Goal: Information Seeking & Learning: Learn about a topic

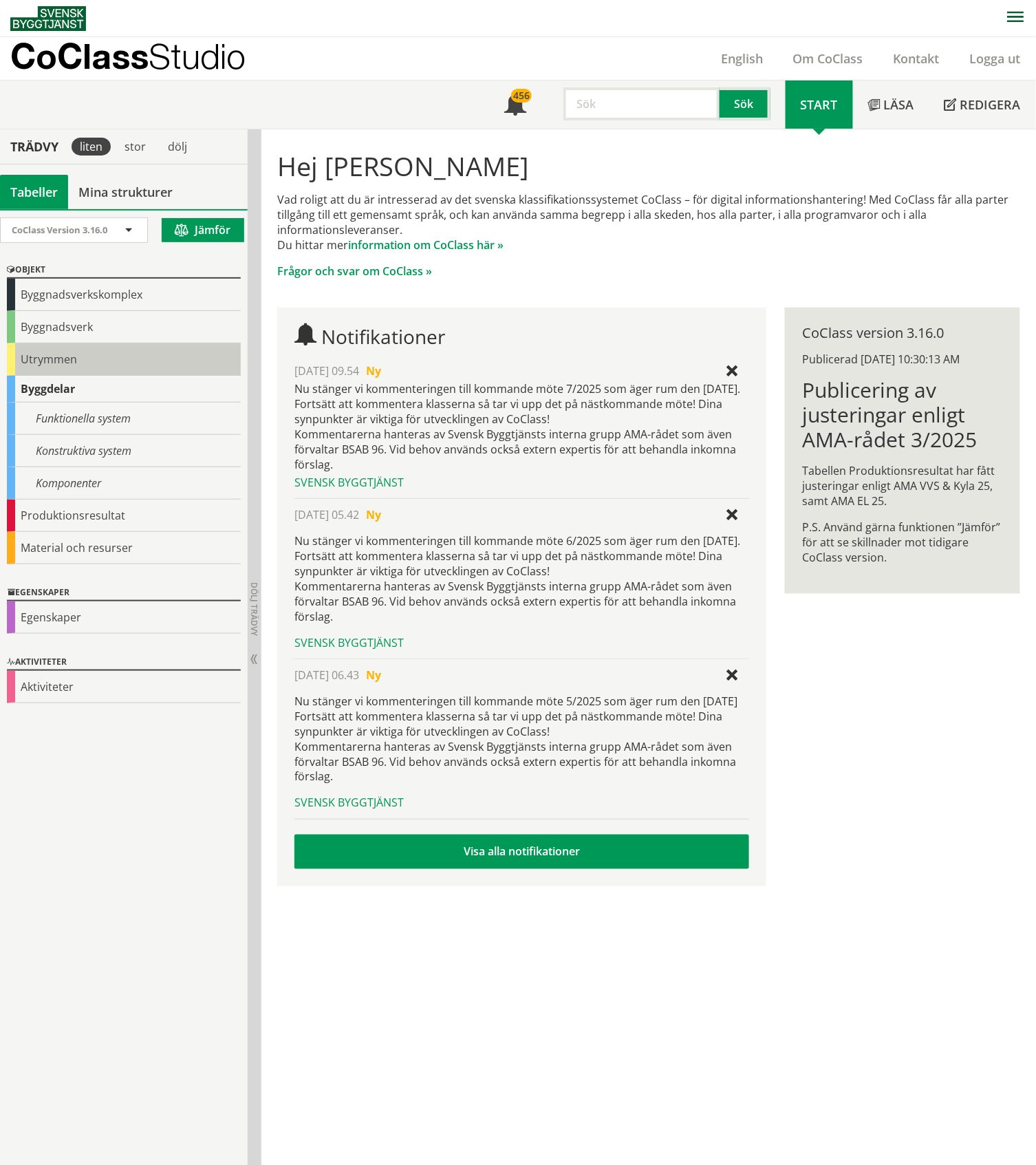
click at [61, 358] on div "Utrymmen" at bounding box center [124, 360] width 234 height 33
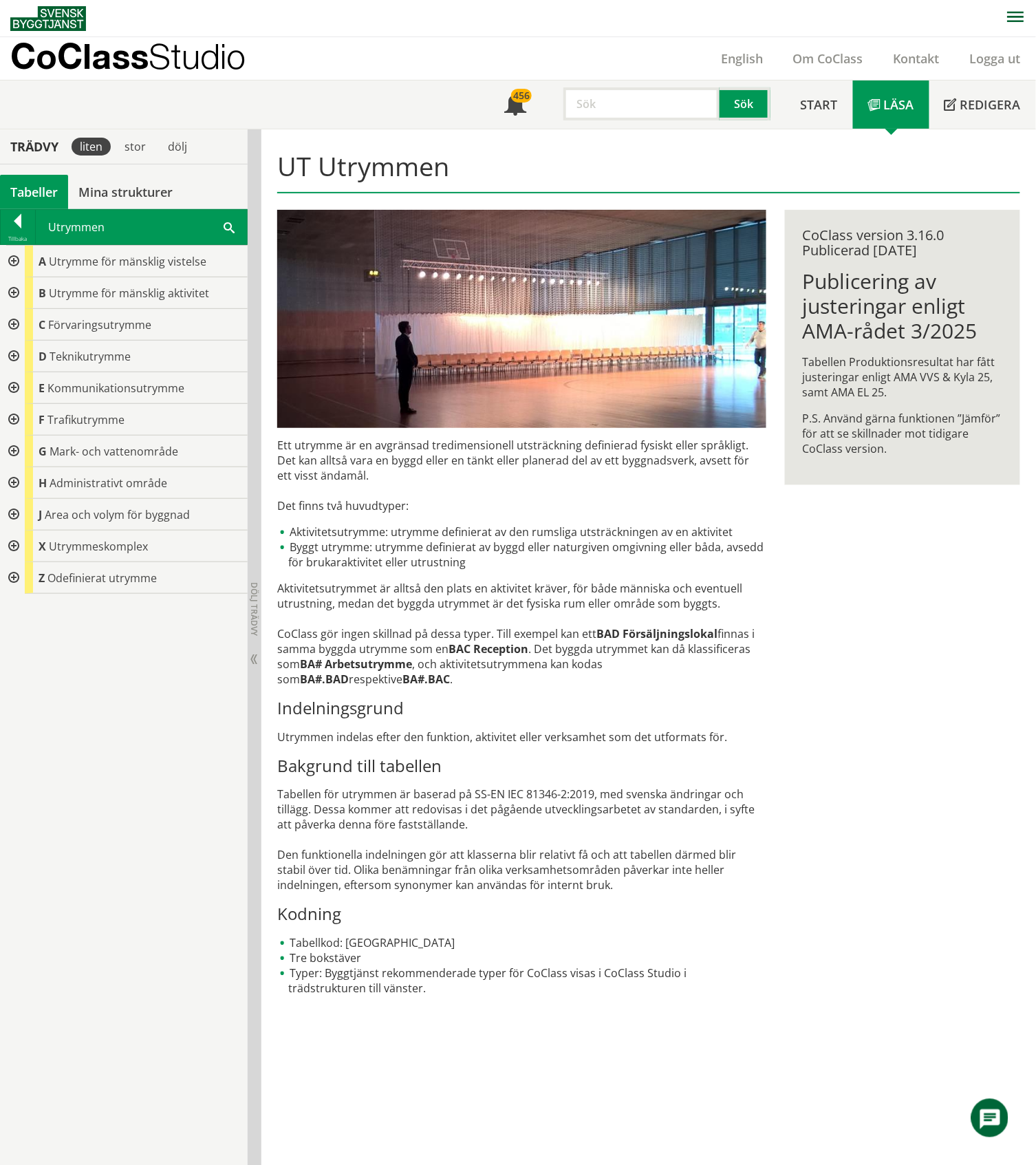
click at [583, 110] on input "text" at bounding box center [641, 104] width 156 height 33
click at [749, 96] on button "Sök" at bounding box center [744, 104] width 51 height 33
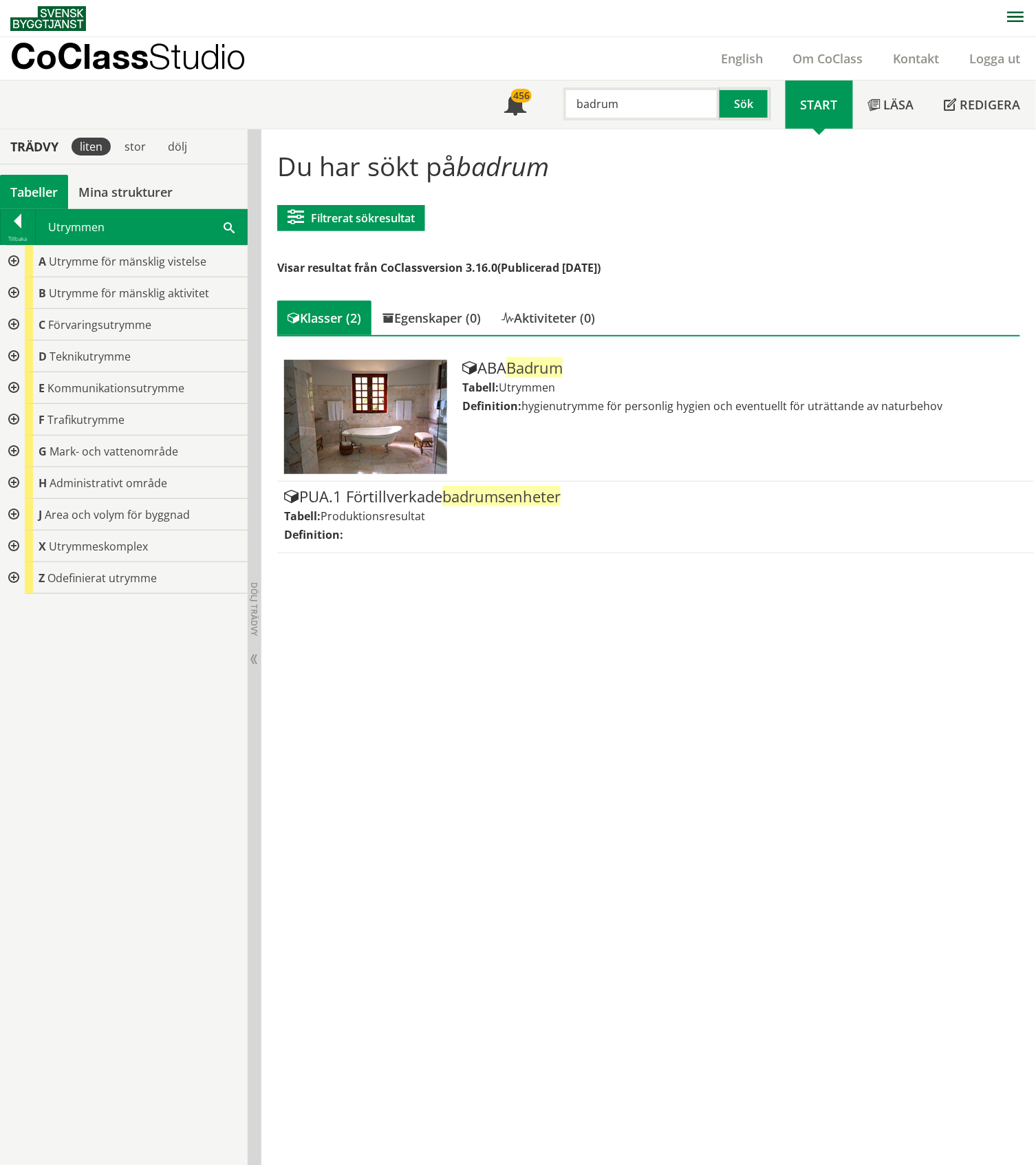
drag, startPoint x: 621, startPoint y: 100, endPoint x: 573, endPoint y: 101, distance: 48.0
click at [573, 101] on input "badrum" at bounding box center [641, 104] width 156 height 33
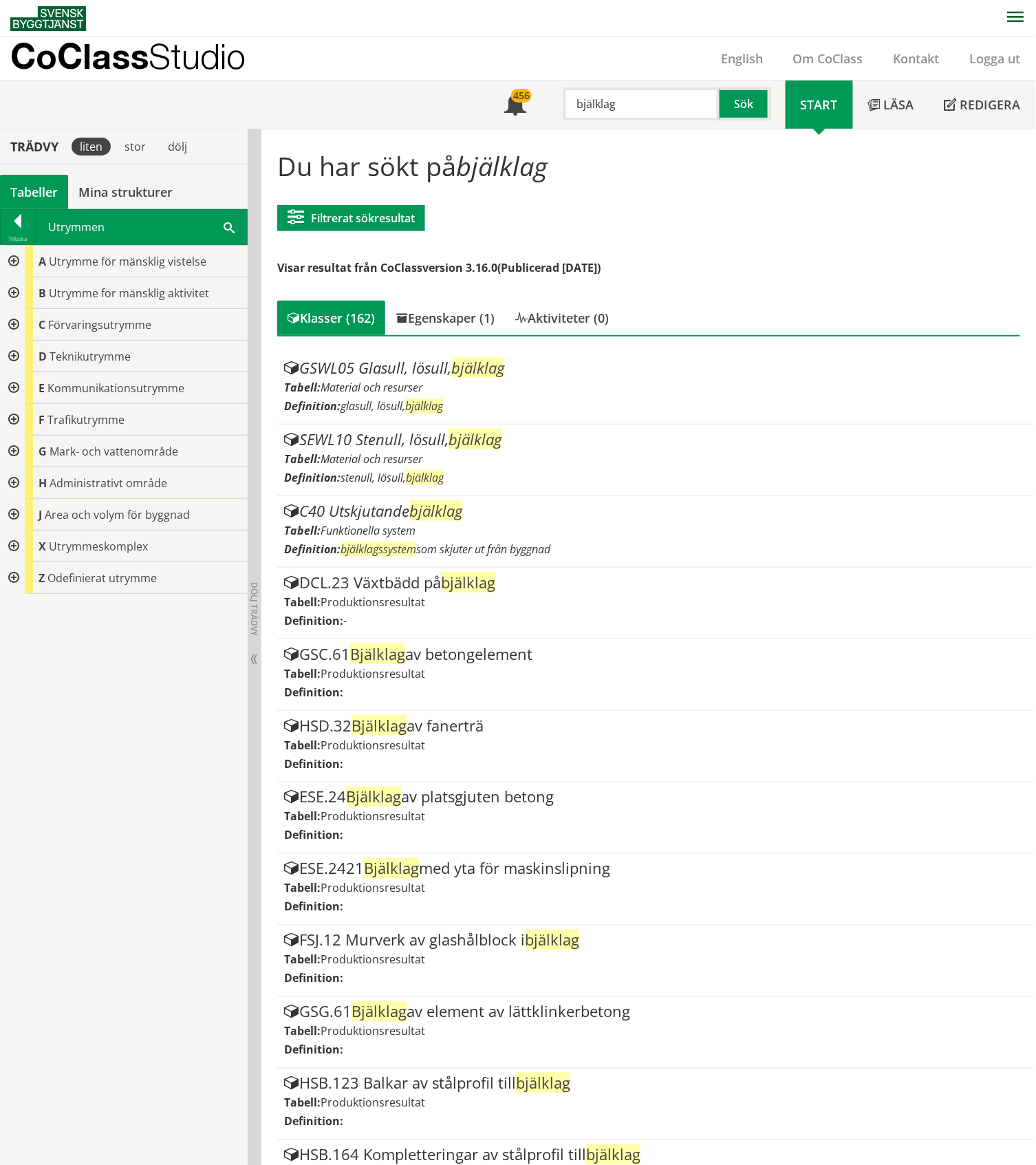
click at [31, 188] on div "Tabeller" at bounding box center [34, 192] width 68 height 35
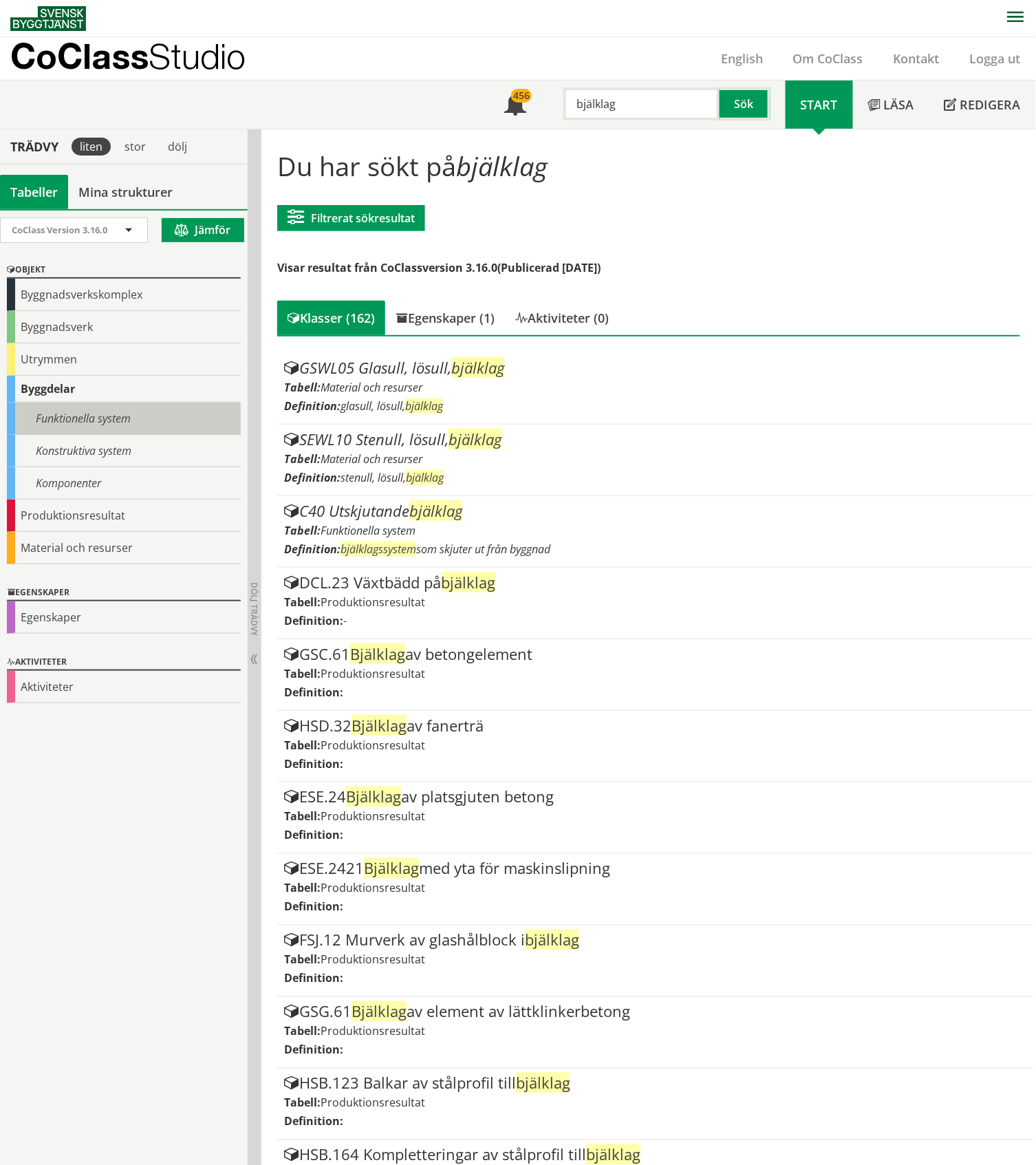
click at [85, 419] on div "Funktionella system" at bounding box center [124, 418] width 234 height 33
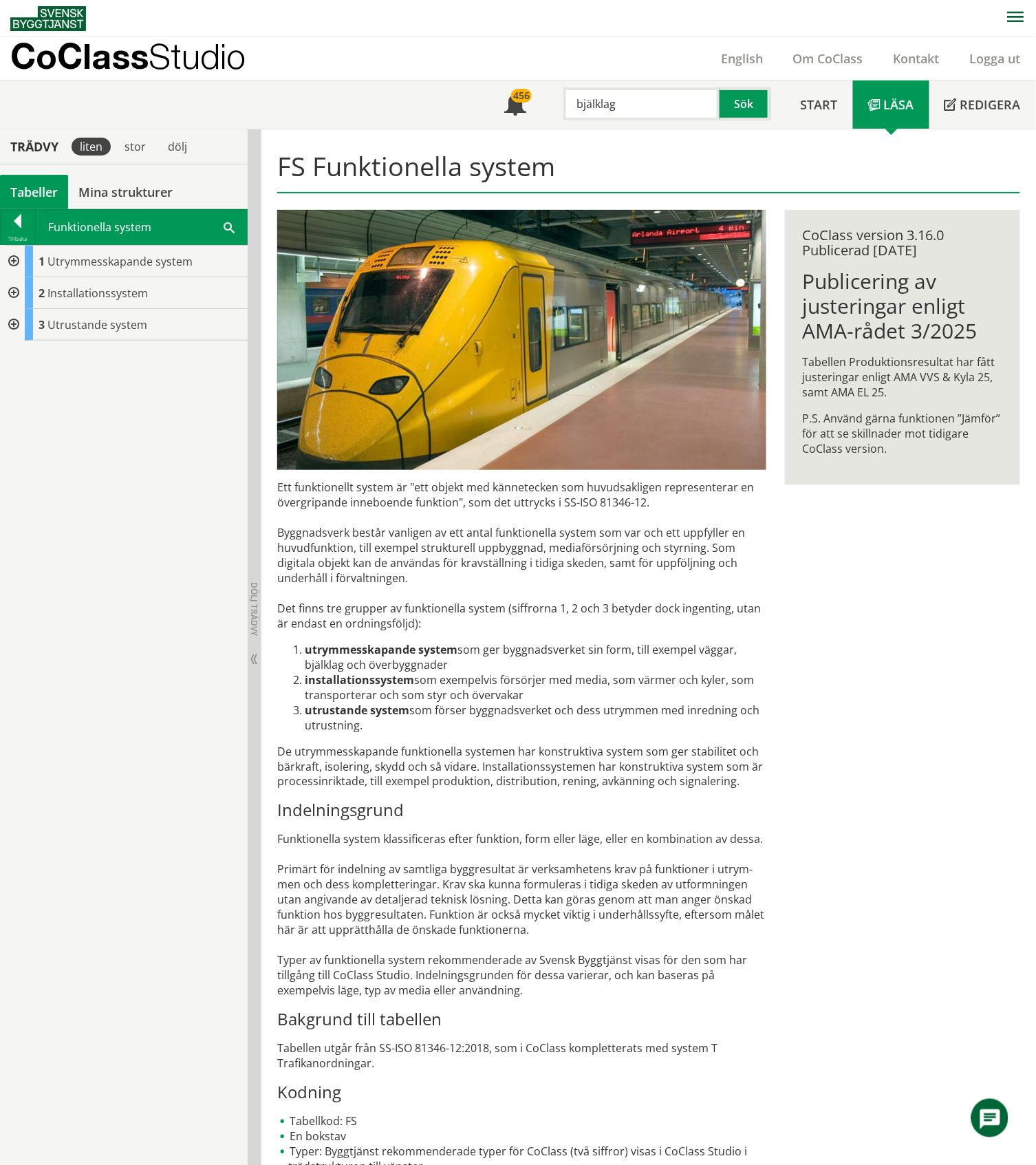
click at [11, 260] on div at bounding box center [12, 261] width 25 height 32
click at [31, 292] on div at bounding box center [23, 293] width 25 height 32
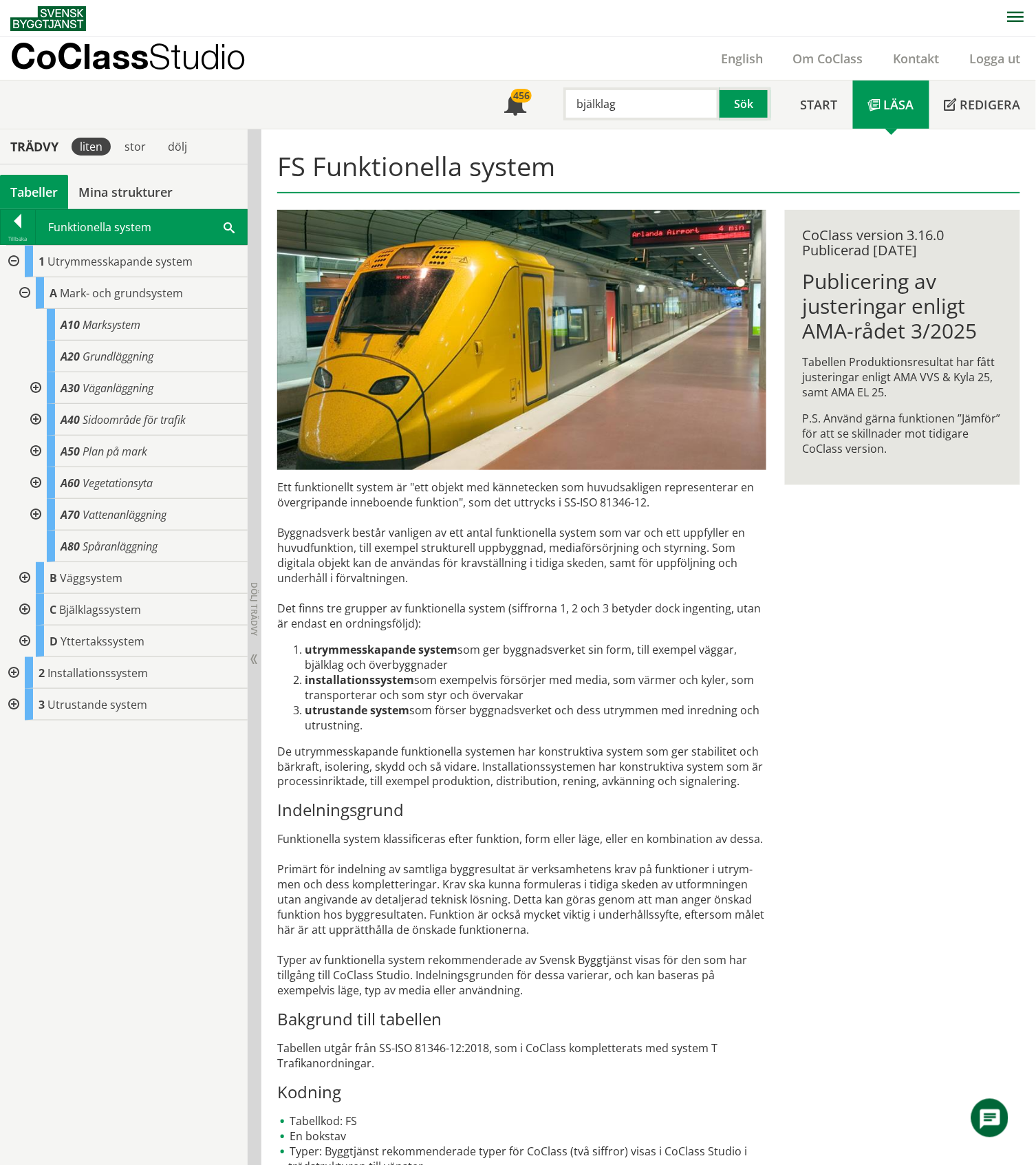
click at [31, 292] on div at bounding box center [23, 293] width 25 height 32
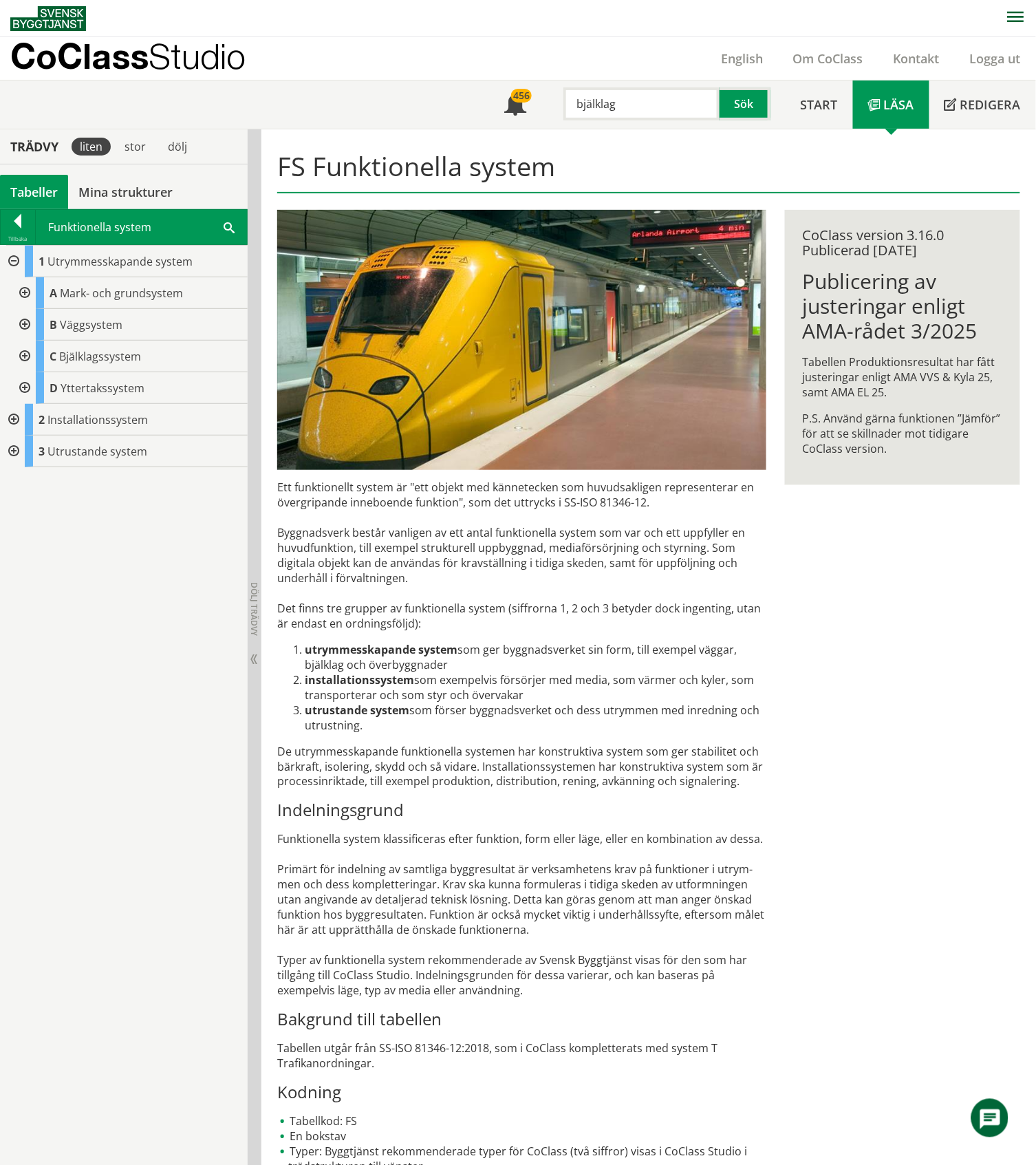
click at [23, 327] on div at bounding box center [23, 324] width 25 height 32
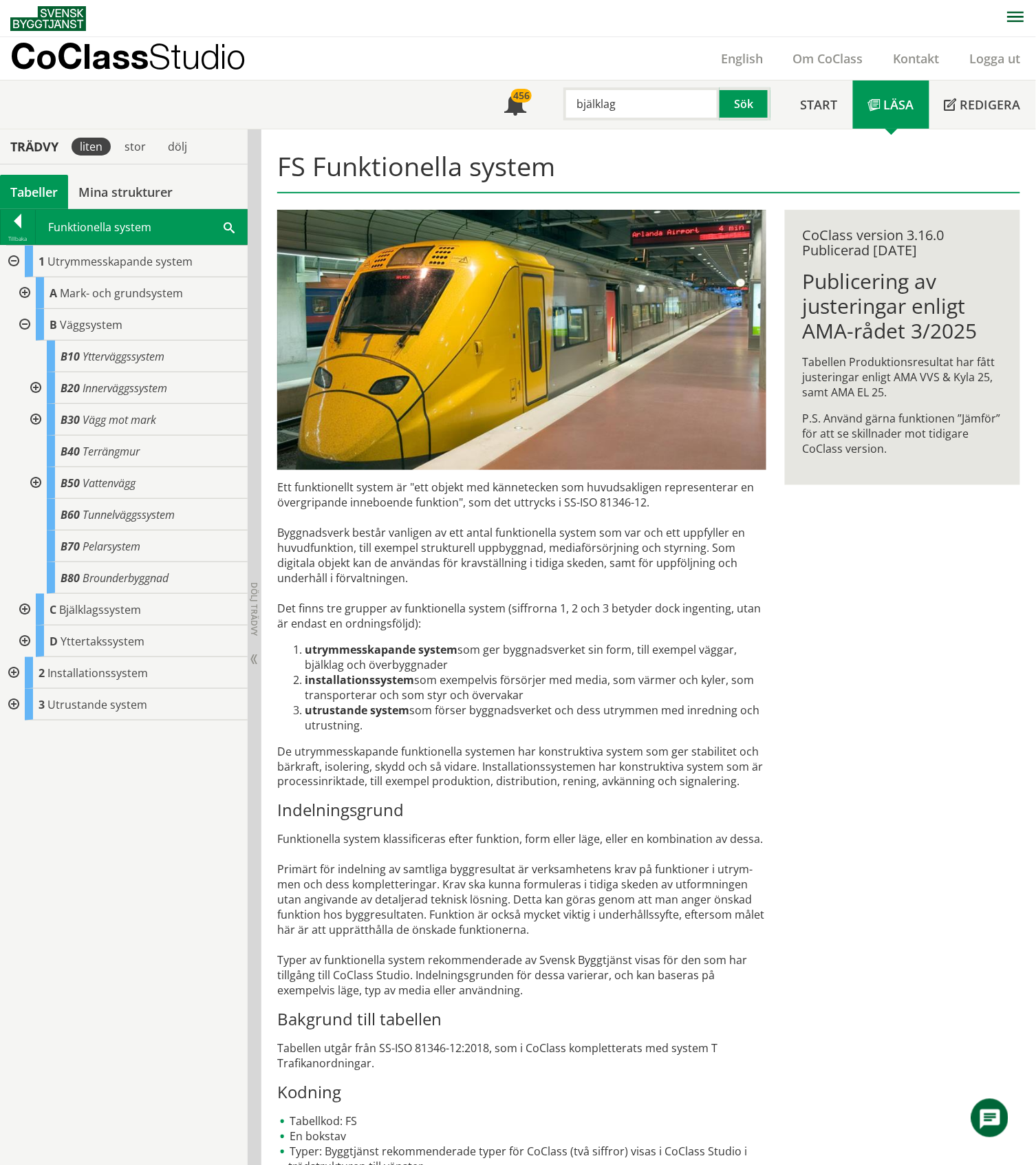
click at [23, 327] on div at bounding box center [23, 324] width 25 height 32
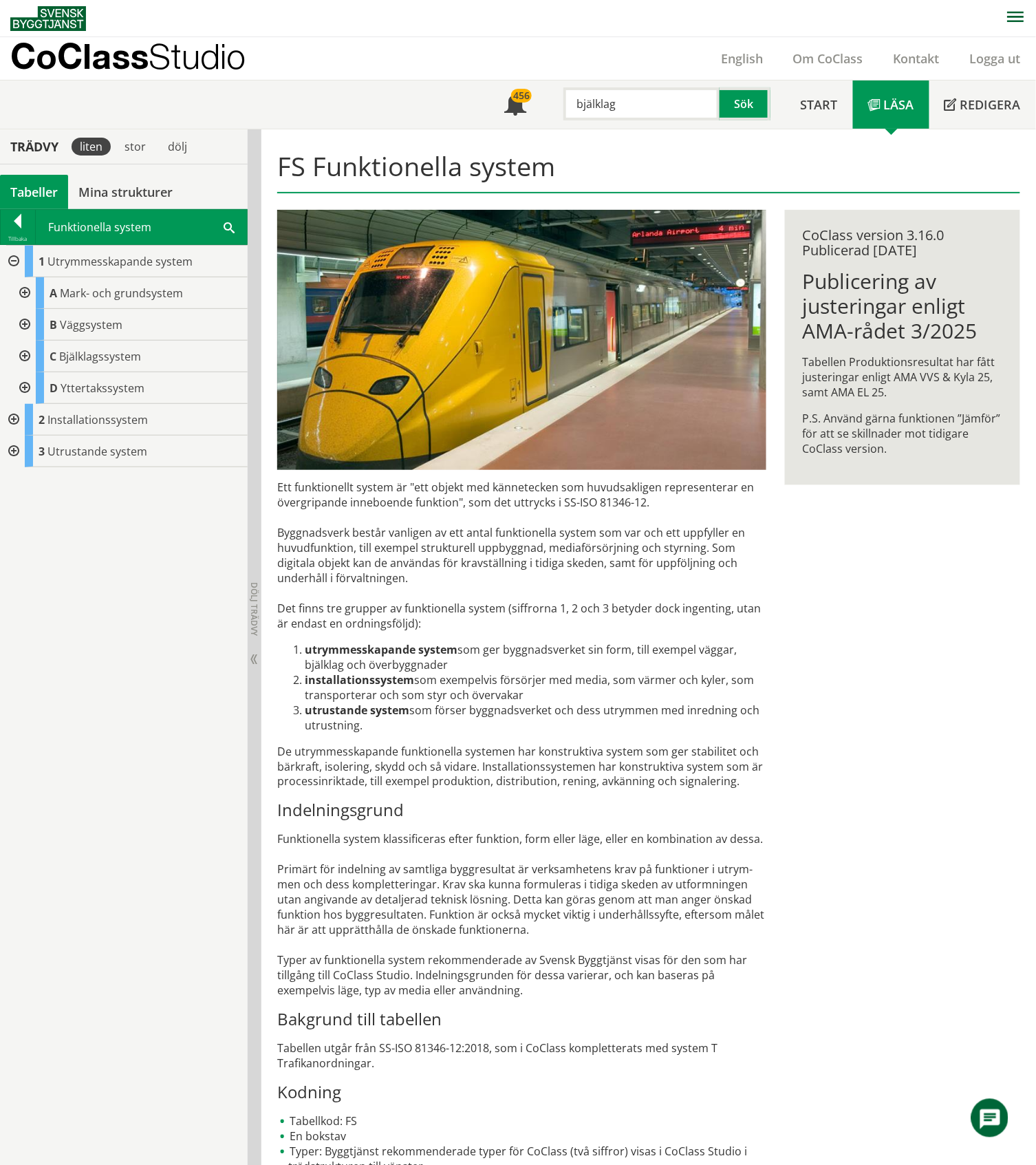
click at [40, 193] on div "Tabeller" at bounding box center [34, 192] width 68 height 35
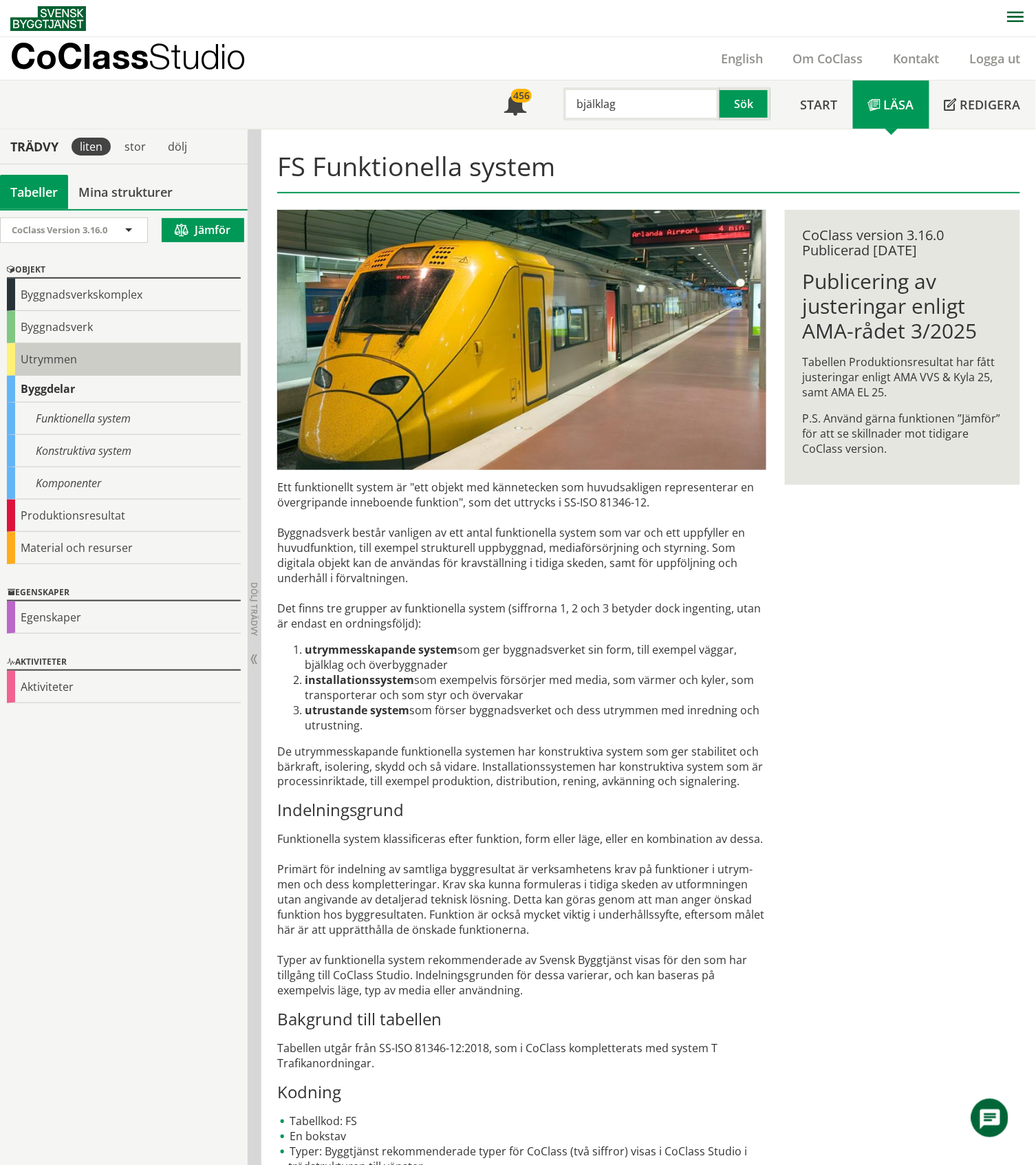
click at [55, 361] on div "Utrymmen" at bounding box center [124, 360] width 234 height 33
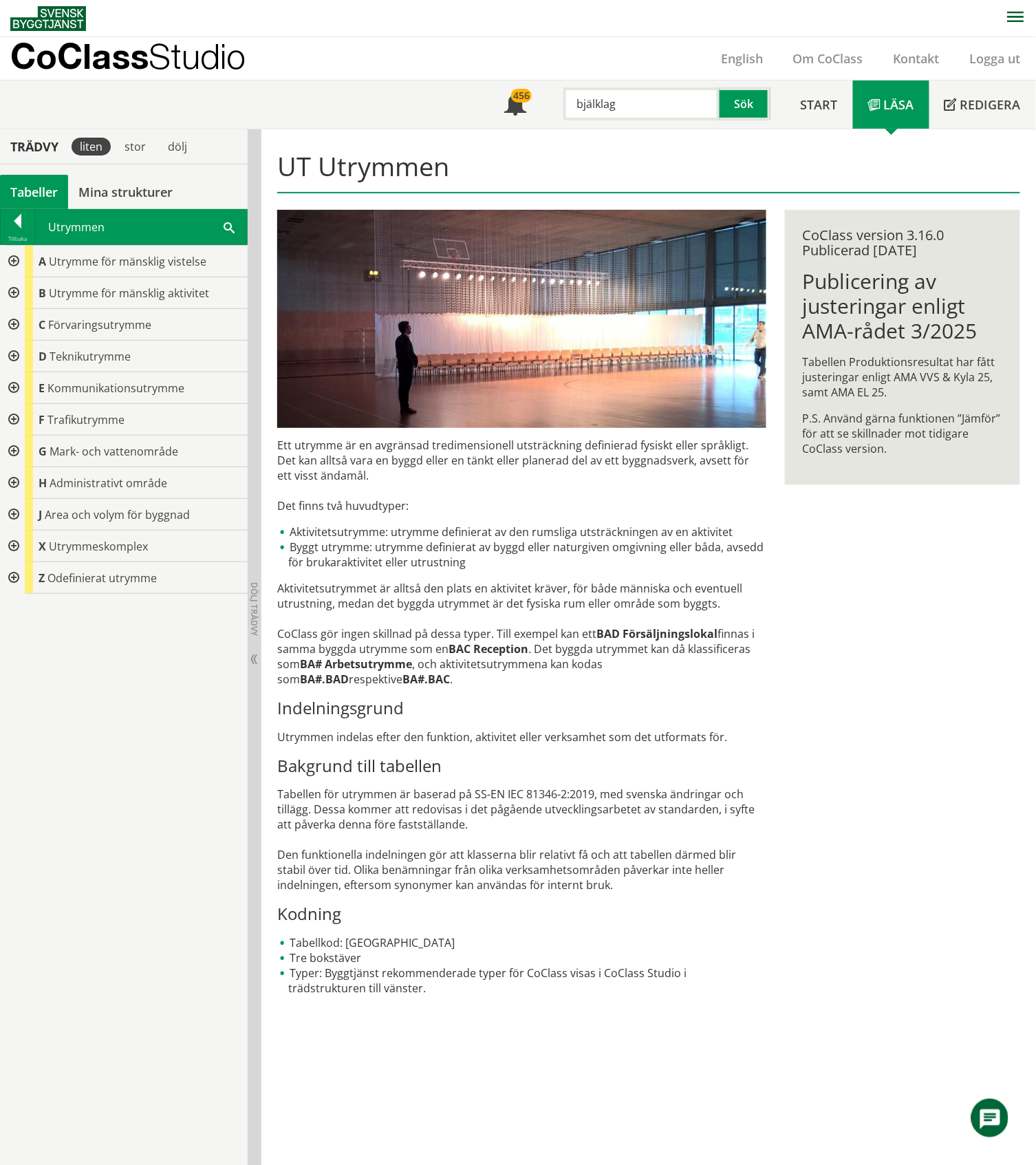
click at [38, 188] on div "Tabeller" at bounding box center [34, 192] width 68 height 35
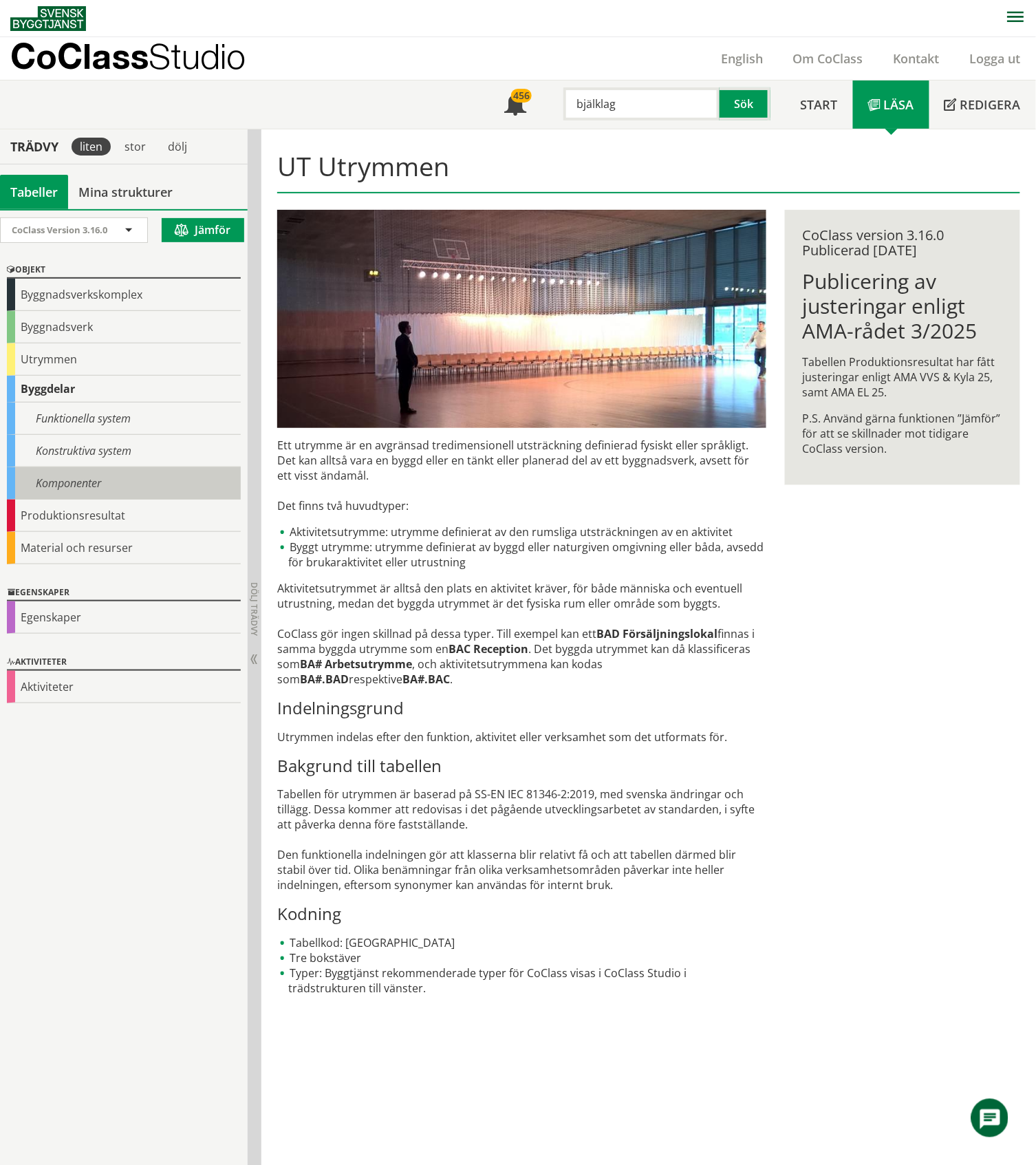
click at [72, 477] on div "Komponenter" at bounding box center [124, 484] width 234 height 33
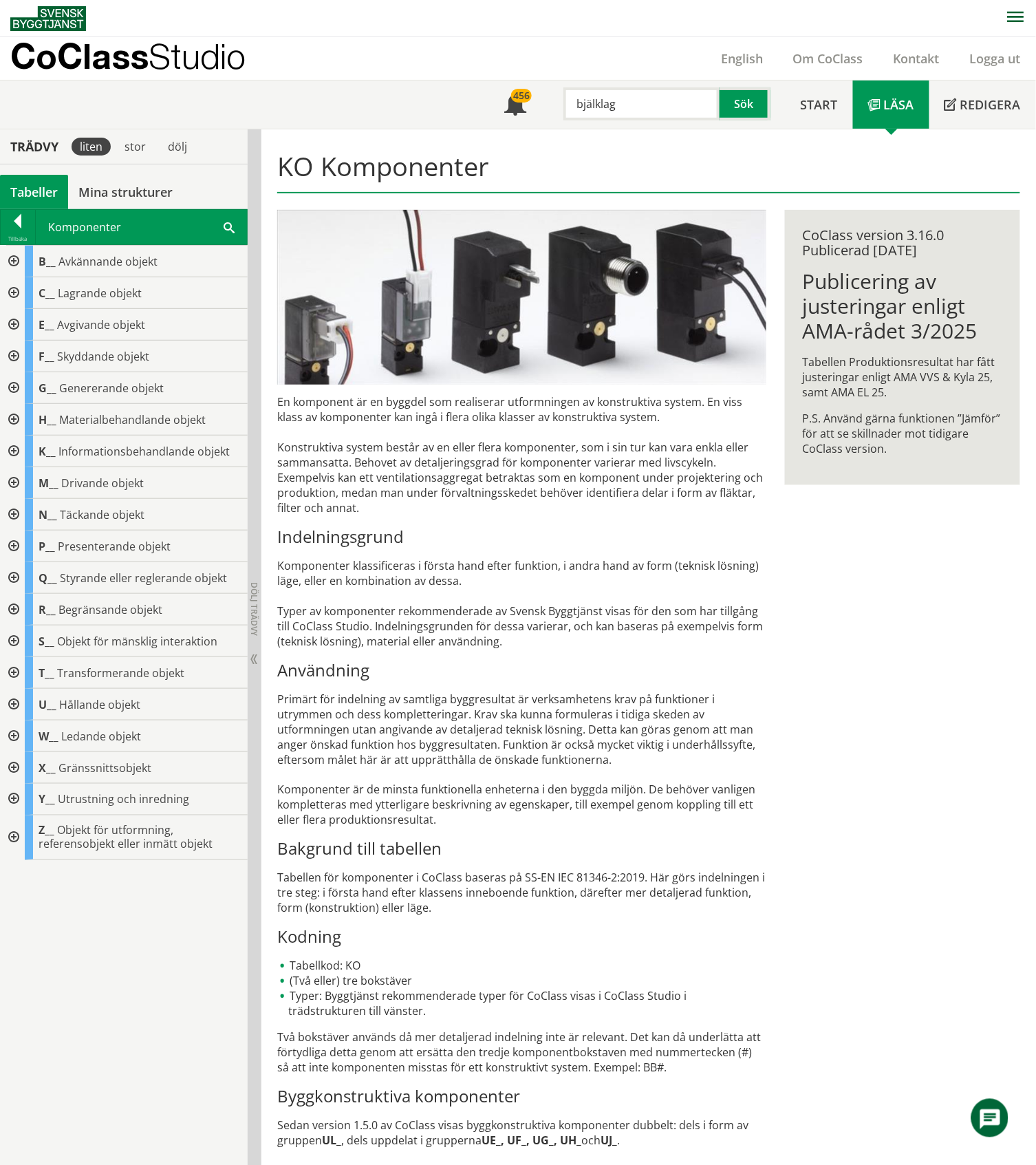
click at [14, 419] on div at bounding box center [12, 419] width 25 height 32
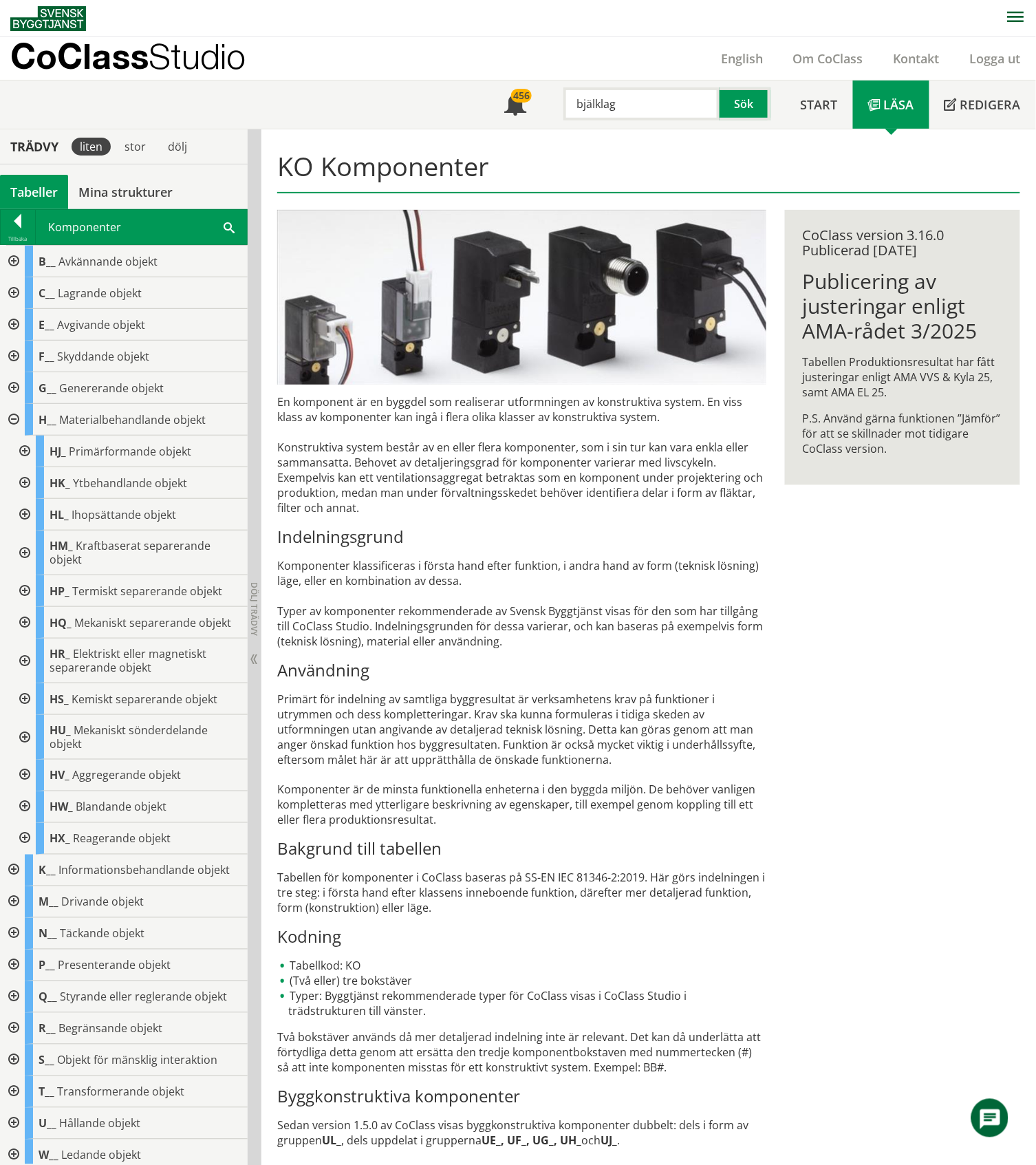
click at [26, 485] on div at bounding box center [23, 483] width 25 height 32
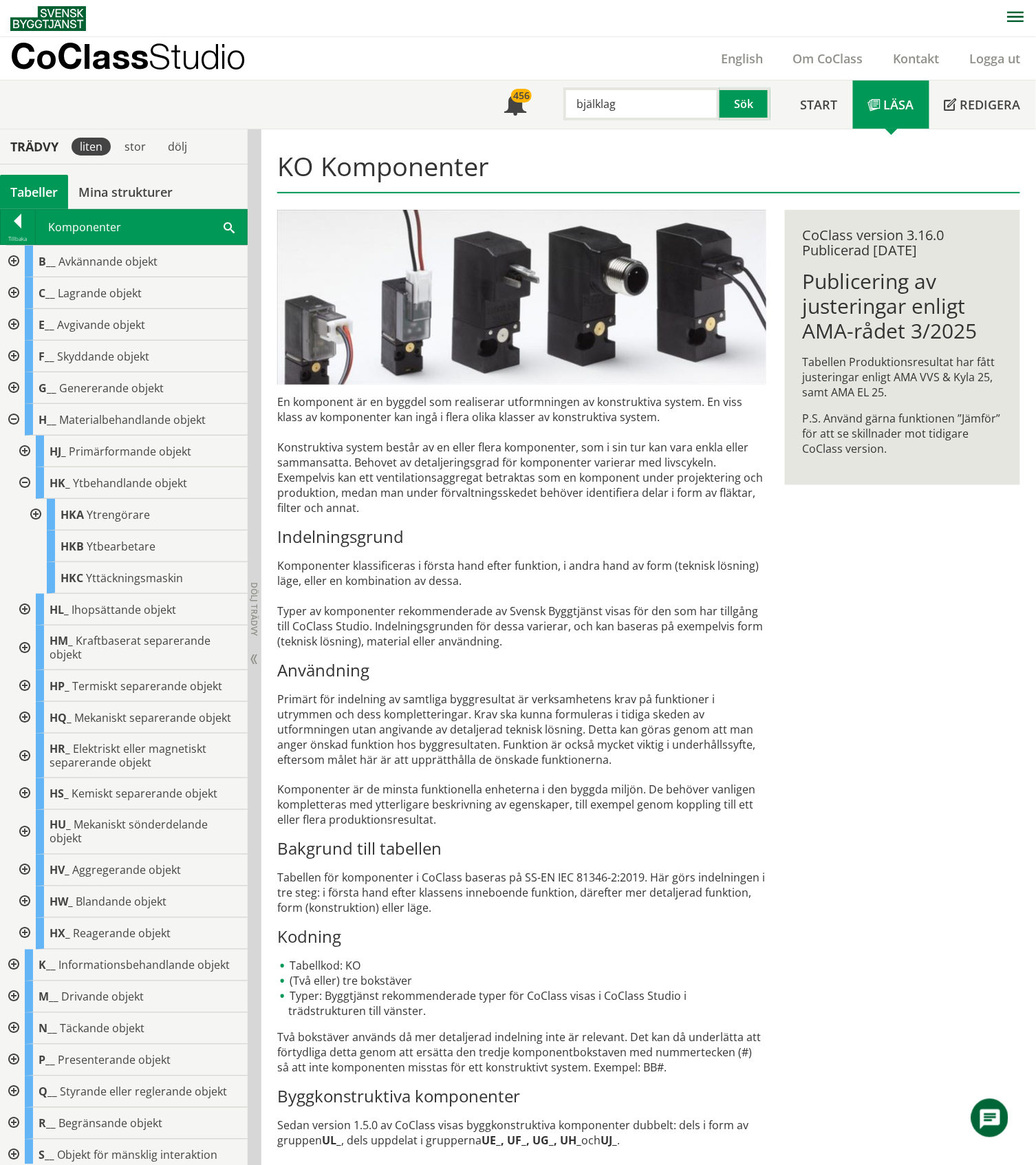
click at [33, 515] on div at bounding box center [35, 514] width 25 height 32
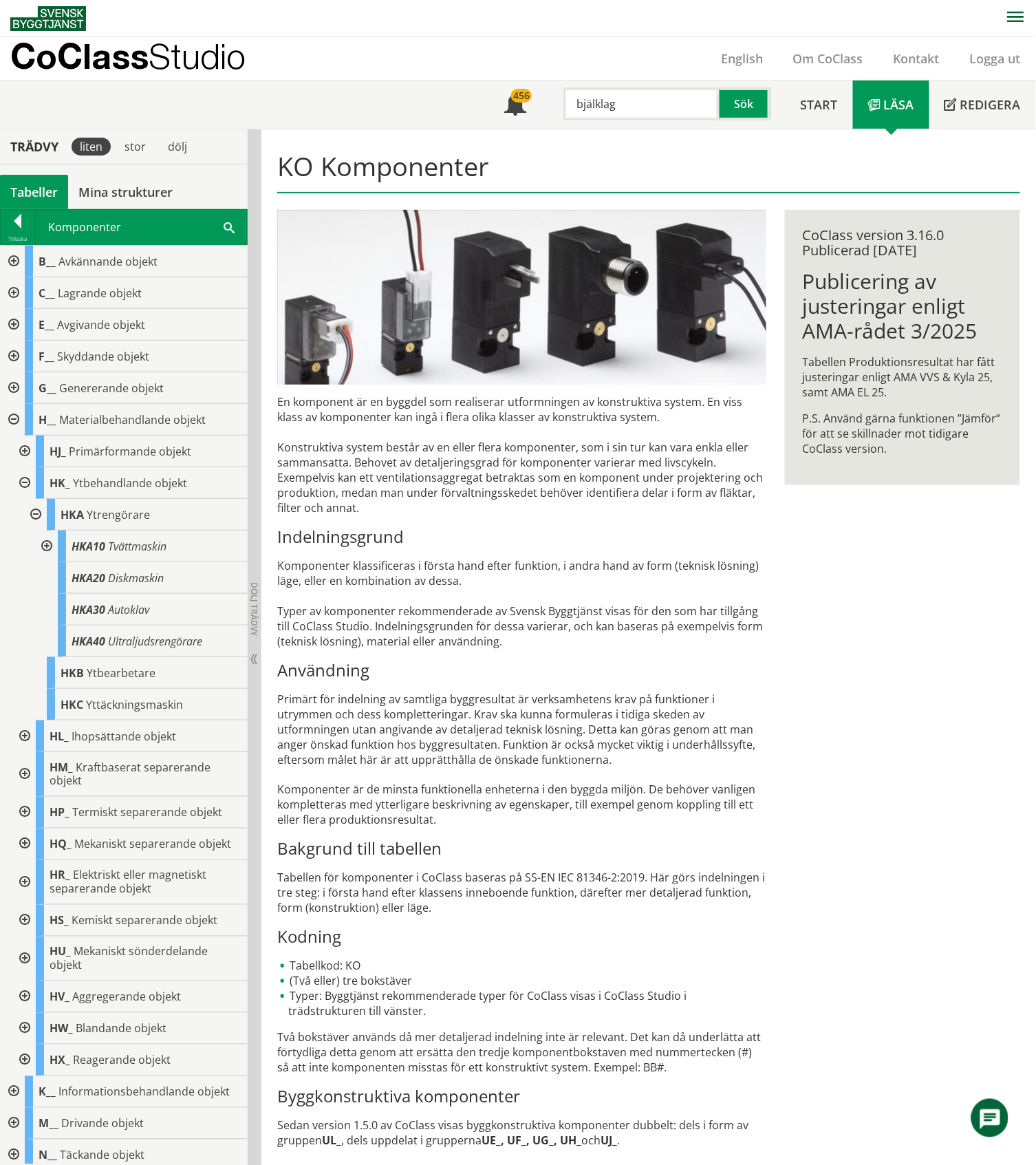
click at [40, 183] on div "Tabeller" at bounding box center [34, 192] width 68 height 35
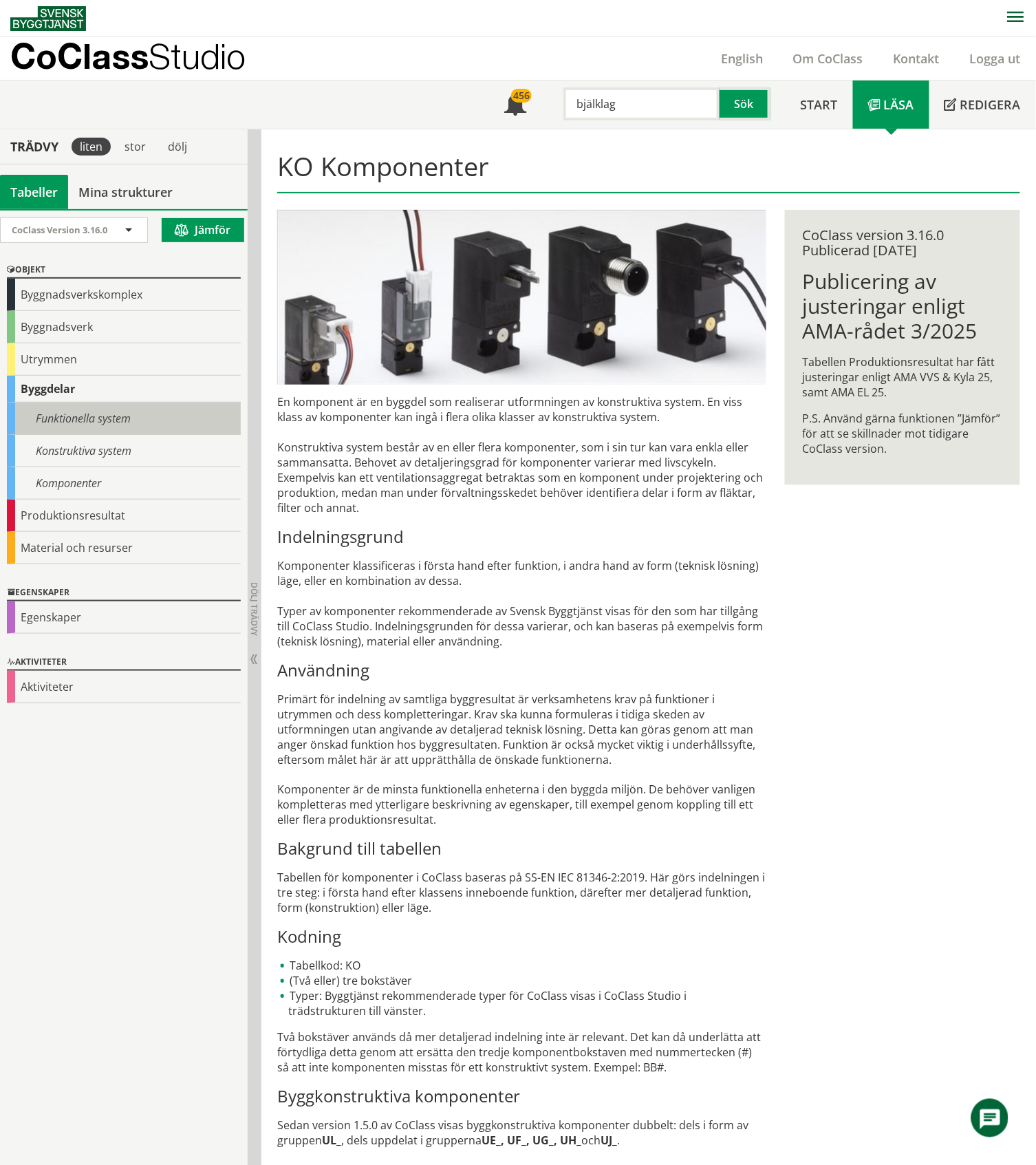
click at [81, 426] on div "Funktionella system" at bounding box center [124, 418] width 234 height 33
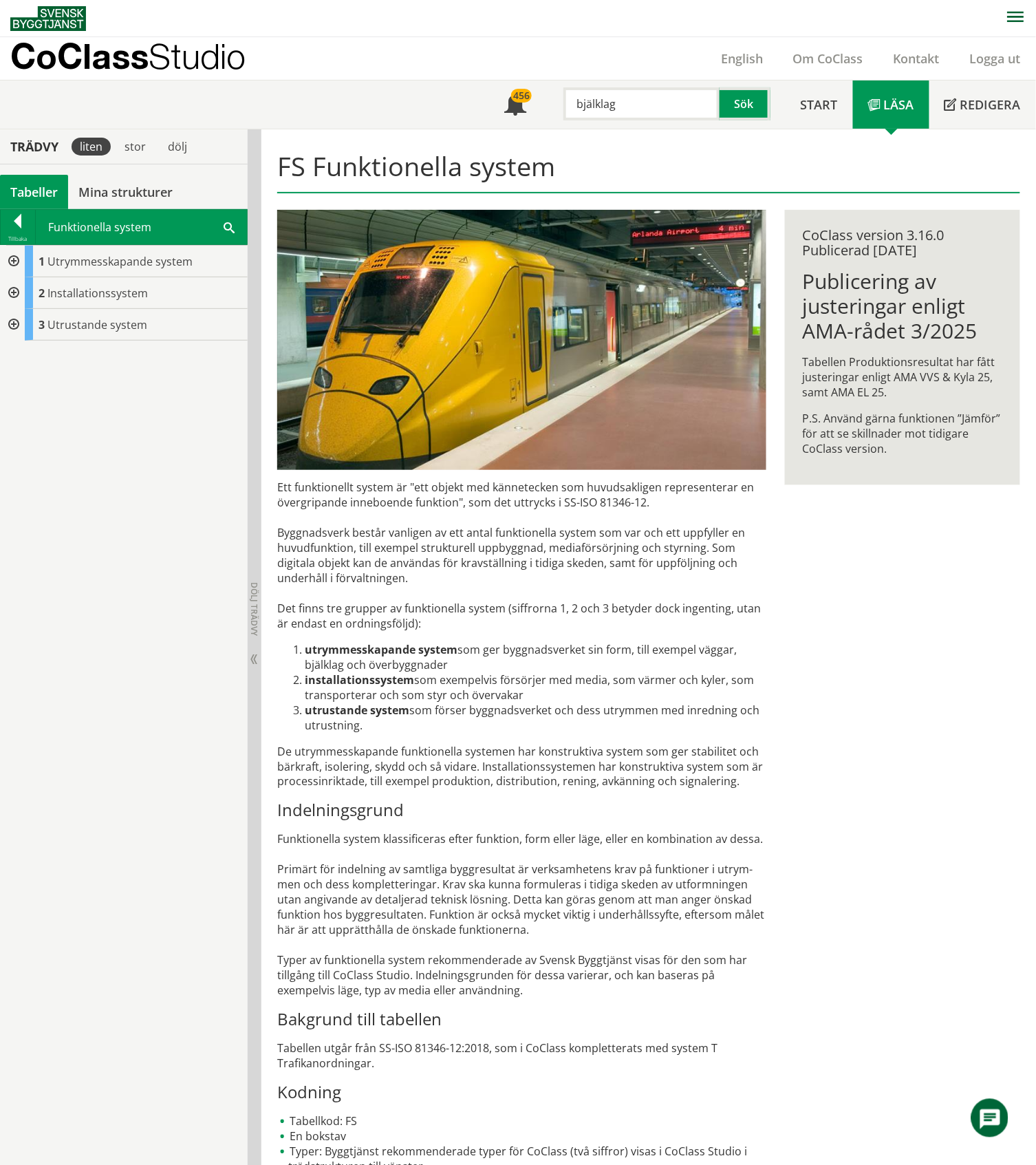
click at [12, 260] on div at bounding box center [12, 261] width 25 height 32
click at [26, 356] on div at bounding box center [23, 356] width 25 height 32
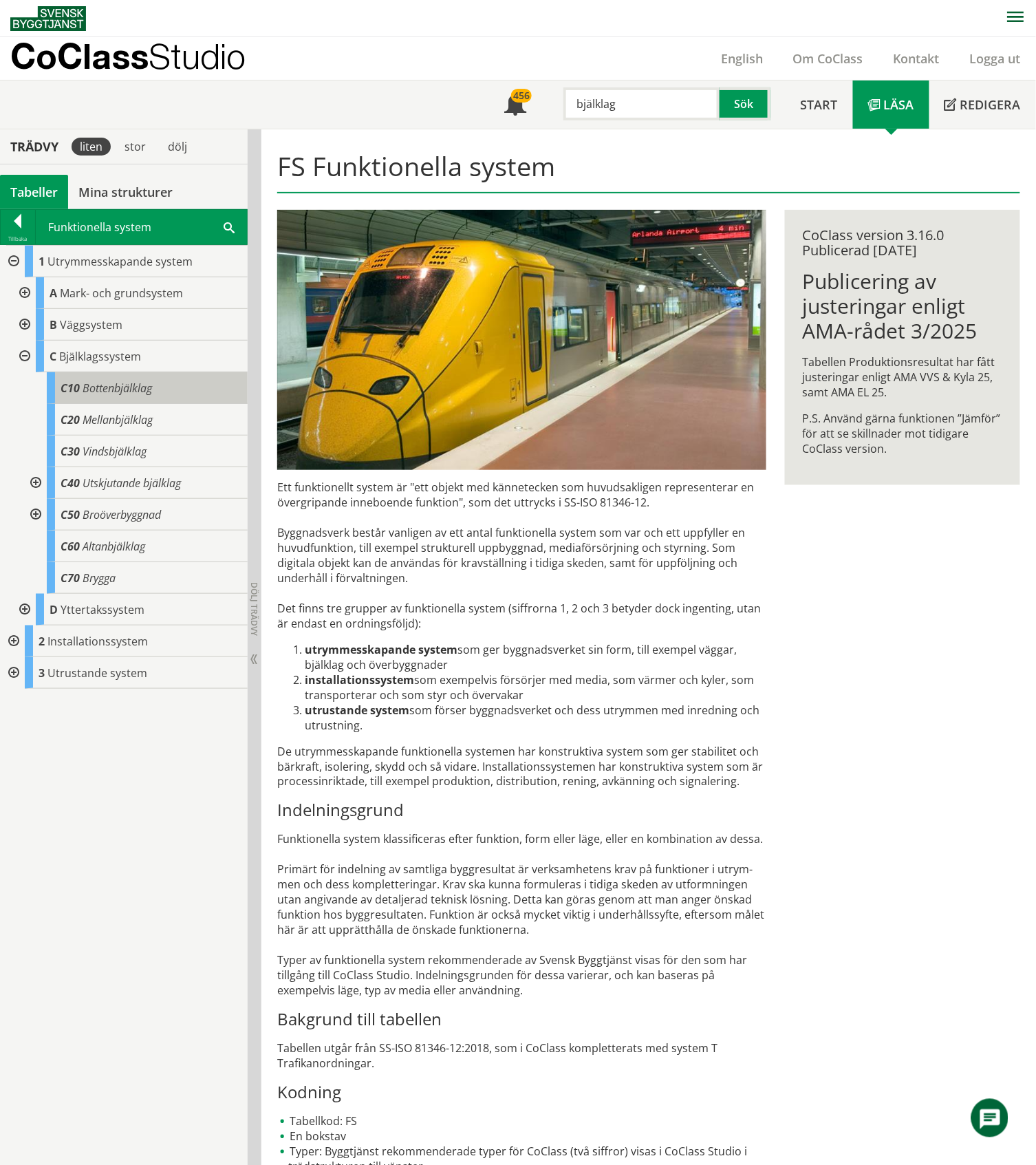
click at [117, 389] on span "Bottenbjälklag" at bounding box center [117, 388] width 69 height 15
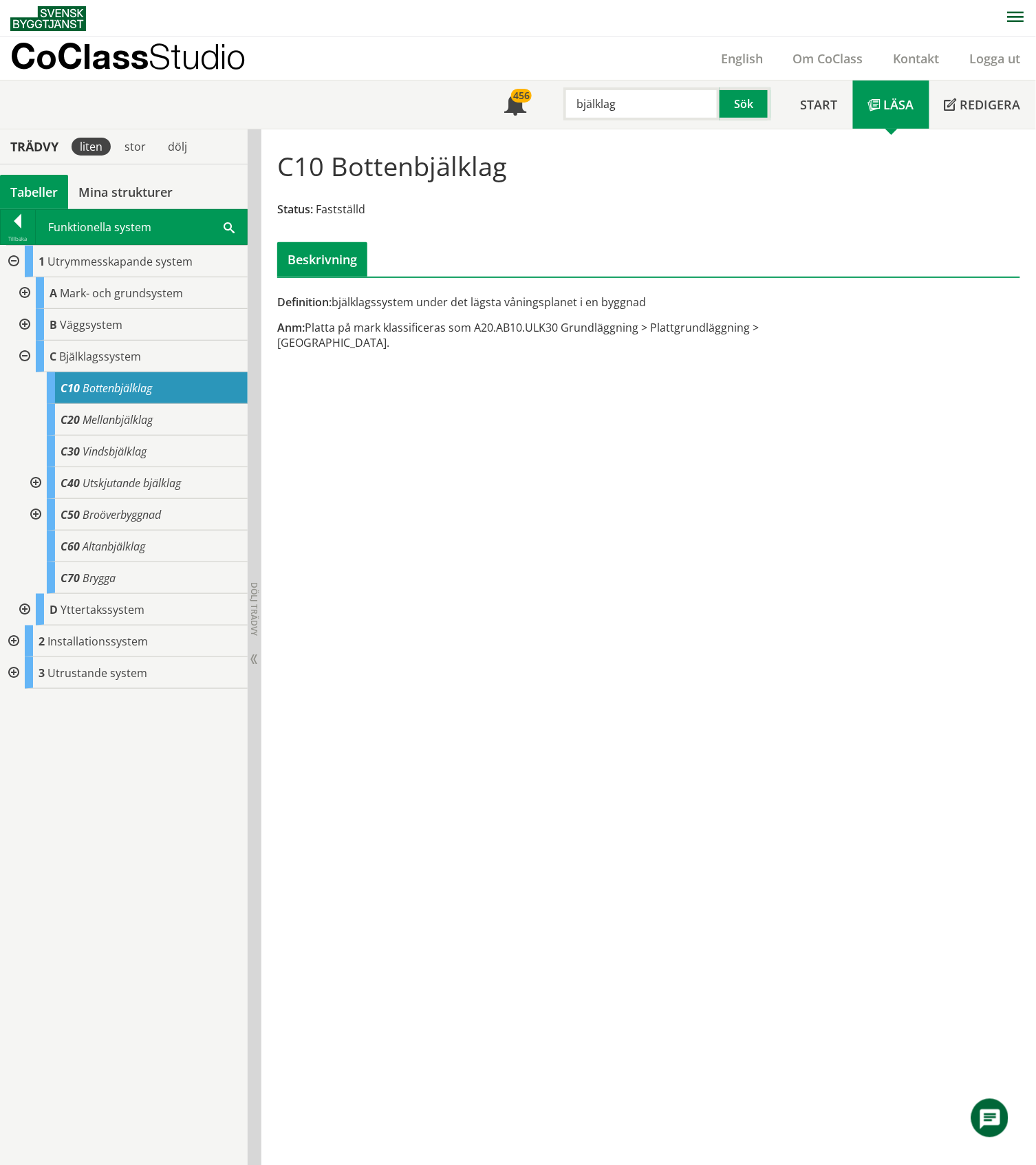
click at [23, 356] on div at bounding box center [23, 356] width 25 height 32
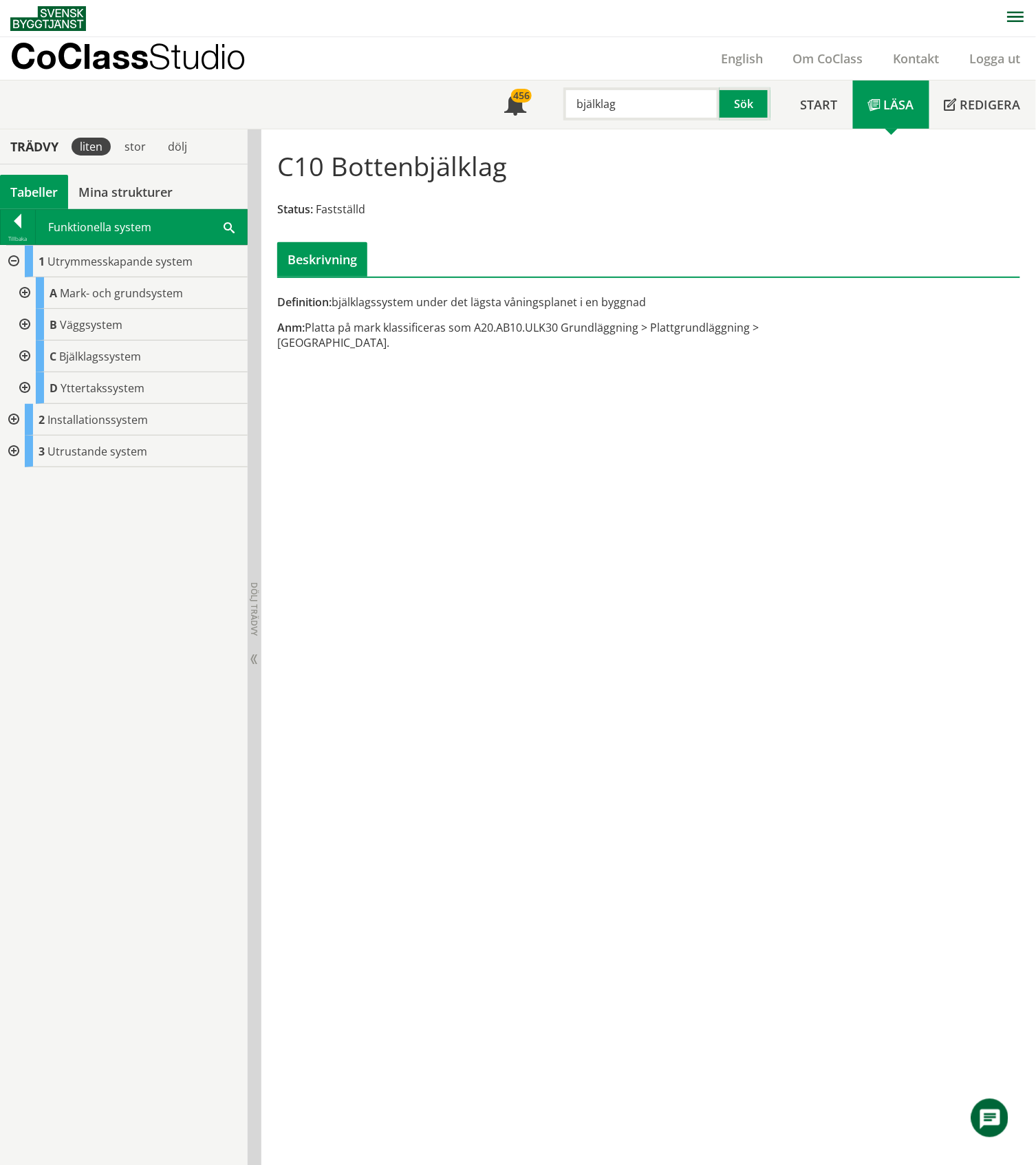
click at [25, 290] on div at bounding box center [23, 293] width 25 height 32
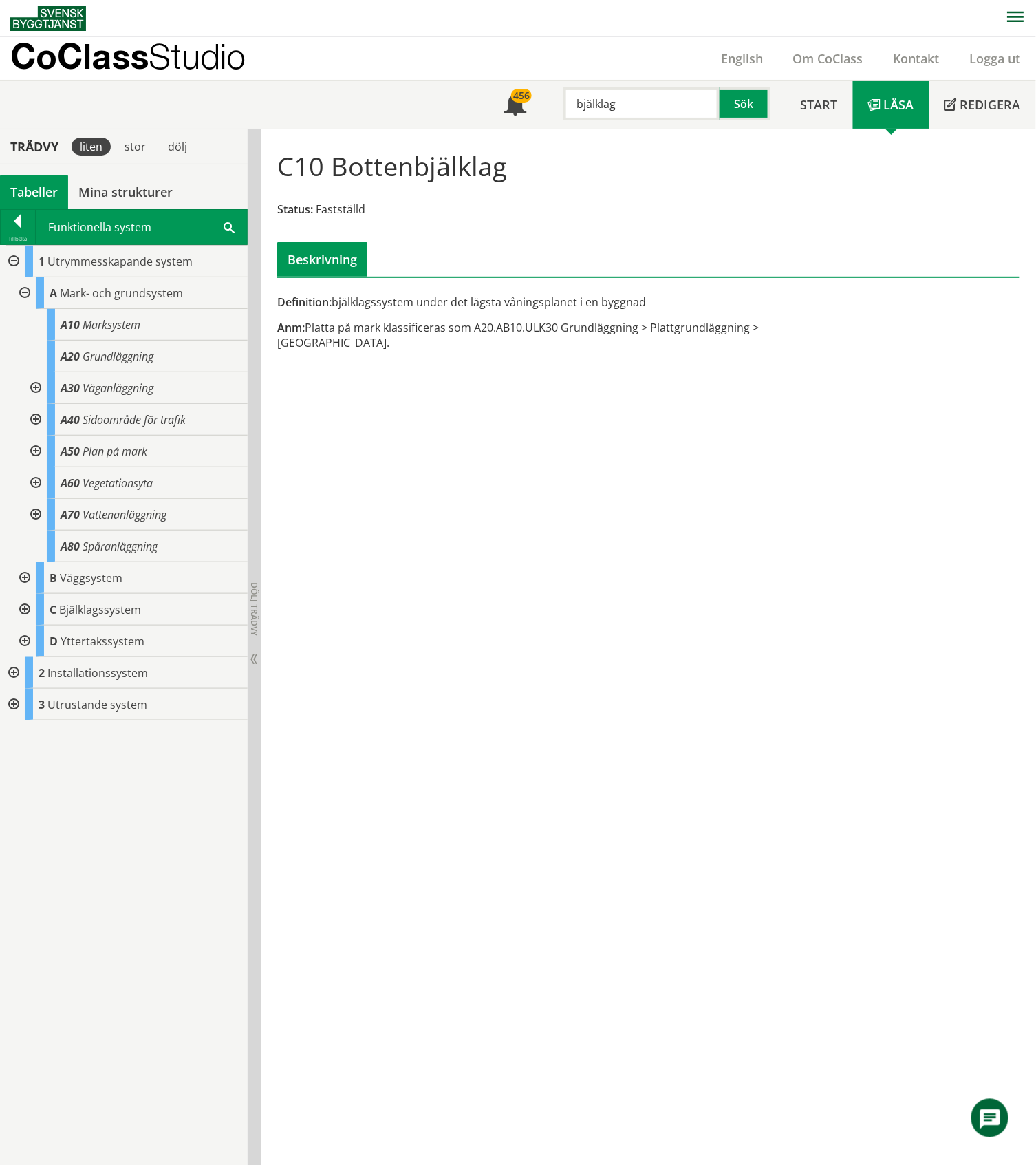
click at [36, 187] on div "Tabeller" at bounding box center [34, 192] width 68 height 35
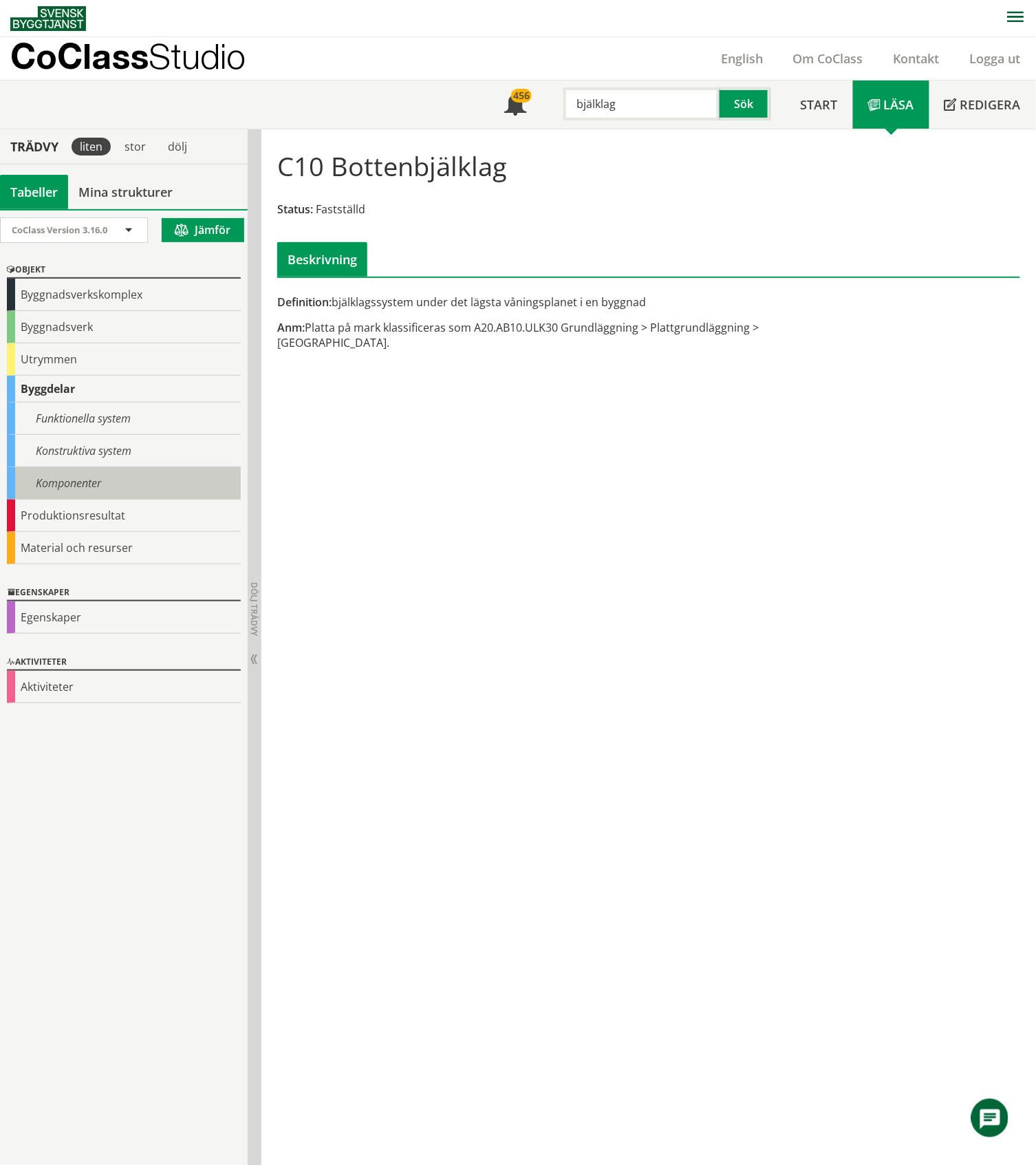
click at [79, 480] on div "Komponenter" at bounding box center [124, 484] width 234 height 33
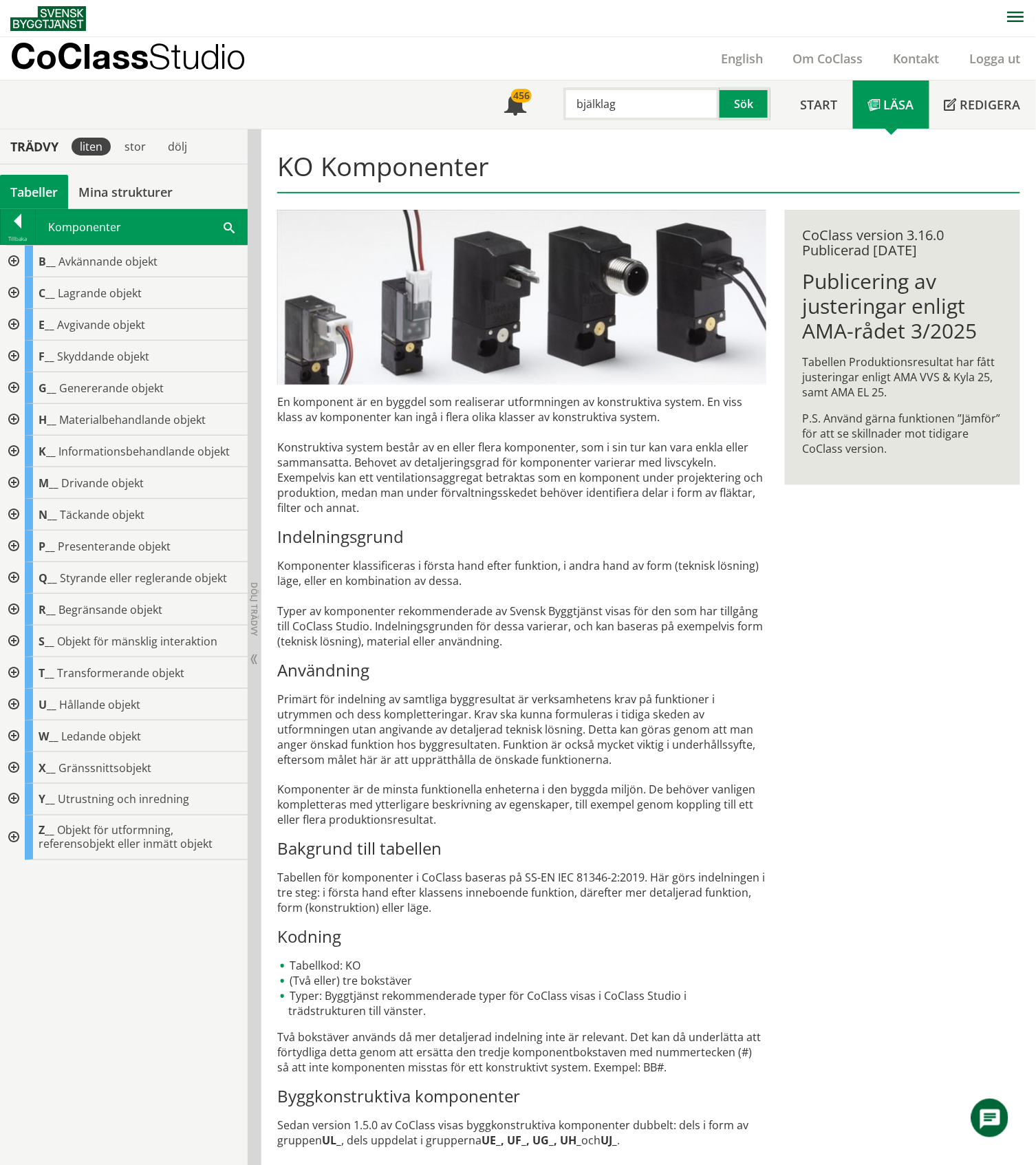
click at [42, 193] on div "Tabeller" at bounding box center [34, 192] width 68 height 35
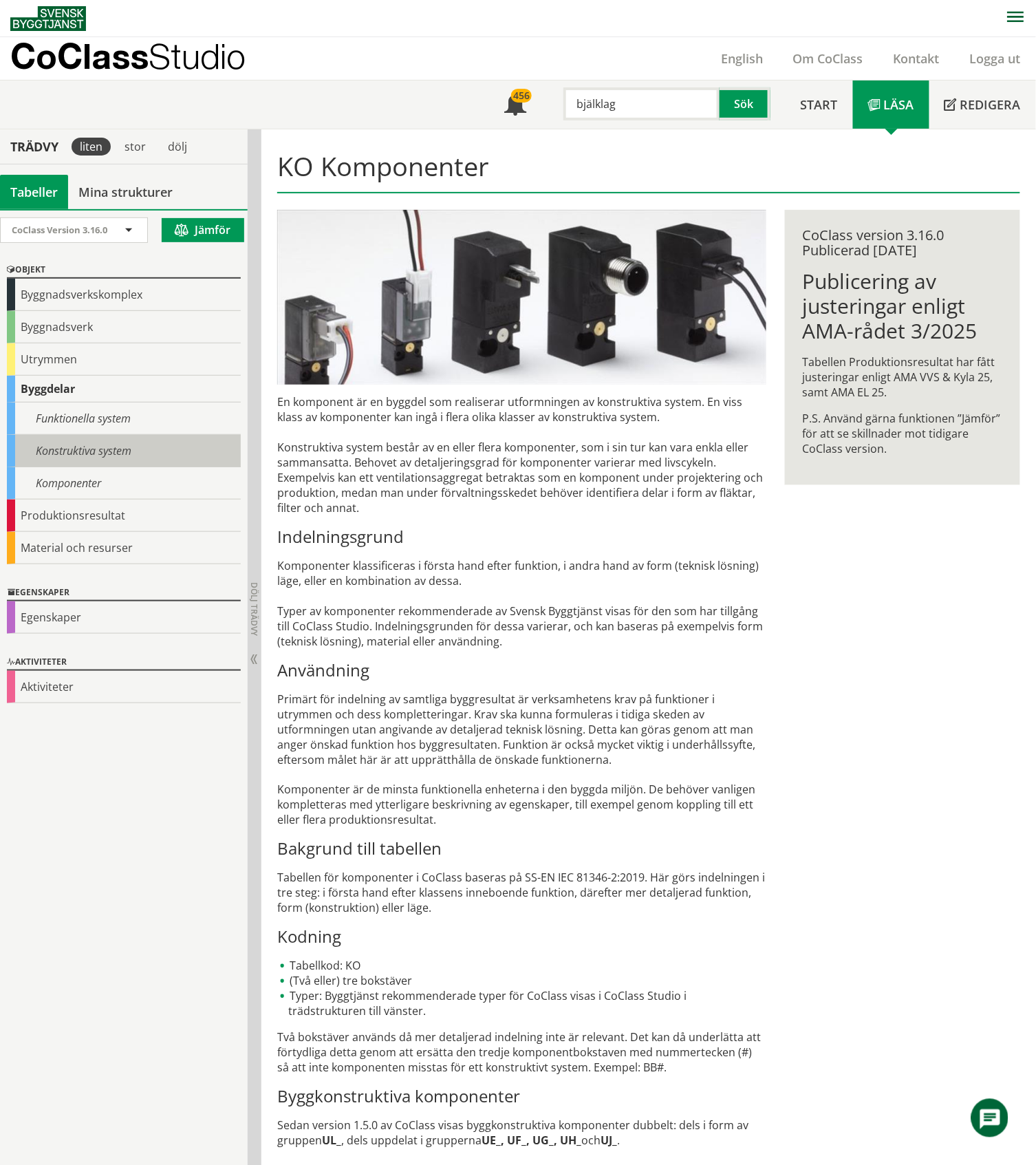
click at [85, 461] on div "Konstruktiva system" at bounding box center [124, 451] width 234 height 33
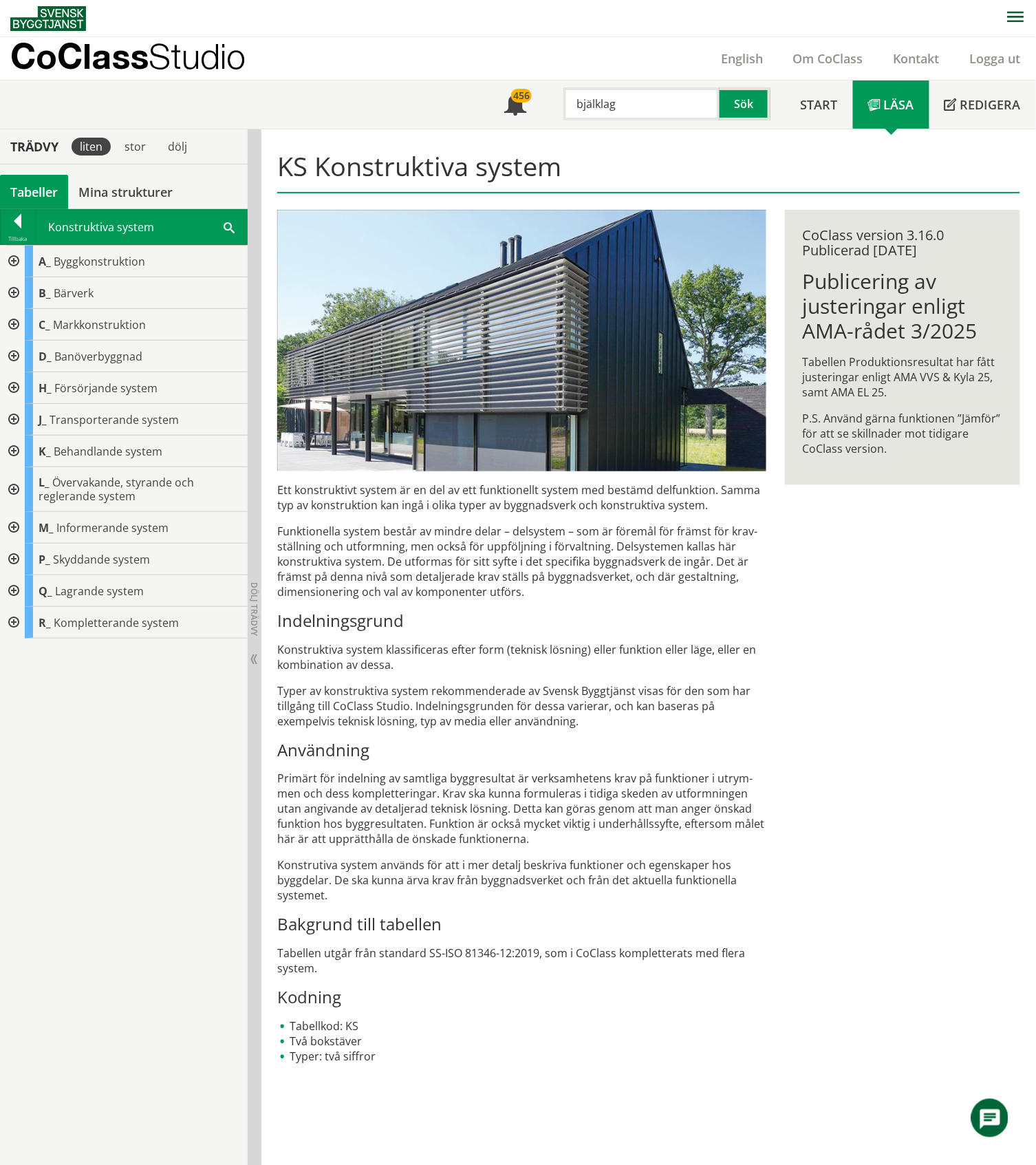
drag, startPoint x: 622, startPoint y: 108, endPoint x: 565, endPoint y: 107, distance: 57.0
click at [565, 107] on input "bjälklag" at bounding box center [641, 104] width 156 height 33
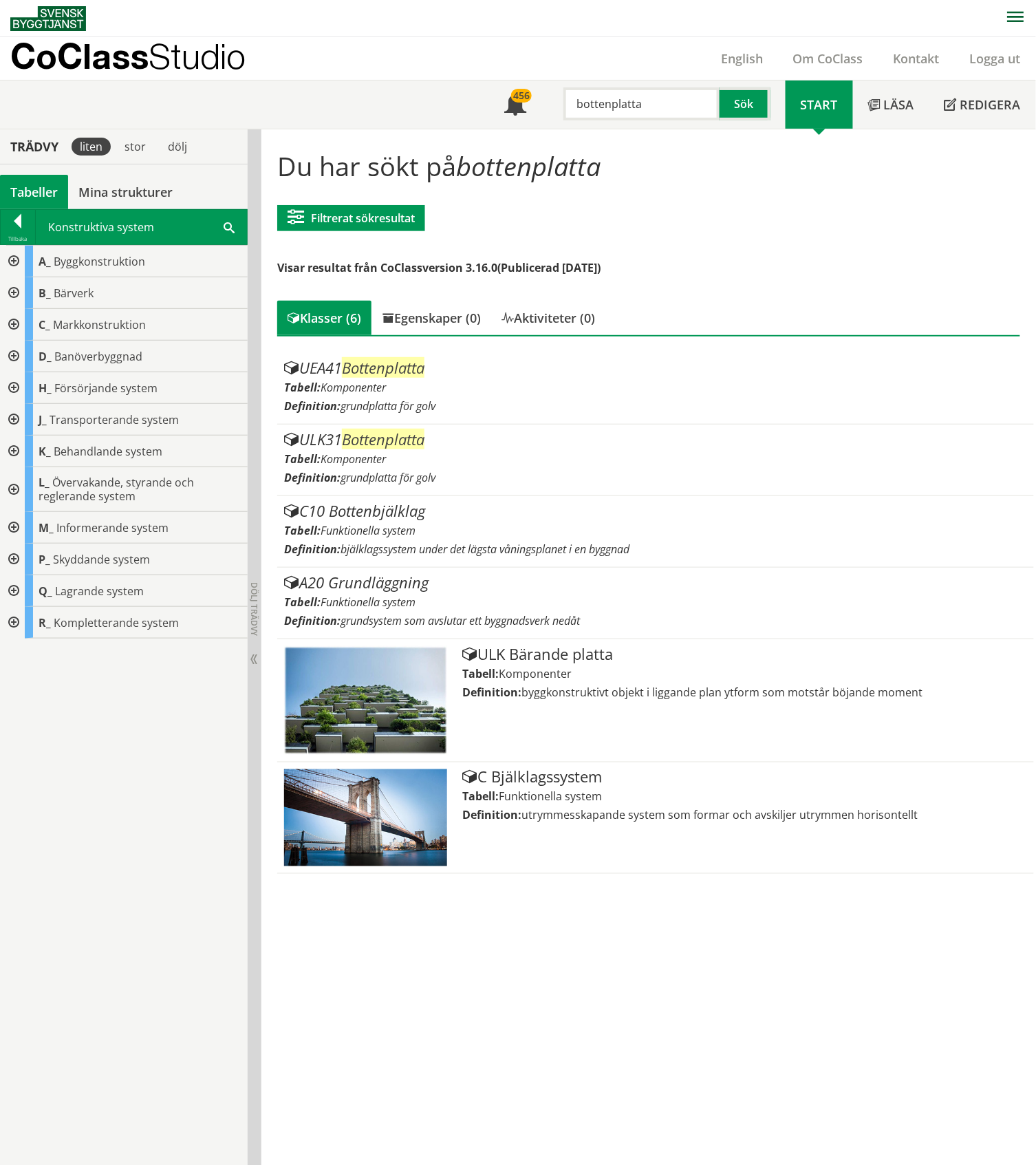
drag, startPoint x: 645, startPoint y: 102, endPoint x: 577, endPoint y: 108, distance: 68.3
click at [577, 108] on input "bottenplatta" at bounding box center [641, 104] width 156 height 33
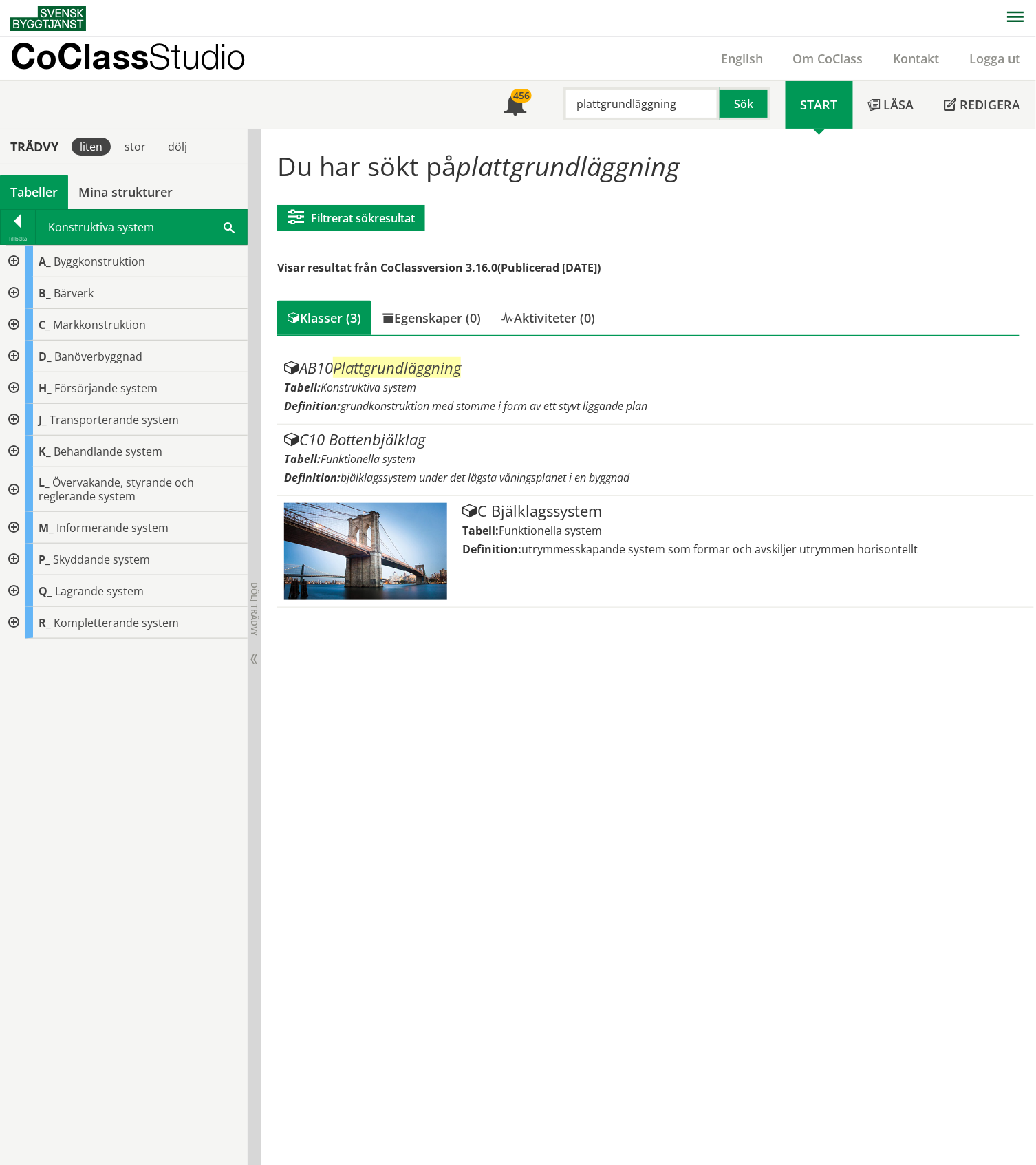
click at [37, 191] on div "Tabeller" at bounding box center [34, 192] width 68 height 35
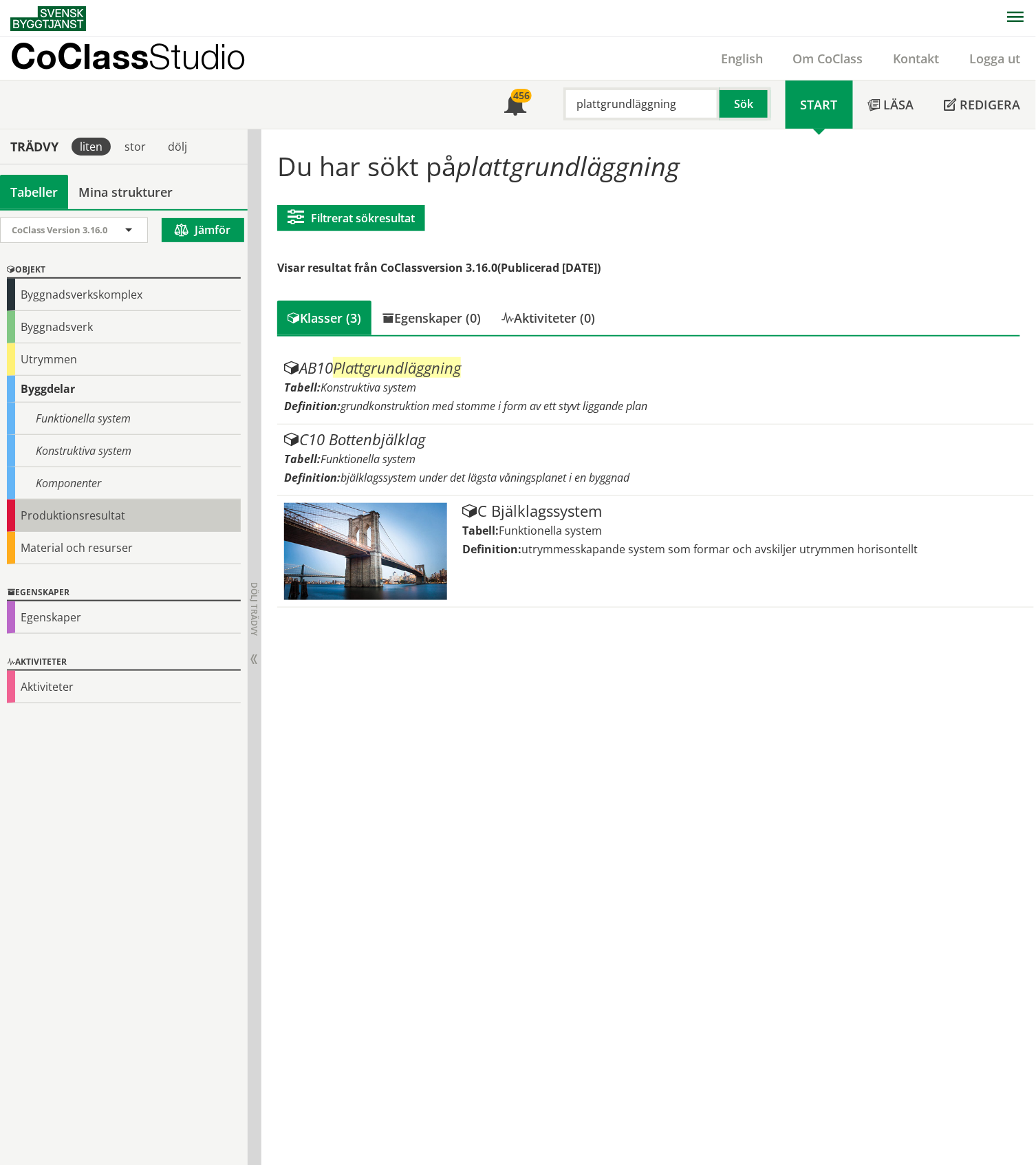
click at [81, 509] on div "Produktionsresultat" at bounding box center [124, 515] width 234 height 33
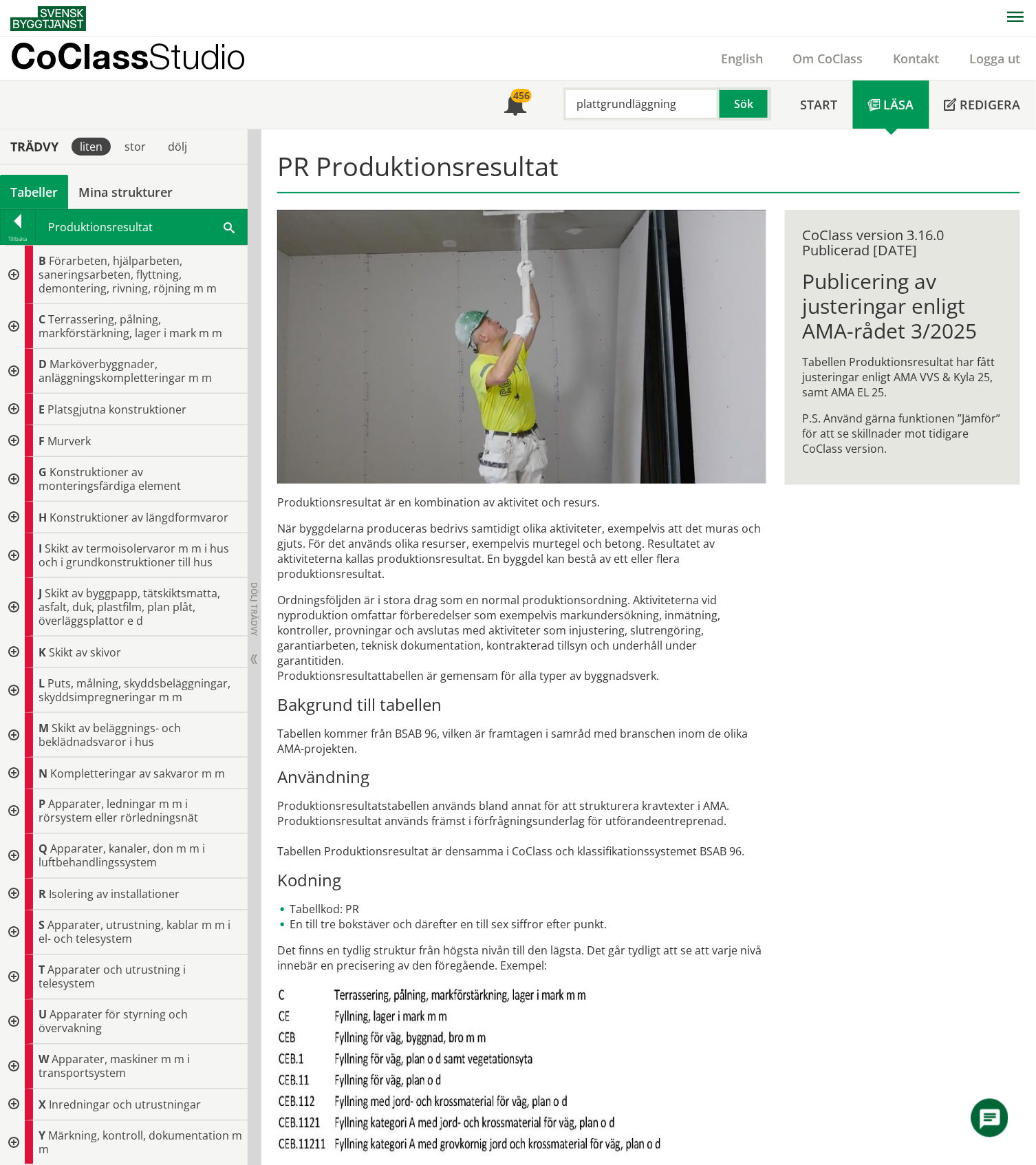
click at [13, 369] on div at bounding box center [12, 370] width 25 height 45
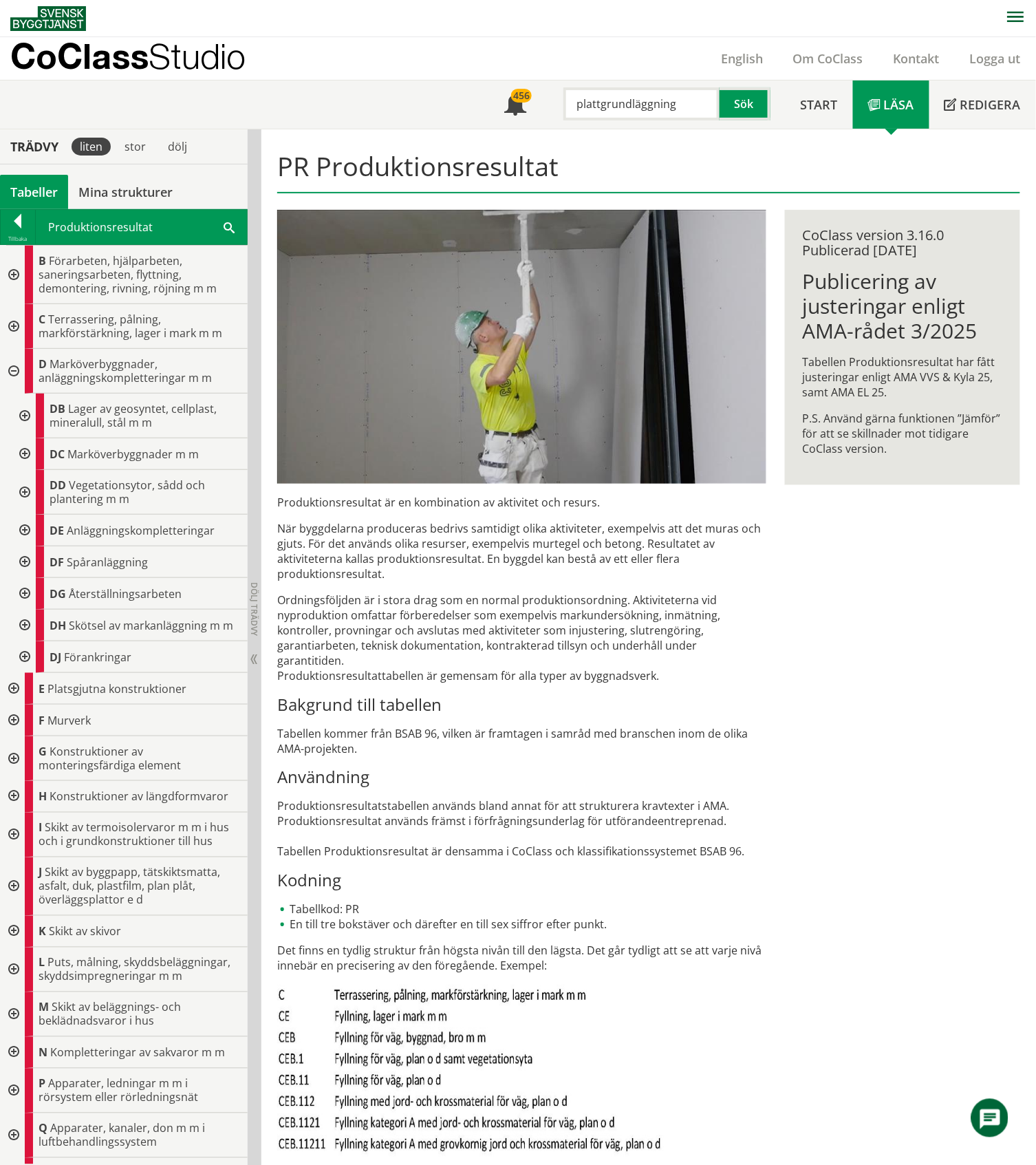
click at [26, 416] on div at bounding box center [23, 416] width 25 height 45
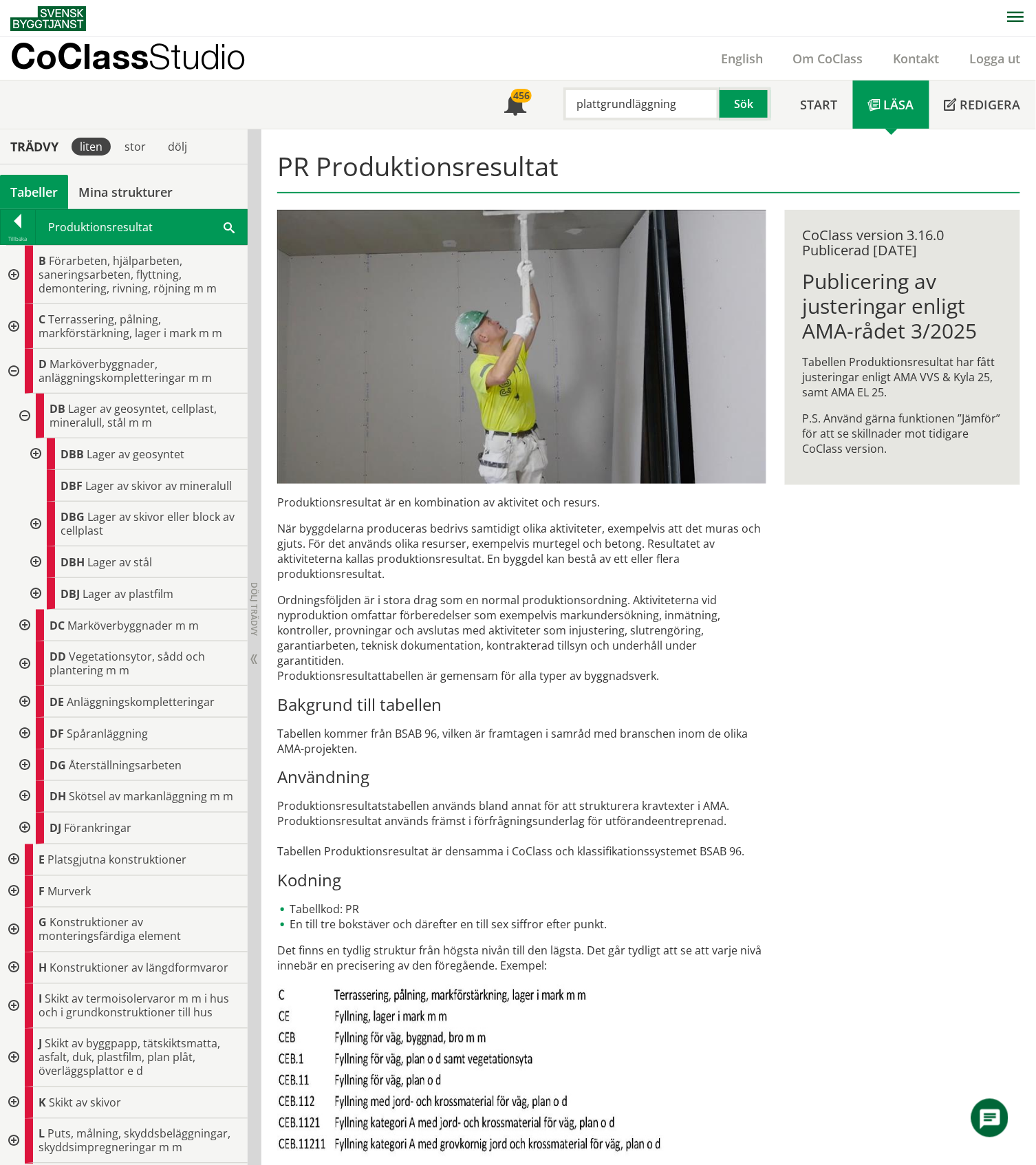
click at [26, 416] on div at bounding box center [23, 416] width 25 height 45
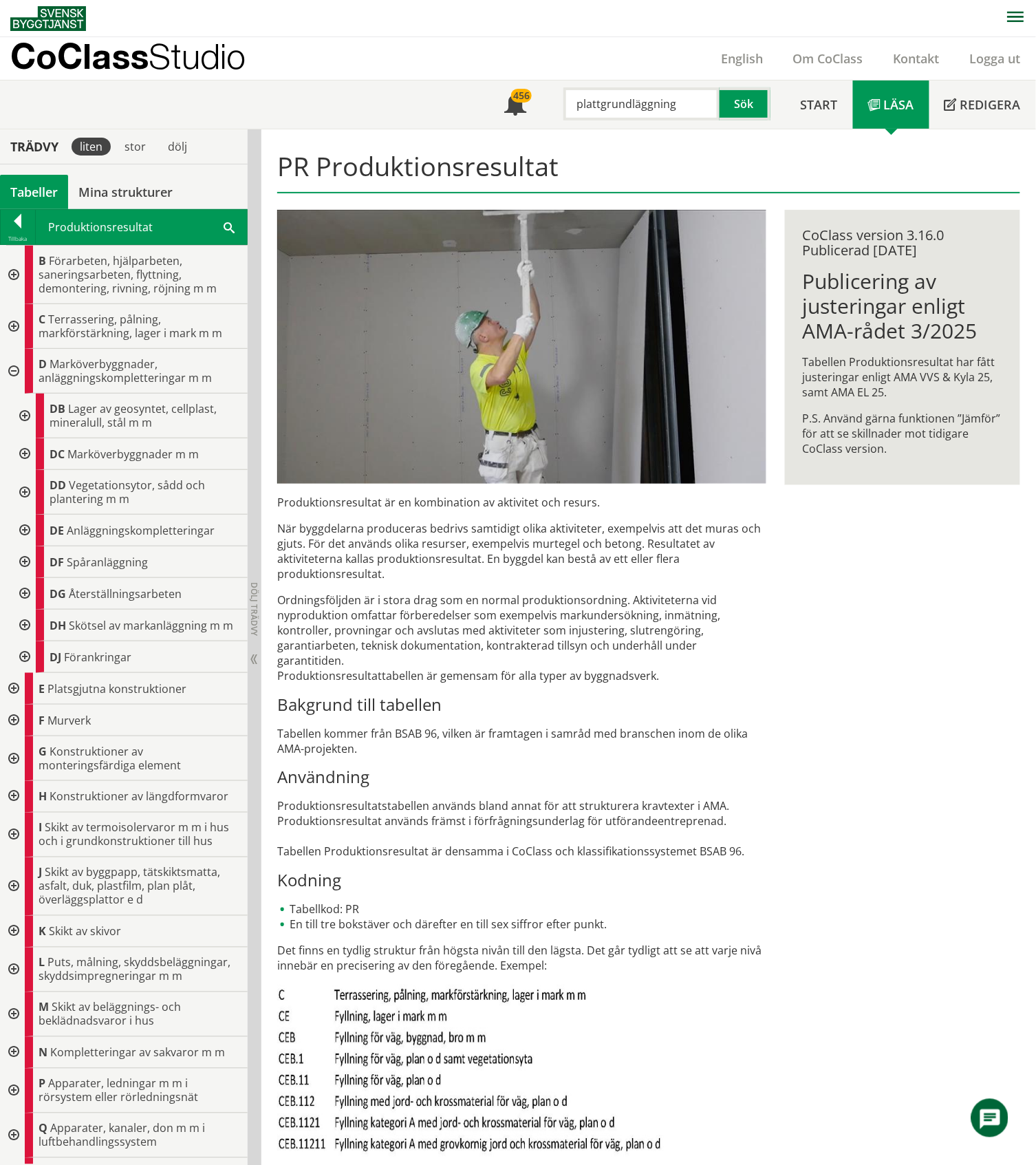
click at [14, 371] on div at bounding box center [12, 370] width 25 height 45
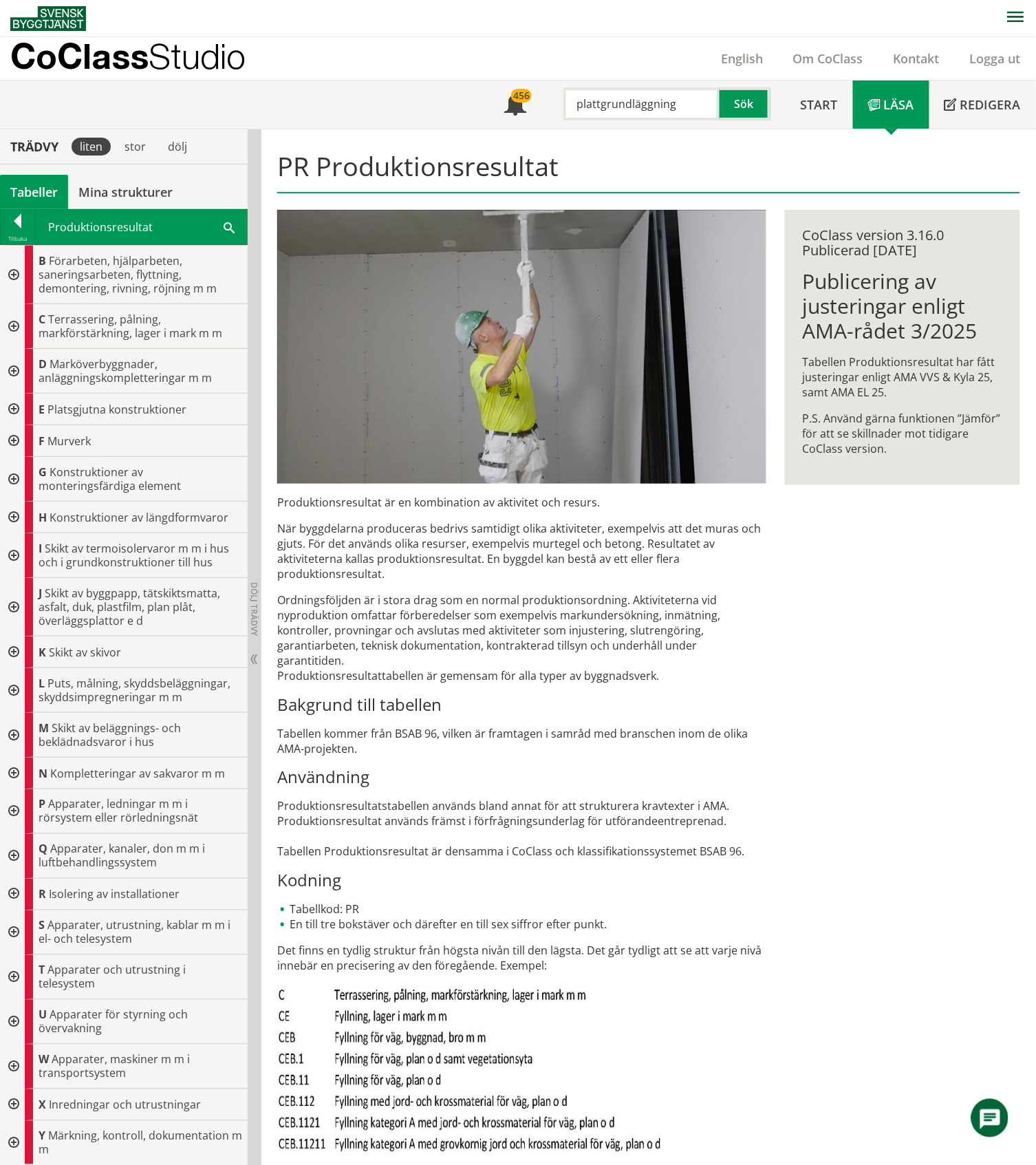
click at [37, 188] on div "Tabeller" at bounding box center [34, 192] width 68 height 35
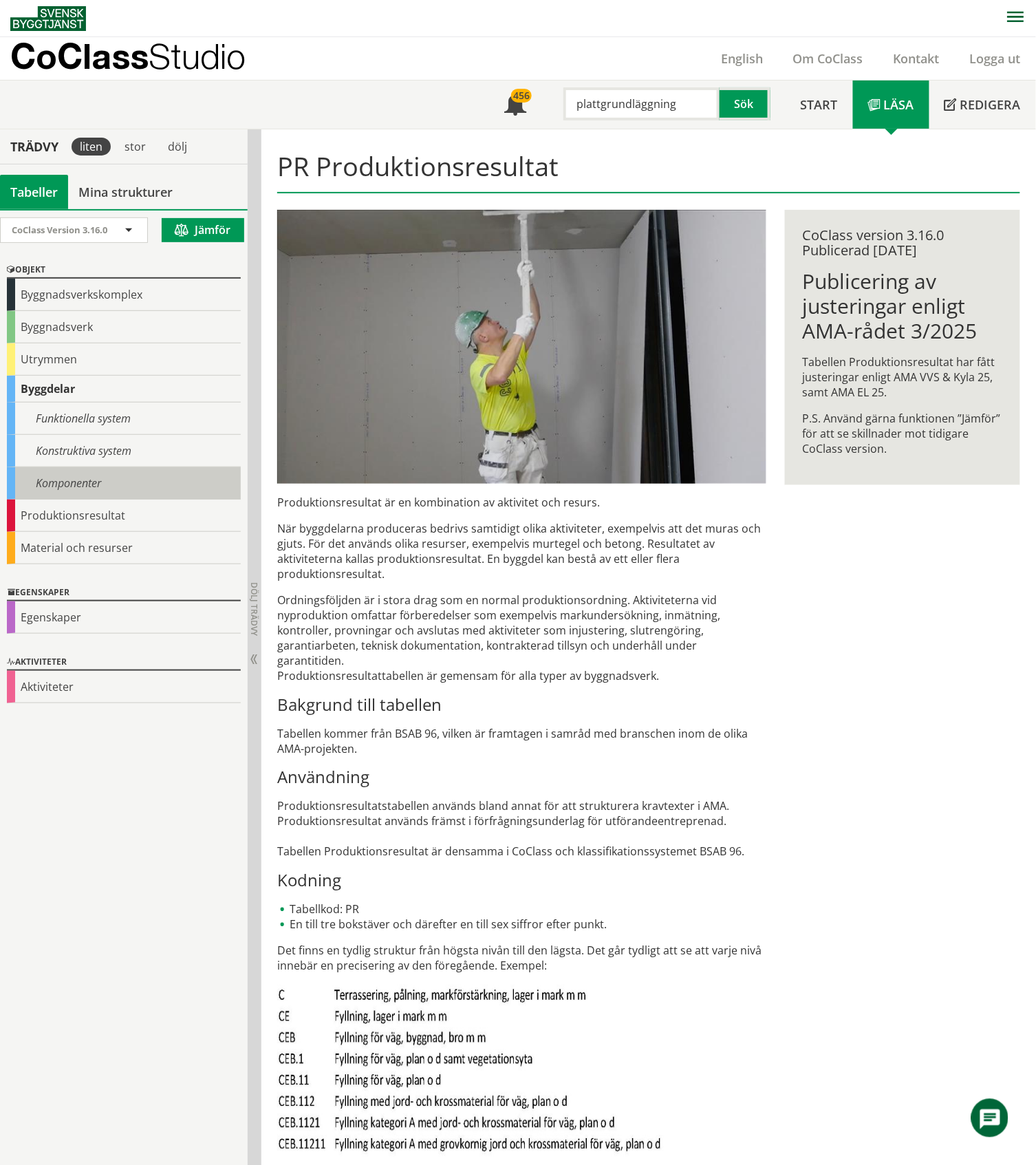
click at [33, 480] on div "Komponenter" at bounding box center [124, 484] width 234 height 33
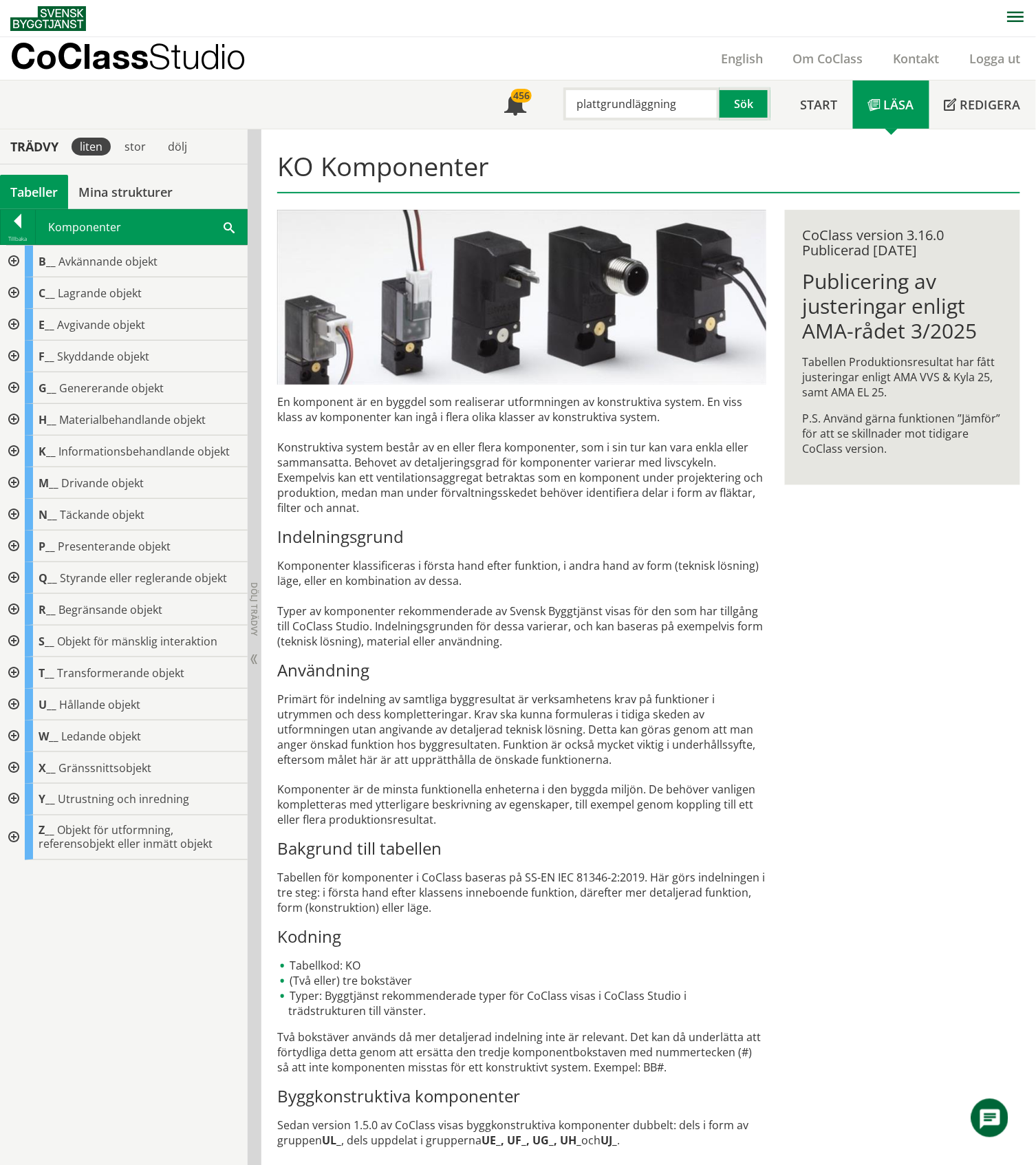
click at [12, 704] on div at bounding box center [12, 704] width 25 height 32
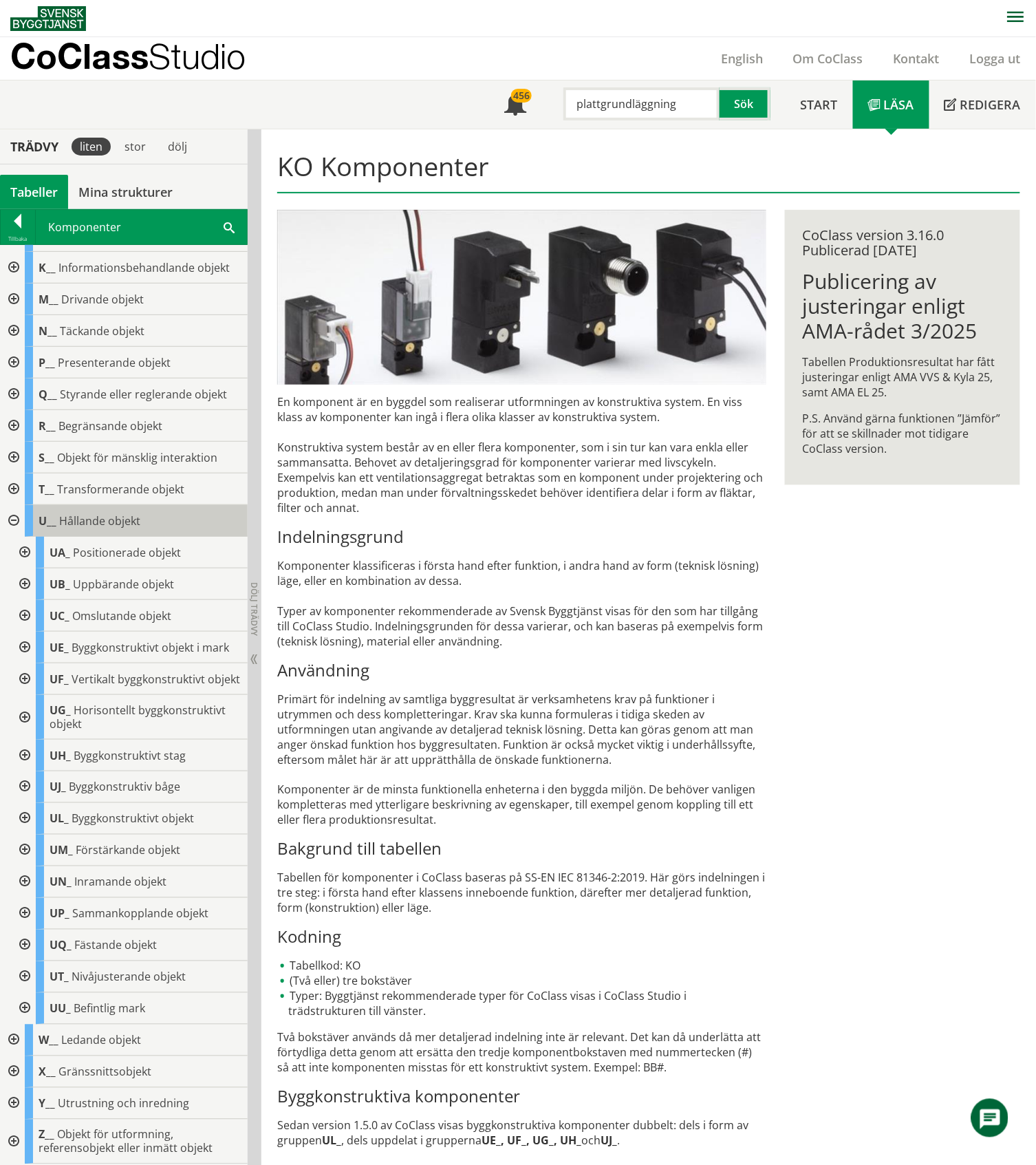
scroll to position [197, 0]
click at [23, 815] on div at bounding box center [23, 819] width 25 height 32
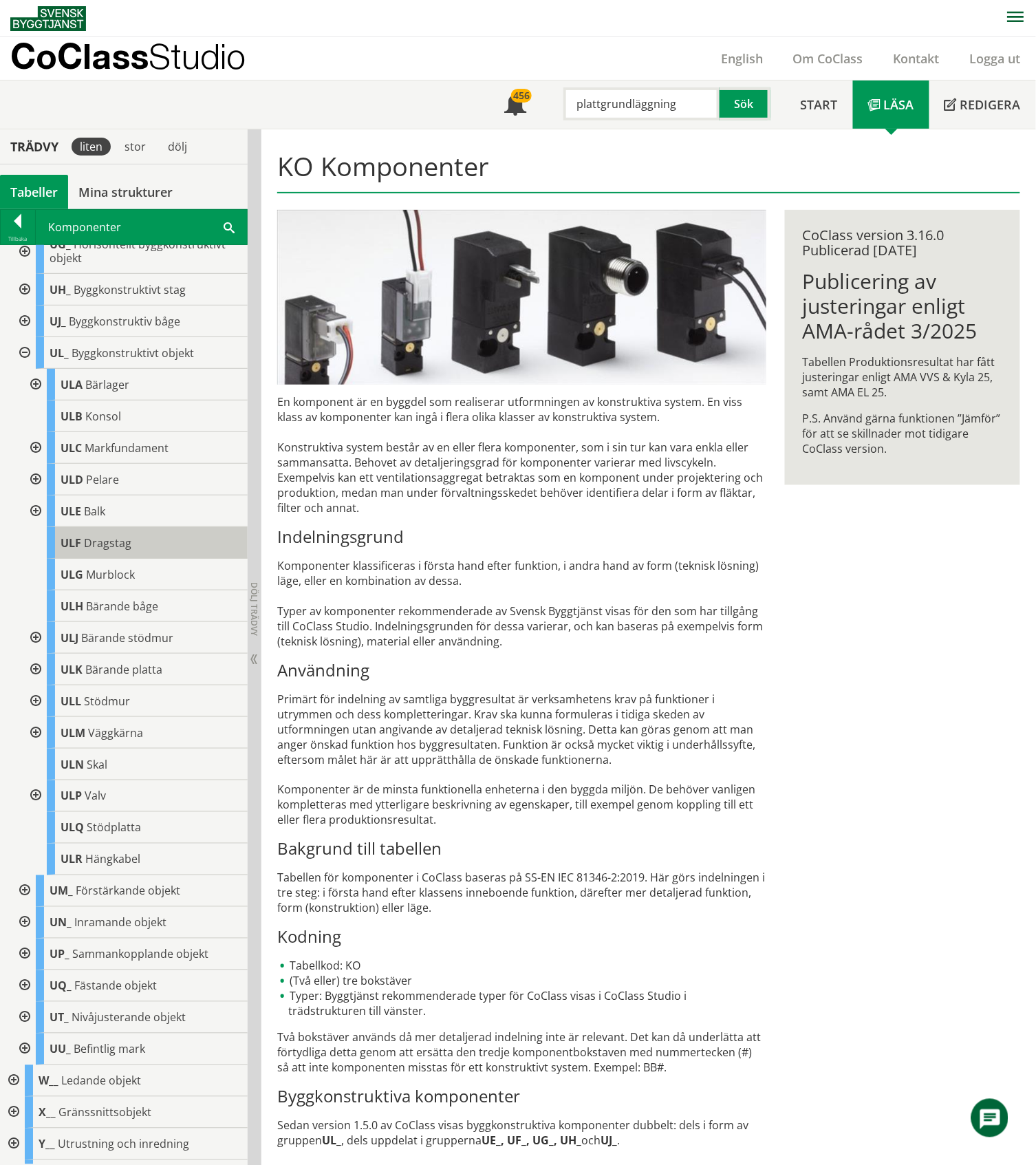
scroll to position [655, 0]
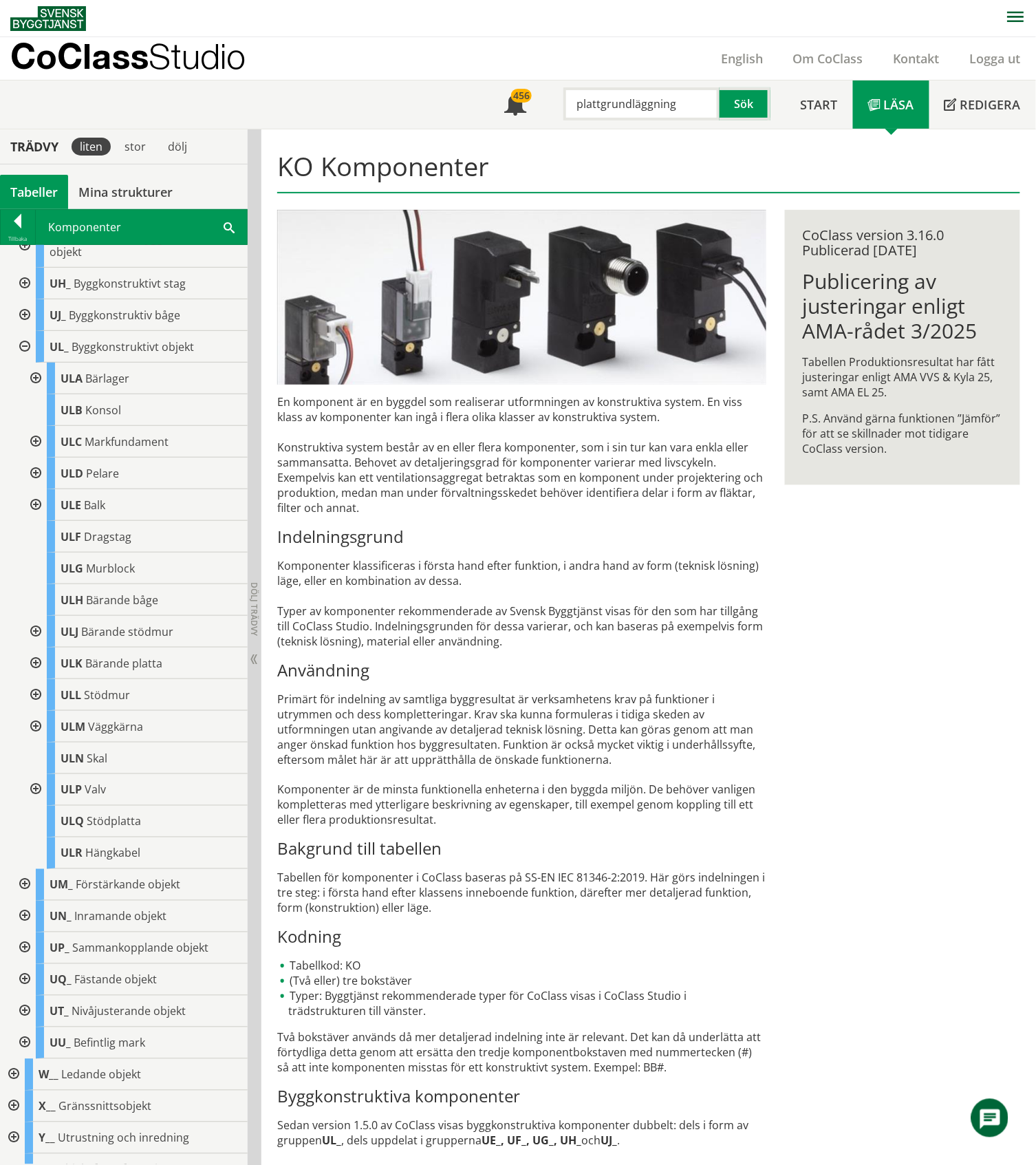
click at [34, 672] on div at bounding box center [35, 663] width 25 height 32
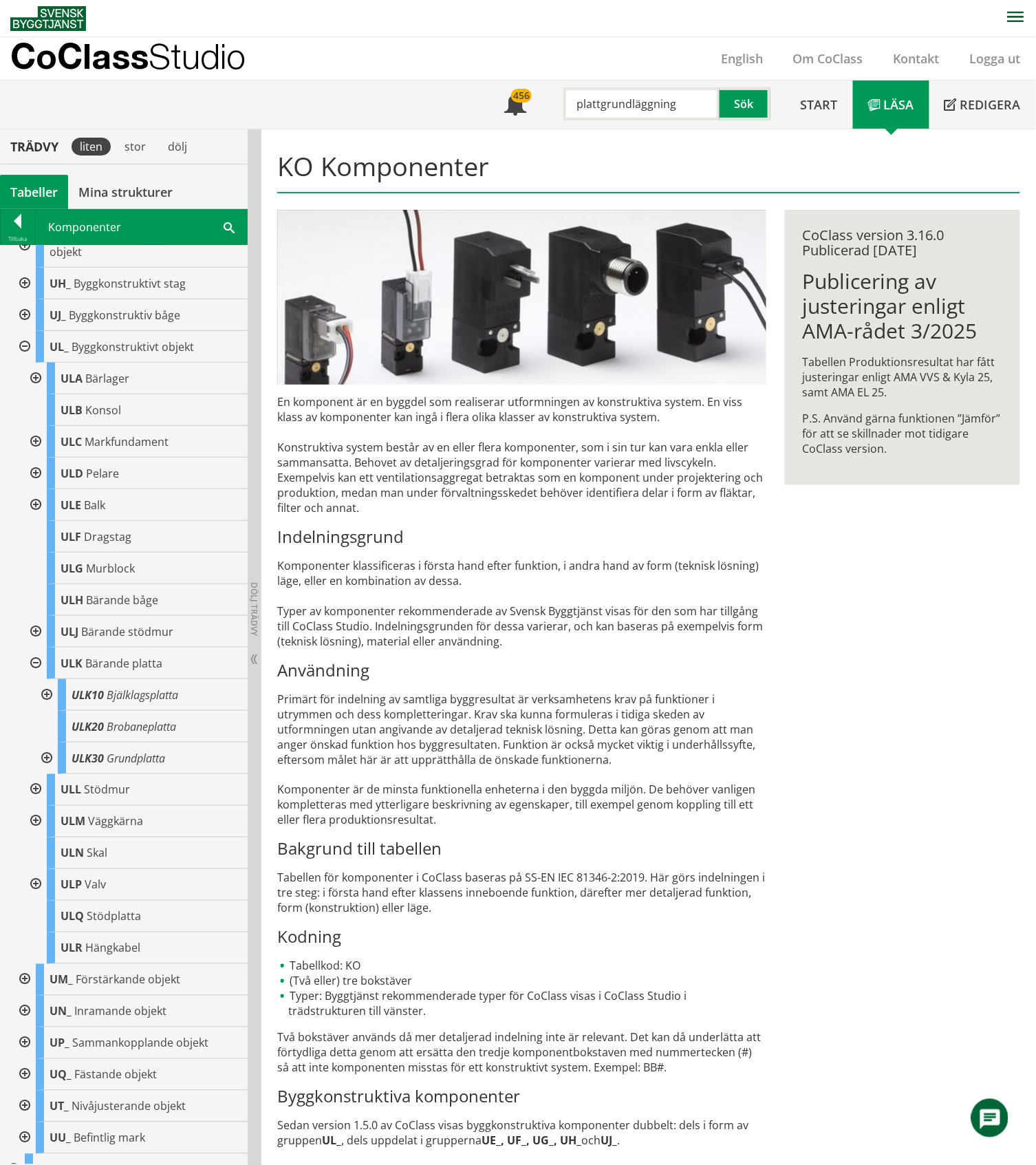
click at [45, 772] on div at bounding box center [45, 757] width 25 height 32
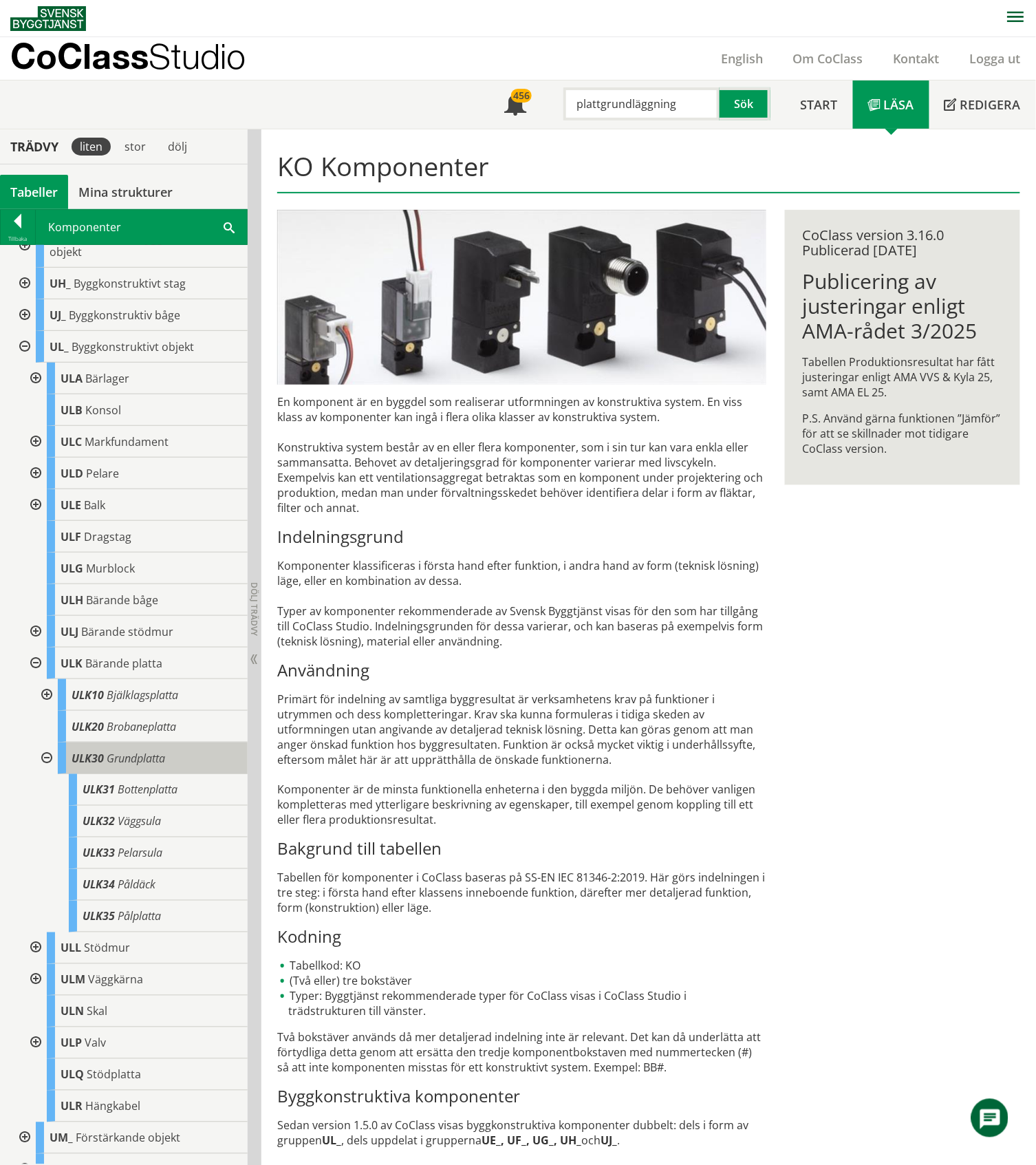
click at [152, 766] on span "Grundplatta" at bounding box center [135, 758] width 59 height 15
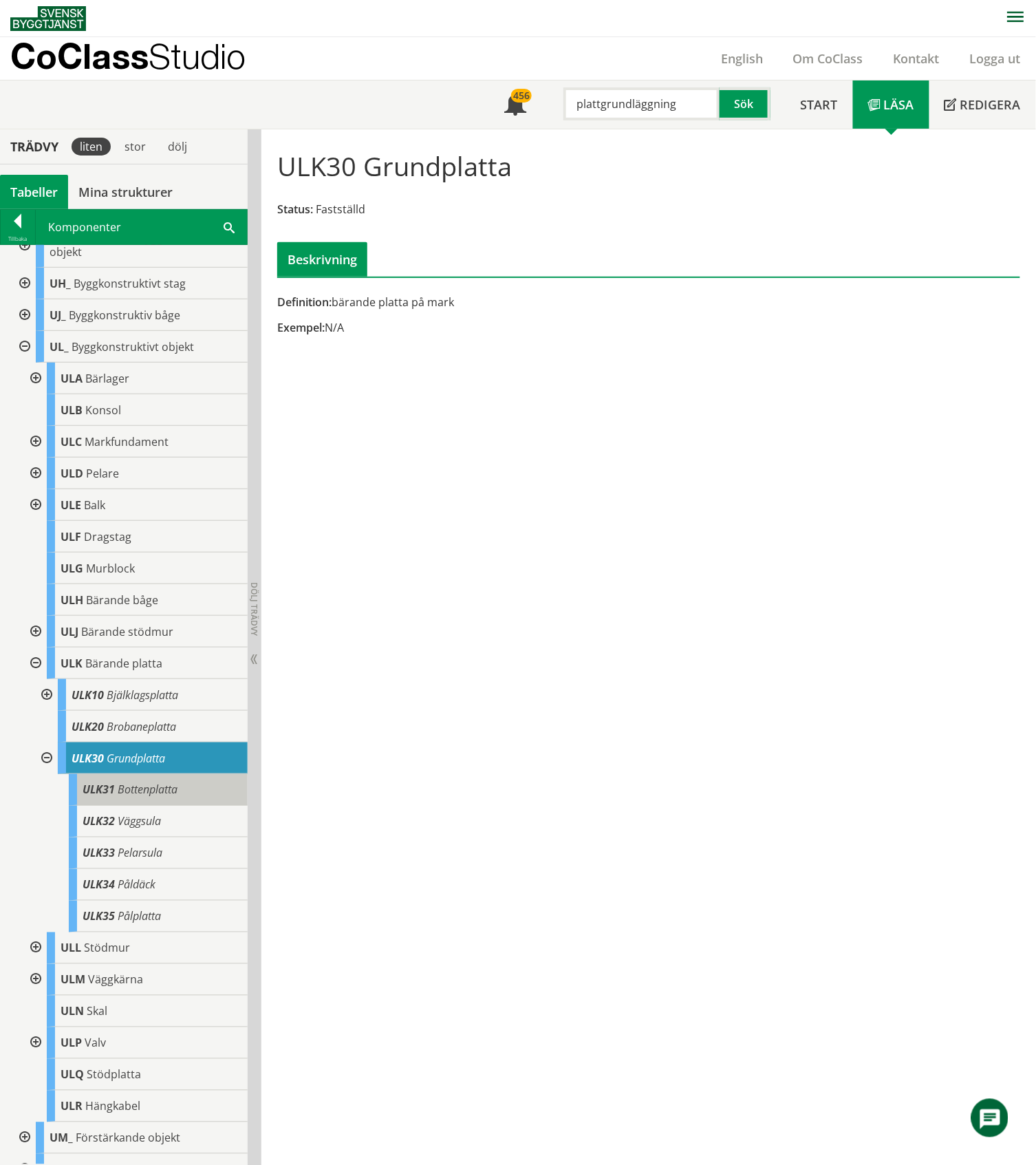
click at [153, 797] on span "Bottenplatta" at bounding box center [148, 790] width 59 height 15
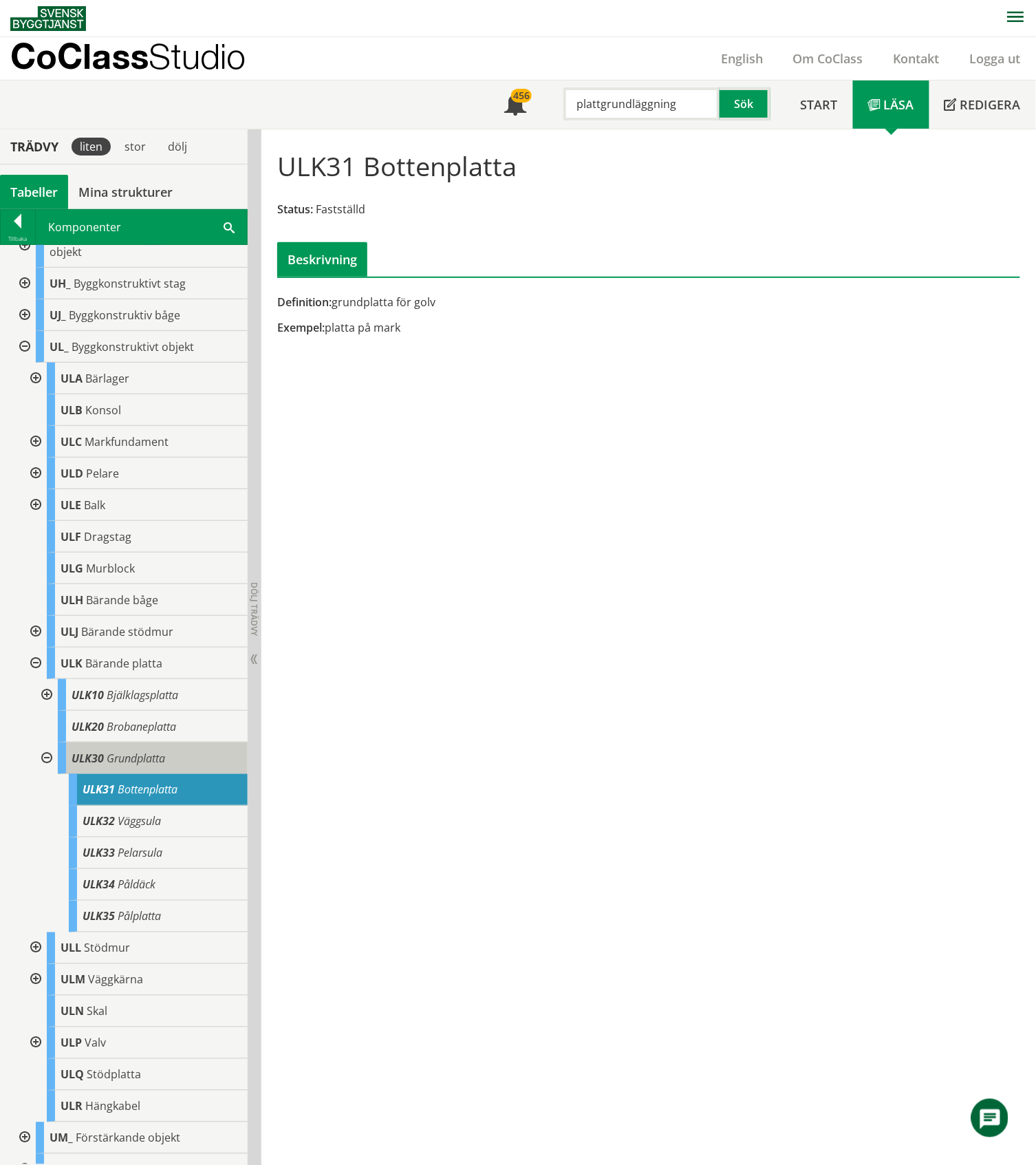
click at [154, 766] on span "Grundplatta" at bounding box center [135, 758] width 59 height 15
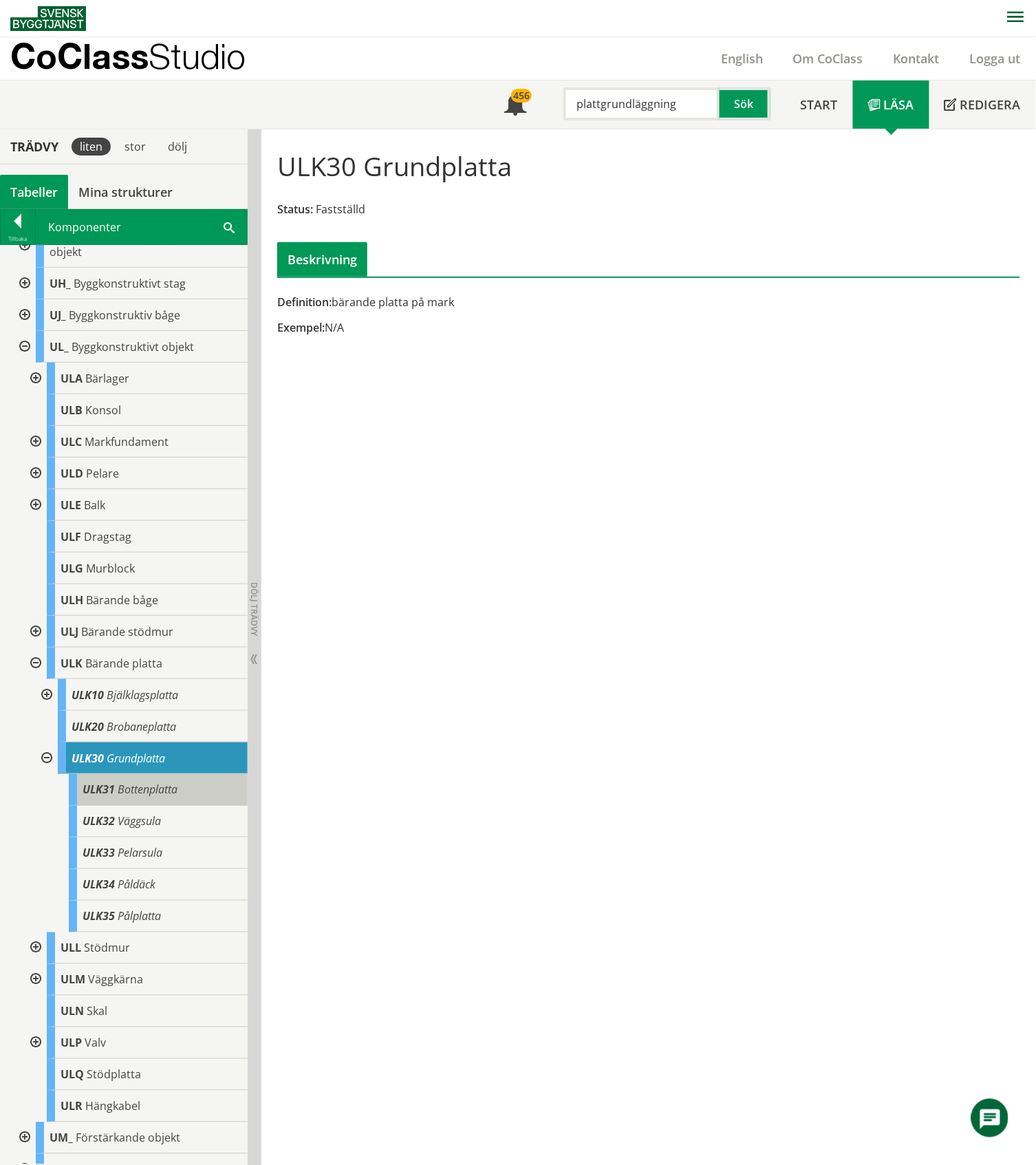
click at [154, 796] on span "Bottenplatta" at bounding box center [148, 790] width 59 height 15
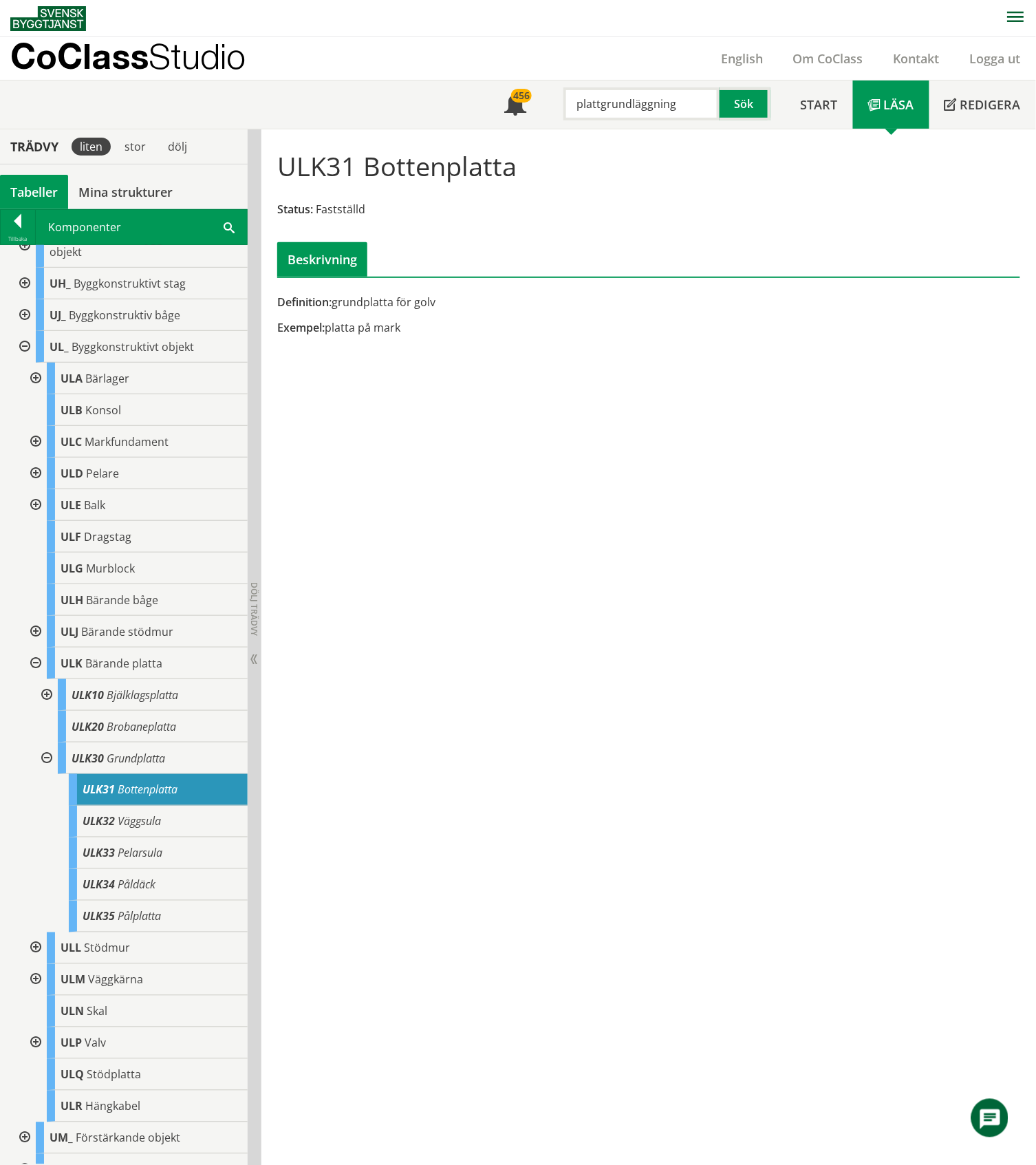
click at [47, 772] on div at bounding box center [45, 757] width 25 height 32
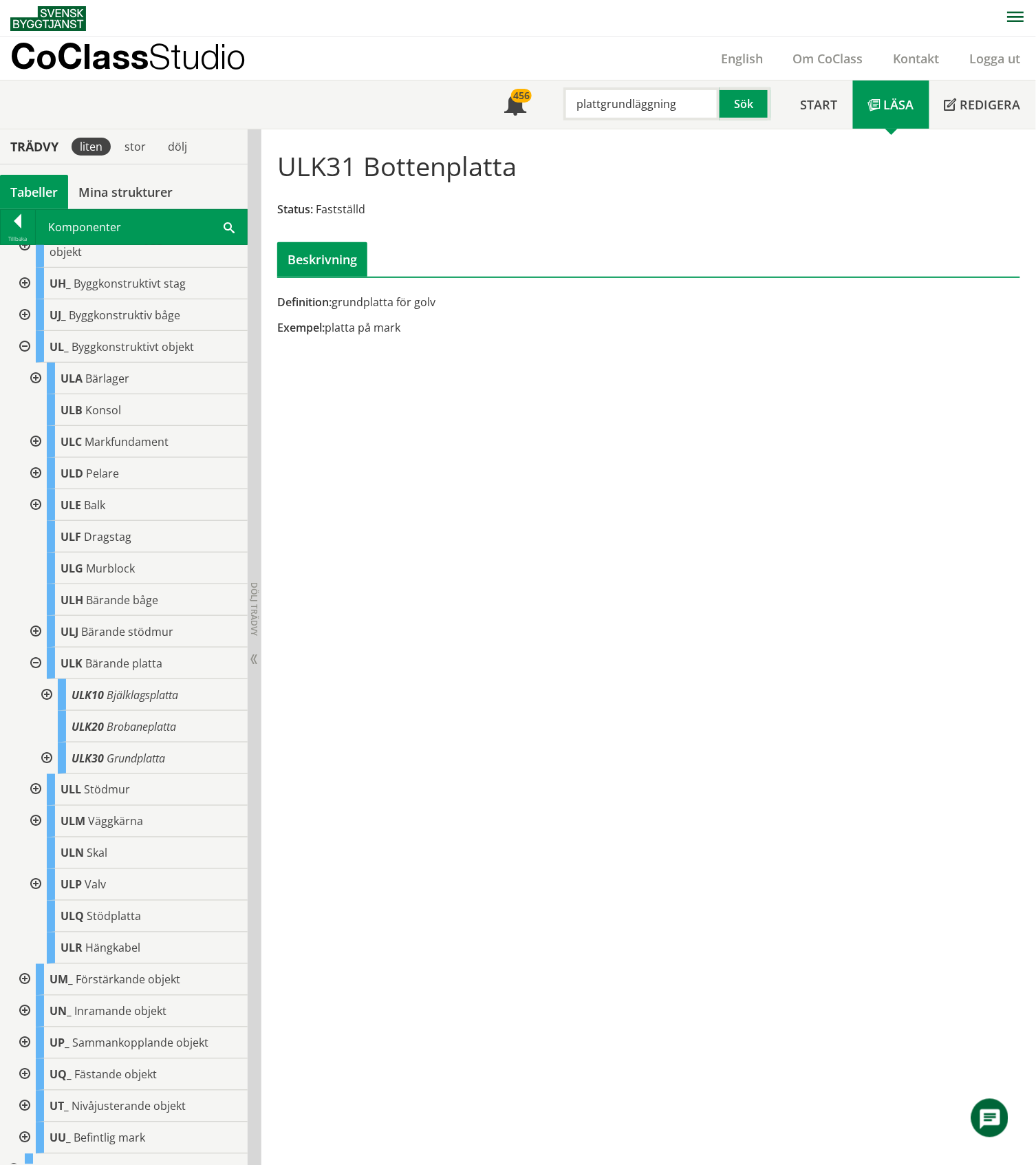
click at [39, 186] on div "Tabeller" at bounding box center [34, 192] width 68 height 35
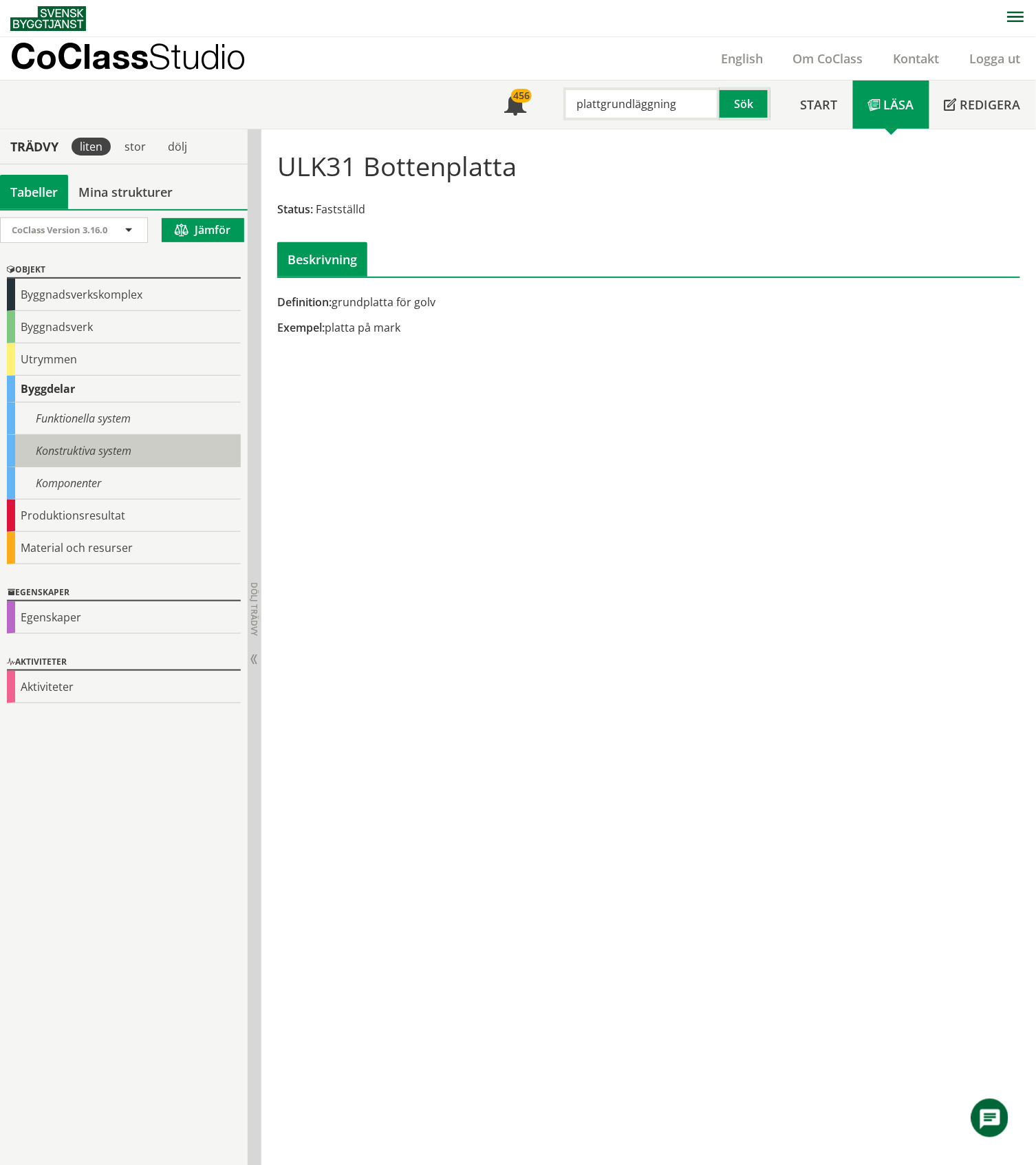
click at [66, 452] on div "Konstruktiva system" at bounding box center [124, 451] width 234 height 33
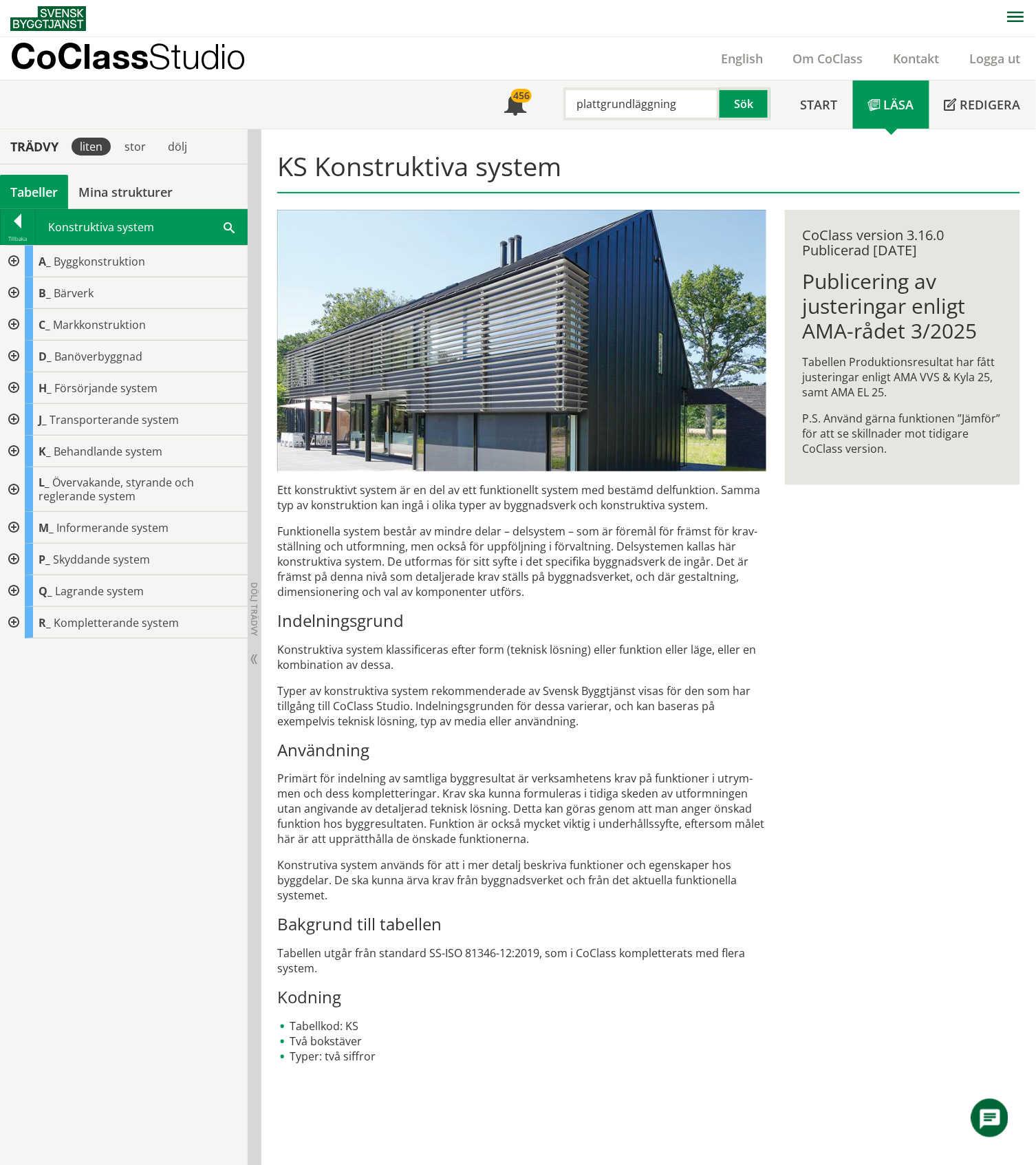
click at [15, 628] on div at bounding box center [12, 622] width 25 height 32
click at [25, 796] on div at bounding box center [23, 794] width 25 height 32
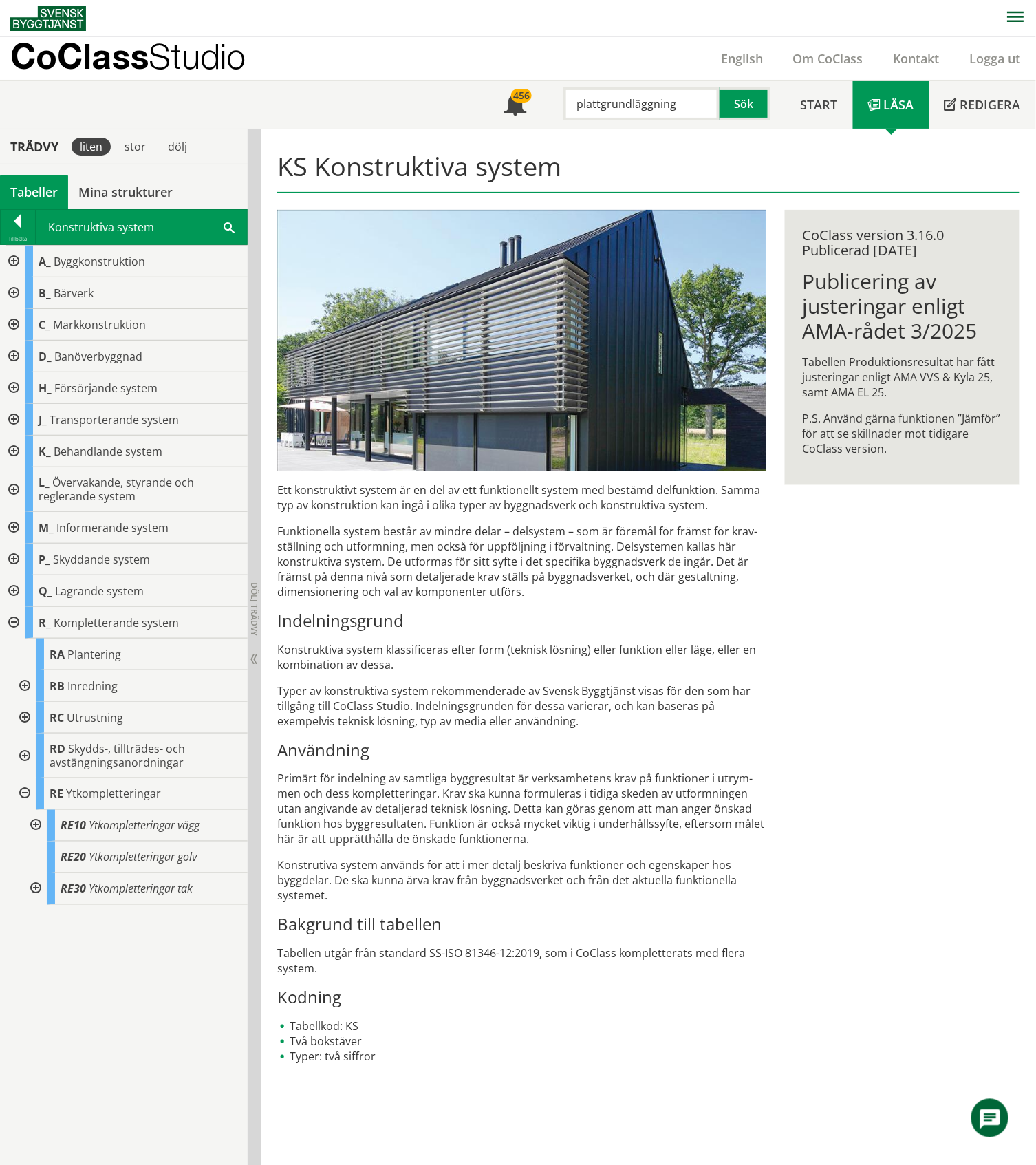
click at [35, 824] on div at bounding box center [35, 825] width 25 height 32
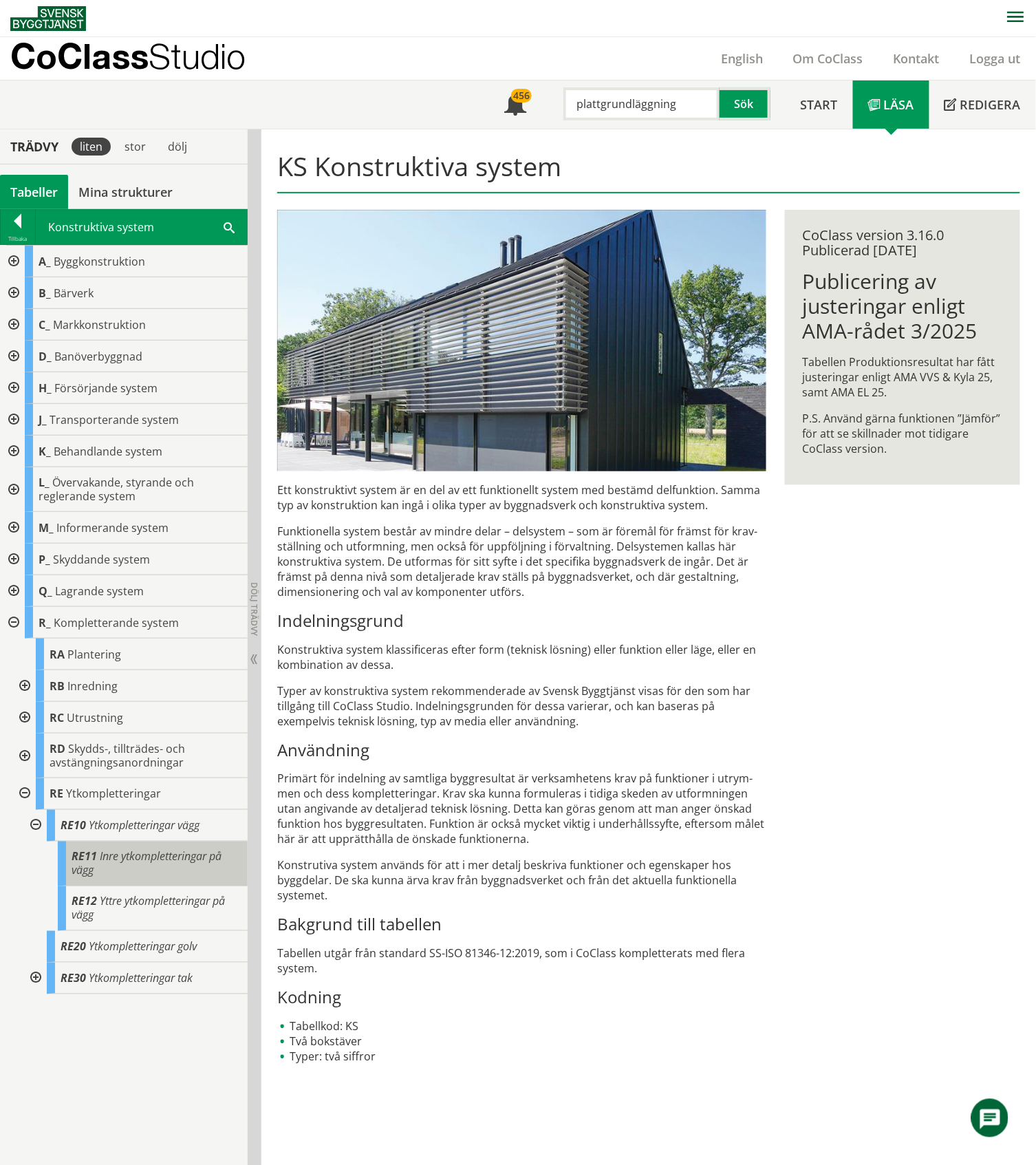
click at [147, 859] on span "Inre ytkompletteringar på vägg" at bounding box center [147, 864] width 150 height 29
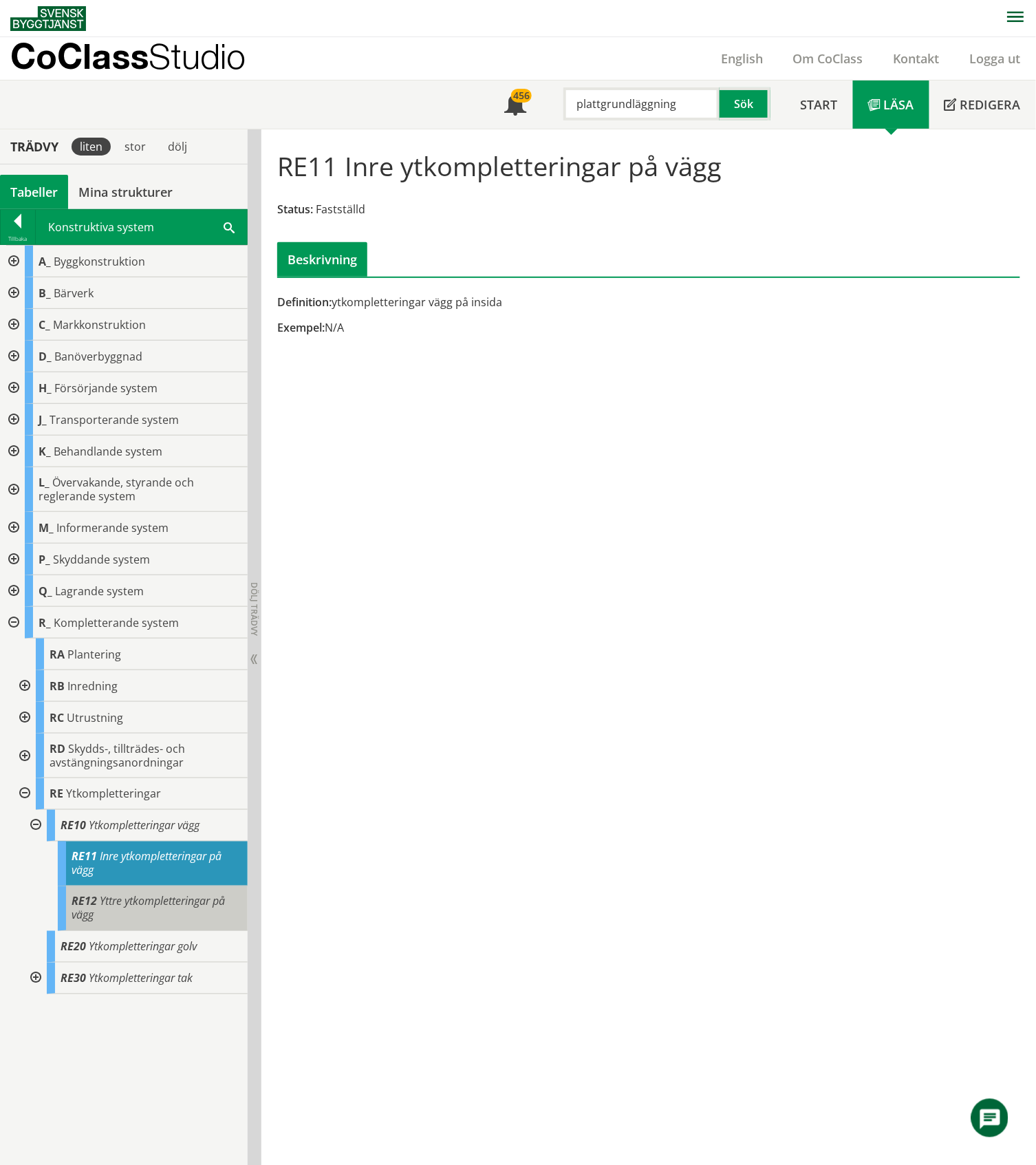
click at [135, 910] on span "Yttre ytkompletteringar på vägg" at bounding box center [149, 908] width 153 height 29
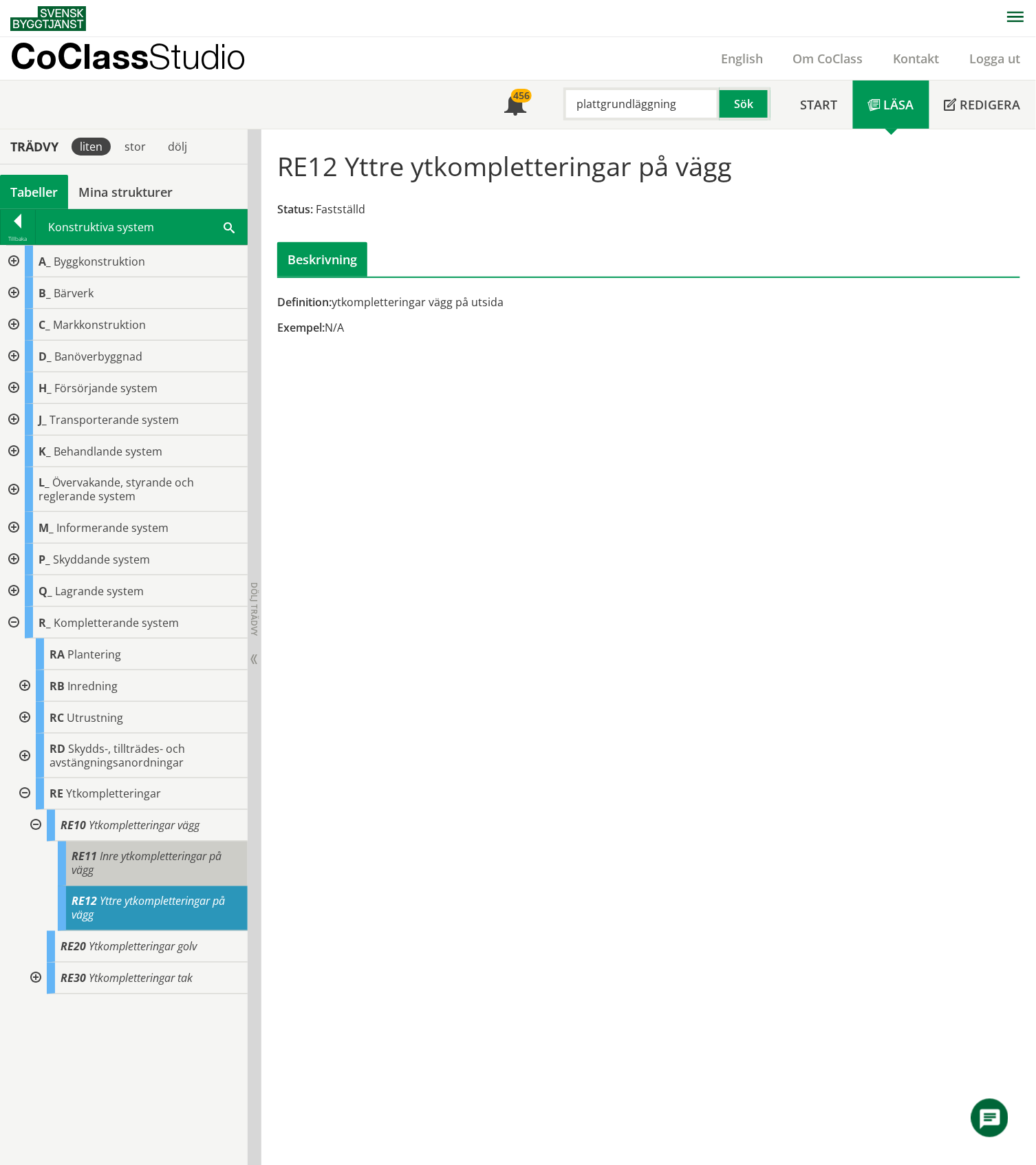
click at [139, 868] on div "RE11 Inre ytkompletteringar på vägg" at bounding box center [153, 864] width 190 height 45
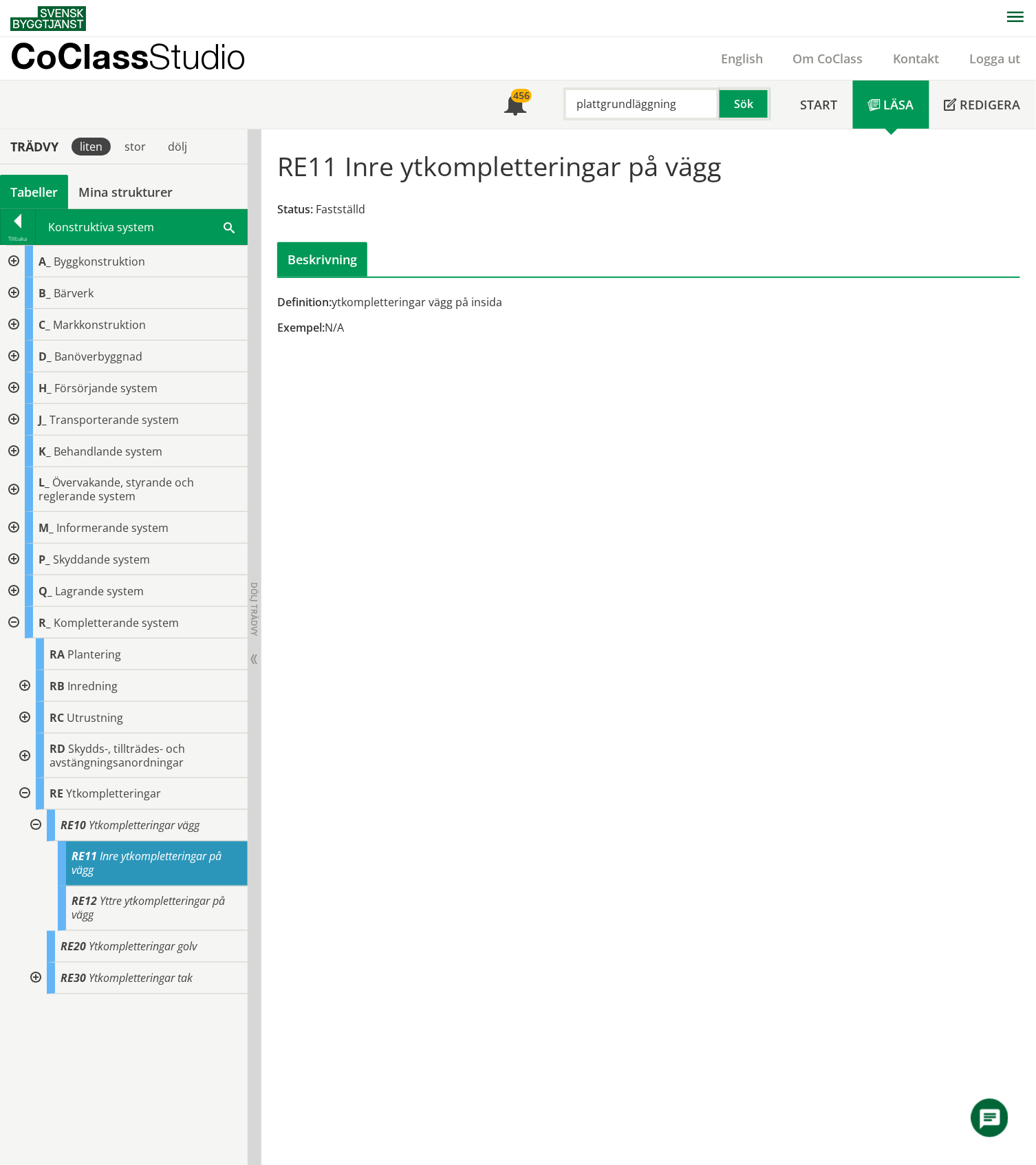
click at [35, 973] on div at bounding box center [35, 978] width 25 height 32
click at [33, 187] on div "Tabeller" at bounding box center [34, 192] width 68 height 35
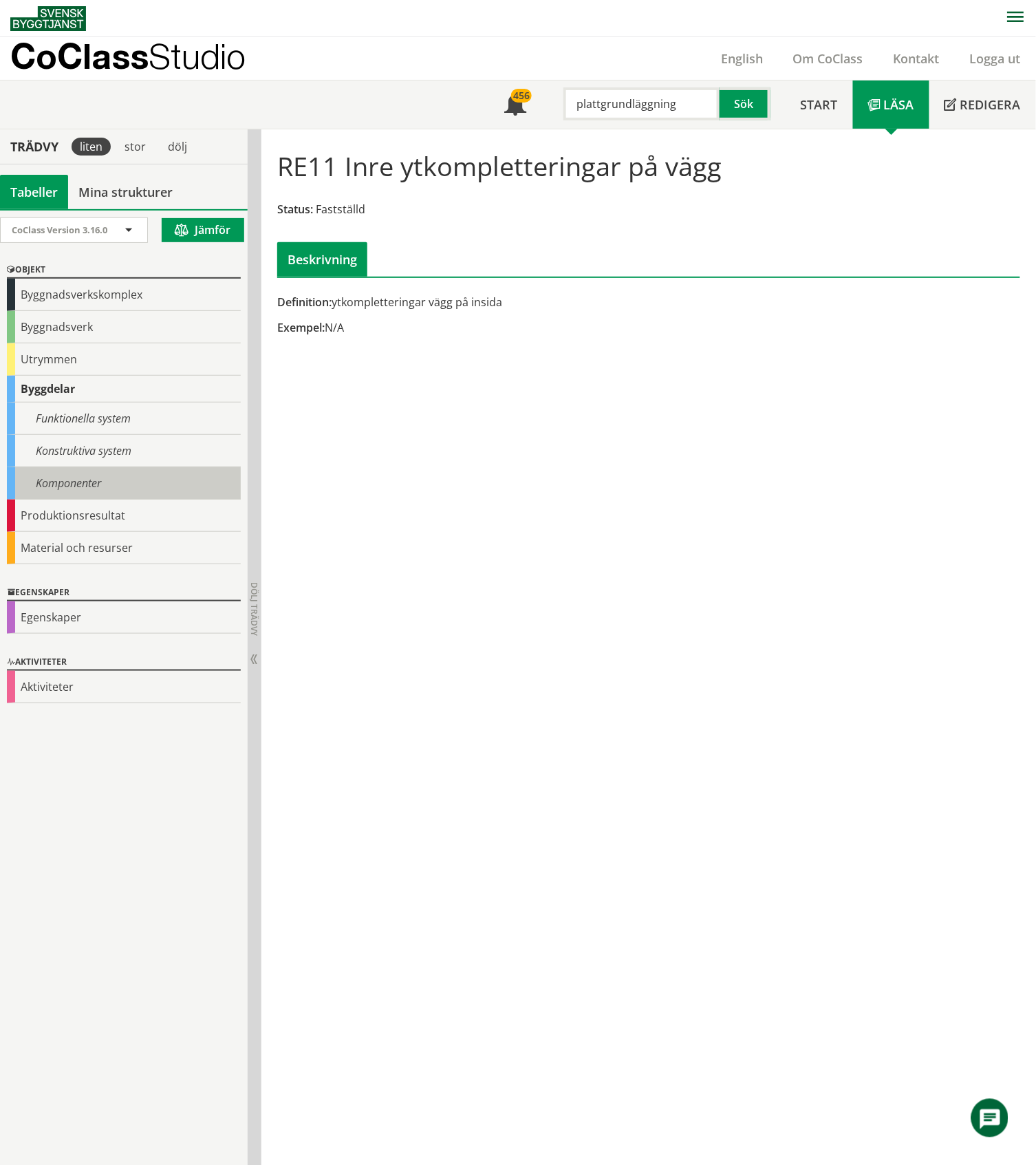
click at [83, 487] on div "Komponenter" at bounding box center [124, 484] width 234 height 33
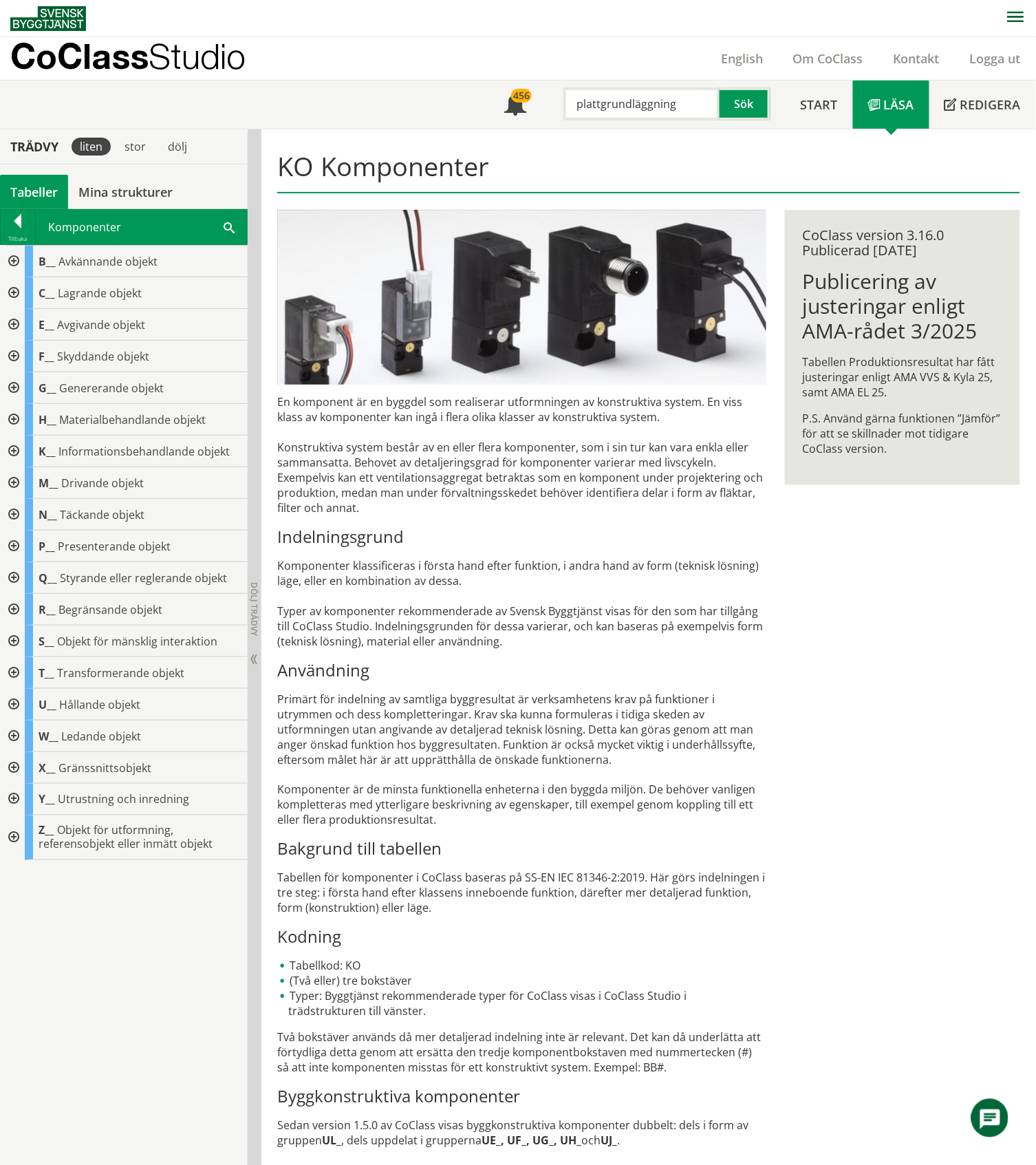
drag, startPoint x: 682, startPoint y: 96, endPoint x: 567, endPoint y: 106, distance: 115.4
click at [567, 106] on input "plattgrundläggning" at bounding box center [641, 104] width 156 height 33
type input "klinker"
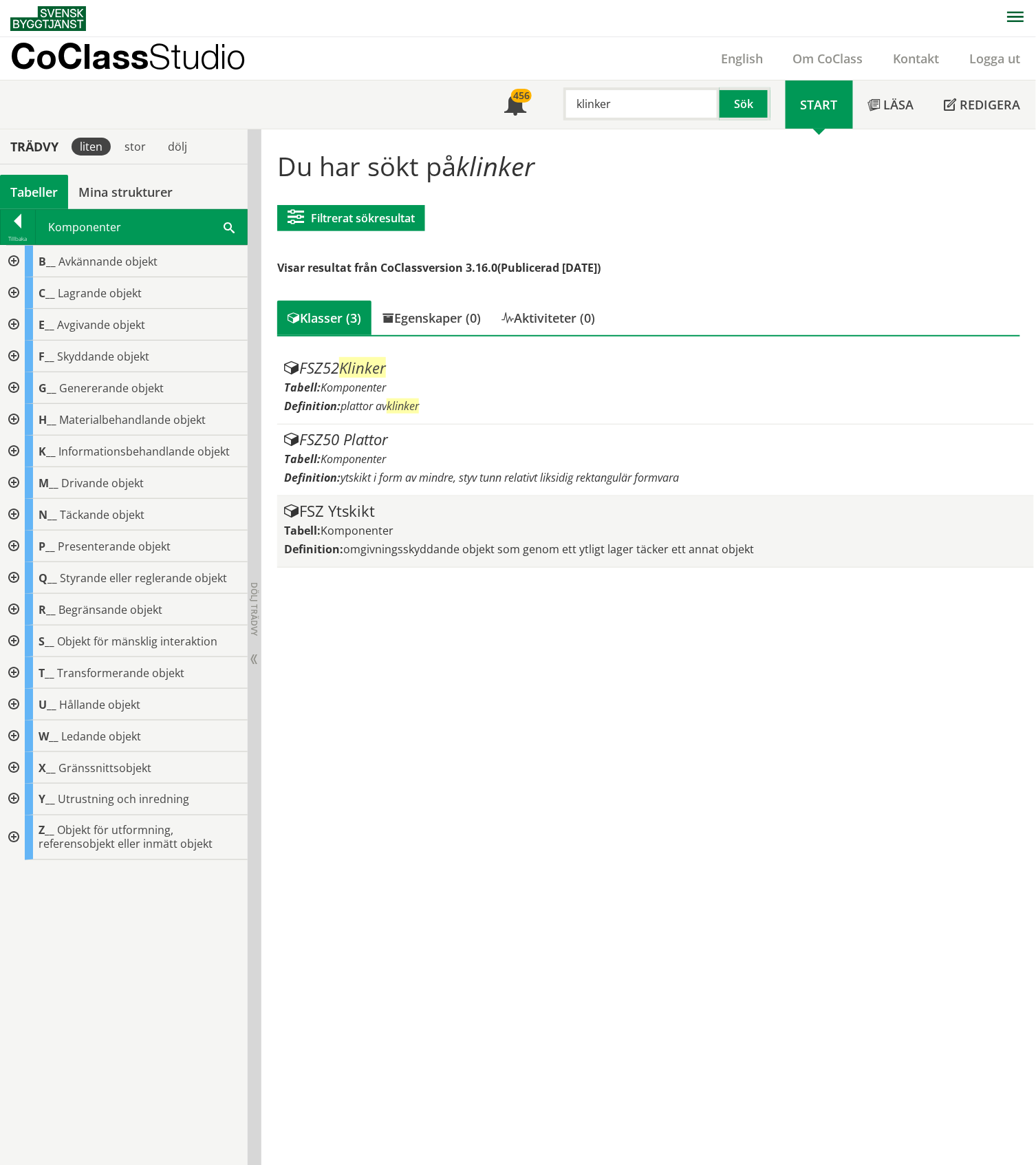
click at [545, 518] on div "FSZ Ytskikt Tabell: Komponenter Definition: omgivningsskyddande objekt som geno…" at bounding box center [654, 531] width 742 height 57
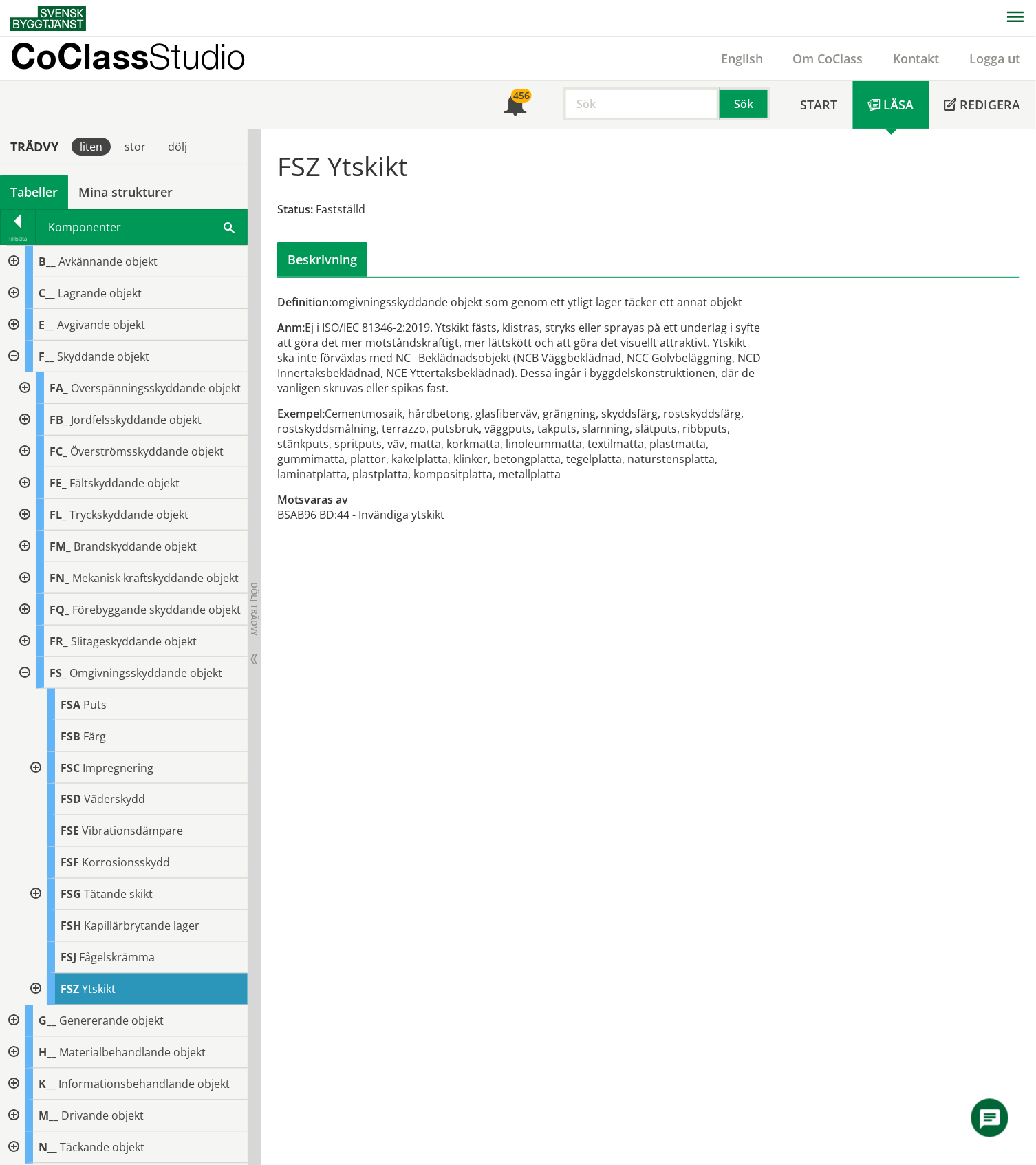
click at [38, 196] on div "Tabeller" at bounding box center [34, 192] width 68 height 35
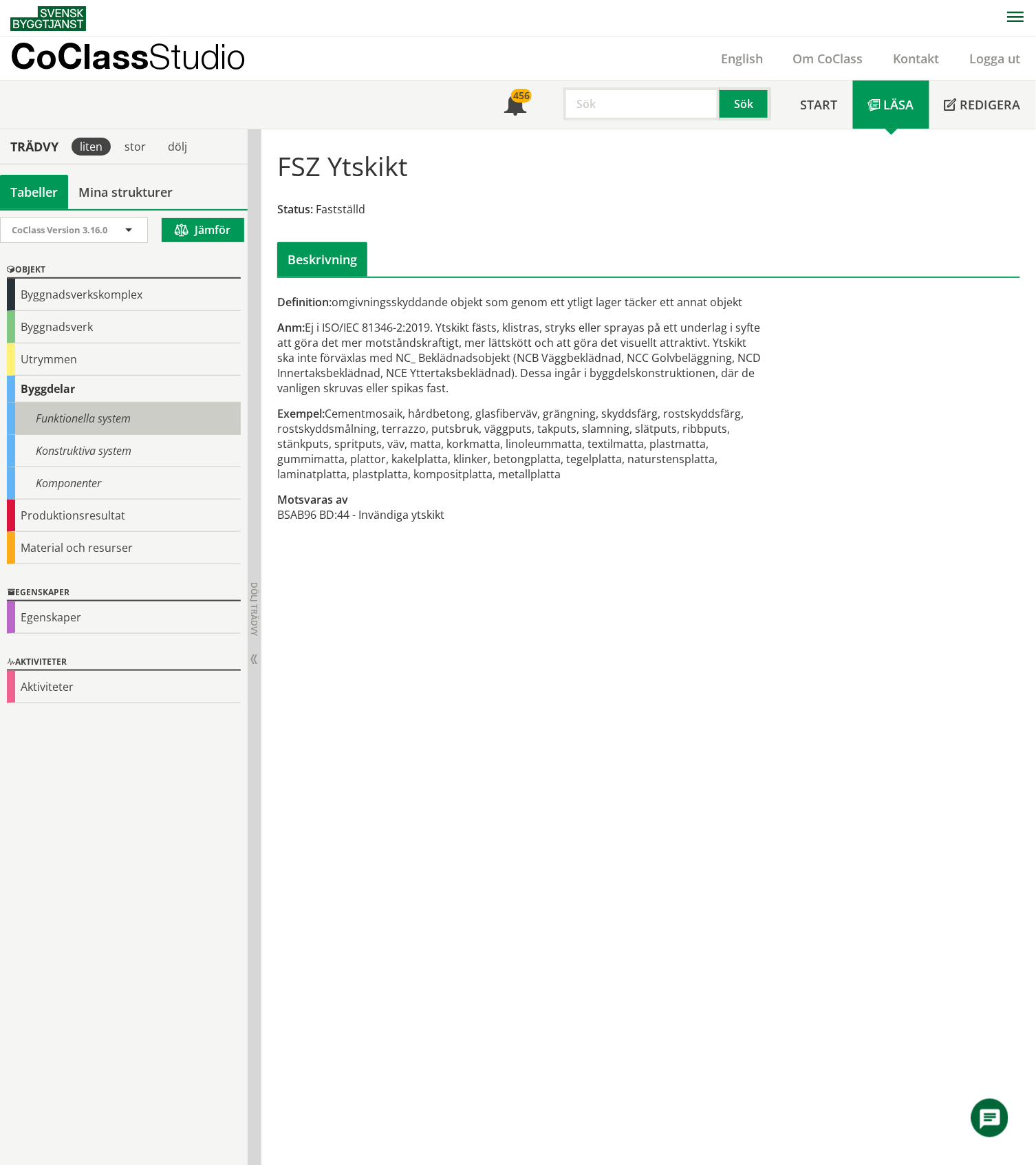
click at [96, 416] on div "Funktionella system" at bounding box center [124, 418] width 234 height 33
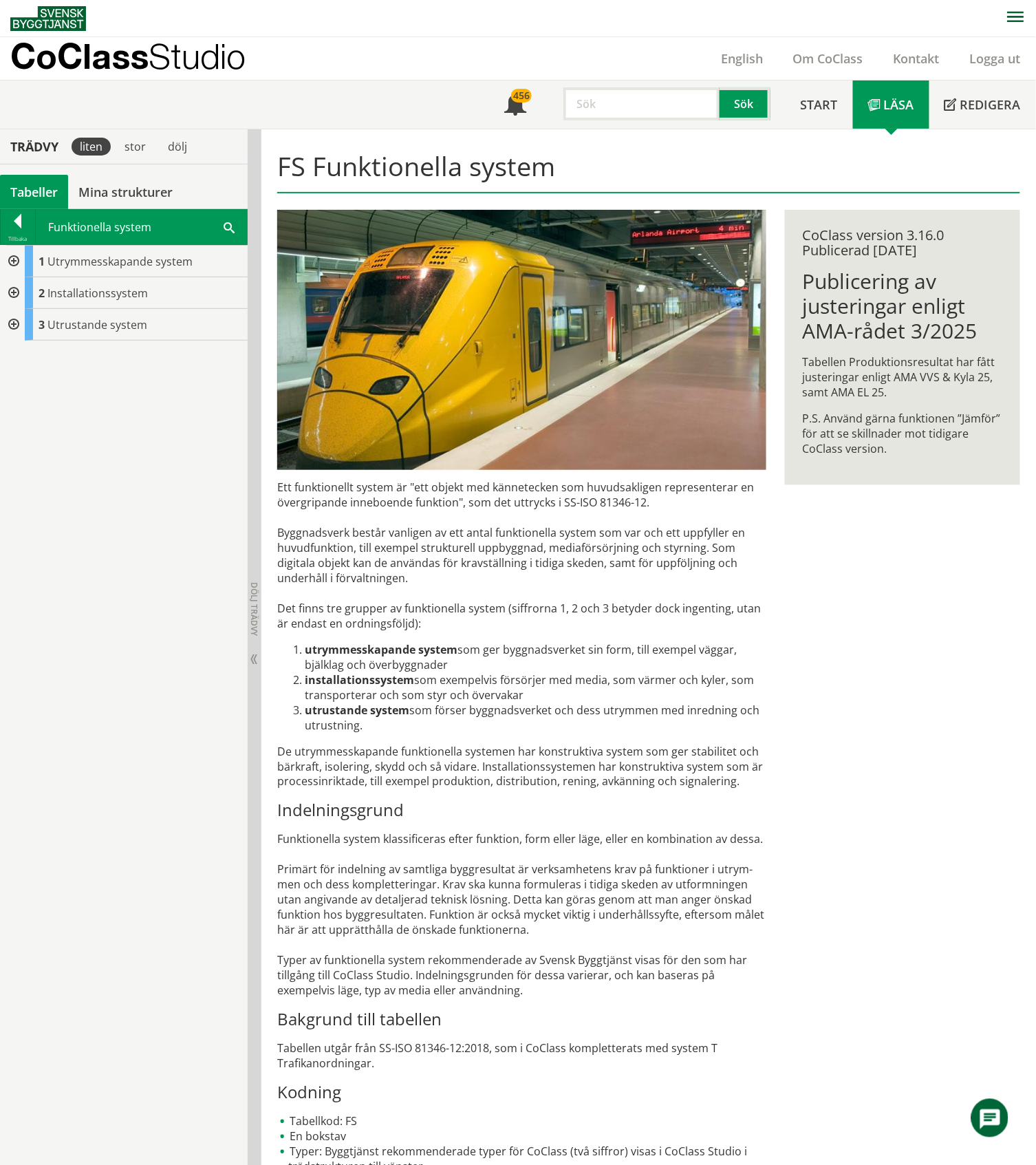
click at [12, 329] on div at bounding box center [12, 324] width 25 height 32
click at [116, 331] on span "Utrustande system" at bounding box center [97, 324] width 100 height 15
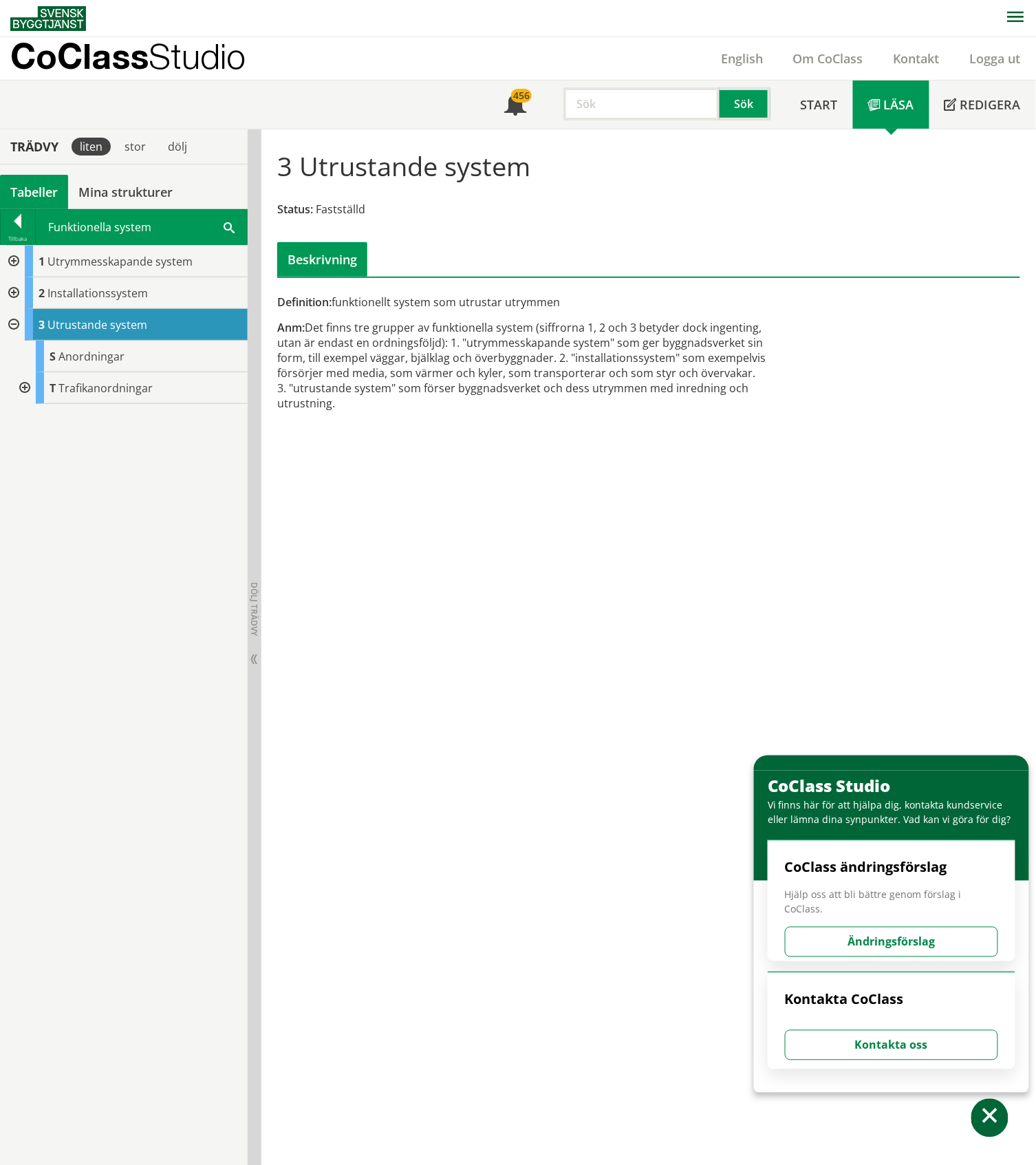
click at [11, 262] on div at bounding box center [12, 261] width 25 height 32
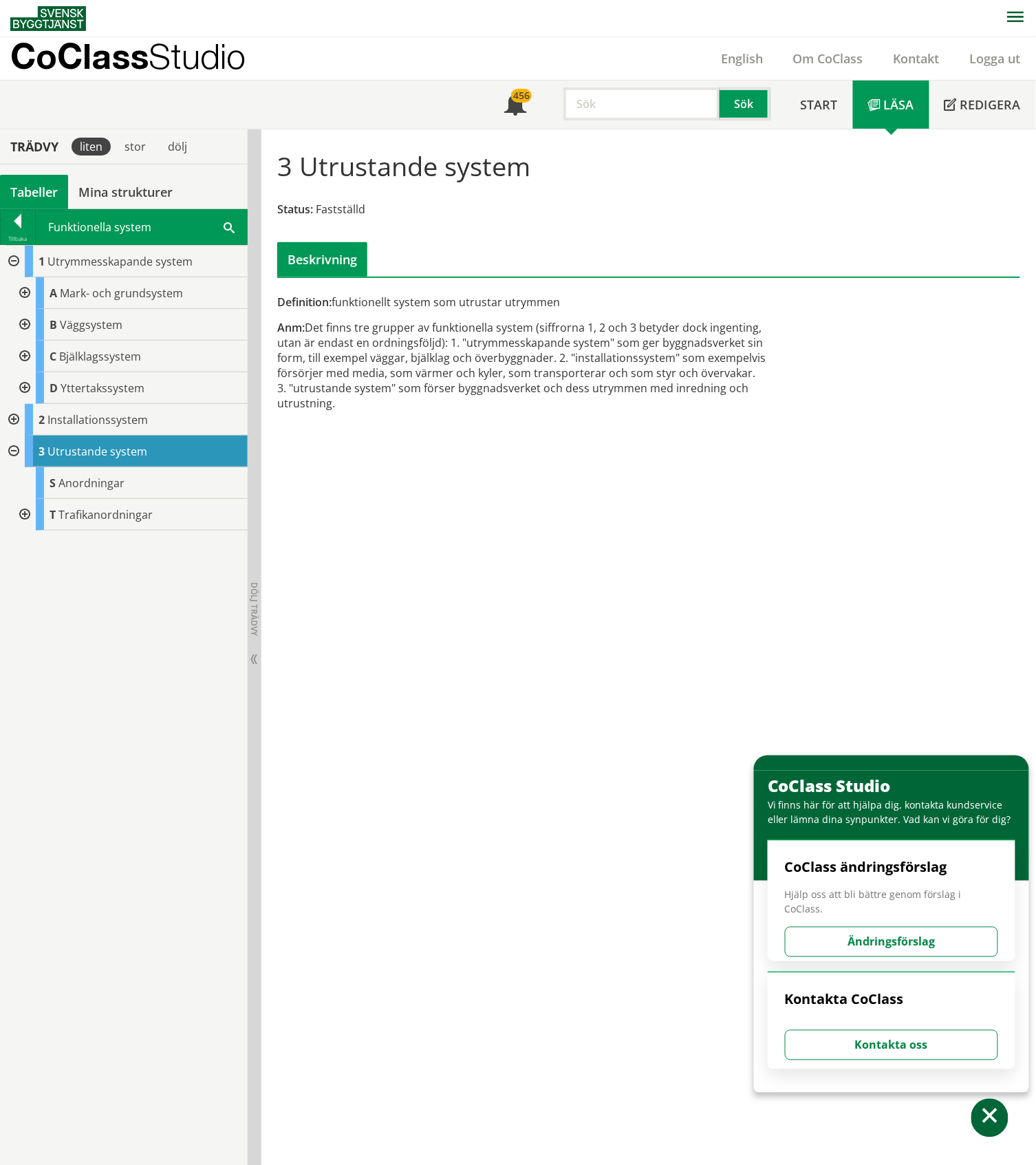
click at [11, 262] on div at bounding box center [12, 261] width 25 height 32
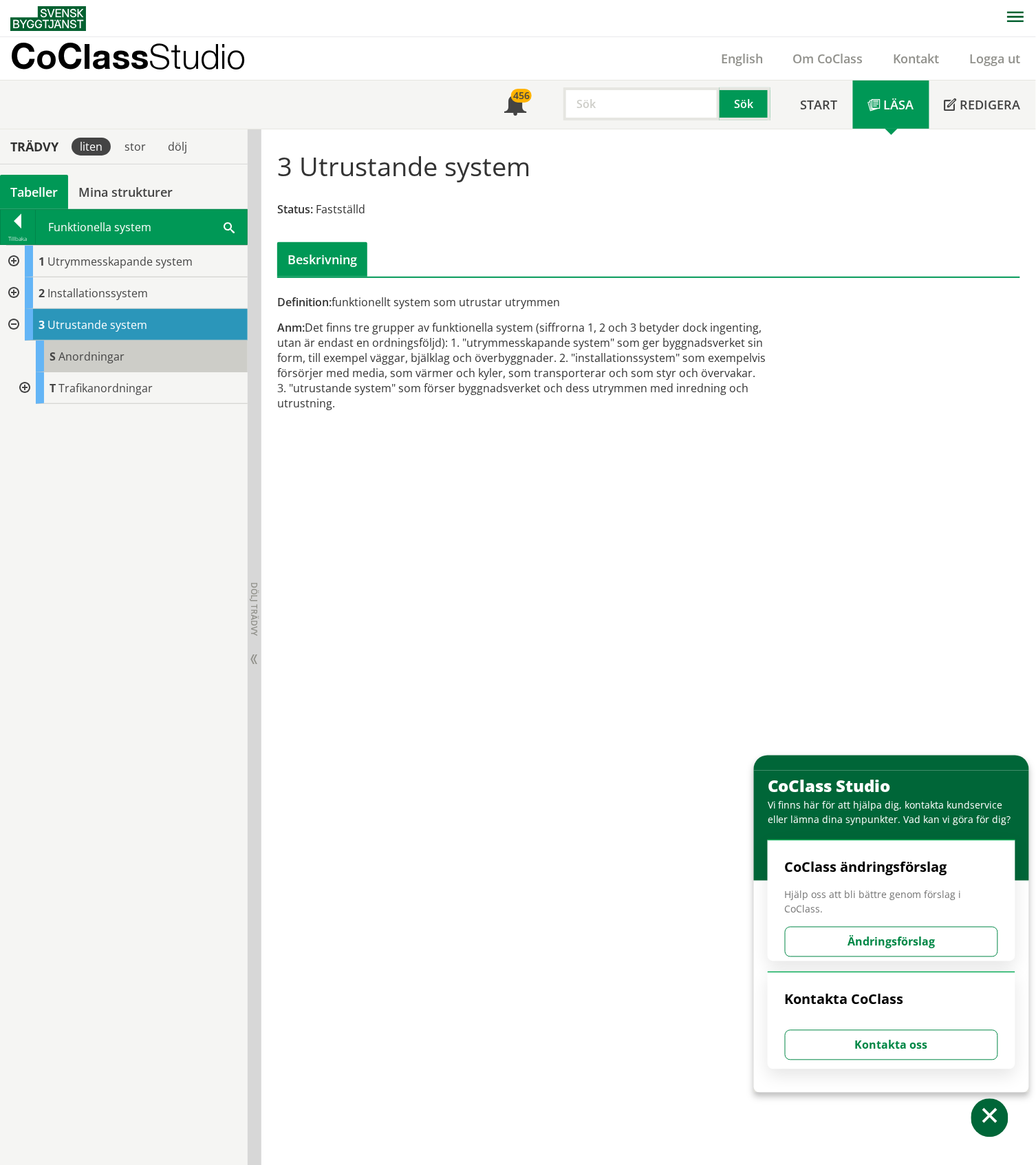
click at [86, 355] on span "Anordningar" at bounding box center [91, 356] width 66 height 15
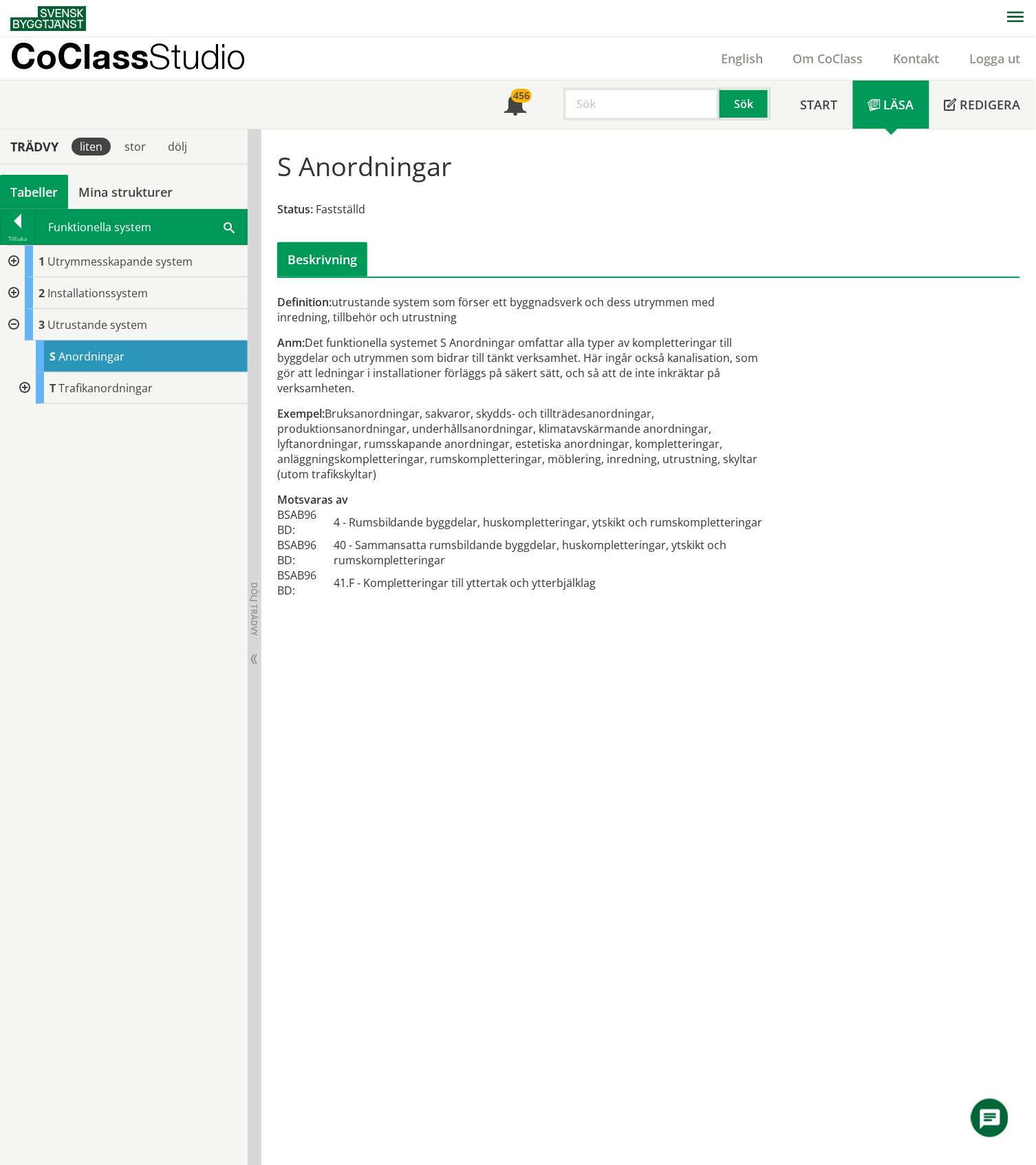
click at [31, 191] on div "Tabeller" at bounding box center [34, 192] width 68 height 35
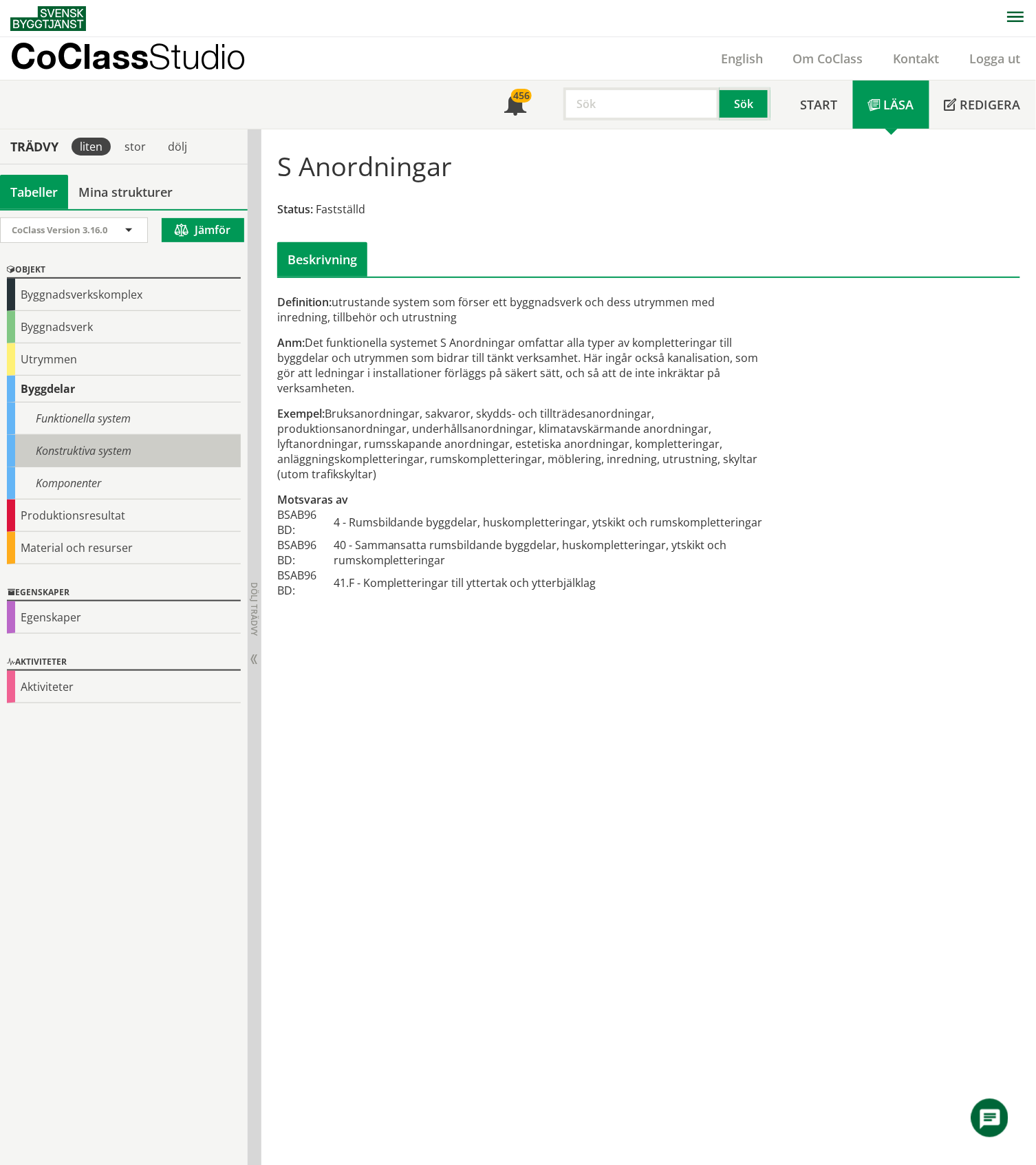
click at [88, 454] on div "Konstruktiva system" at bounding box center [124, 451] width 234 height 33
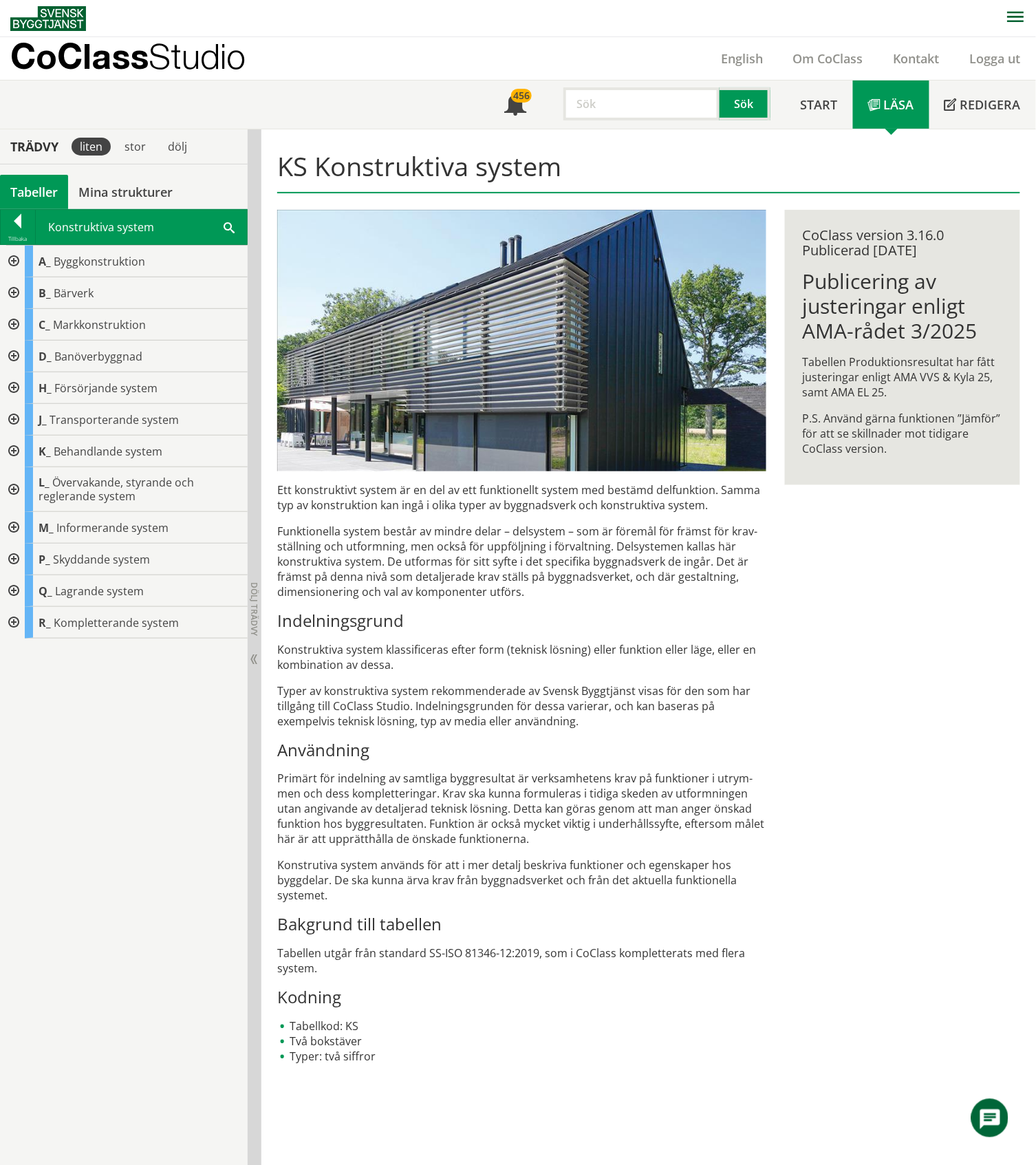
click at [7, 622] on div at bounding box center [12, 622] width 25 height 32
click at [26, 716] on div at bounding box center [23, 717] width 25 height 32
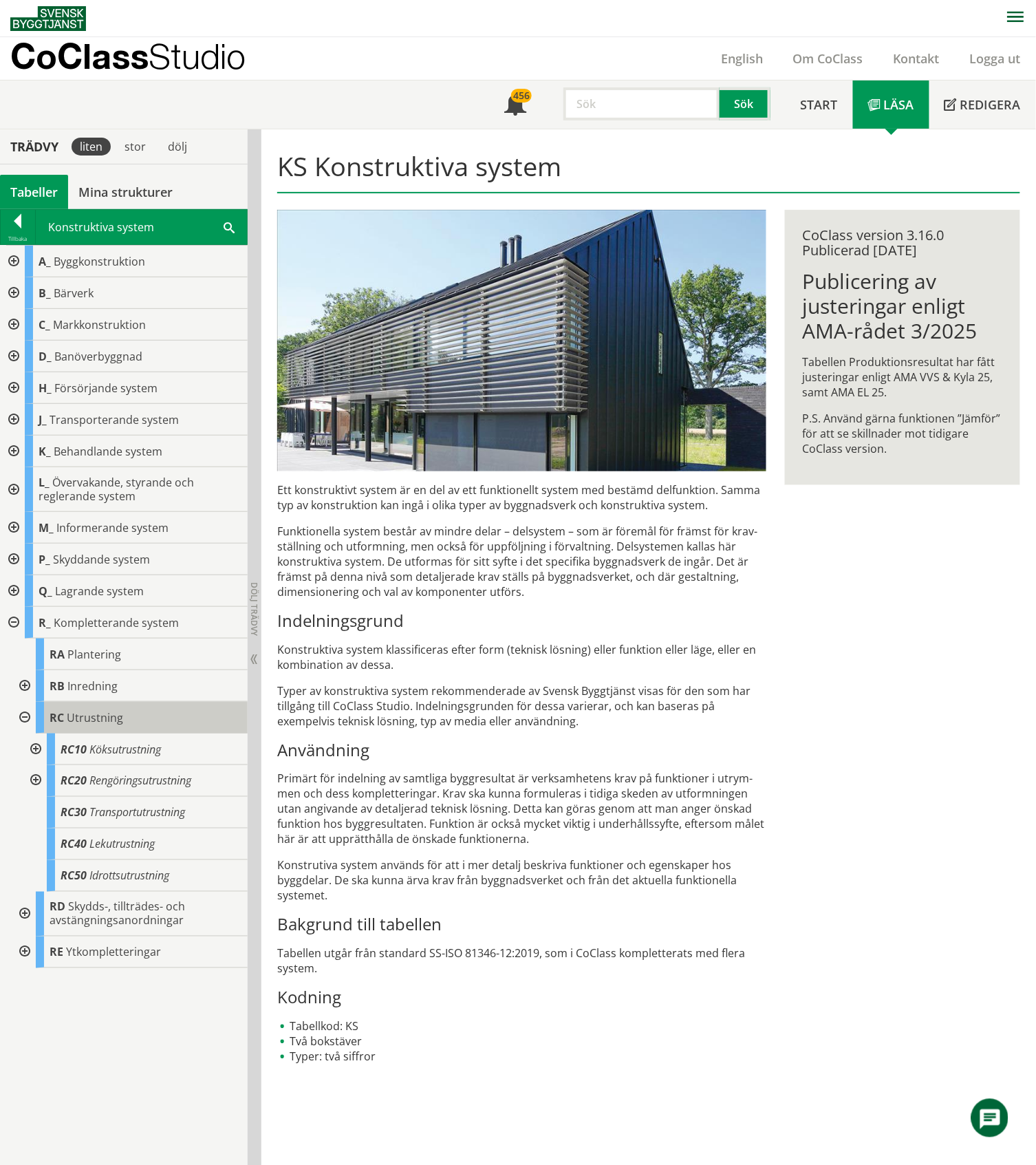
click at [69, 713] on span "Utrustning" at bounding box center [95, 718] width 57 height 15
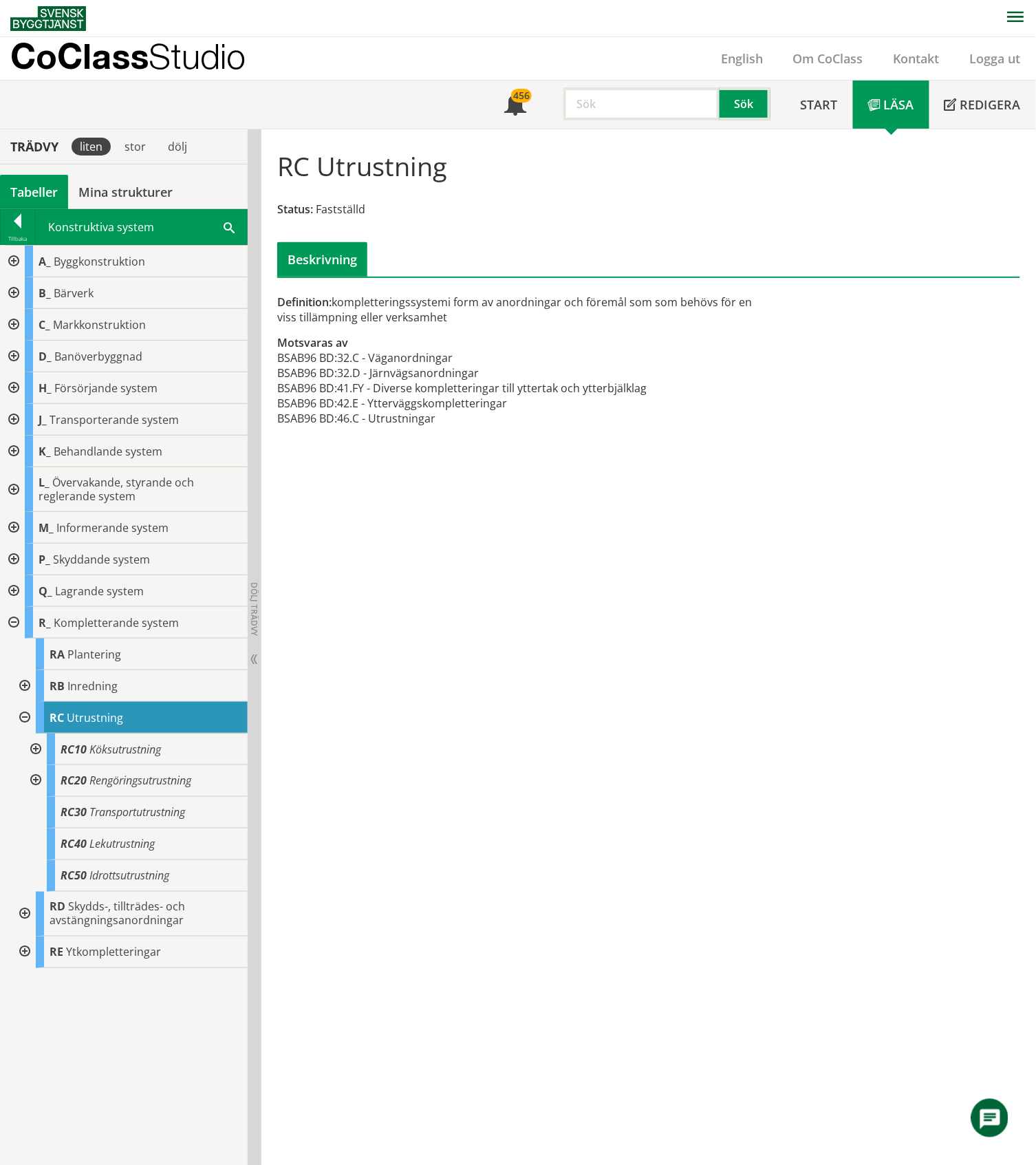
click at [38, 749] on div at bounding box center [35, 749] width 25 height 32
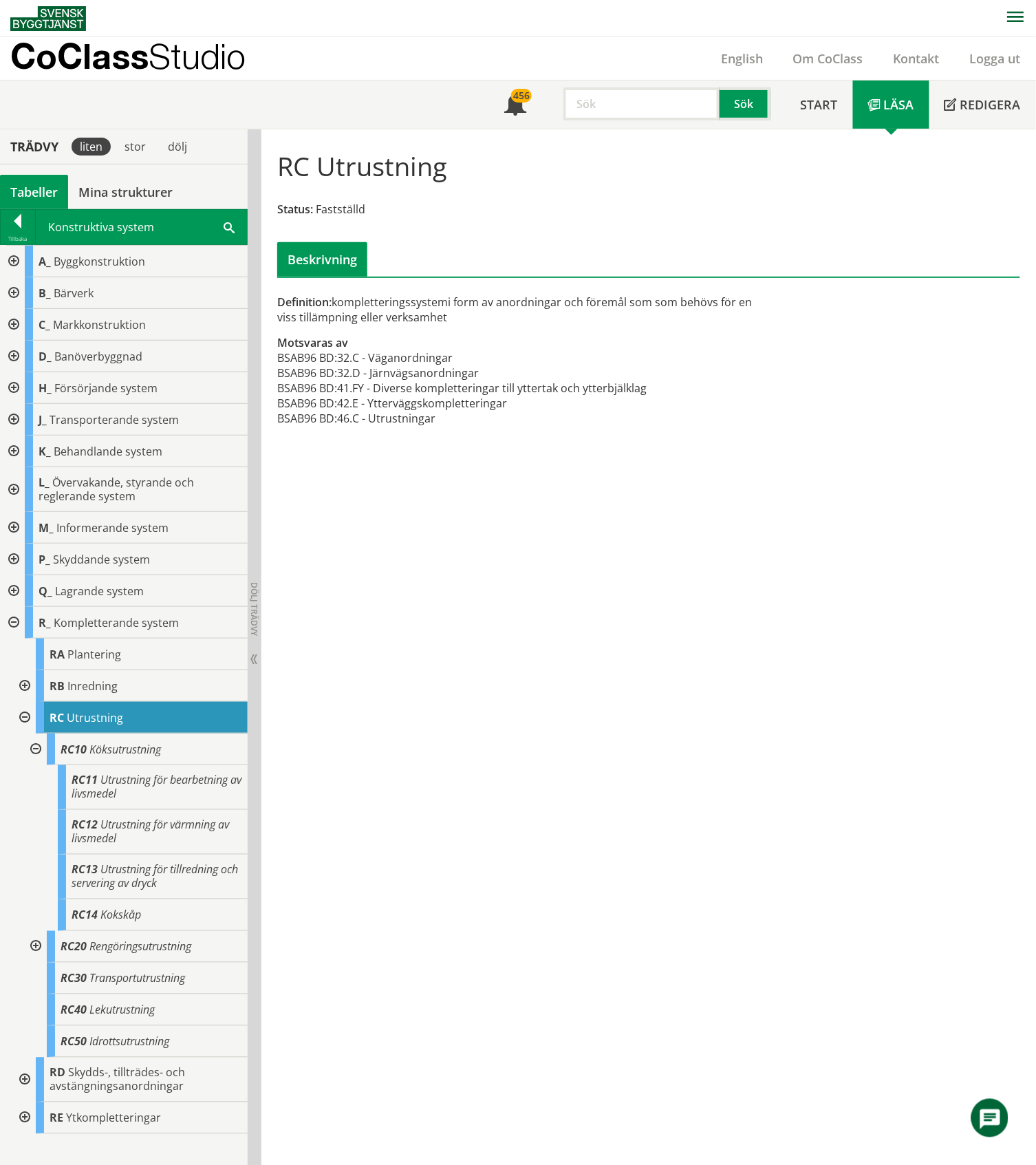
click at [36, 749] on div at bounding box center [35, 749] width 25 height 32
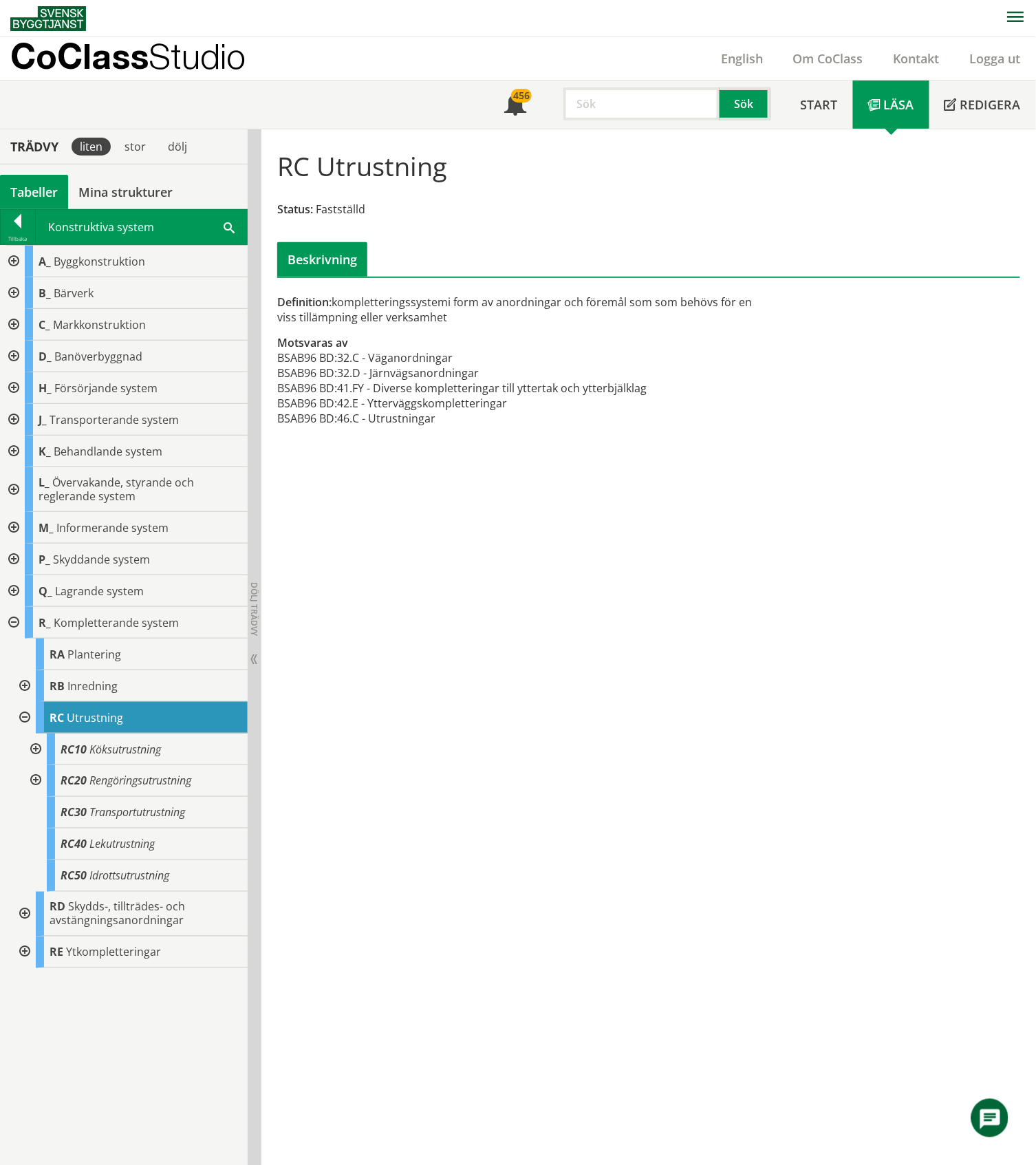
click at [627, 100] on input "text" at bounding box center [641, 104] width 156 height 33
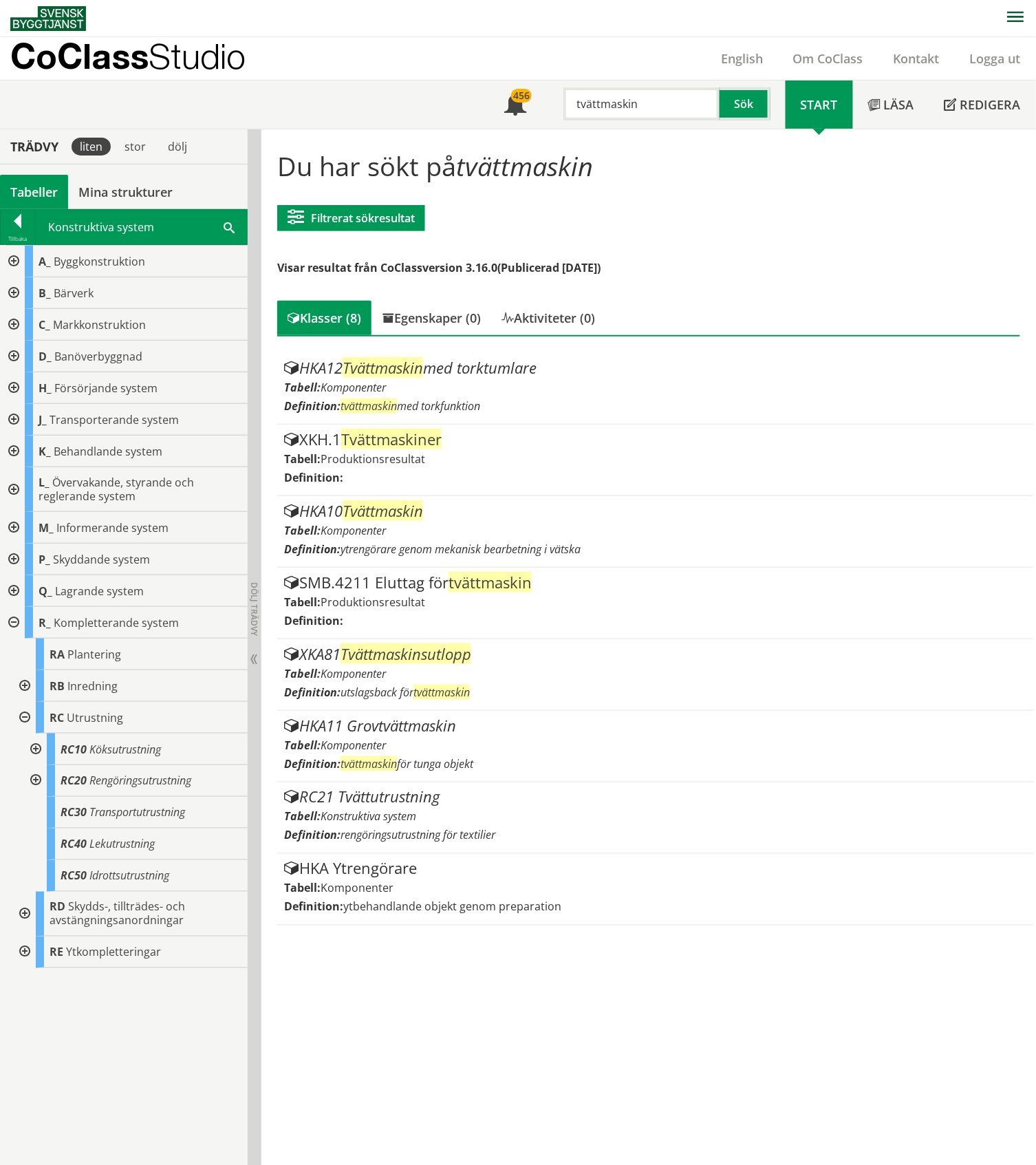
click at [28, 720] on div at bounding box center [23, 717] width 25 height 32
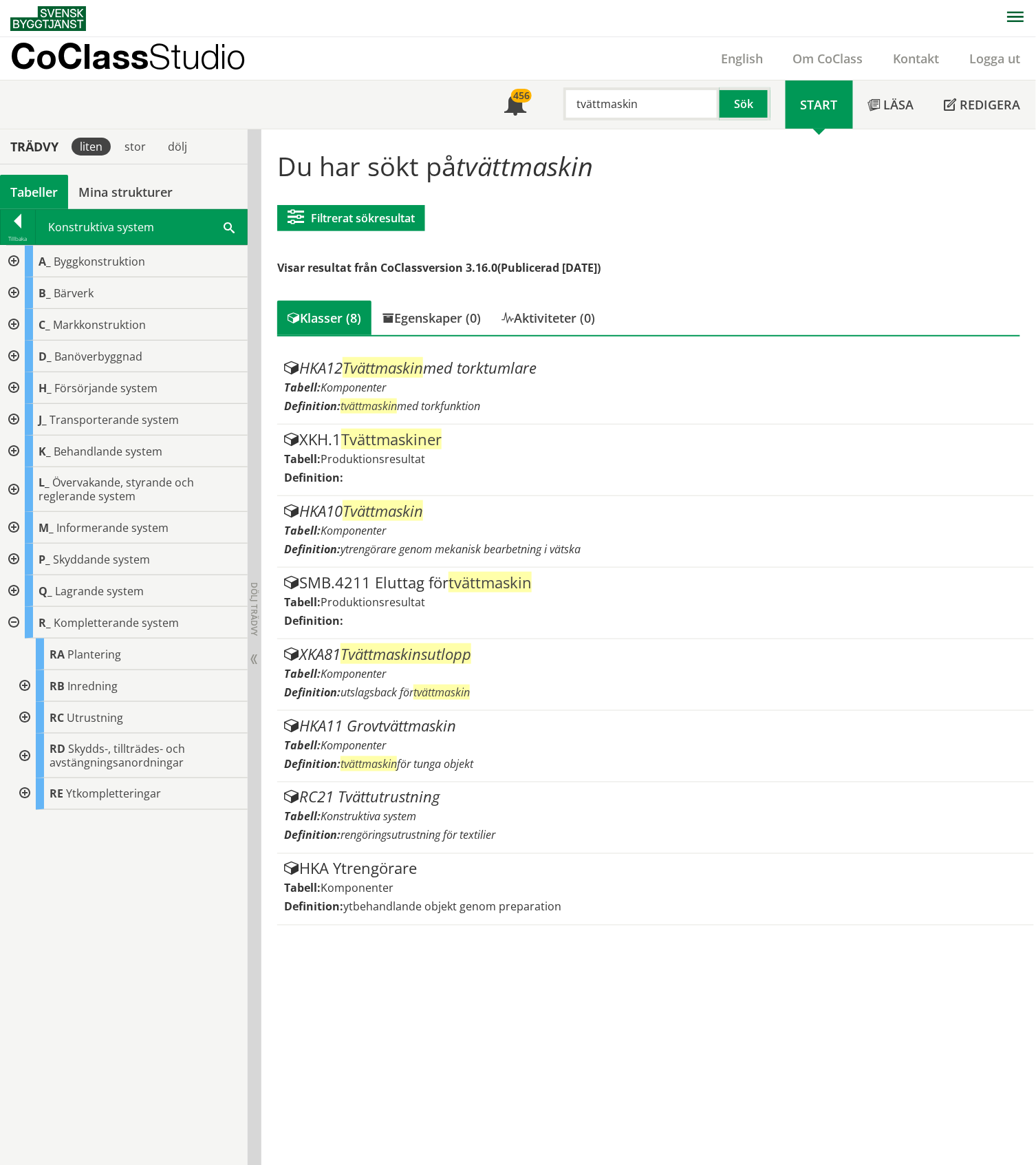
click at [23, 754] on div at bounding box center [23, 755] width 25 height 45
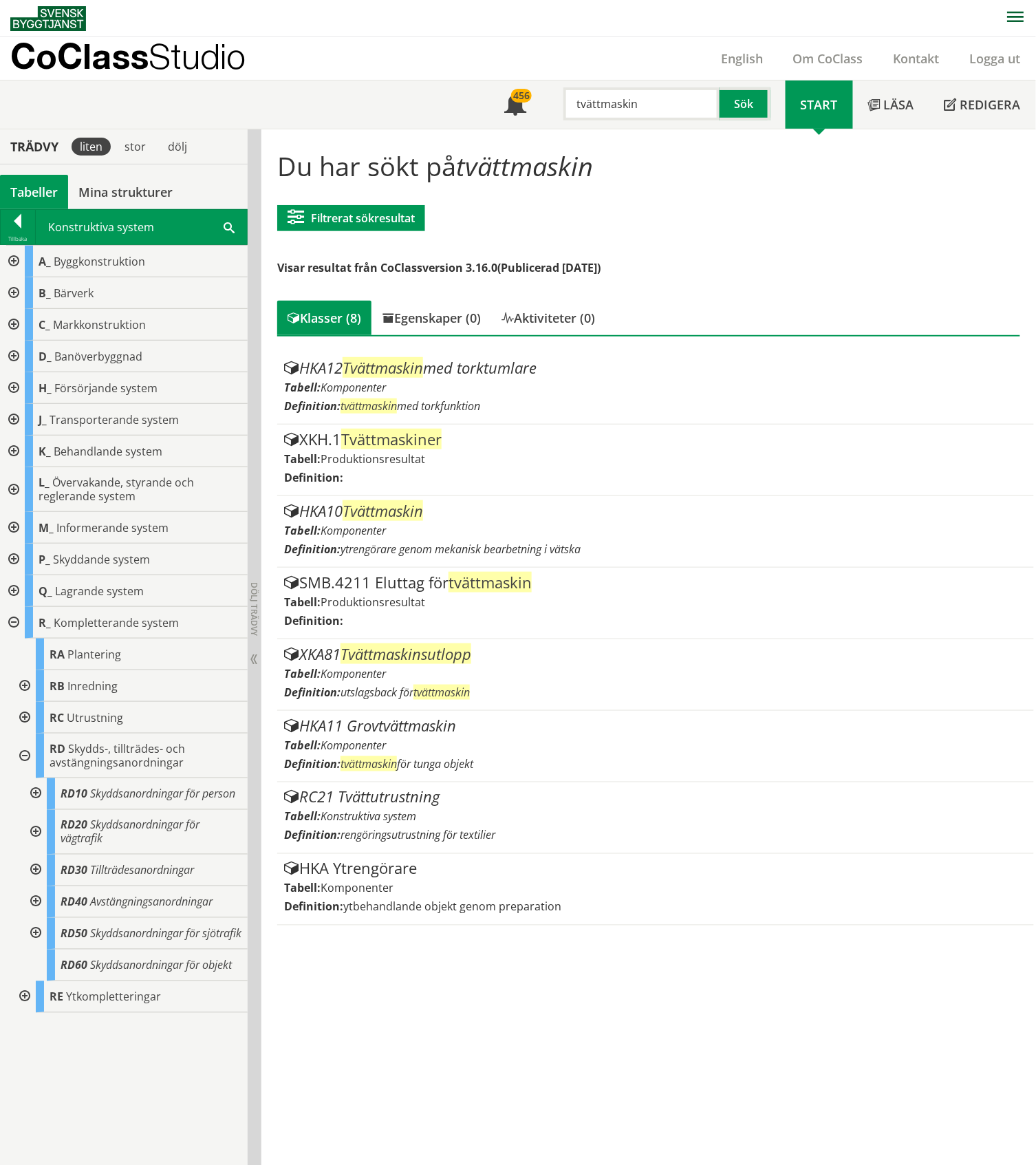
click at [23, 754] on div at bounding box center [23, 755] width 25 height 45
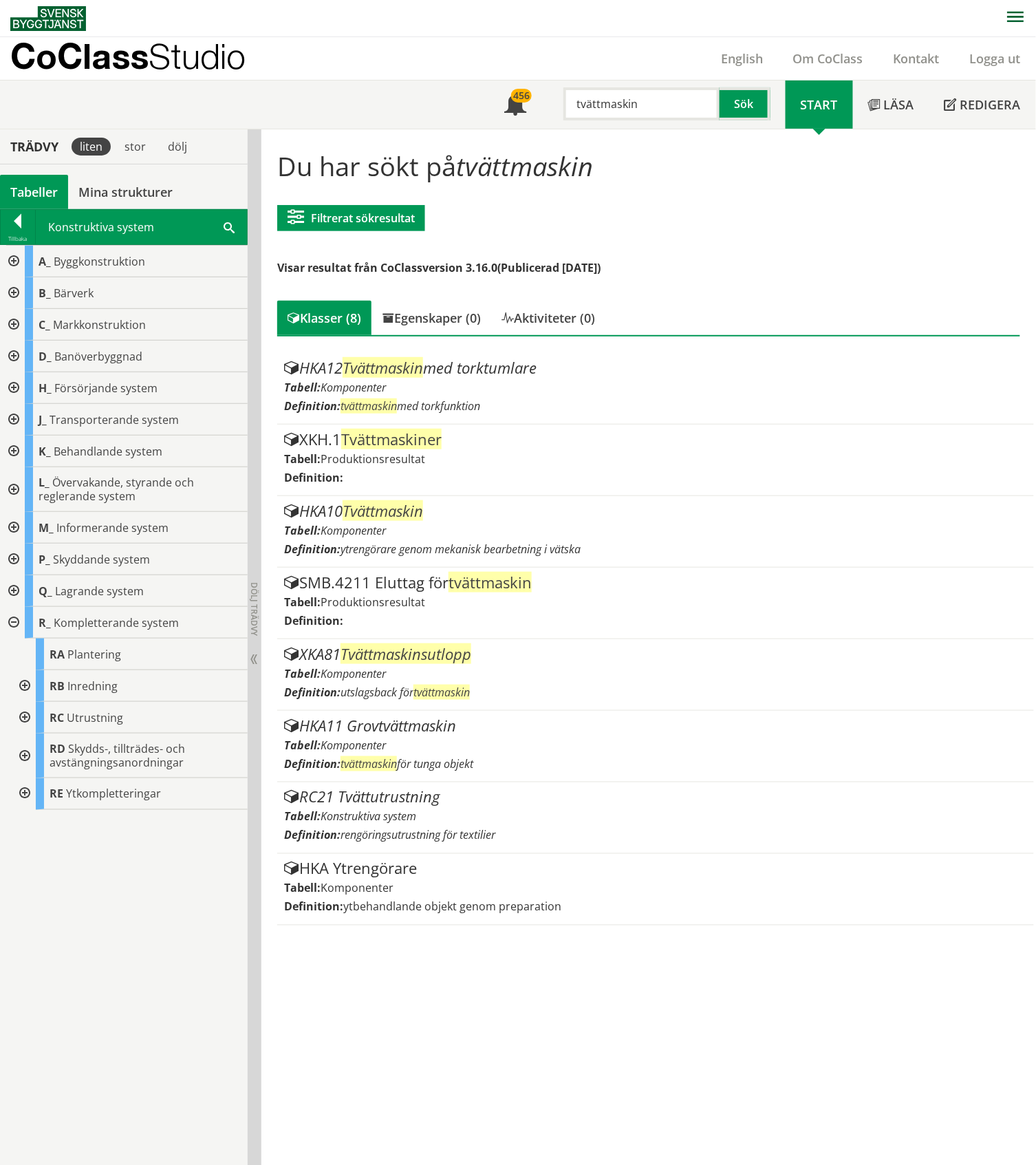
click at [21, 794] on div at bounding box center [23, 794] width 25 height 32
click at [35, 886] on div at bounding box center [35, 889] width 25 height 32
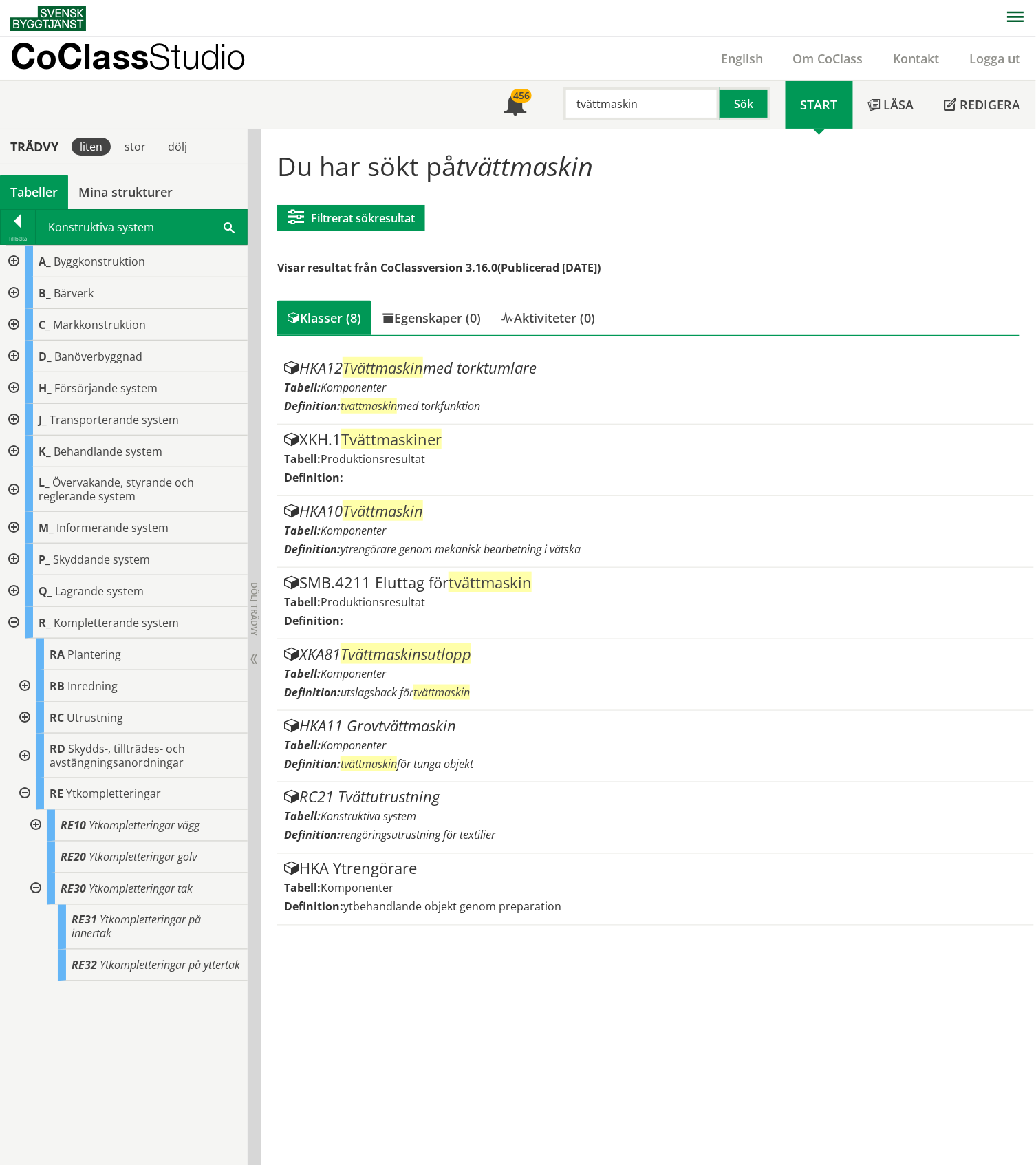
click at [35, 886] on div at bounding box center [35, 889] width 25 height 32
click at [25, 796] on div at bounding box center [23, 794] width 25 height 32
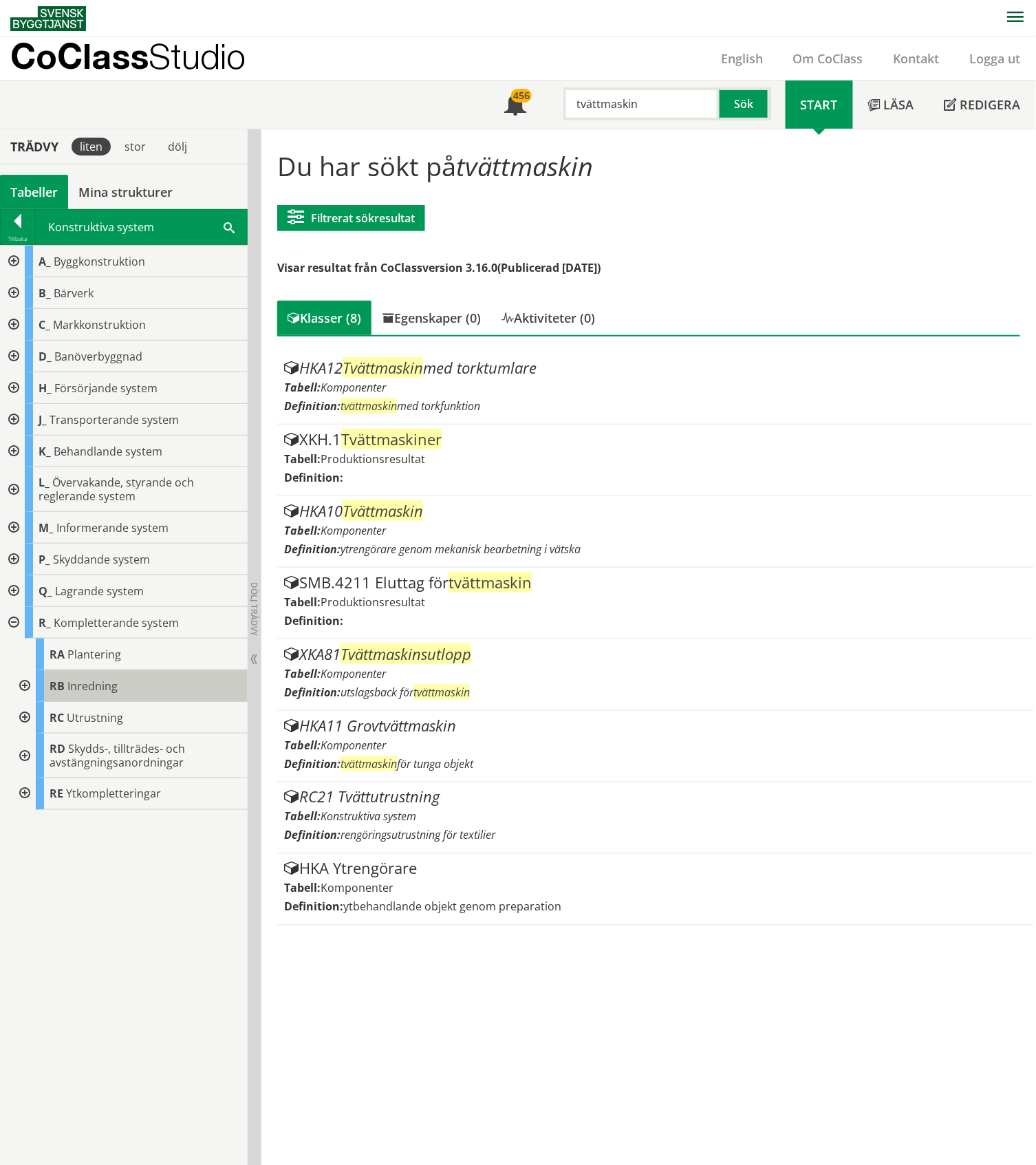
click at [110, 683] on span "Inredning" at bounding box center [92, 686] width 50 height 15
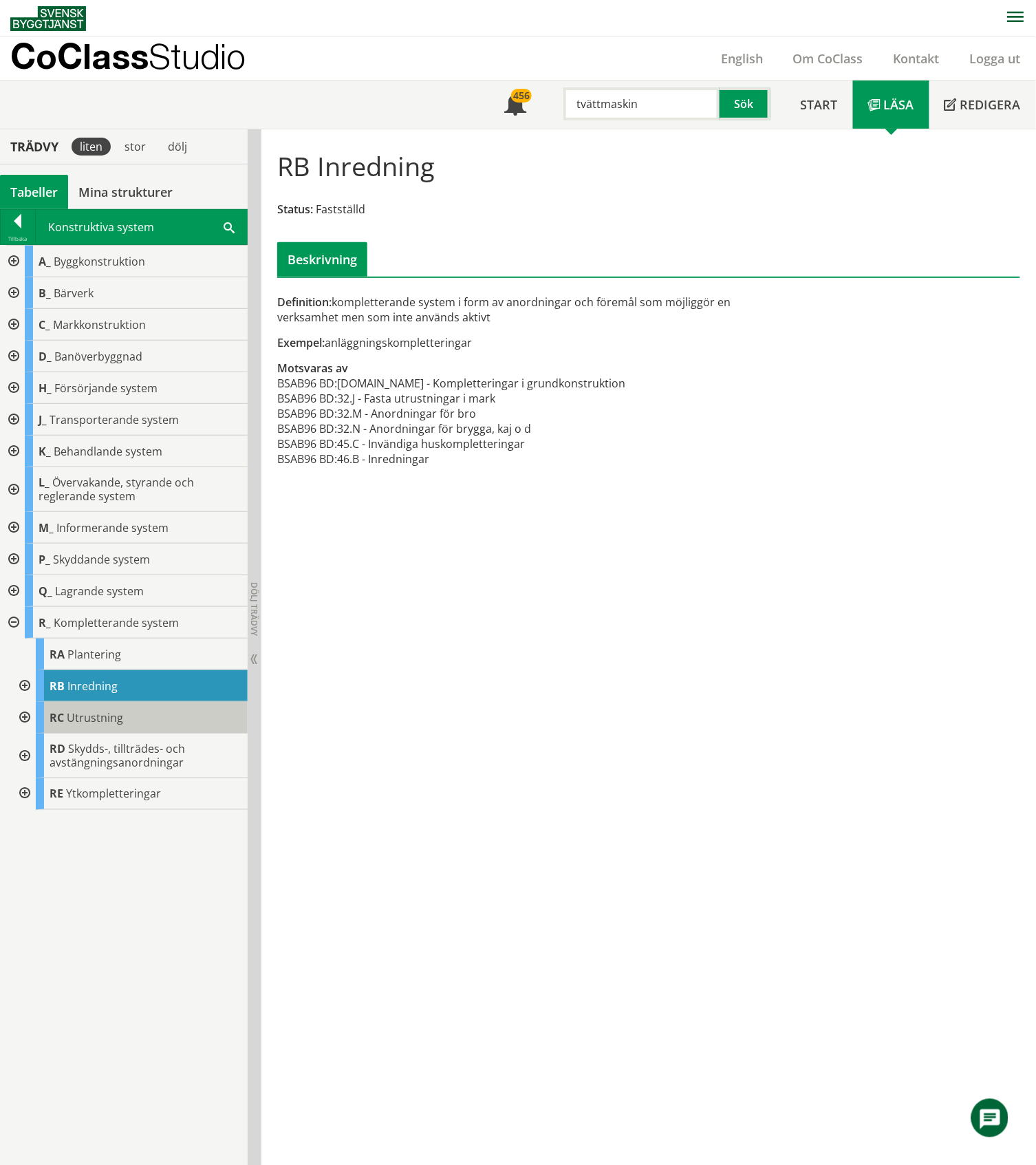
click at [98, 711] on span "Utrustning" at bounding box center [95, 718] width 57 height 15
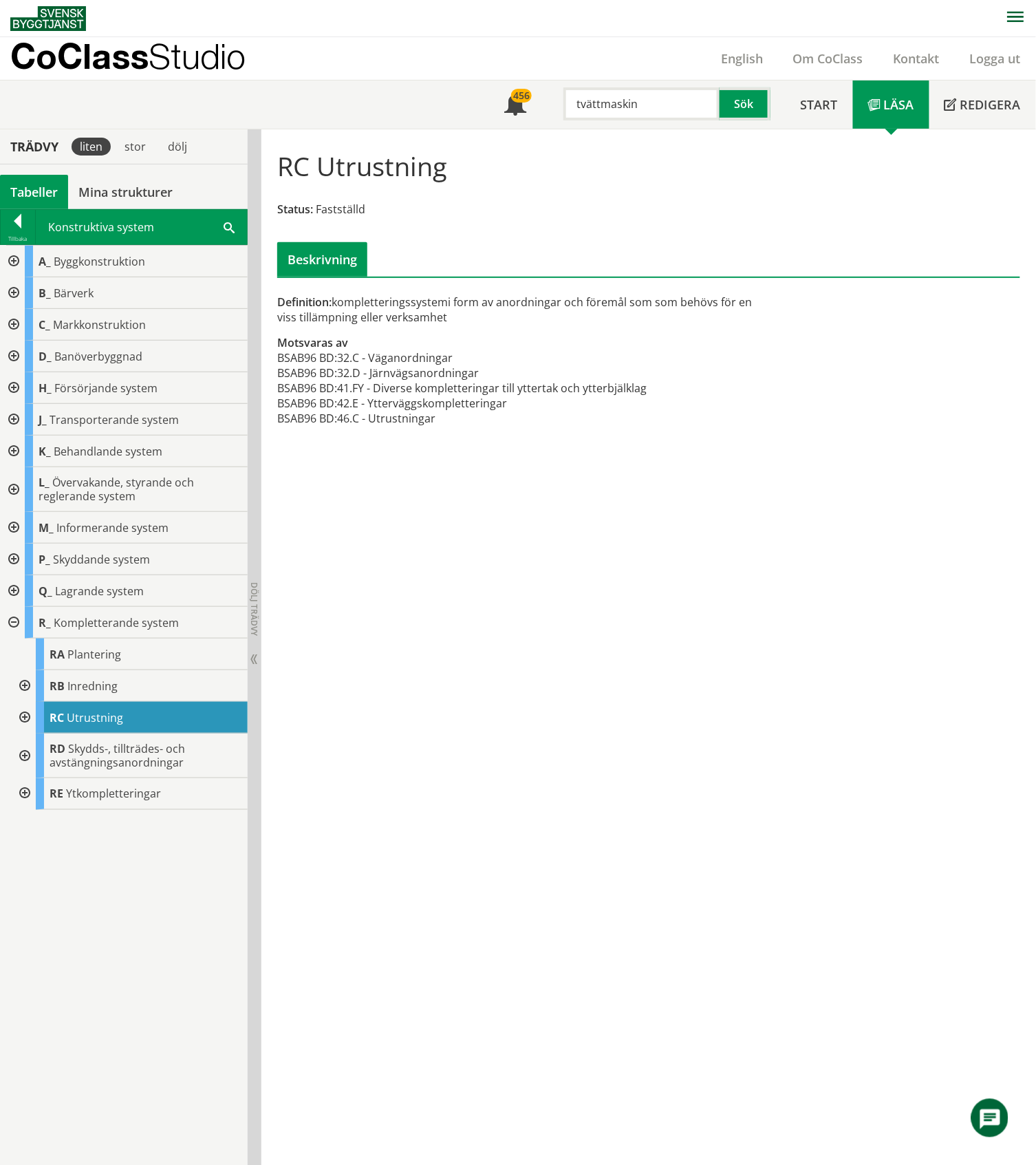
click at [35, 196] on div "Tabeller" at bounding box center [34, 192] width 68 height 35
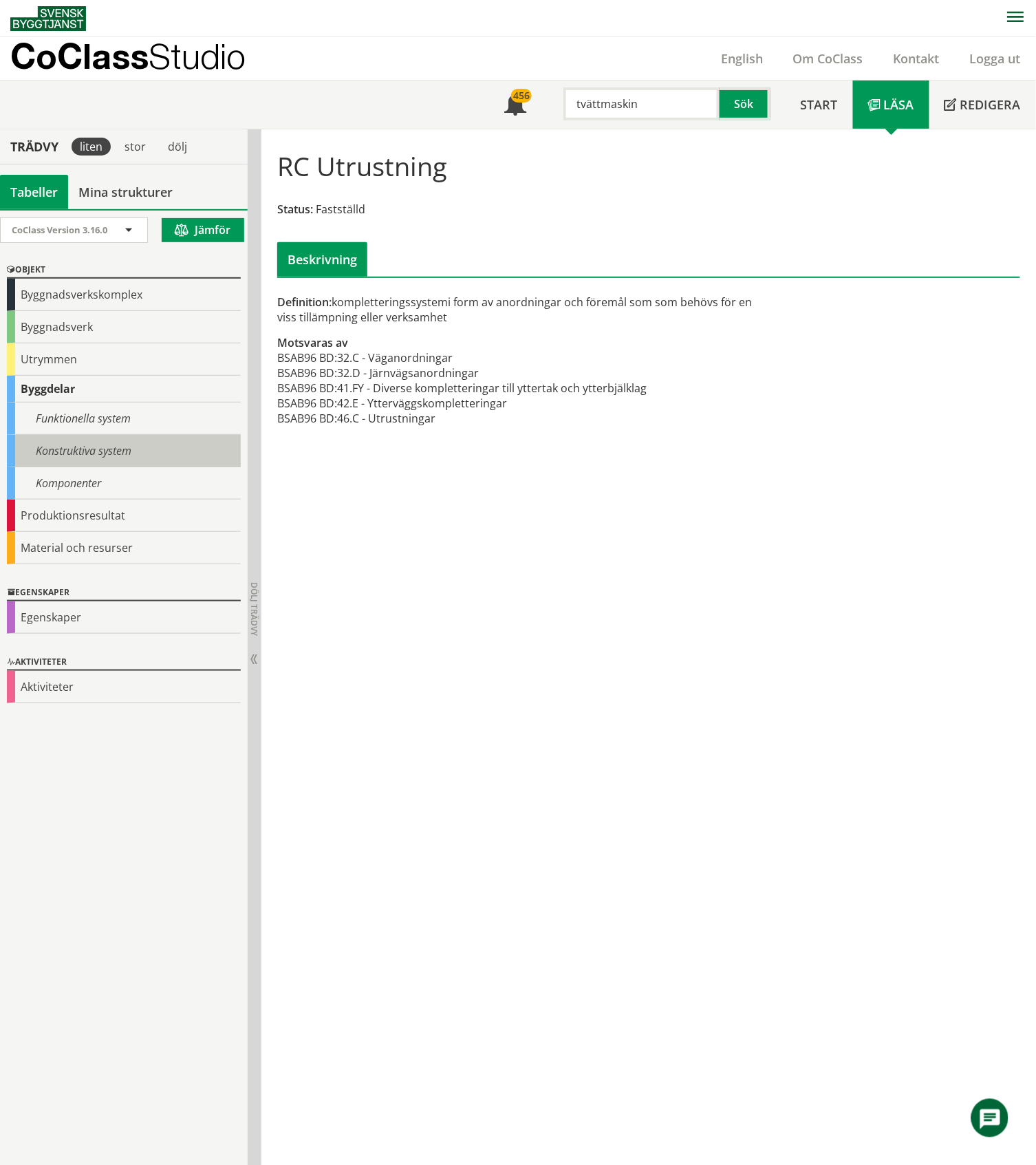
click at [103, 452] on div "Konstruktiva system" at bounding box center [124, 451] width 234 height 33
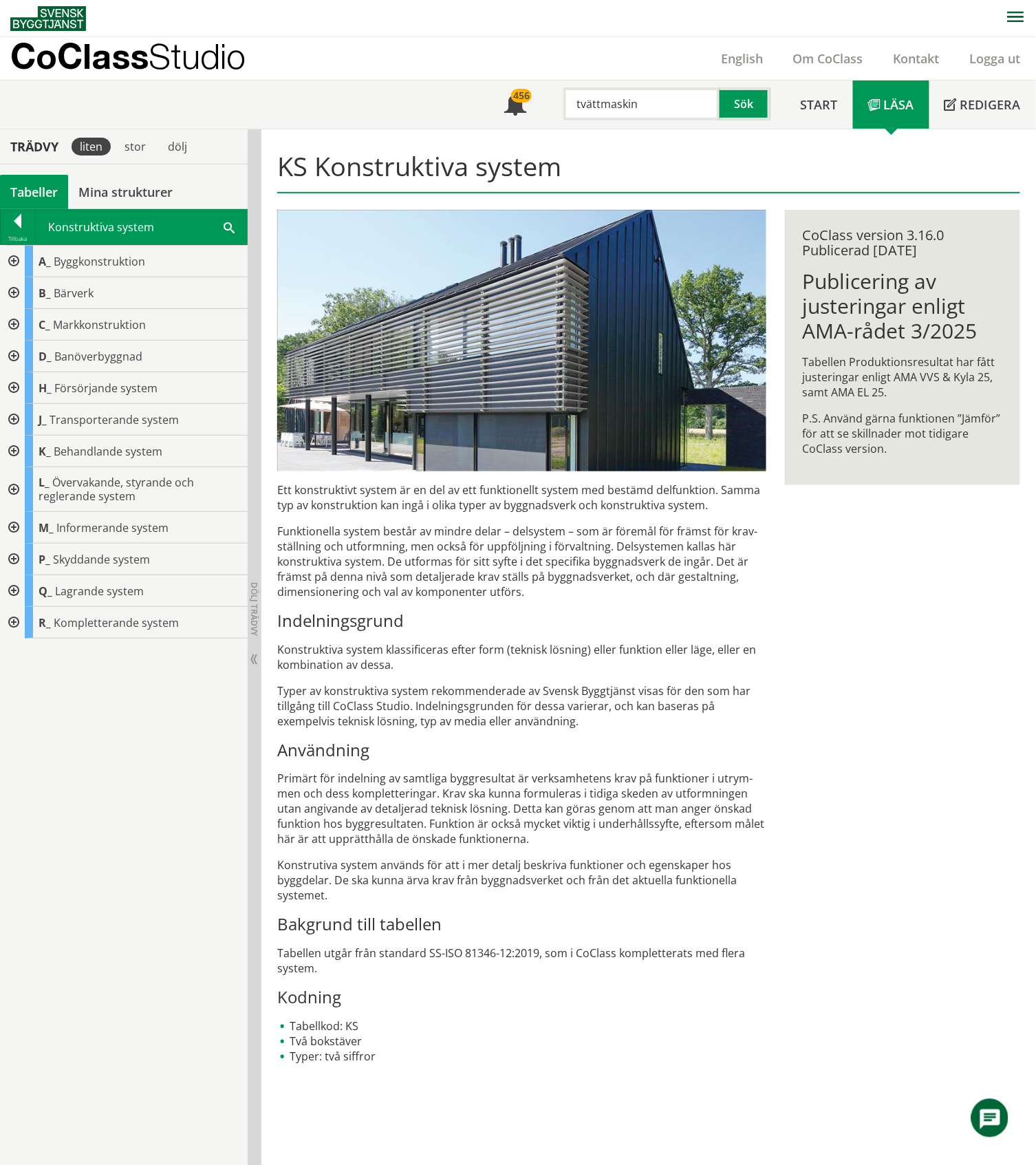
click at [11, 263] on div at bounding box center [12, 261] width 25 height 32
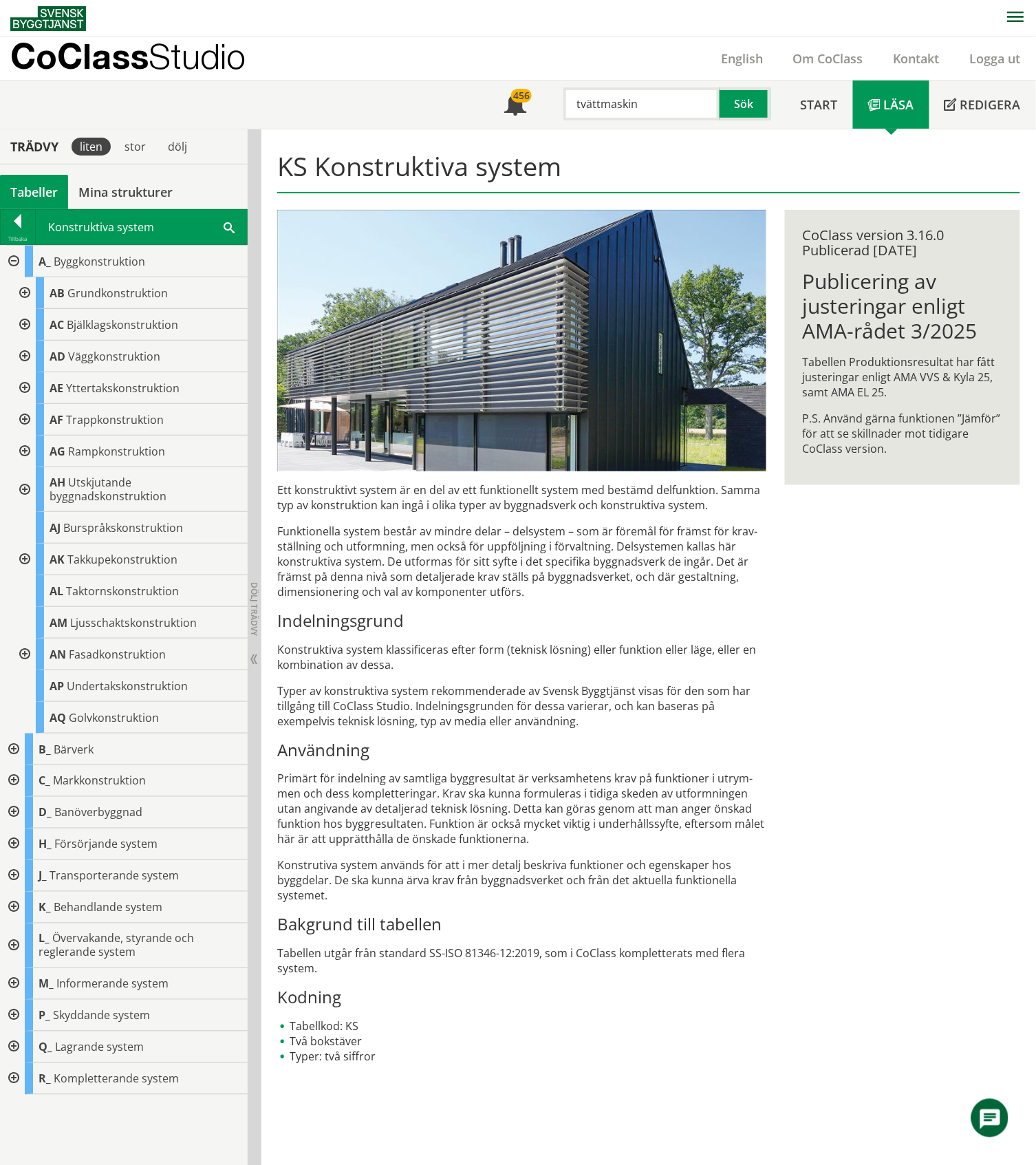
click at [25, 358] on div at bounding box center [23, 356] width 25 height 32
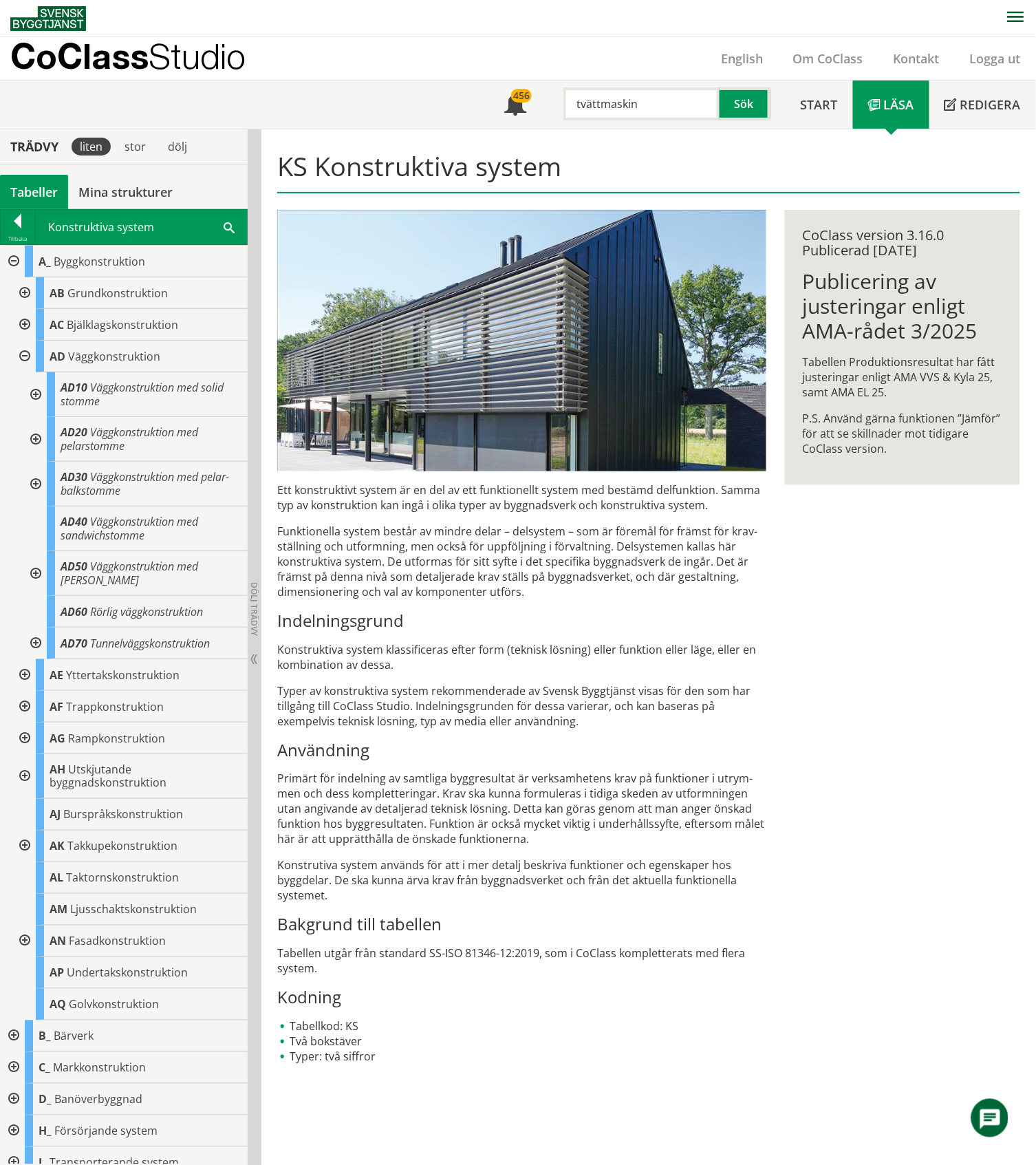
click at [25, 358] on div at bounding box center [23, 356] width 25 height 32
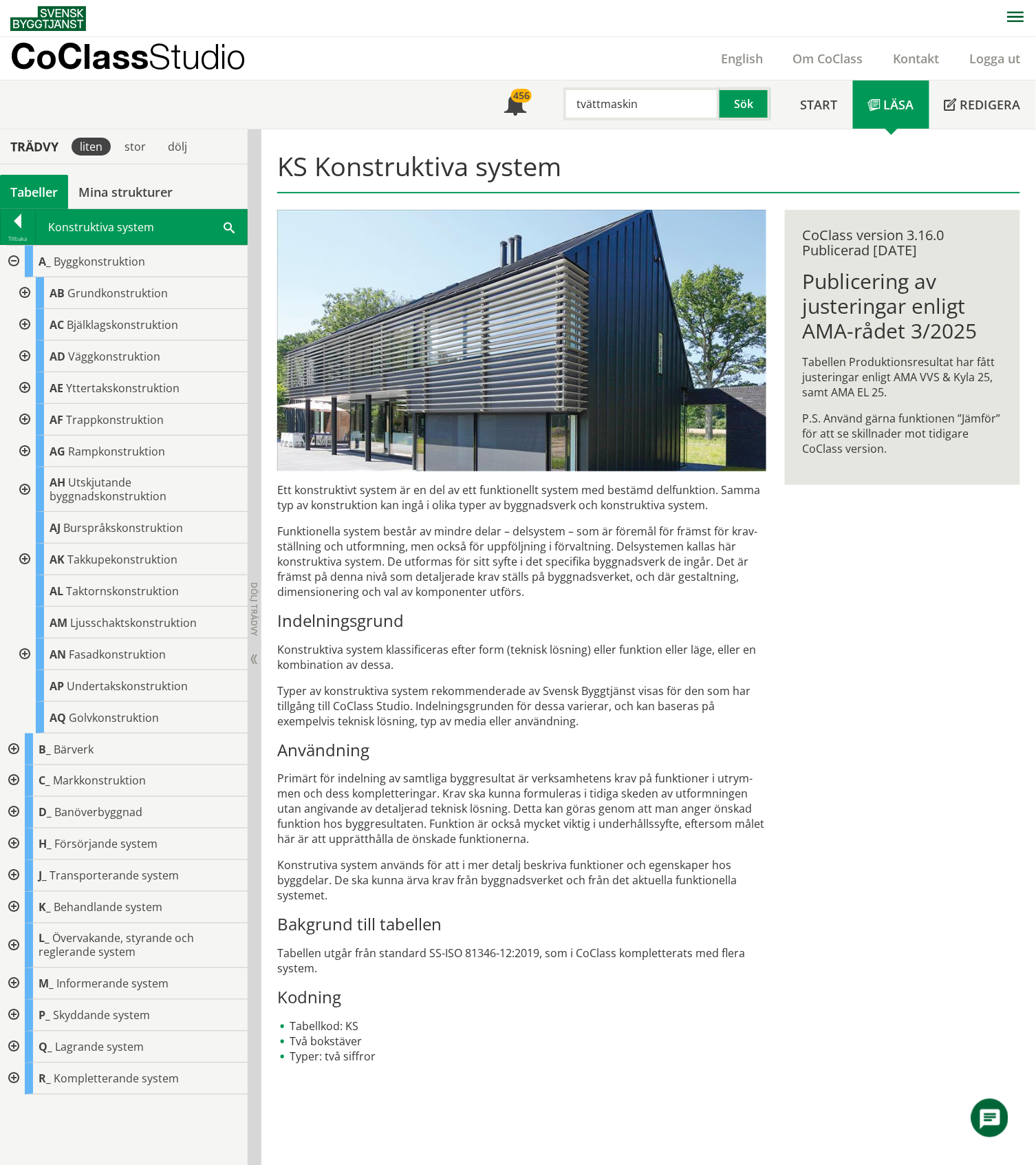
click at [22, 356] on div at bounding box center [23, 356] width 25 height 32
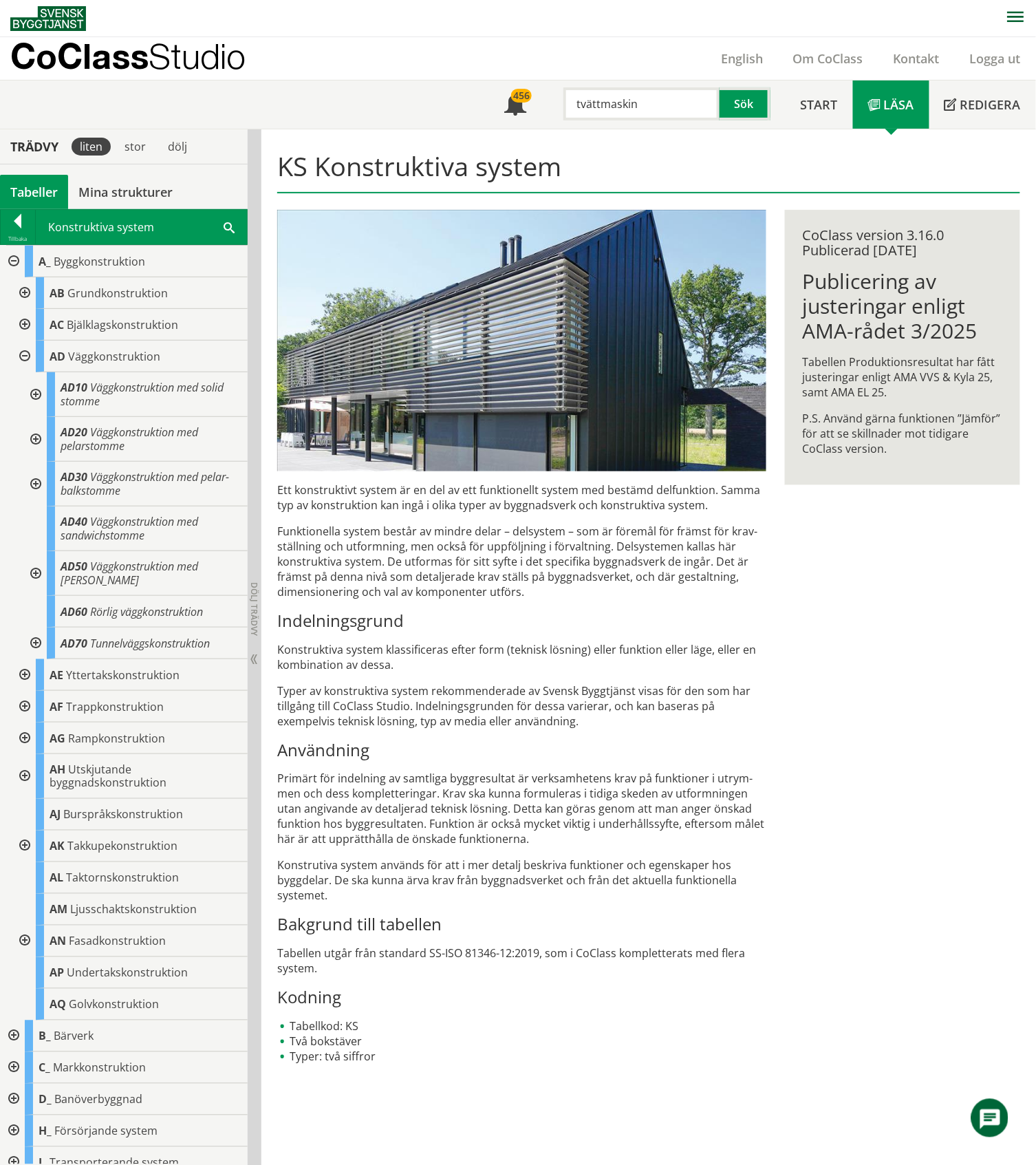
click at [22, 356] on div at bounding box center [23, 356] width 25 height 32
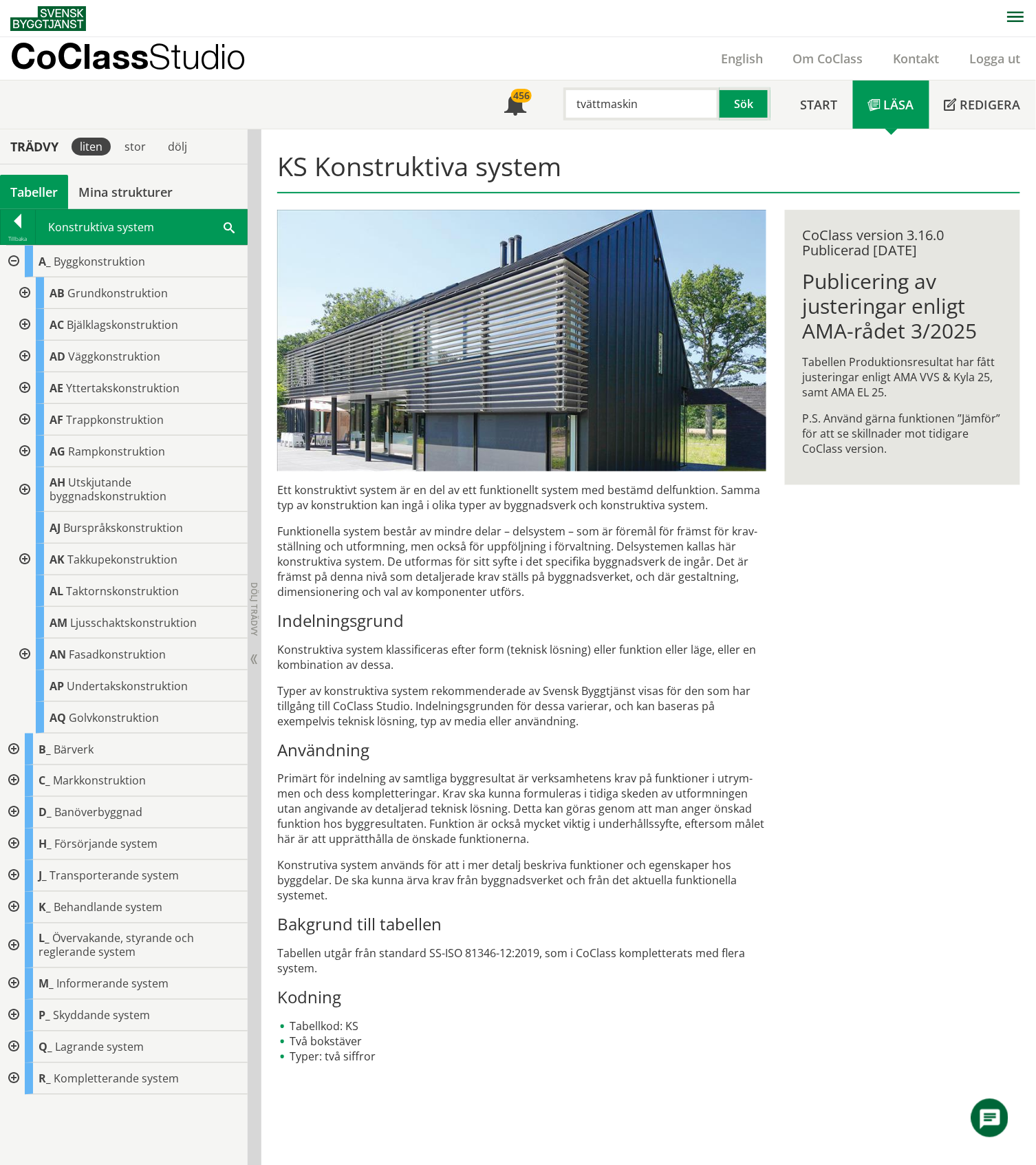
click at [14, 1080] on div at bounding box center [12, 1079] width 25 height 32
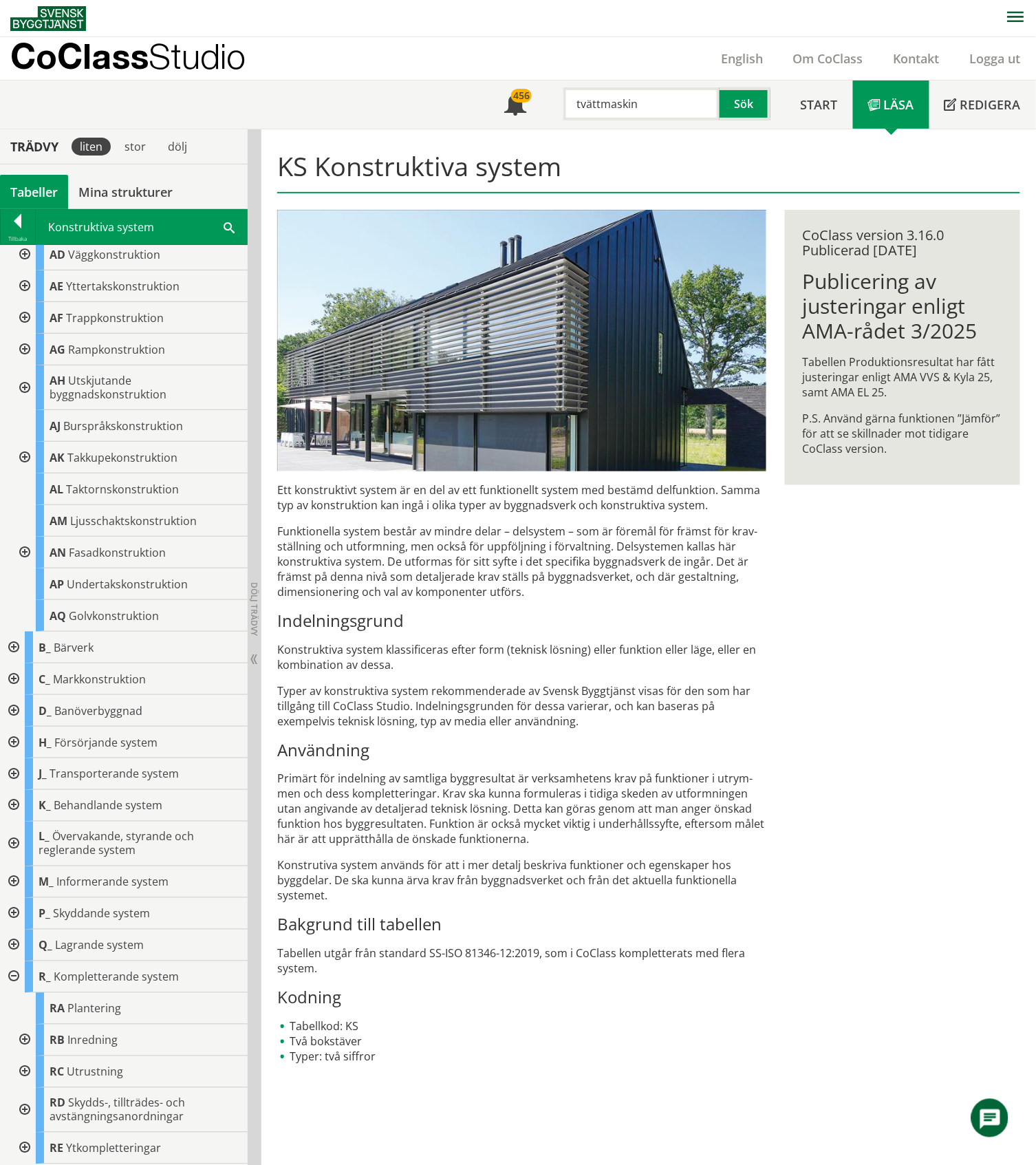
click at [26, 1146] on div at bounding box center [23, 1148] width 25 height 32
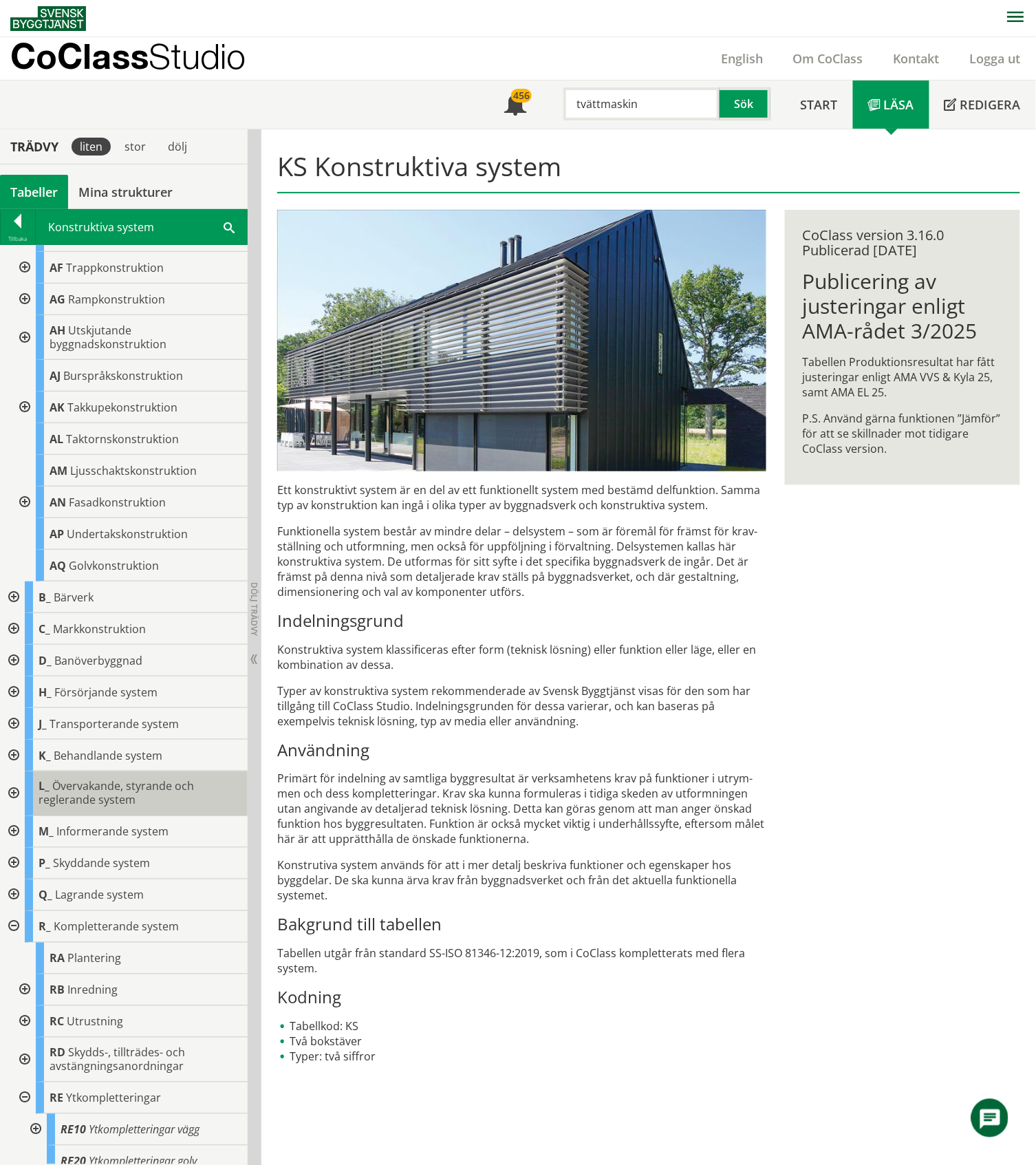
scroll to position [197, 0]
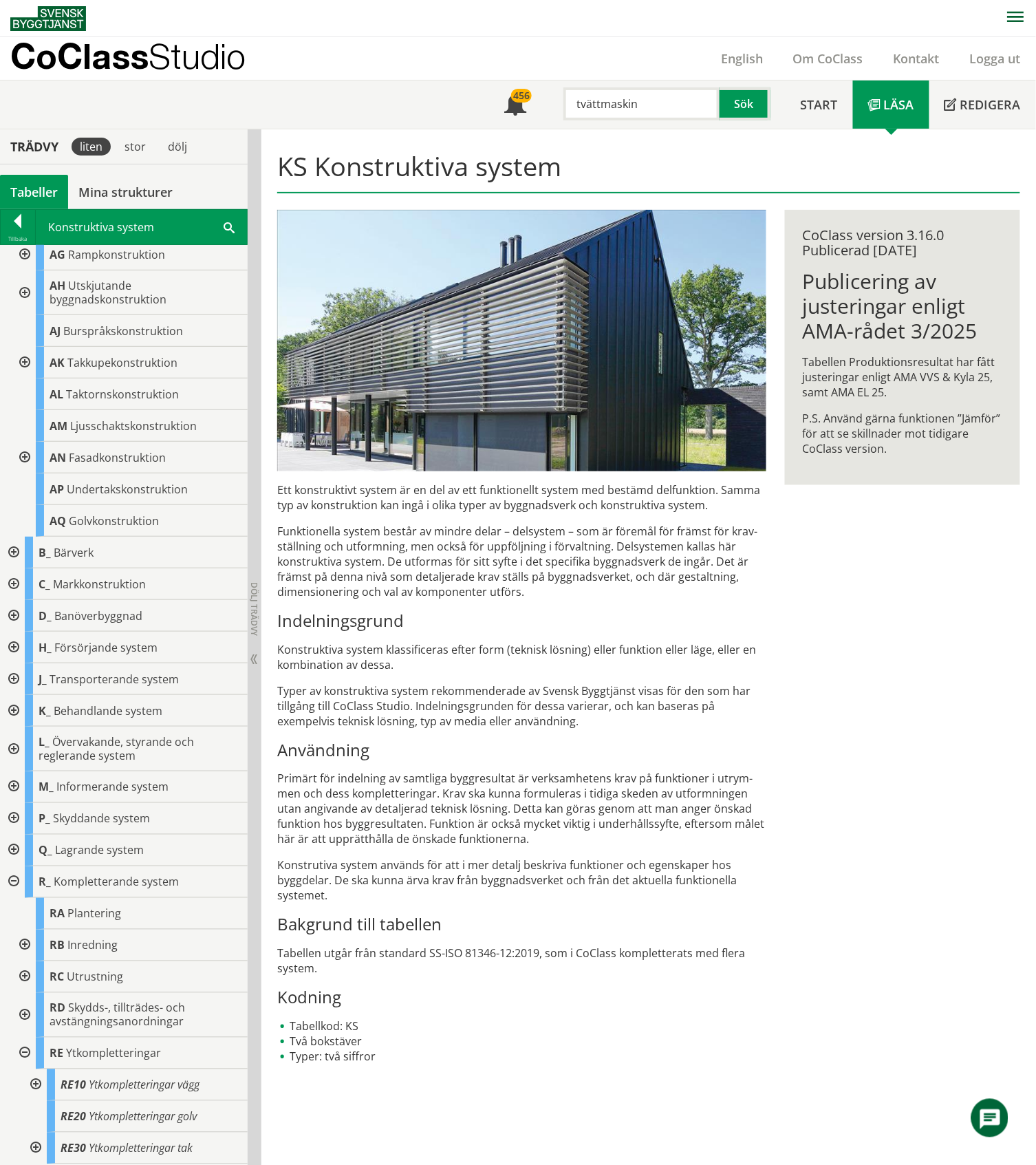
click at [37, 194] on div "Tabeller" at bounding box center [34, 192] width 68 height 35
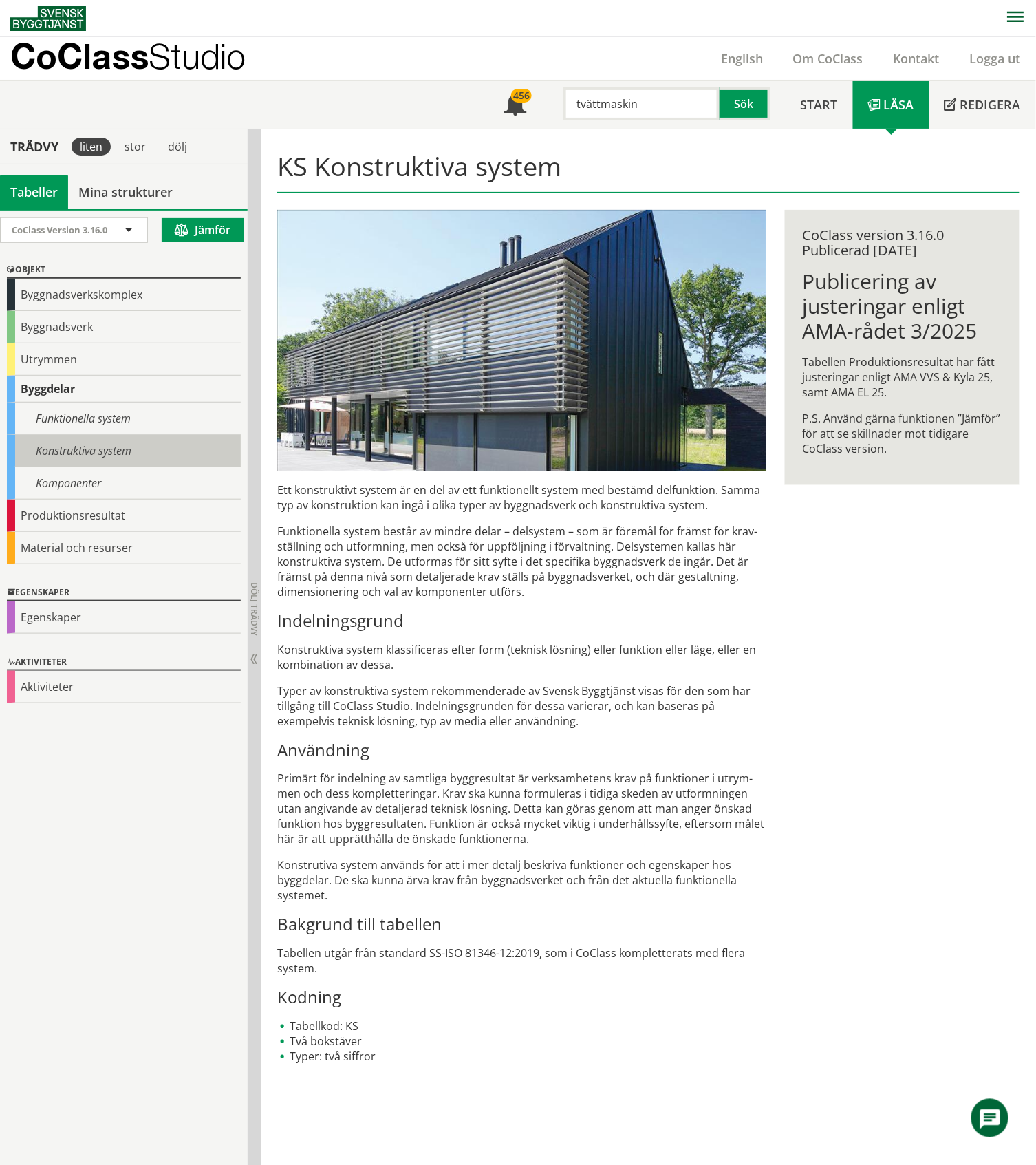
click at [104, 449] on div "Konstruktiva system" at bounding box center [124, 451] width 234 height 33
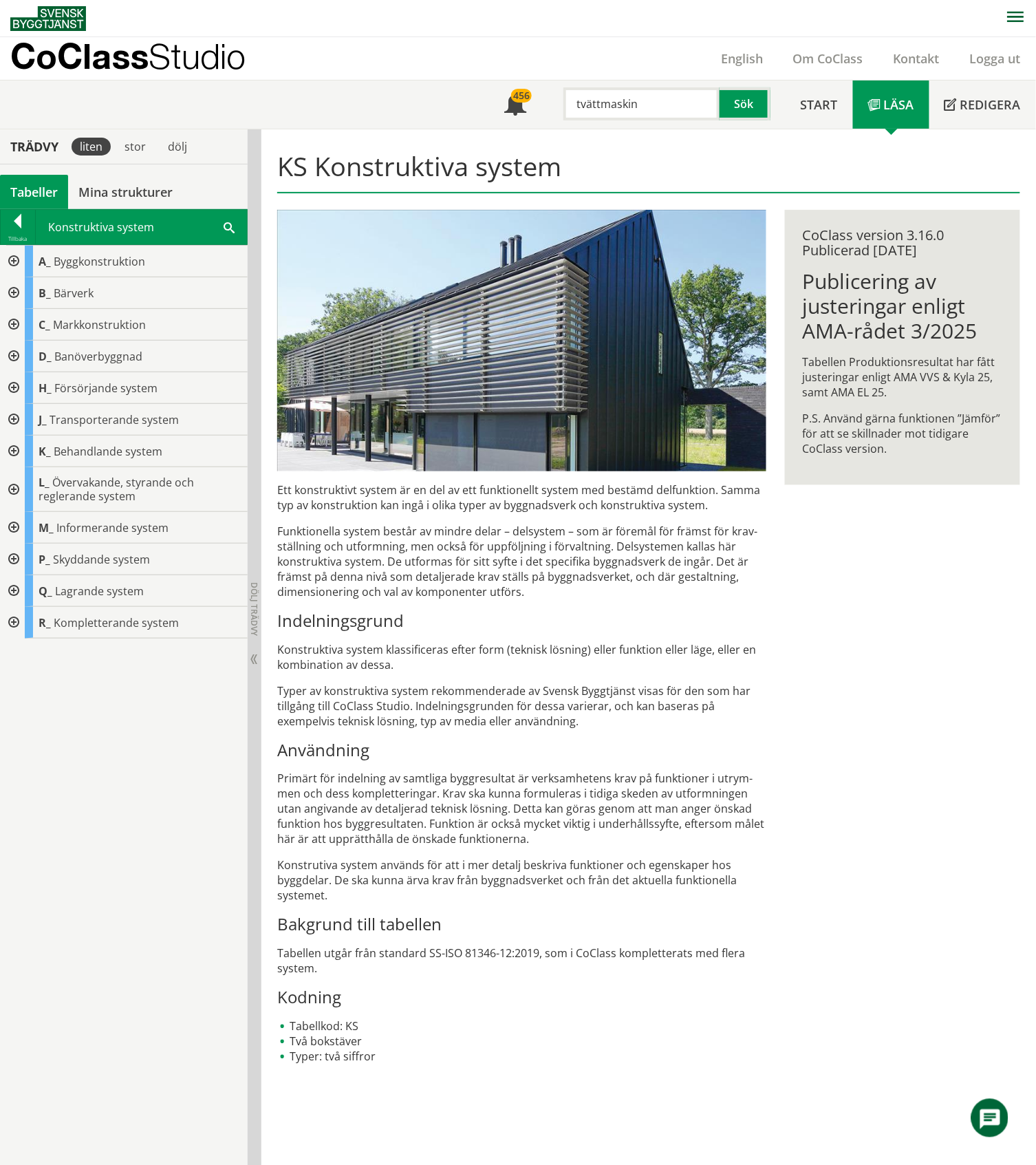
click at [26, 190] on div "Tabeller" at bounding box center [34, 192] width 68 height 35
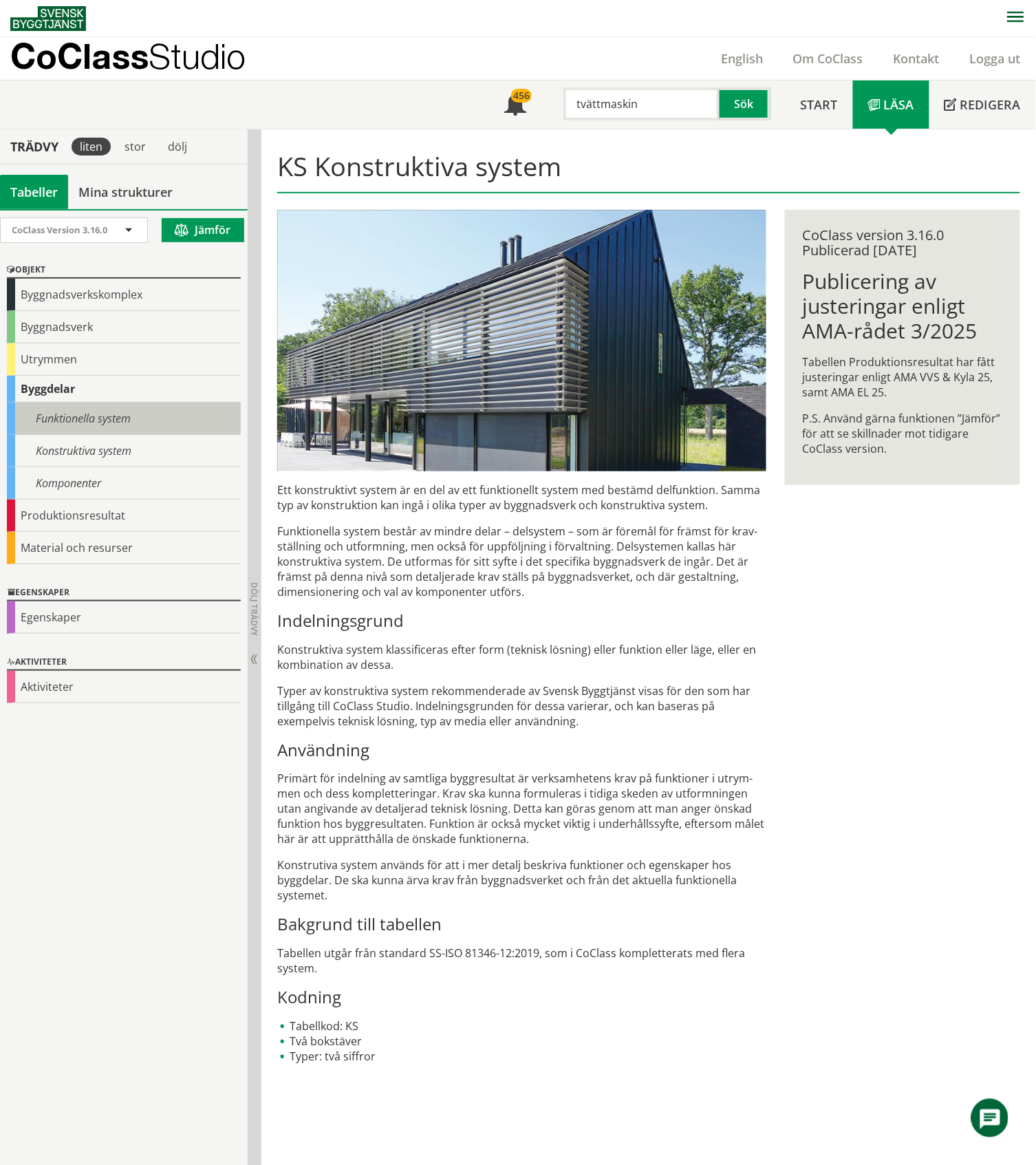
click at [50, 421] on div "Funktionella system" at bounding box center [124, 418] width 234 height 33
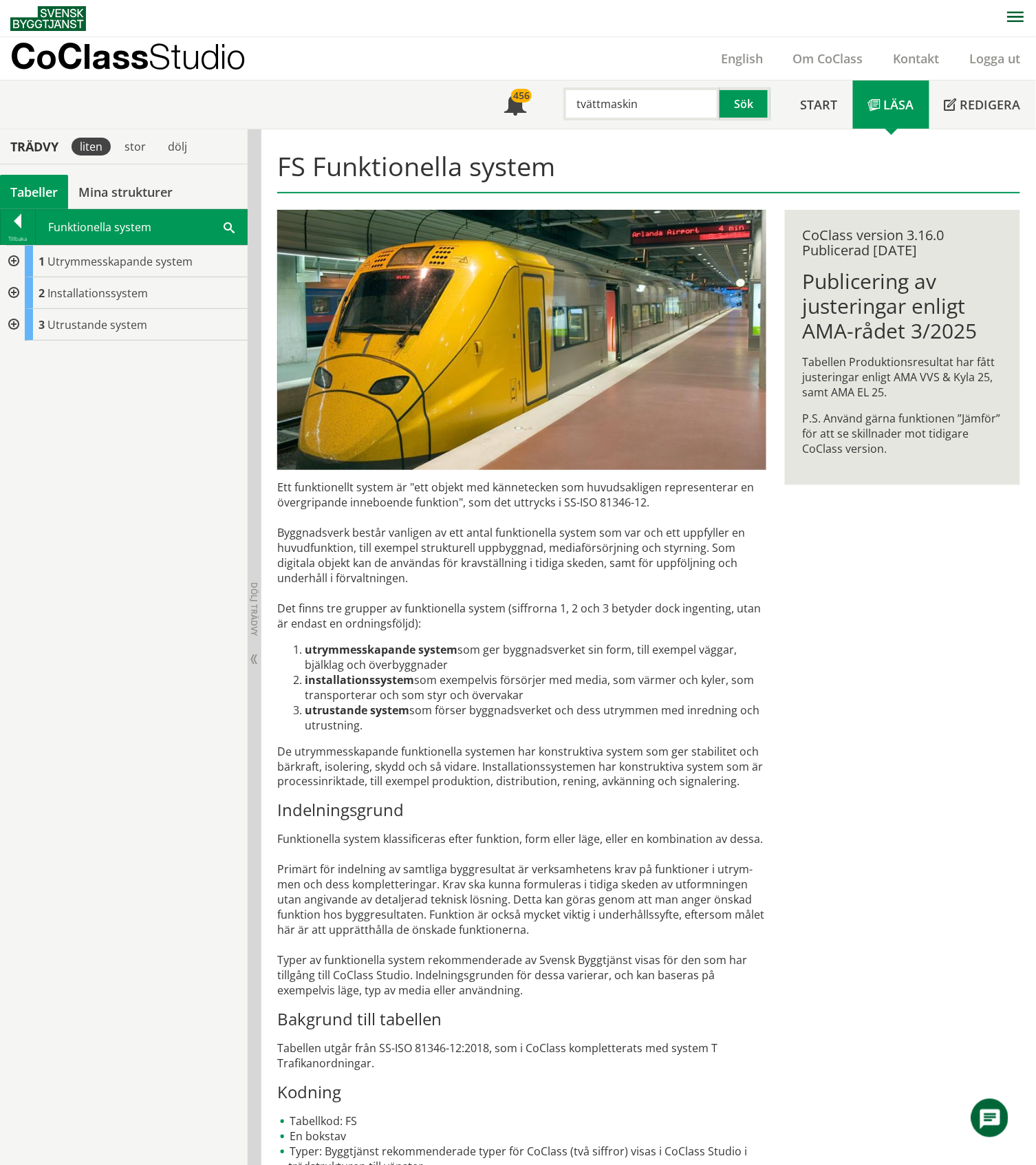
click at [13, 263] on div at bounding box center [12, 261] width 25 height 32
click at [26, 324] on div at bounding box center [23, 324] width 25 height 32
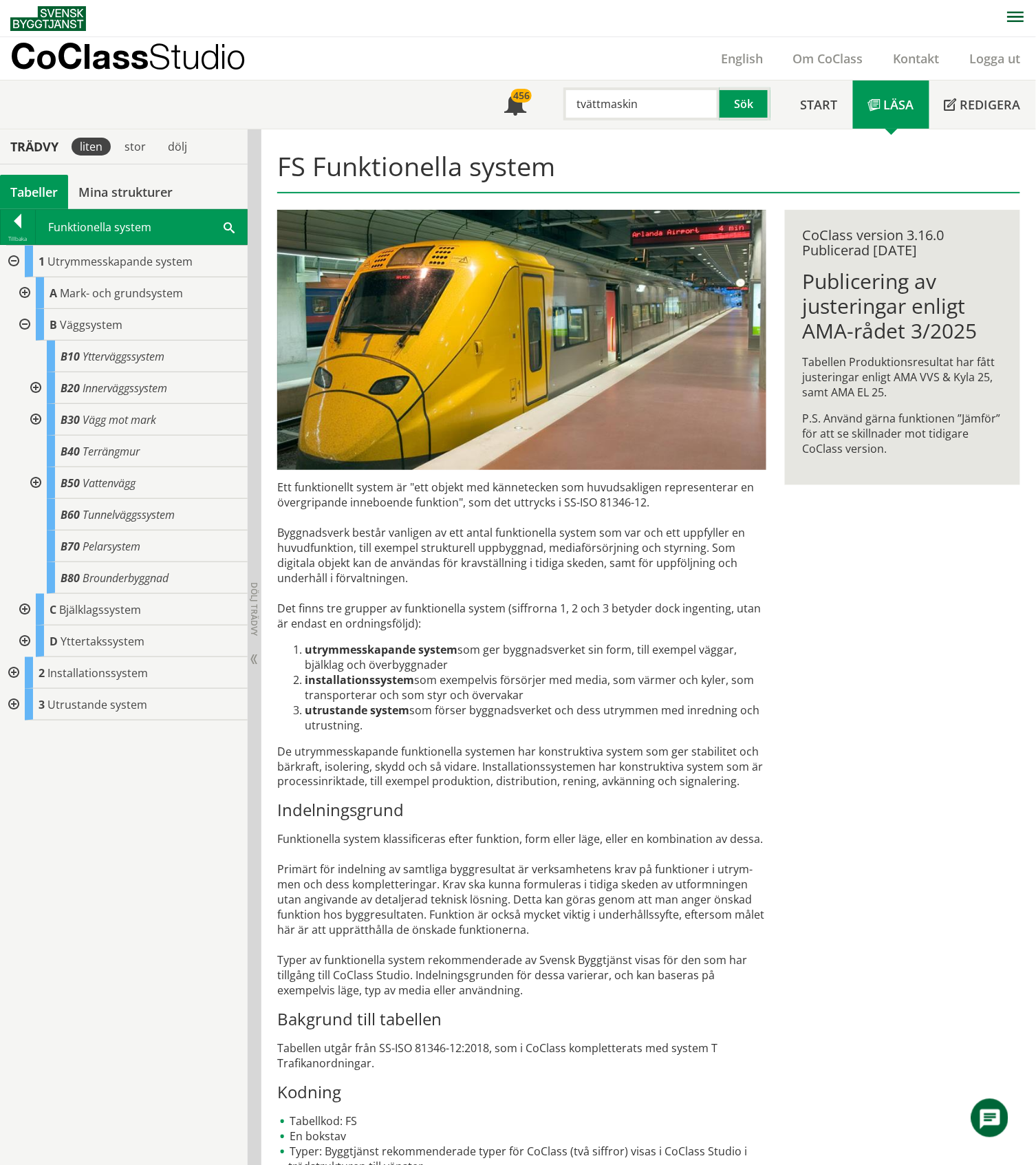
click at [26, 324] on div at bounding box center [23, 324] width 25 height 32
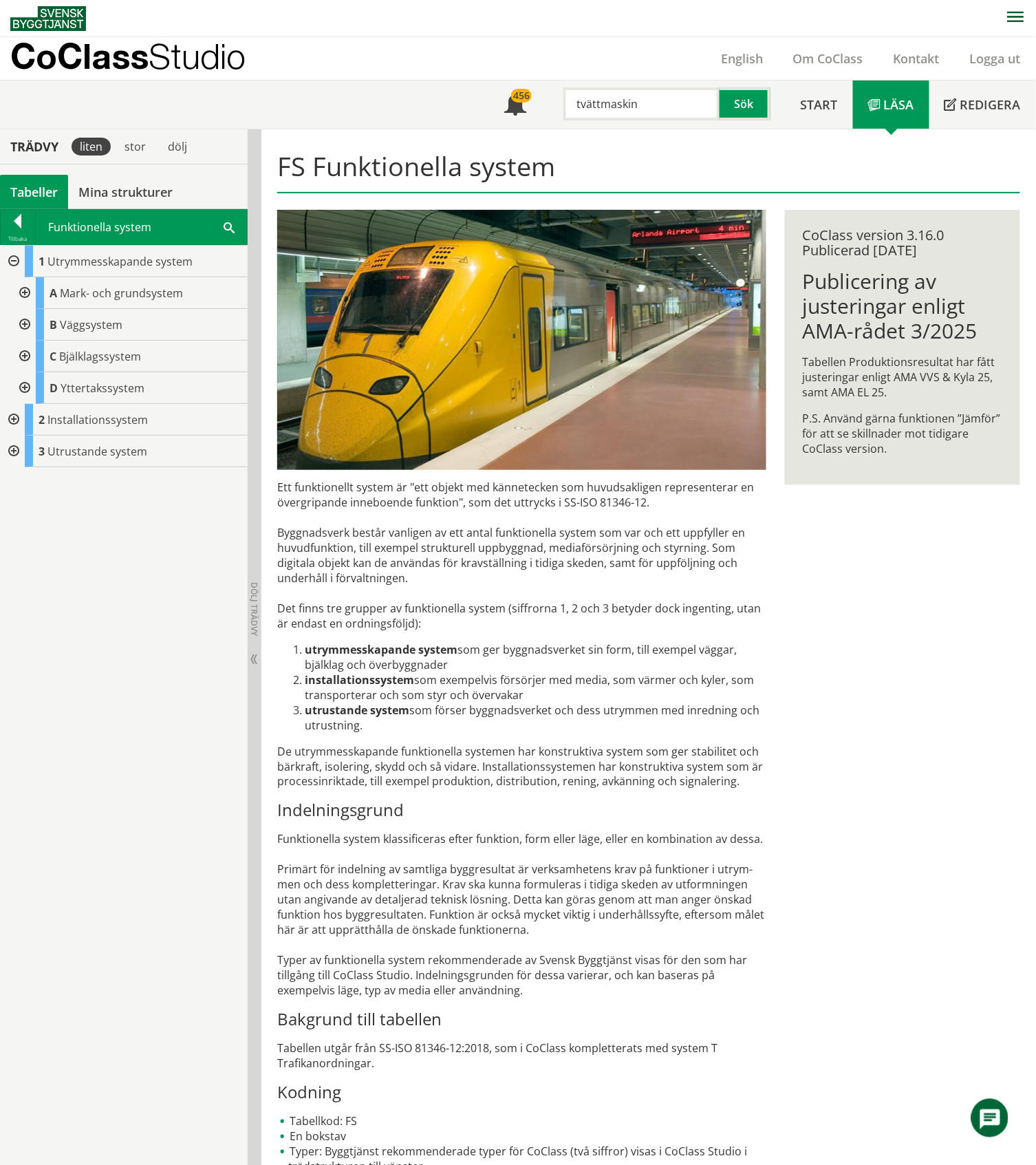
click at [643, 107] on input "tvättmaskin" at bounding box center [641, 104] width 156 height 33
drag, startPoint x: 638, startPoint y: 104, endPoint x: 577, endPoint y: 106, distance: 61.0
click at [577, 106] on input "tvättmaskin" at bounding box center [641, 104] width 156 height 33
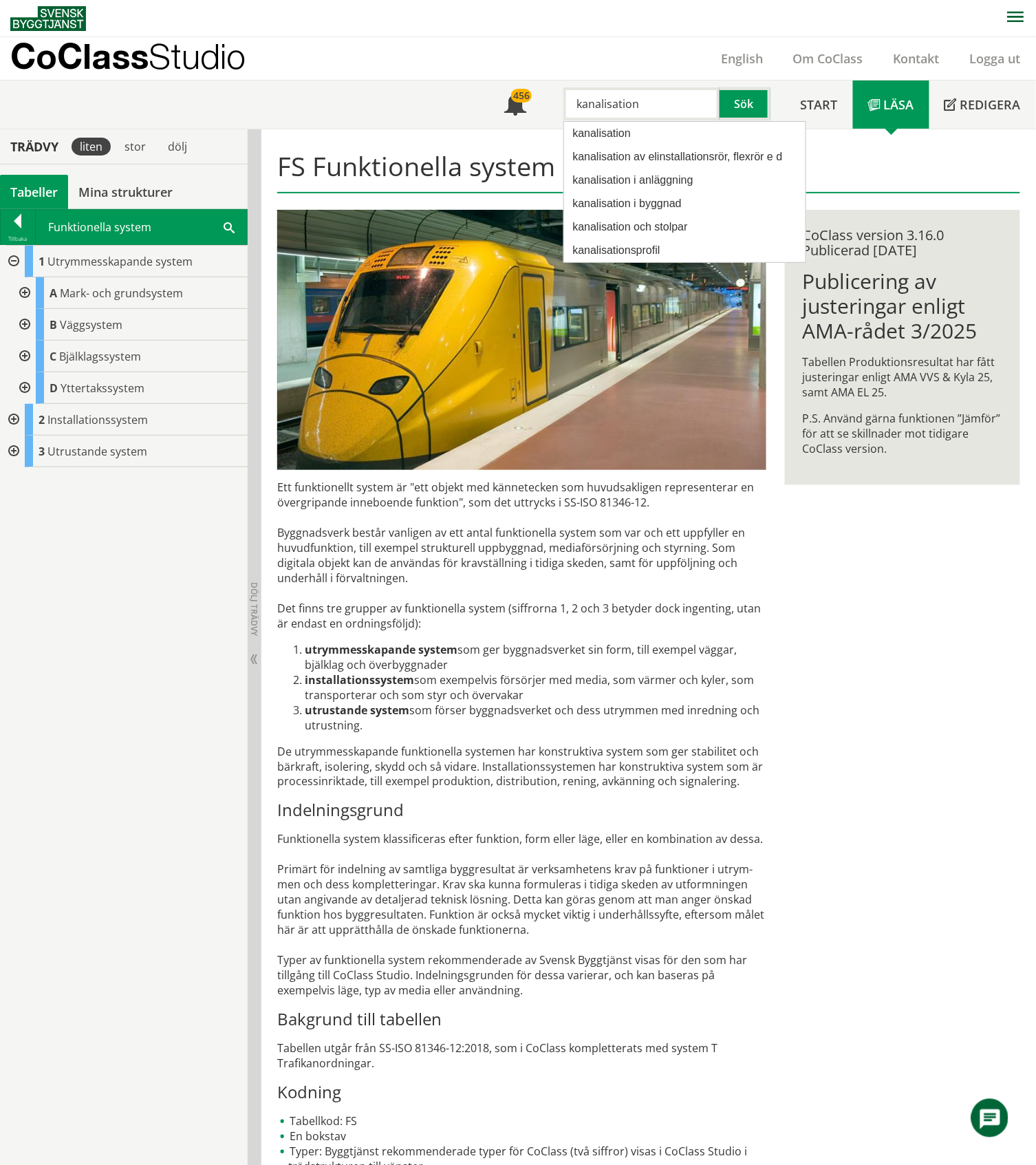
type input "kanalisation"
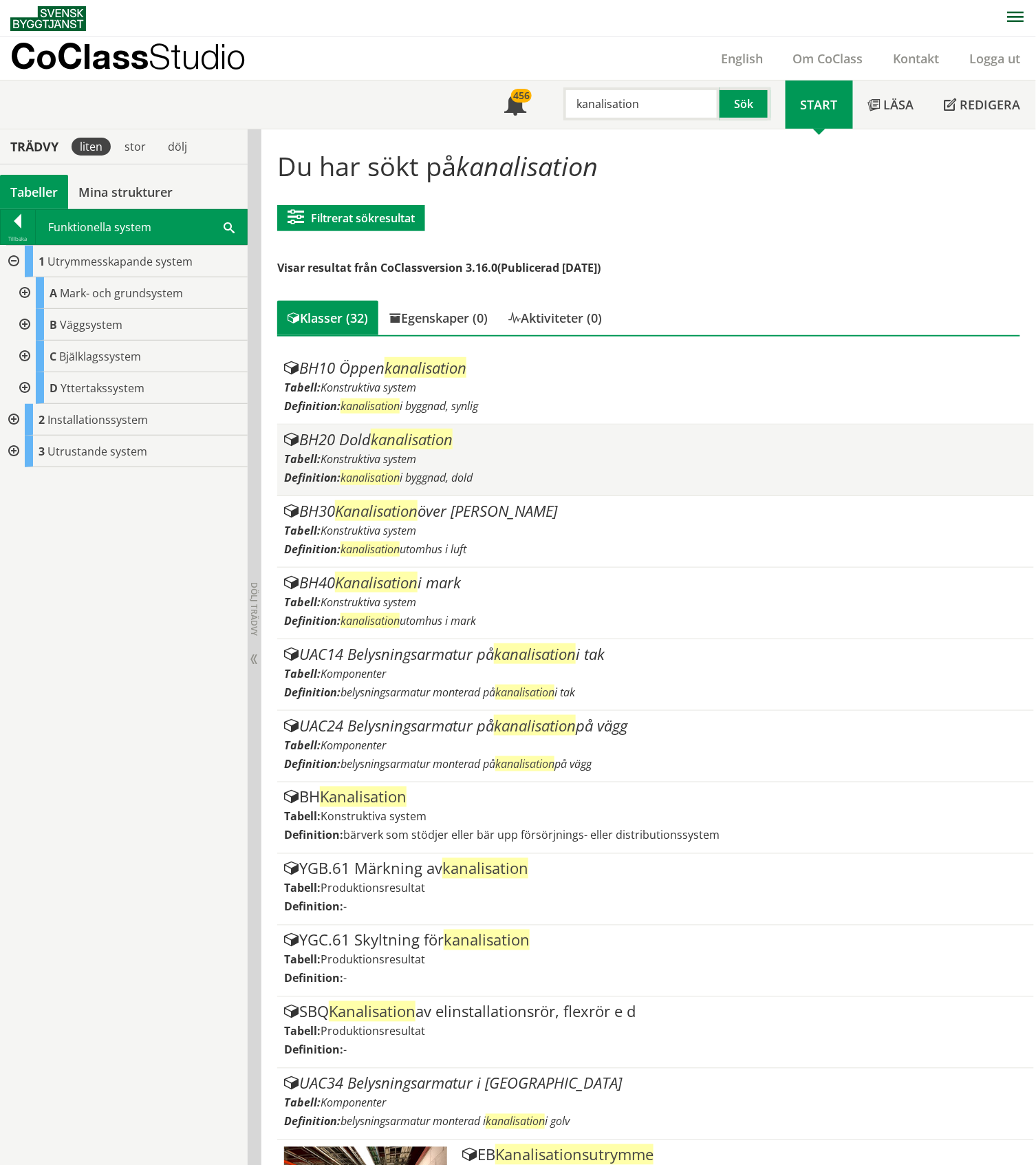
click at [427, 440] on span "kanalisation" at bounding box center [411, 440] width 82 height 21
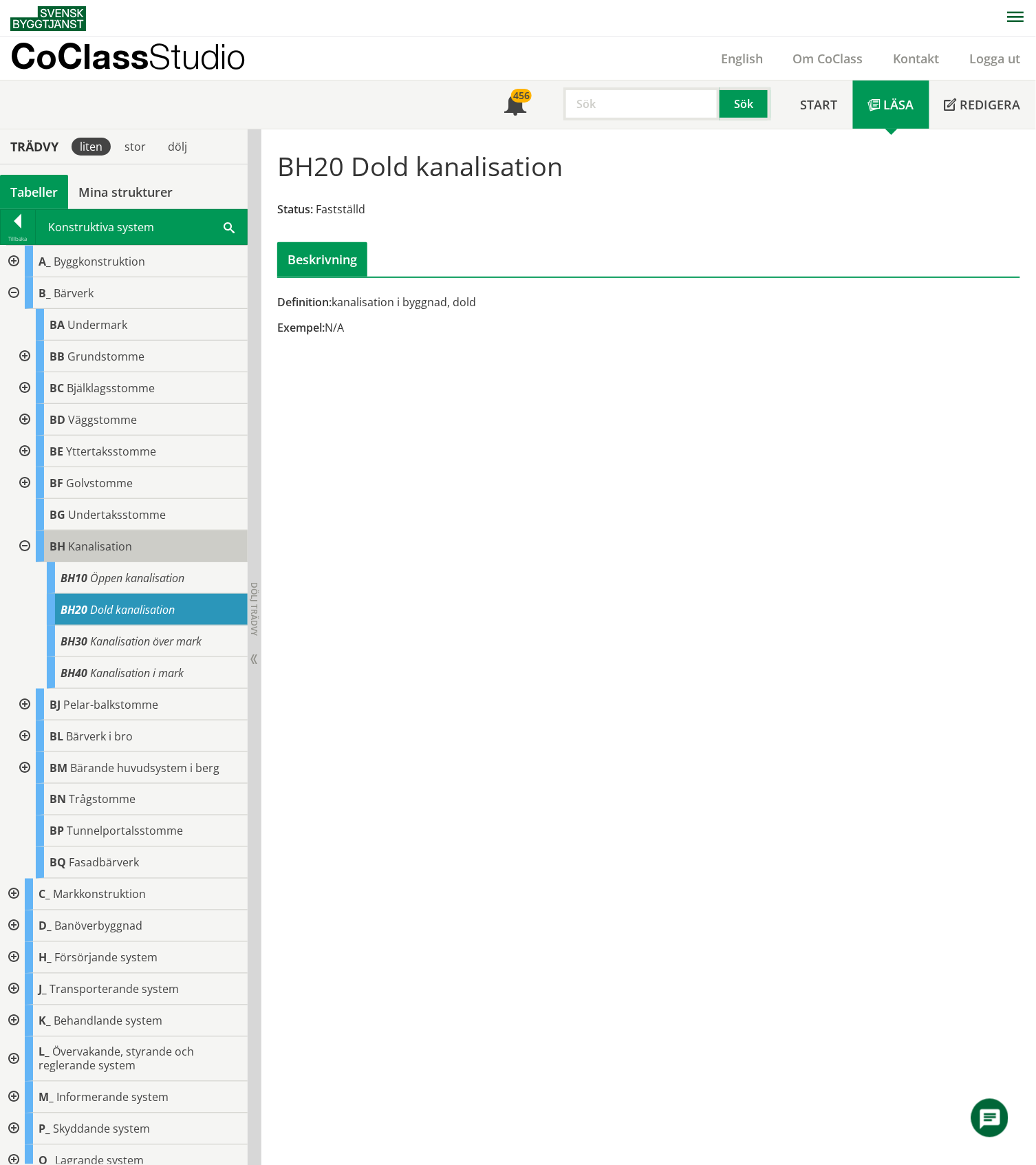
click at [85, 543] on span "Kanalisation" at bounding box center [100, 546] width 64 height 15
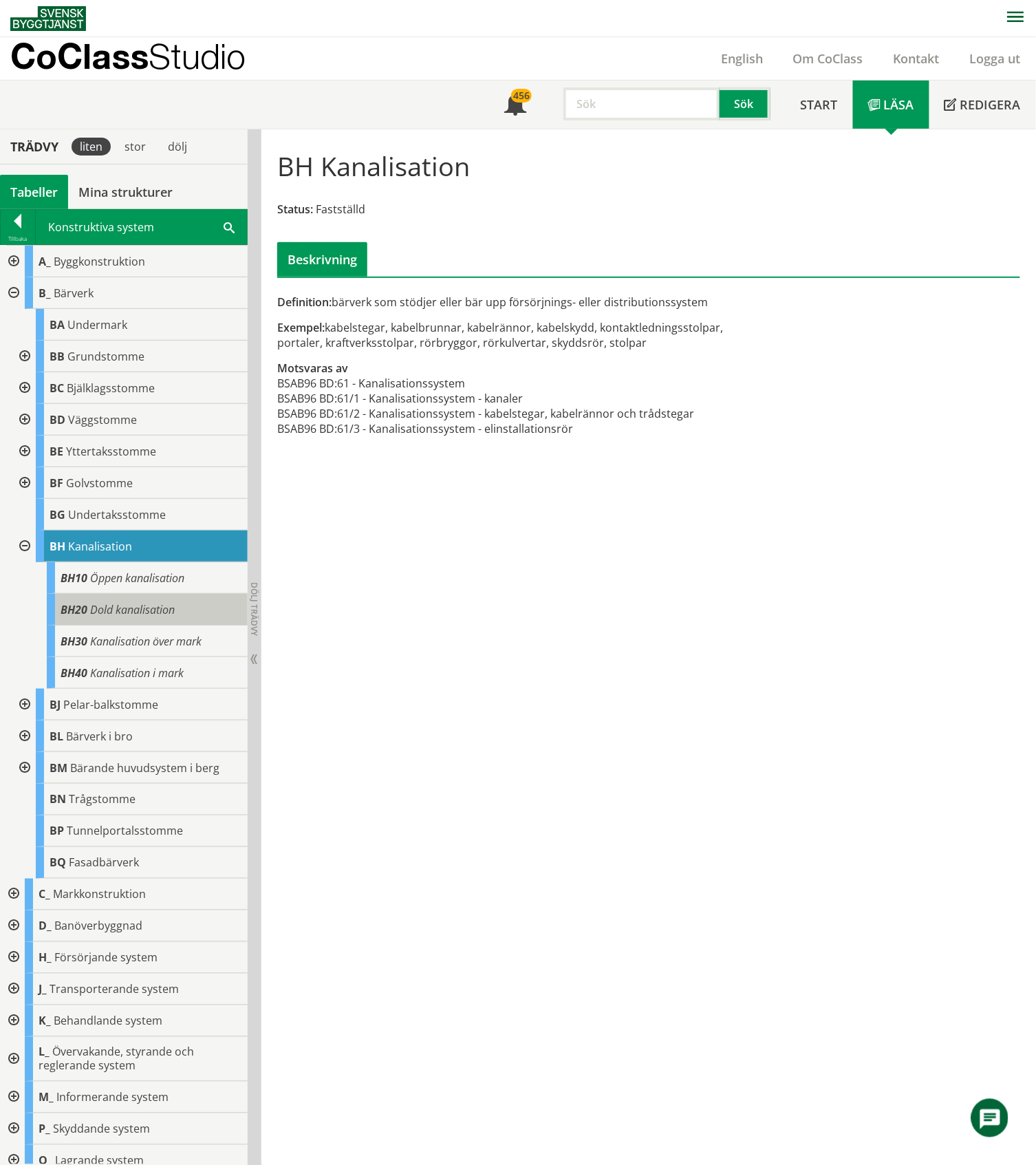
click at [137, 606] on span "Dold kanalisation" at bounding box center [132, 609] width 84 height 15
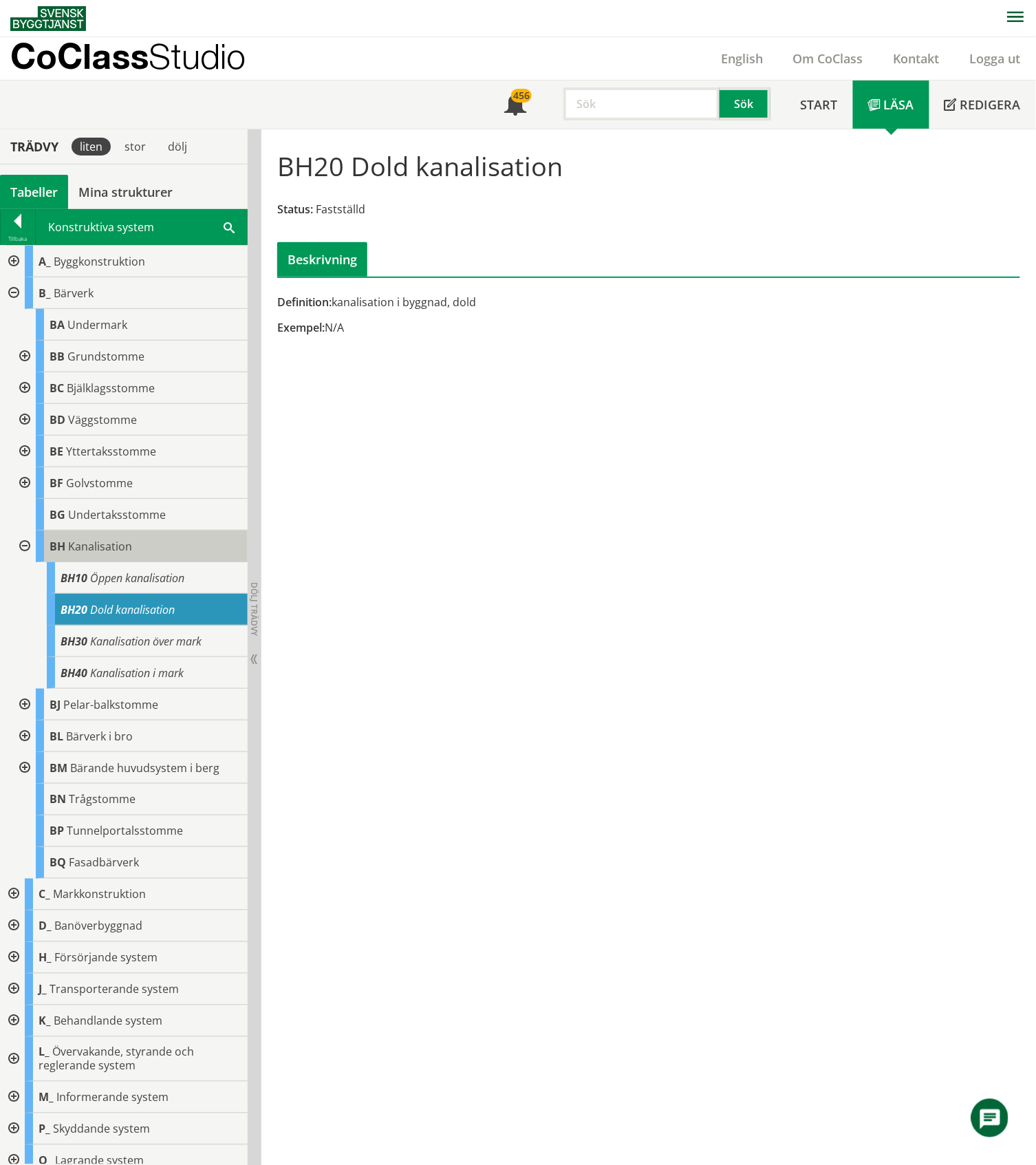
click at [100, 549] on span "Kanalisation" at bounding box center [100, 546] width 64 height 15
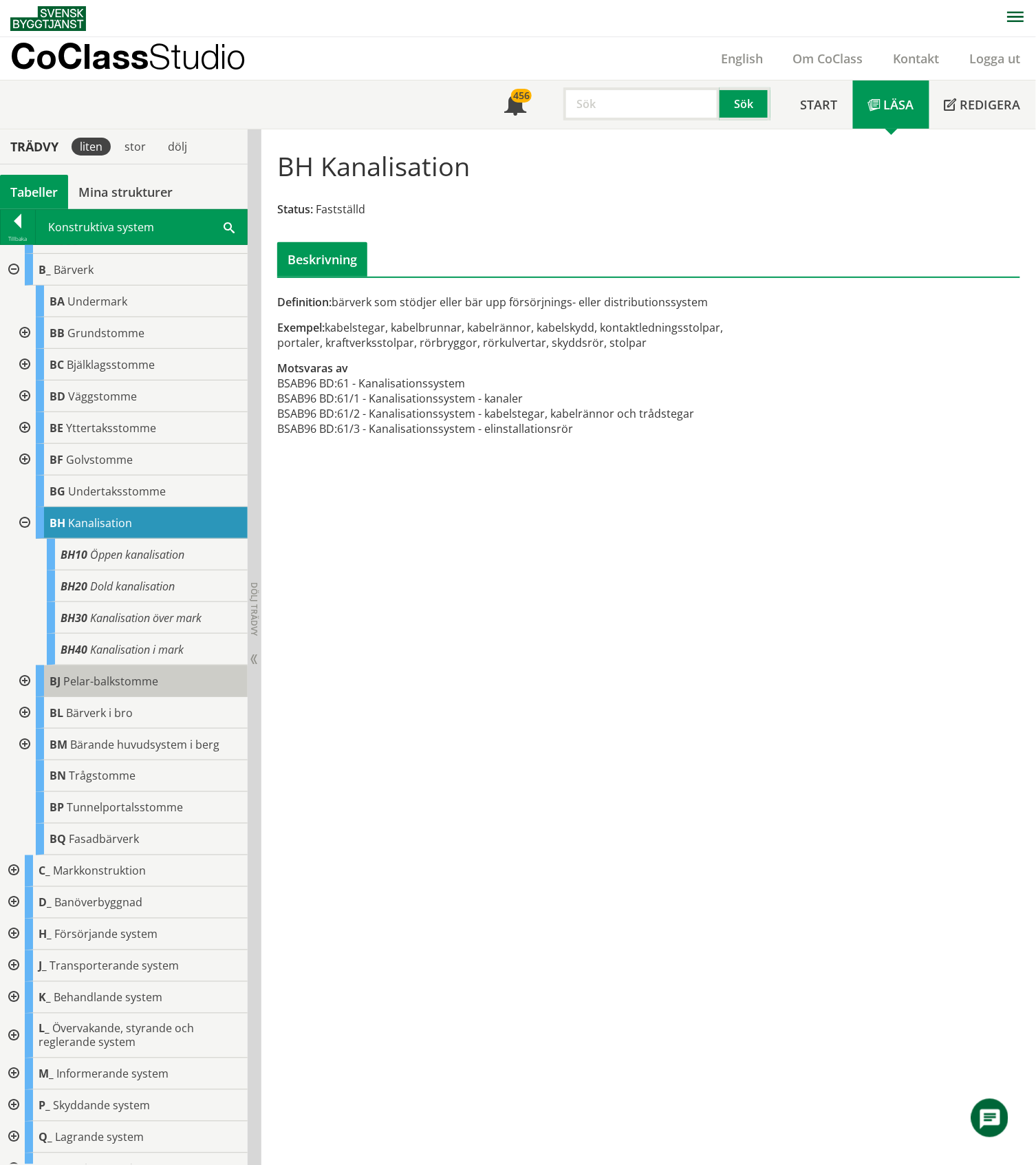
scroll to position [44, 0]
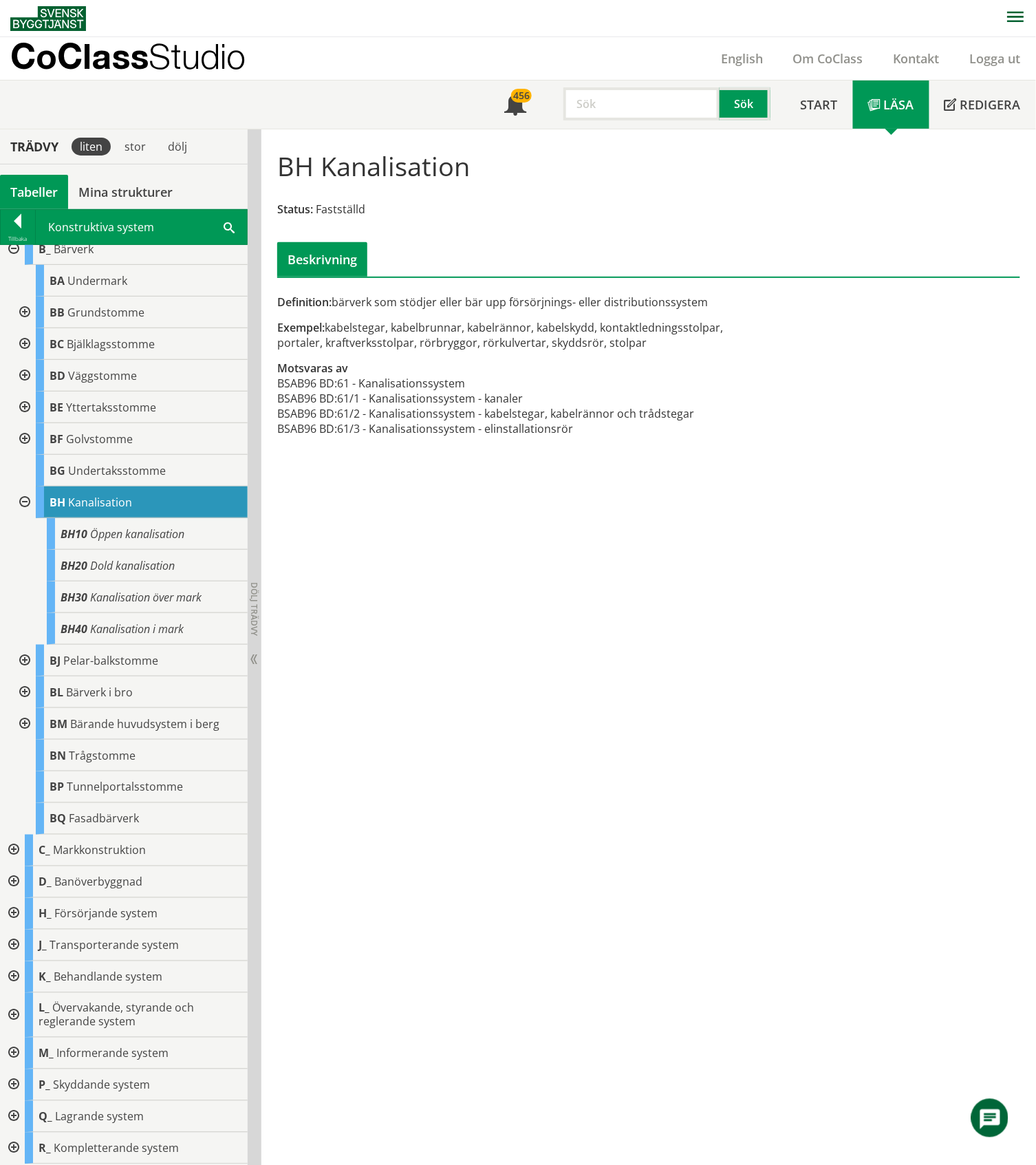
click at [602, 102] on input "text" at bounding box center [641, 104] width 156 height 33
type input "vp rör"
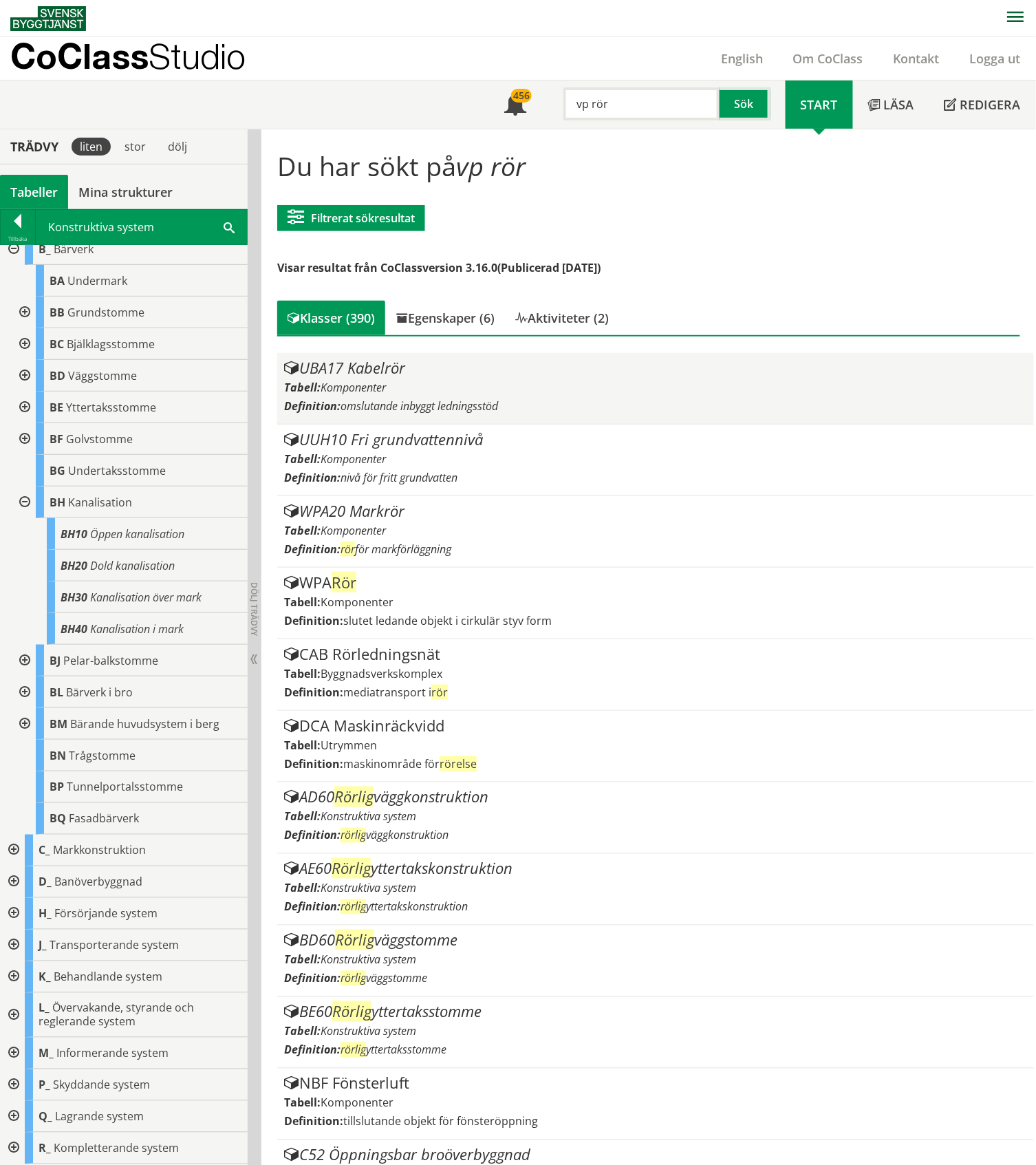
click at [451, 384] on div "Tabell: Komponenter" at bounding box center [654, 388] width 742 height 15
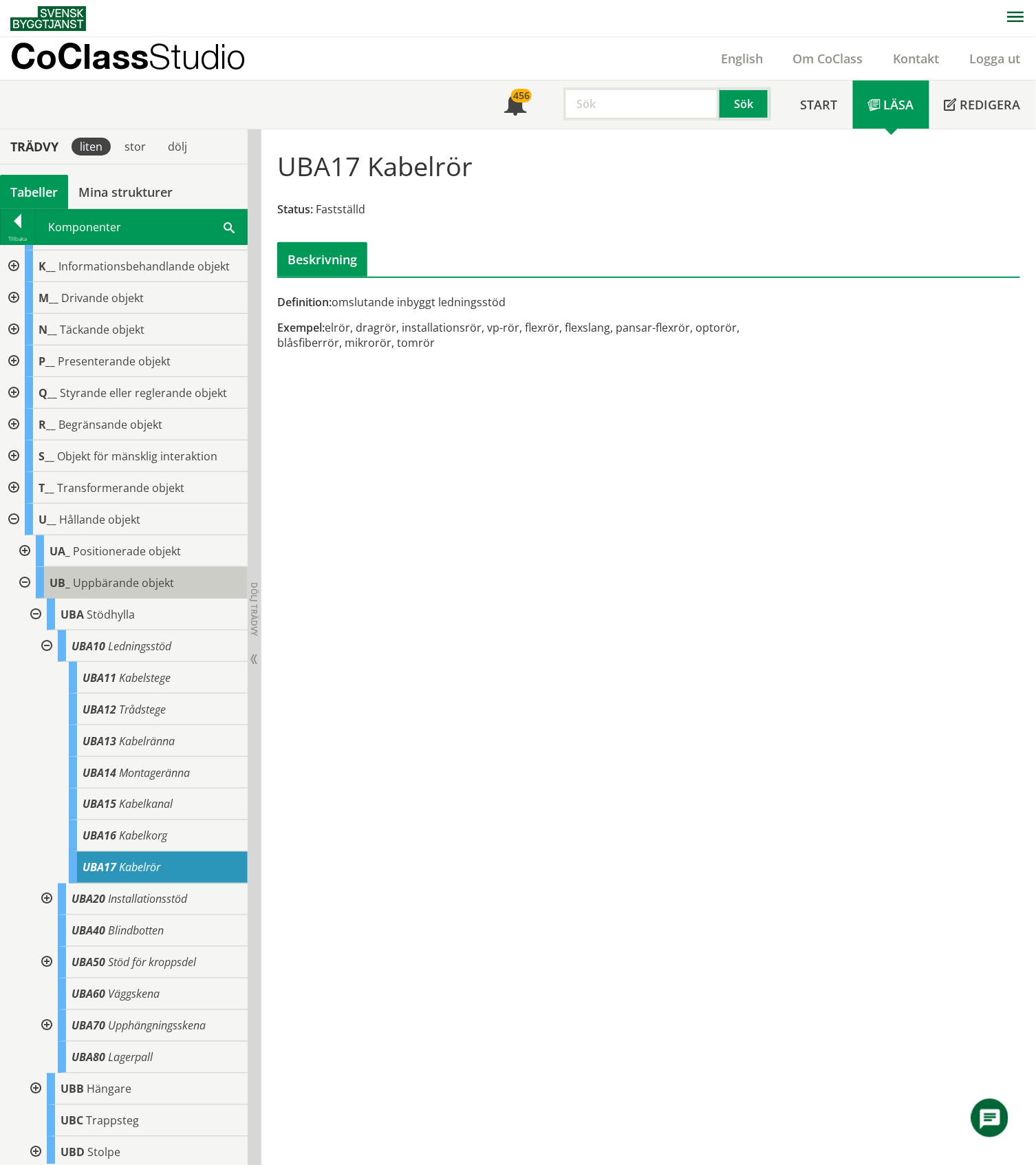
scroll to position [183, 0]
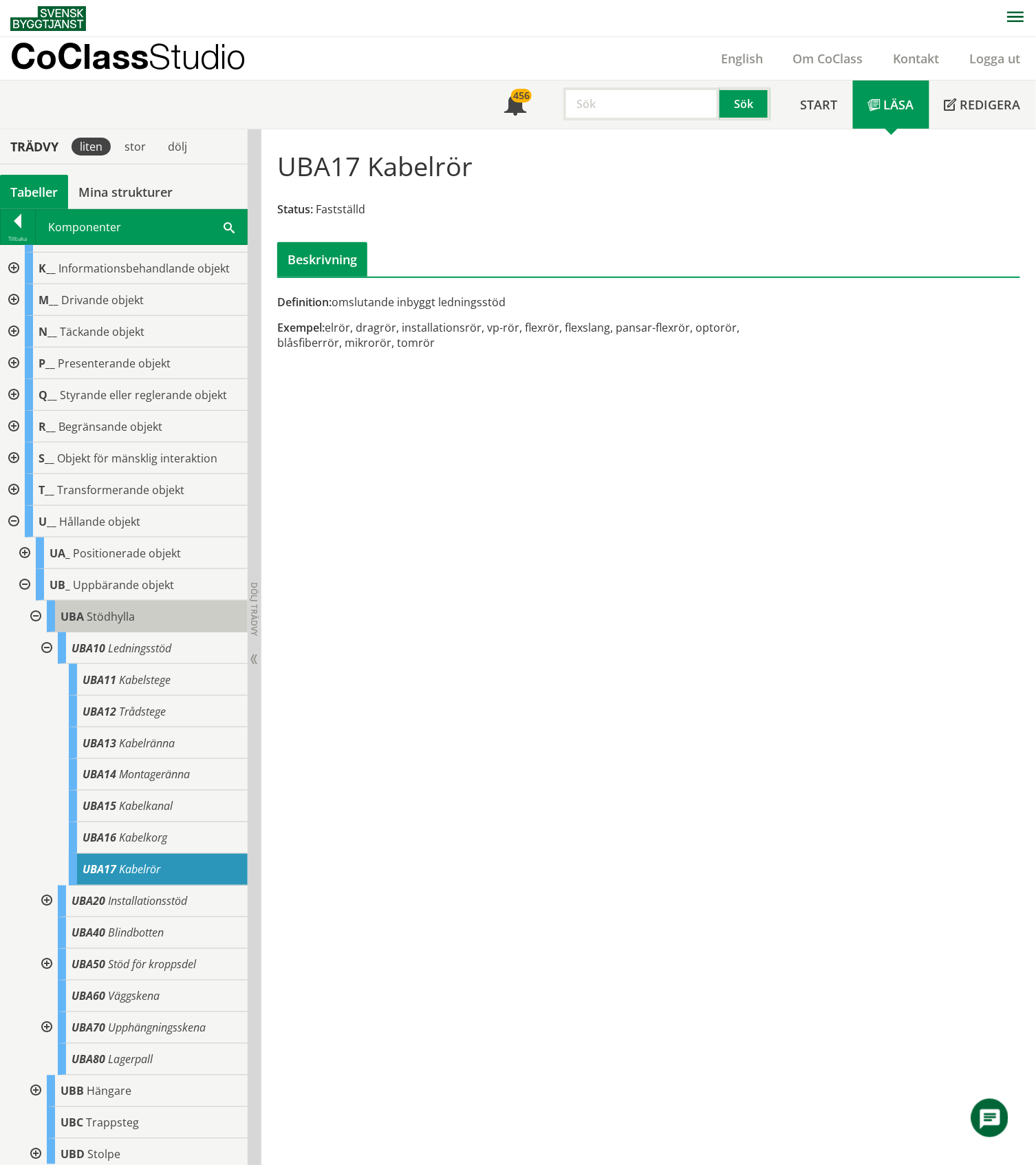
click at [140, 618] on div "UBA Stödhylla" at bounding box center [147, 616] width 200 height 32
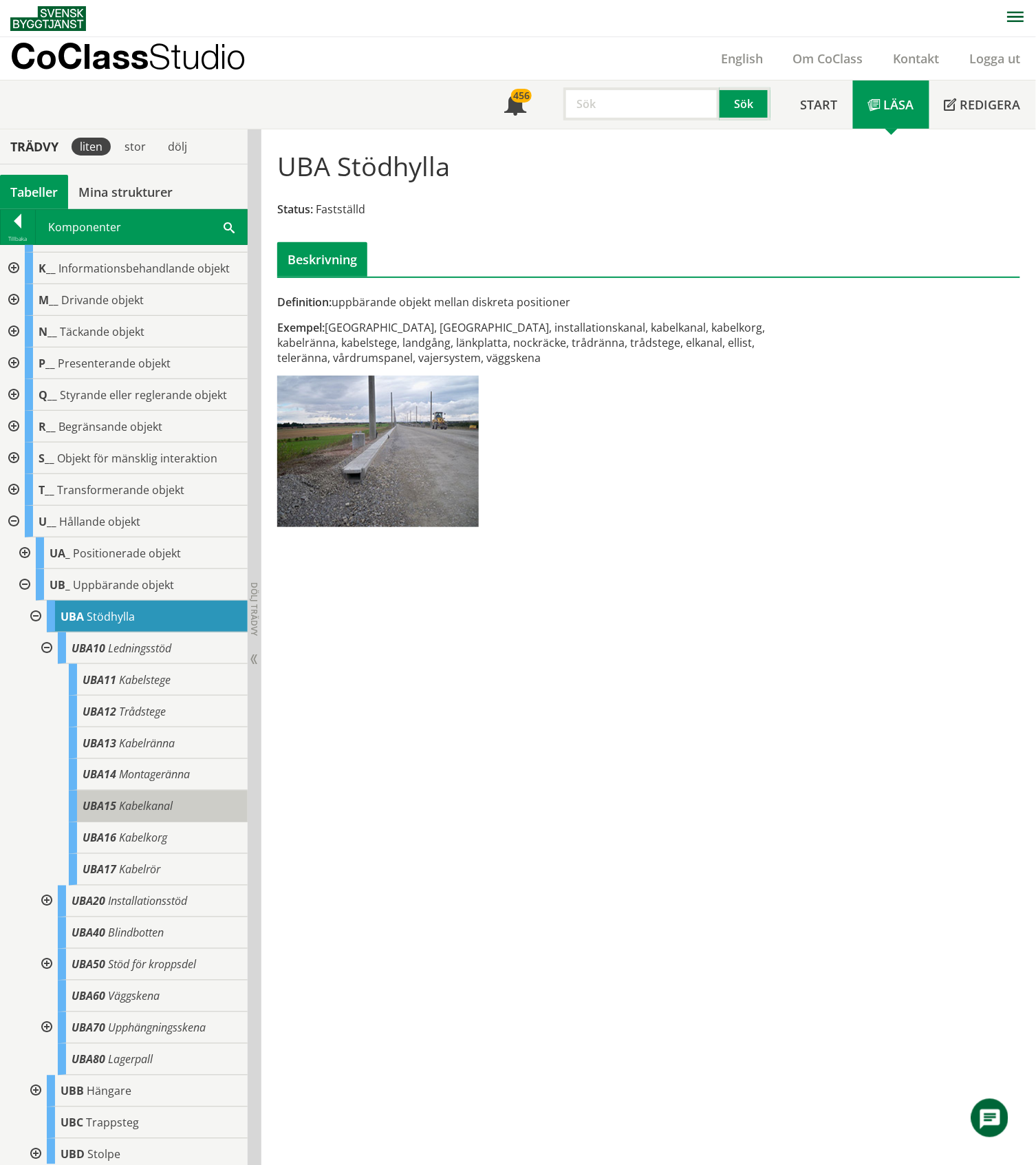
click at [150, 805] on span "Kabelkanal" at bounding box center [146, 806] width 54 height 15
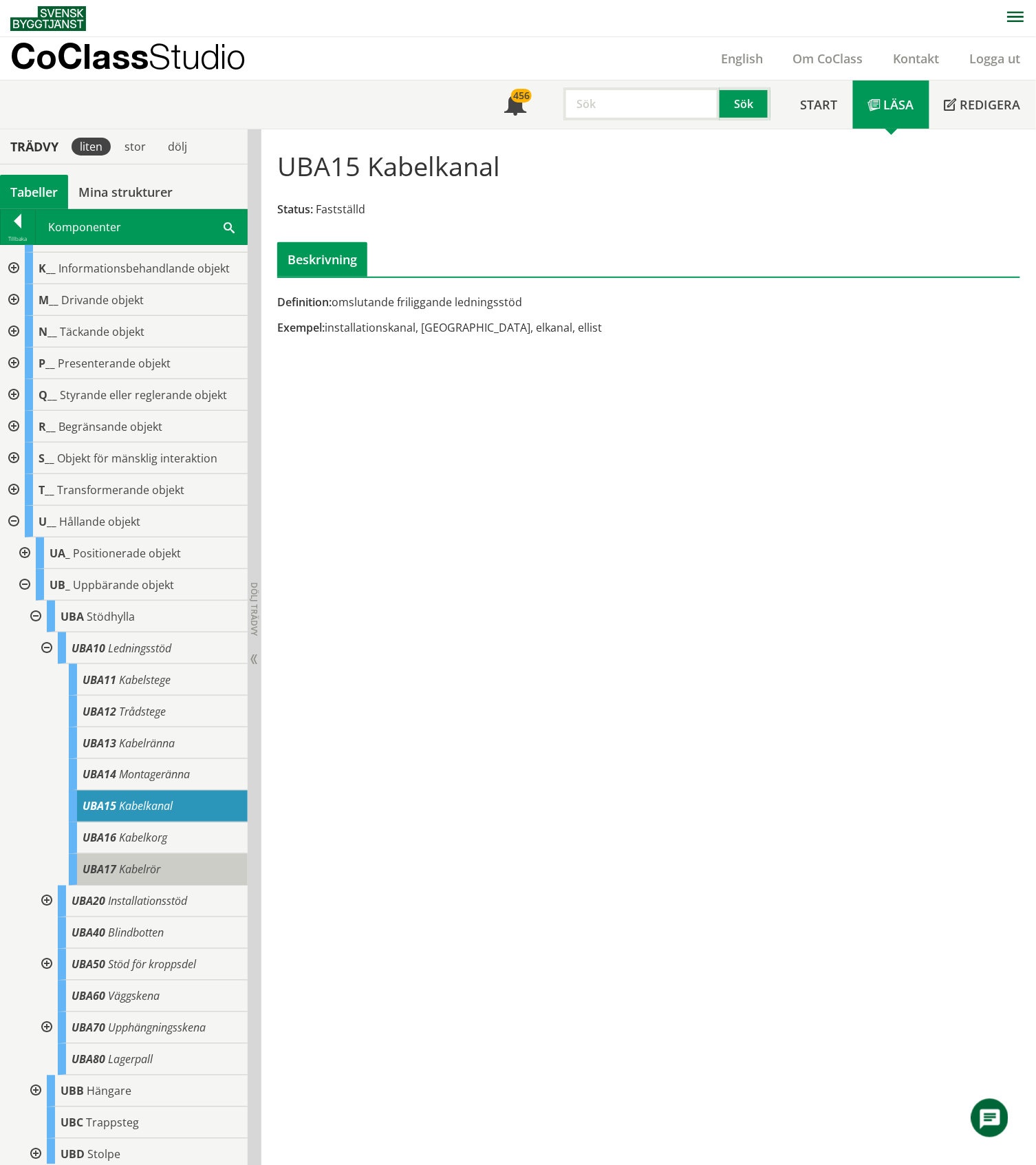
click at [158, 869] on span "Kabelrör" at bounding box center [139, 869] width 41 height 15
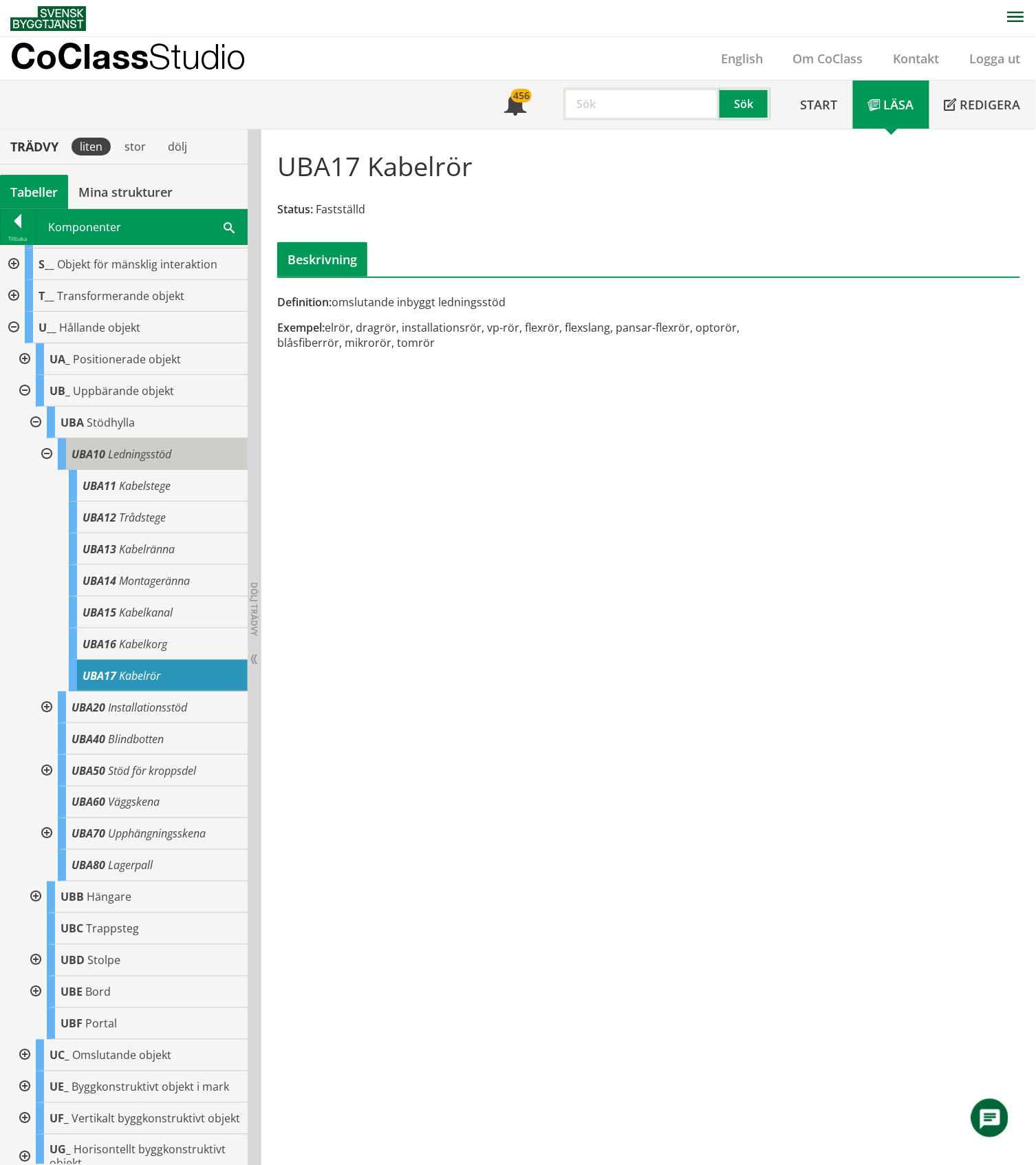
scroll to position [825, 0]
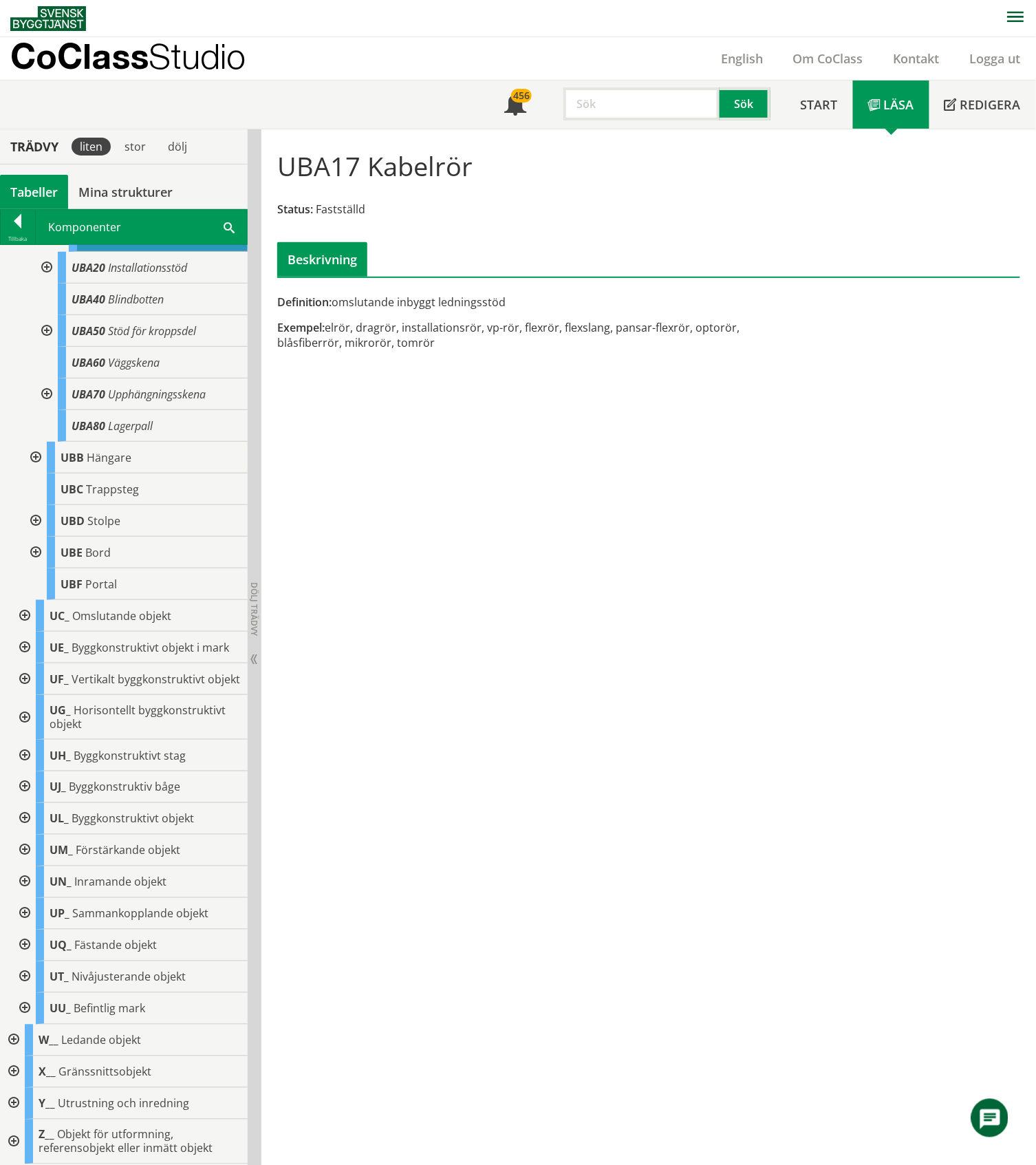
click at [31, 185] on div "Tabeller" at bounding box center [34, 192] width 68 height 35
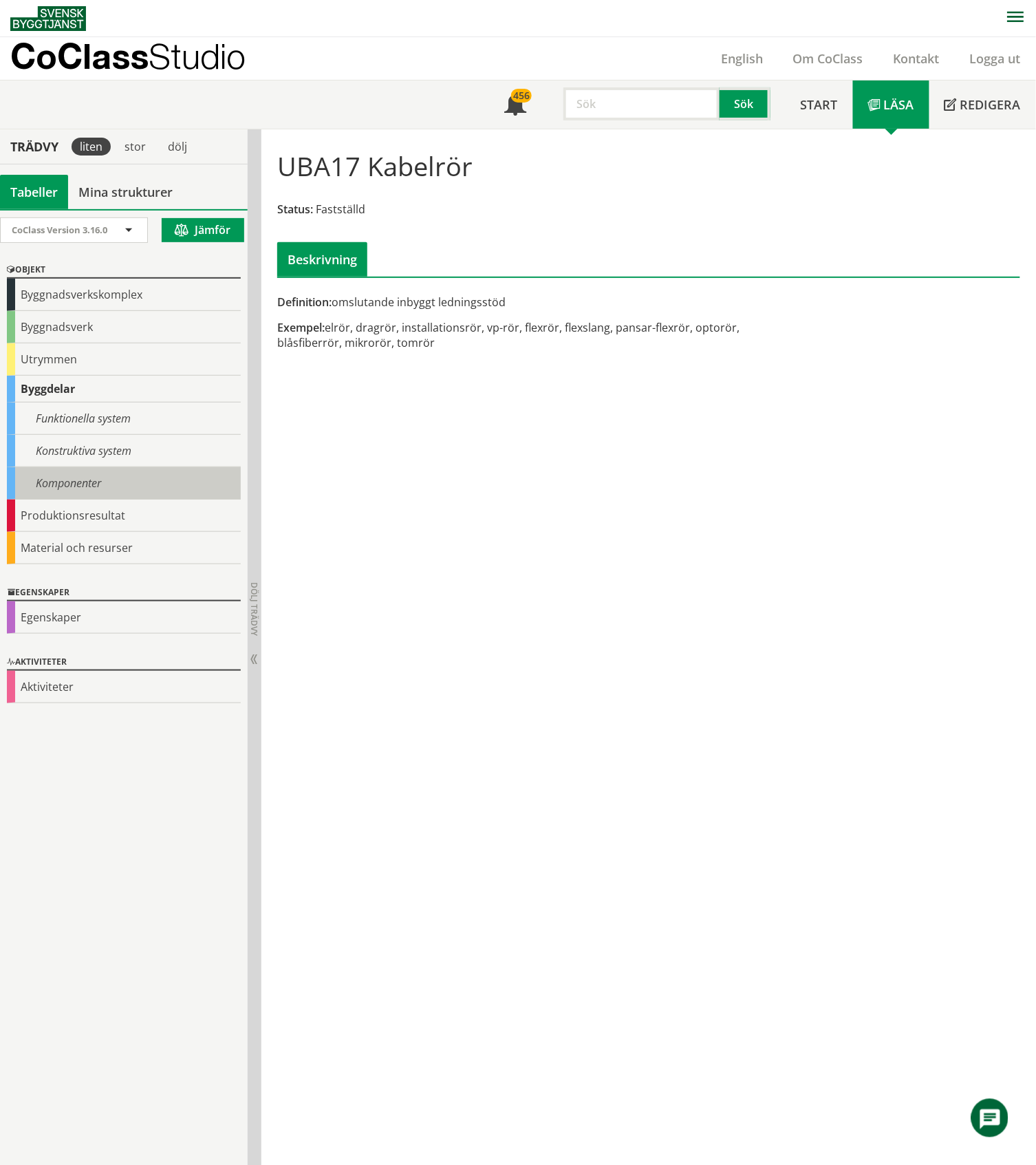
click at [73, 485] on div "Komponenter" at bounding box center [124, 484] width 234 height 33
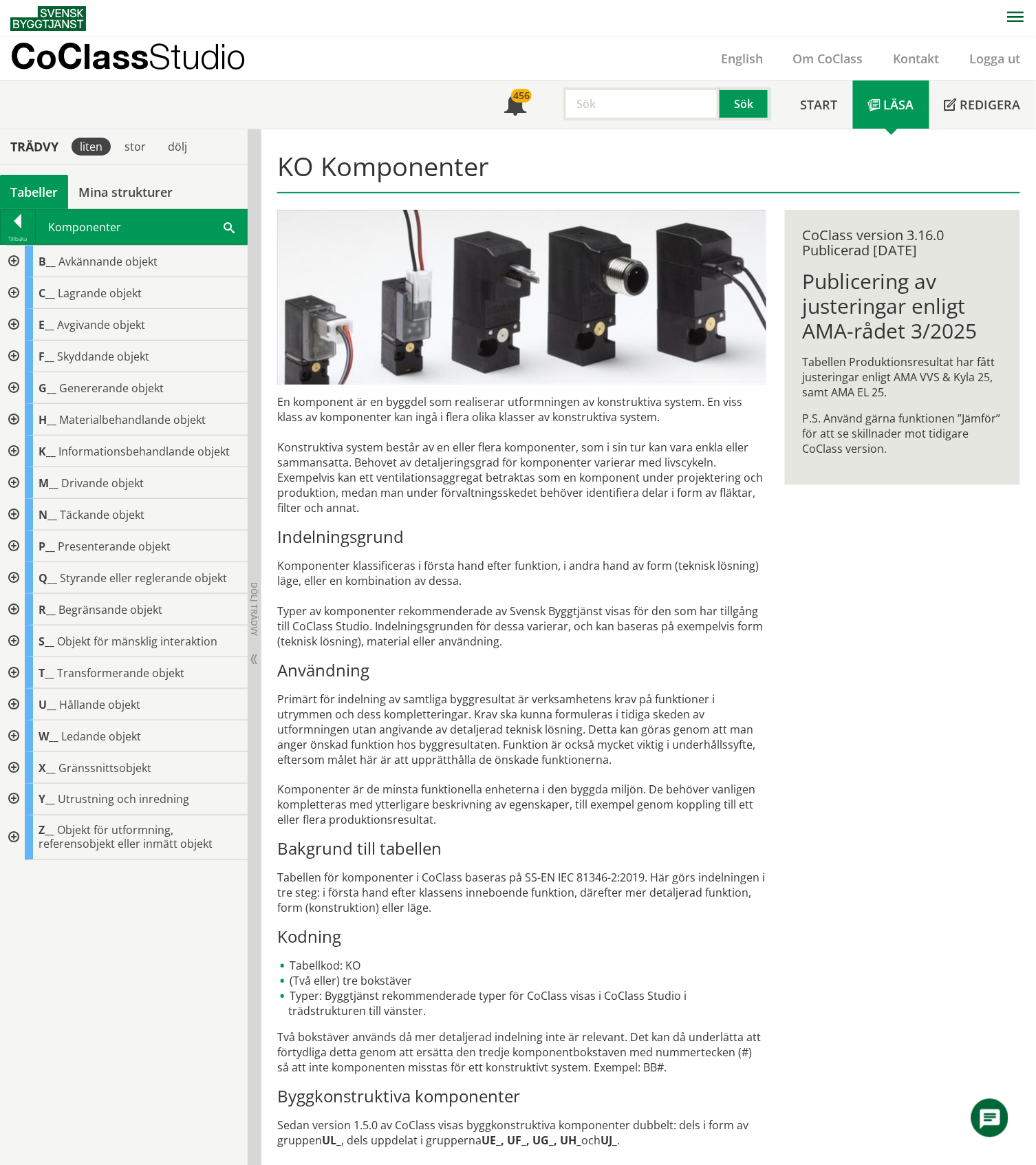
click at [13, 771] on div at bounding box center [12, 768] width 25 height 32
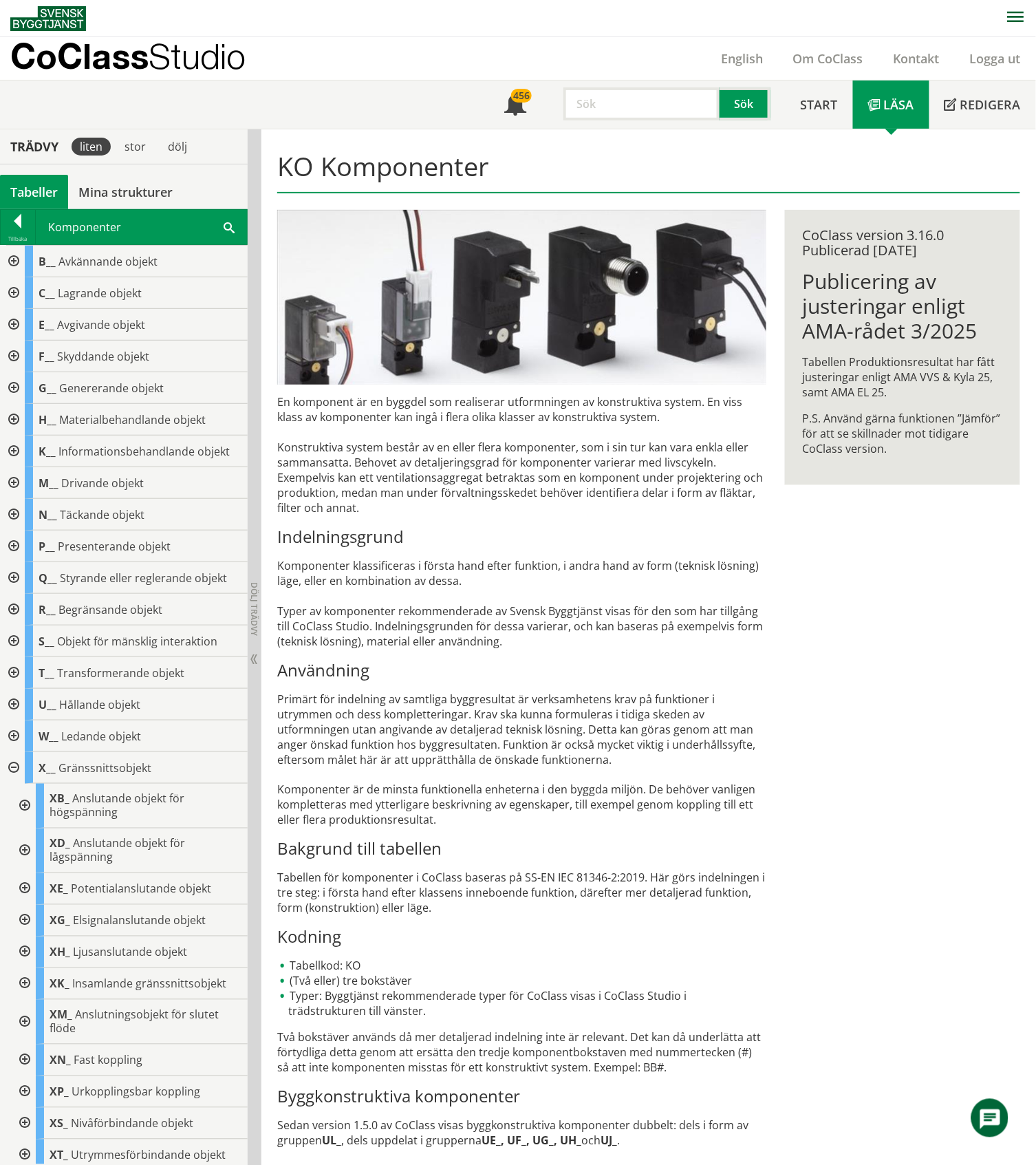
click at [13, 771] on div at bounding box center [12, 768] width 25 height 32
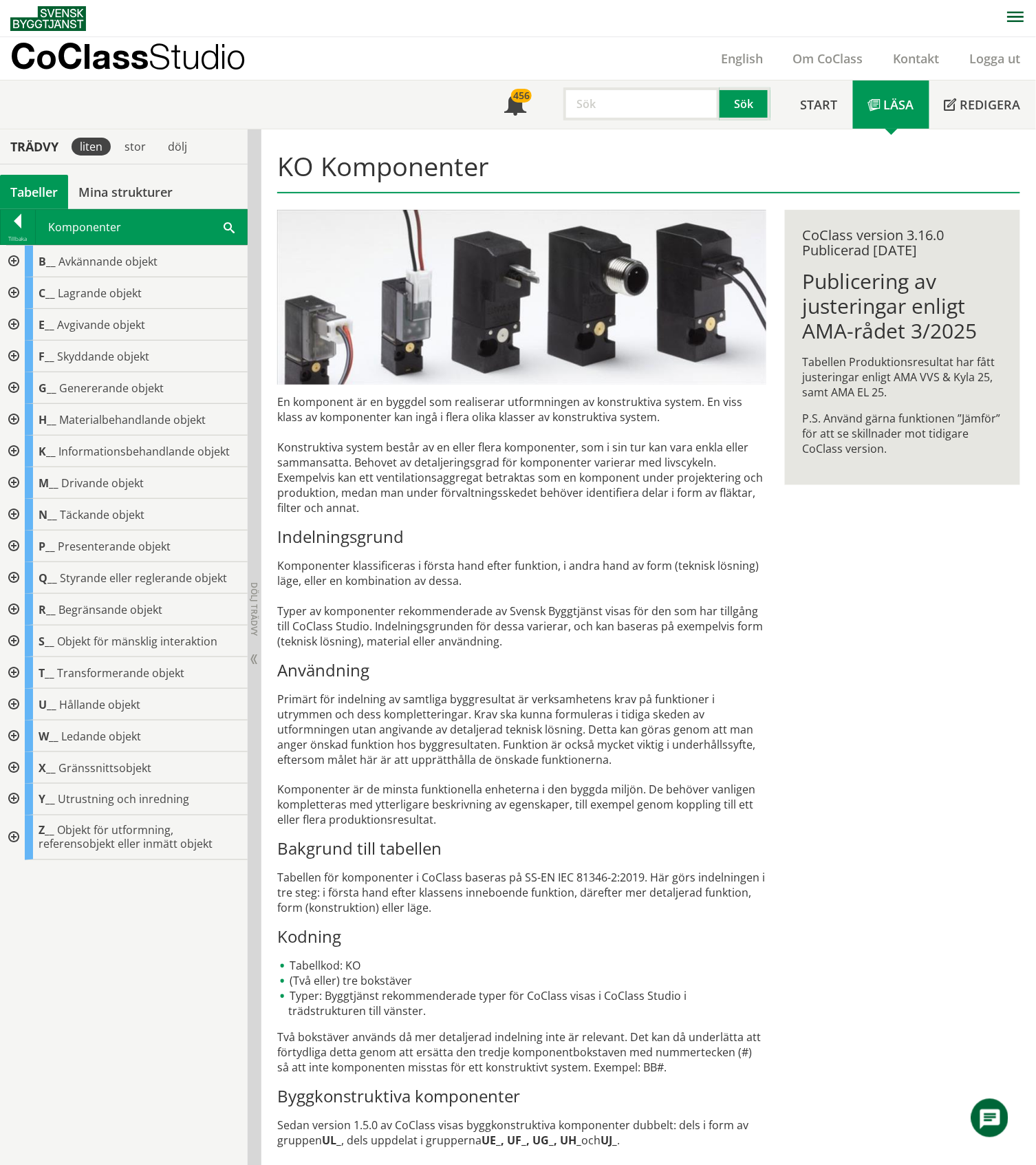
click at [623, 105] on input "text" at bounding box center [641, 104] width 156 height 33
type input "väggkärna"
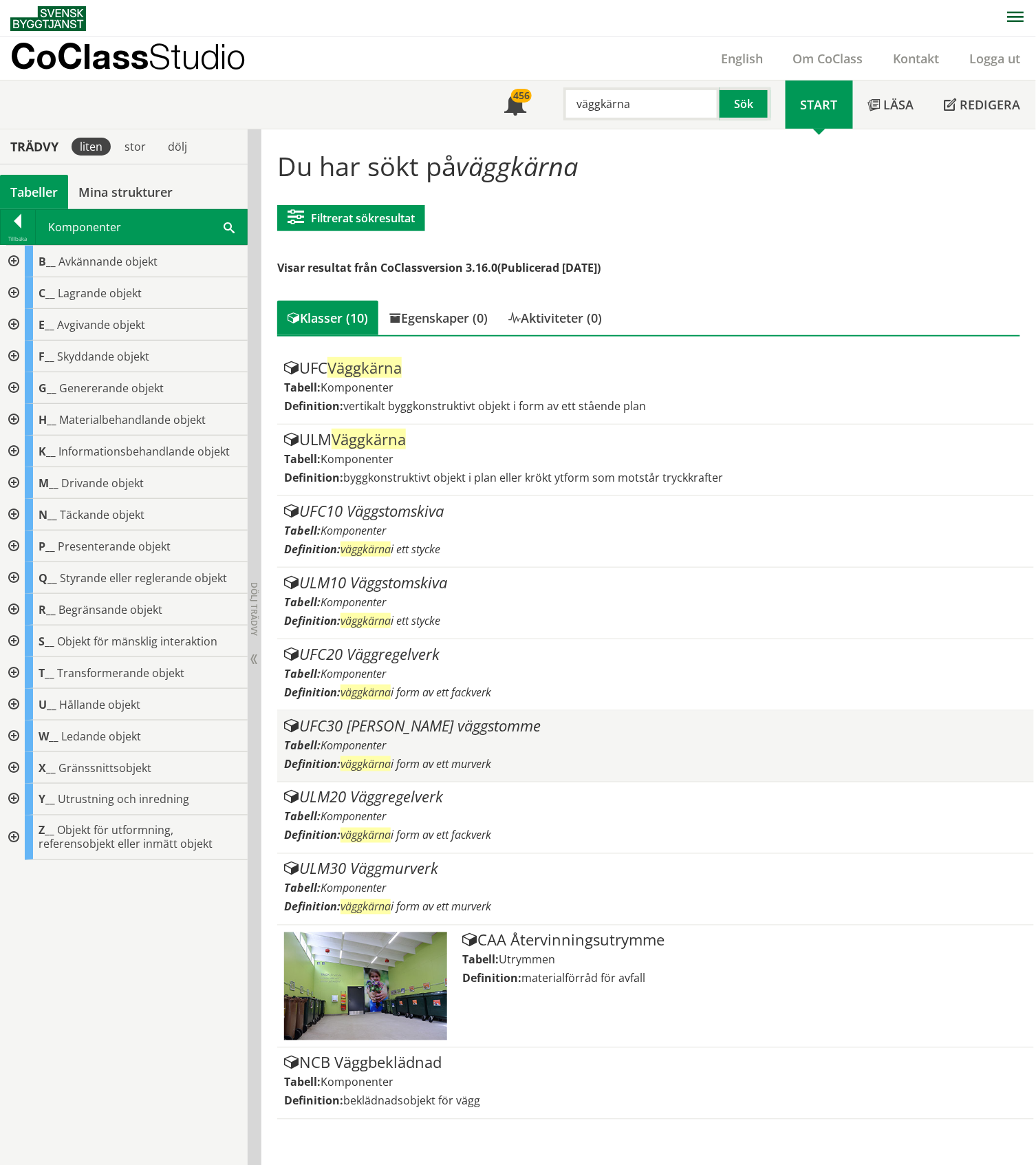
scroll to position [1, 0]
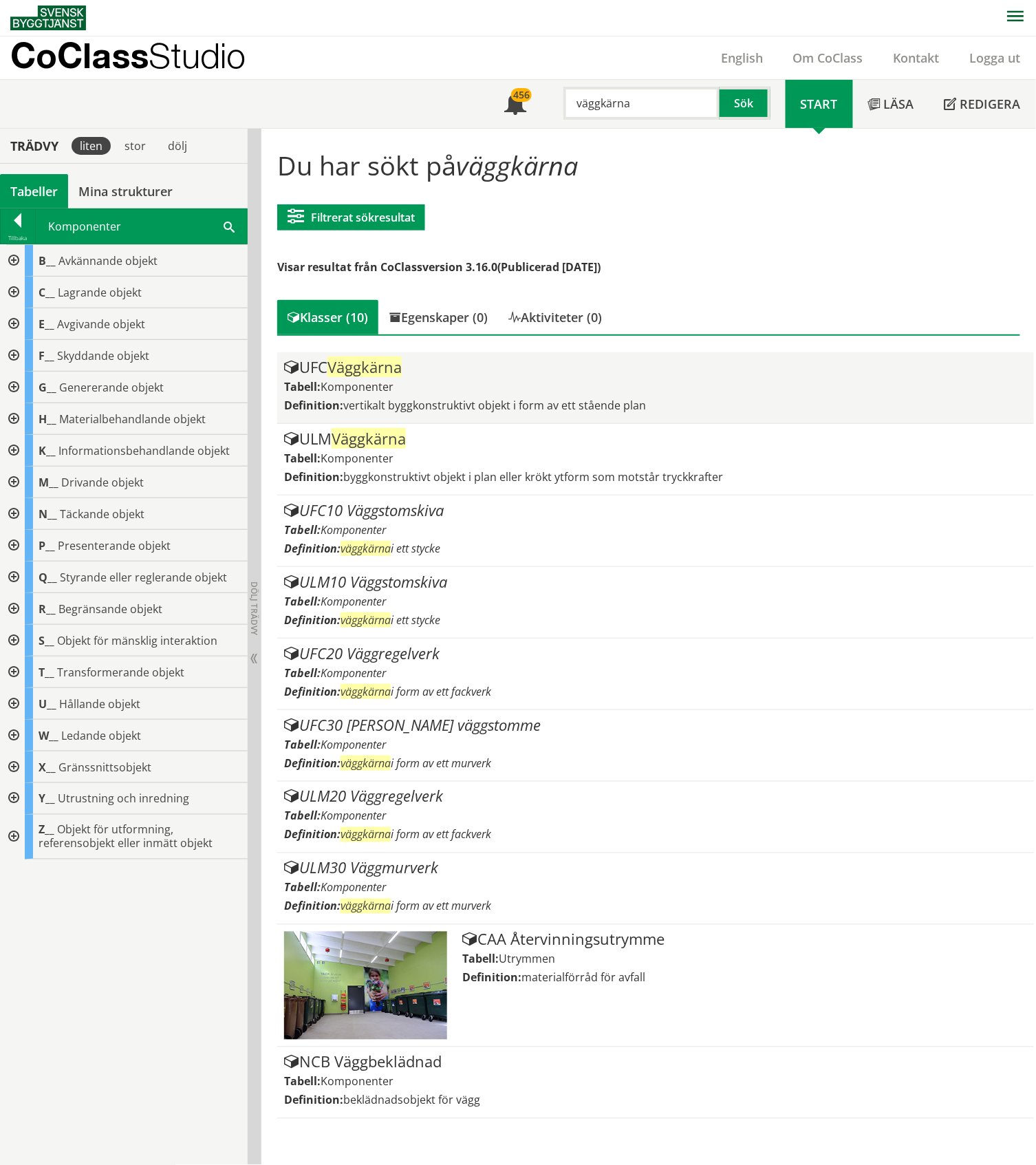
click at [457, 369] on div "UFC Väggkärna" at bounding box center [654, 367] width 742 height 16
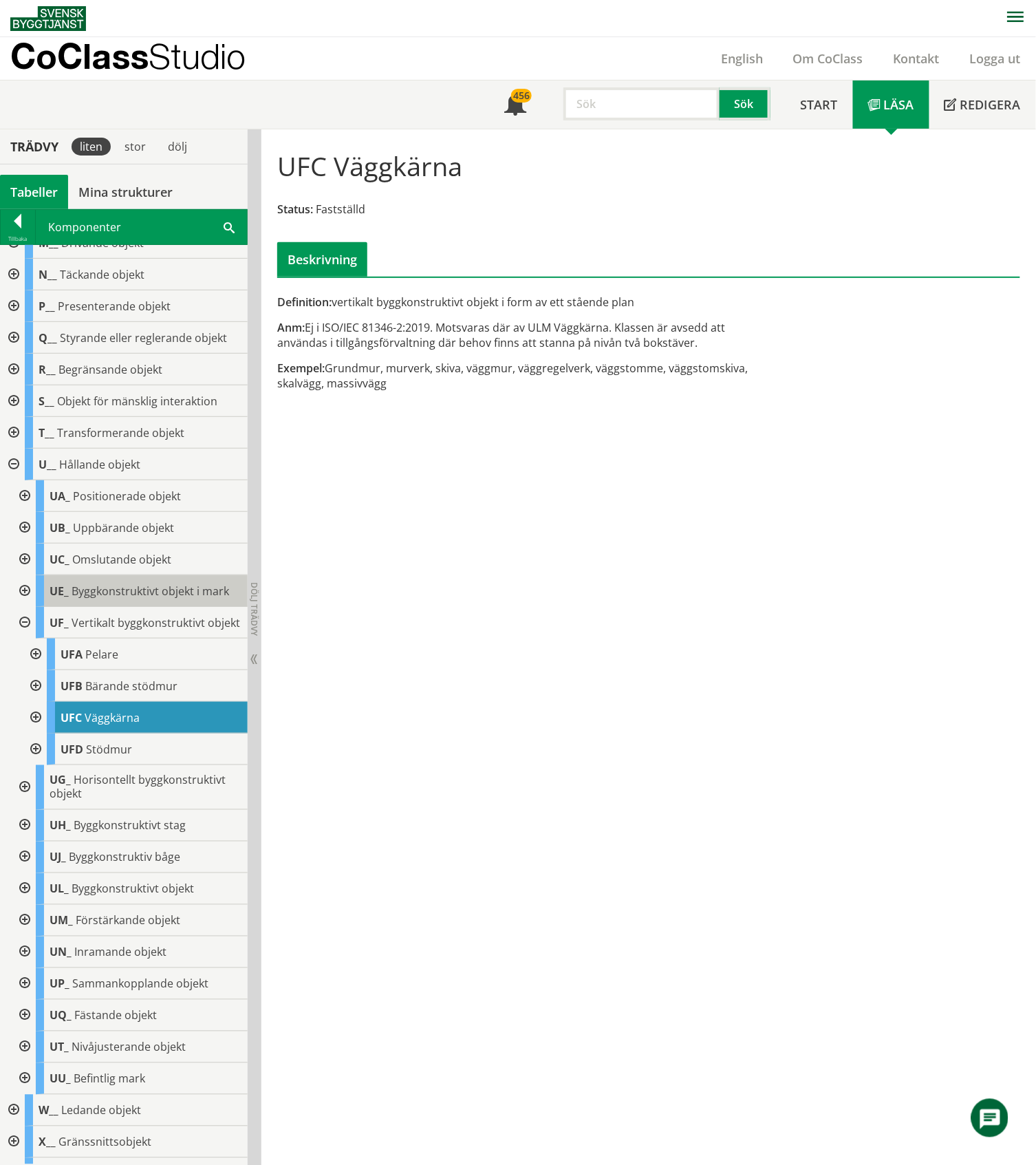
scroll to position [323, 0]
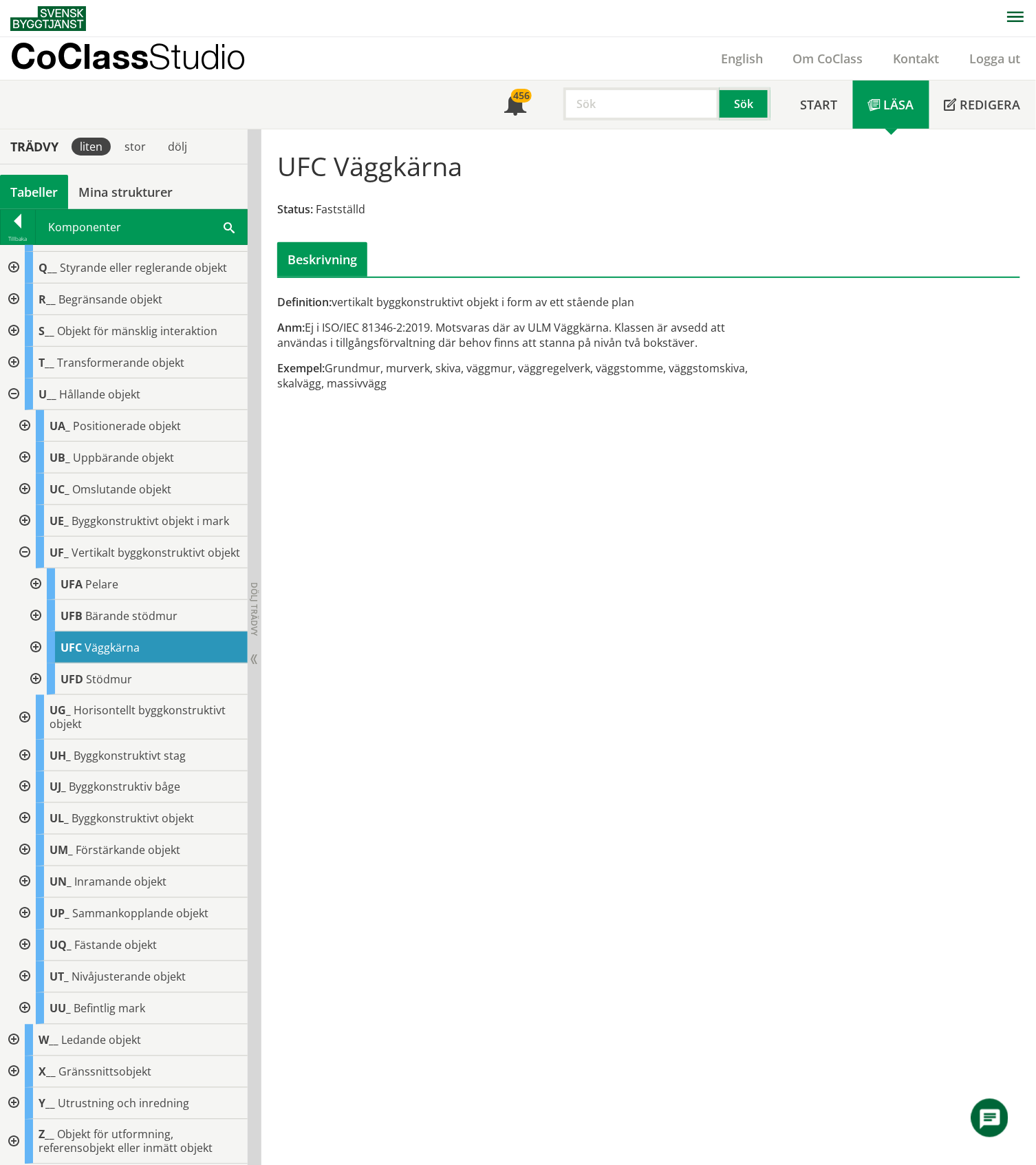
click at [9, 381] on div at bounding box center [12, 393] width 25 height 32
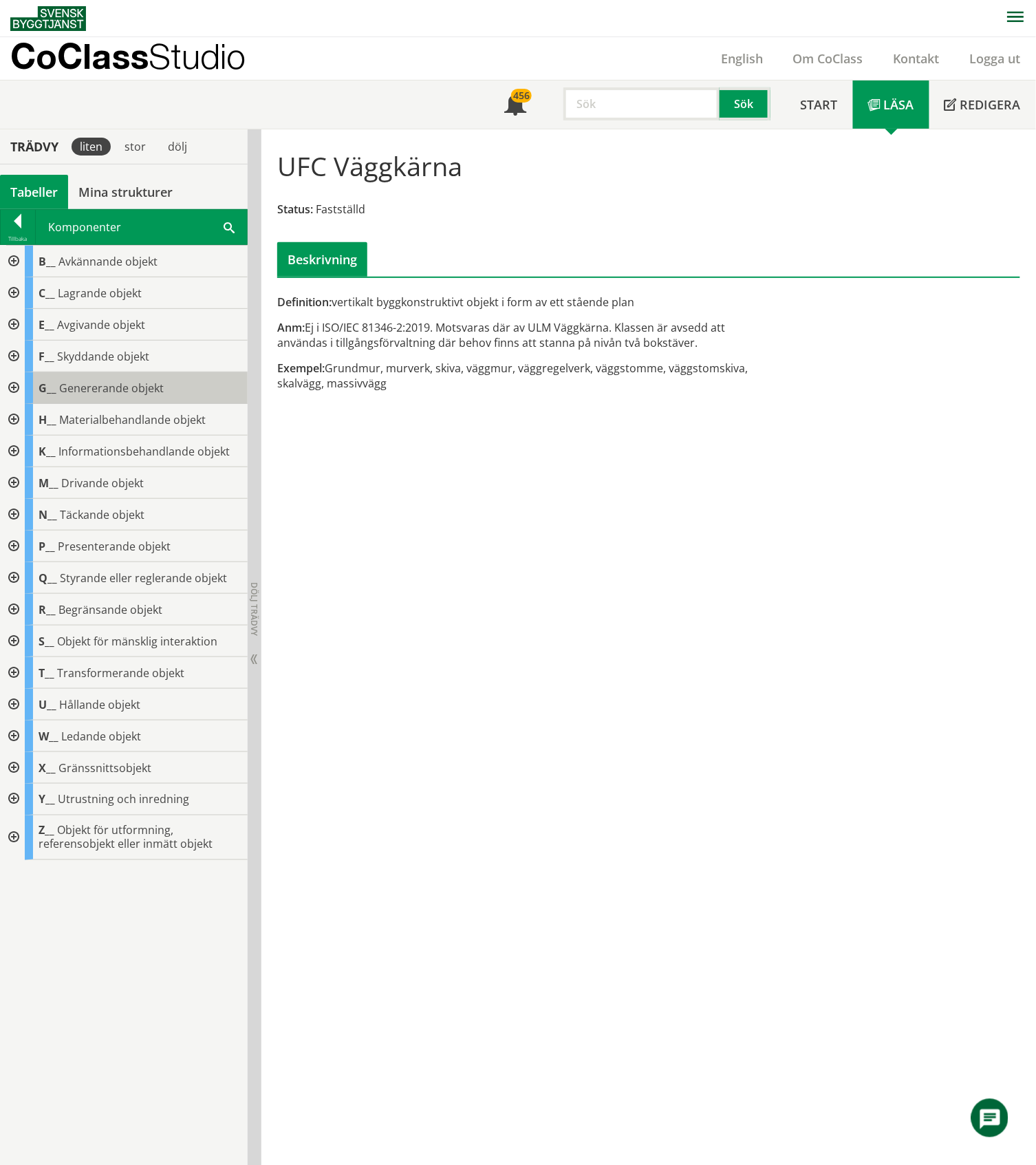
scroll to position [0, 0]
click at [12, 511] on div at bounding box center [12, 514] width 25 height 32
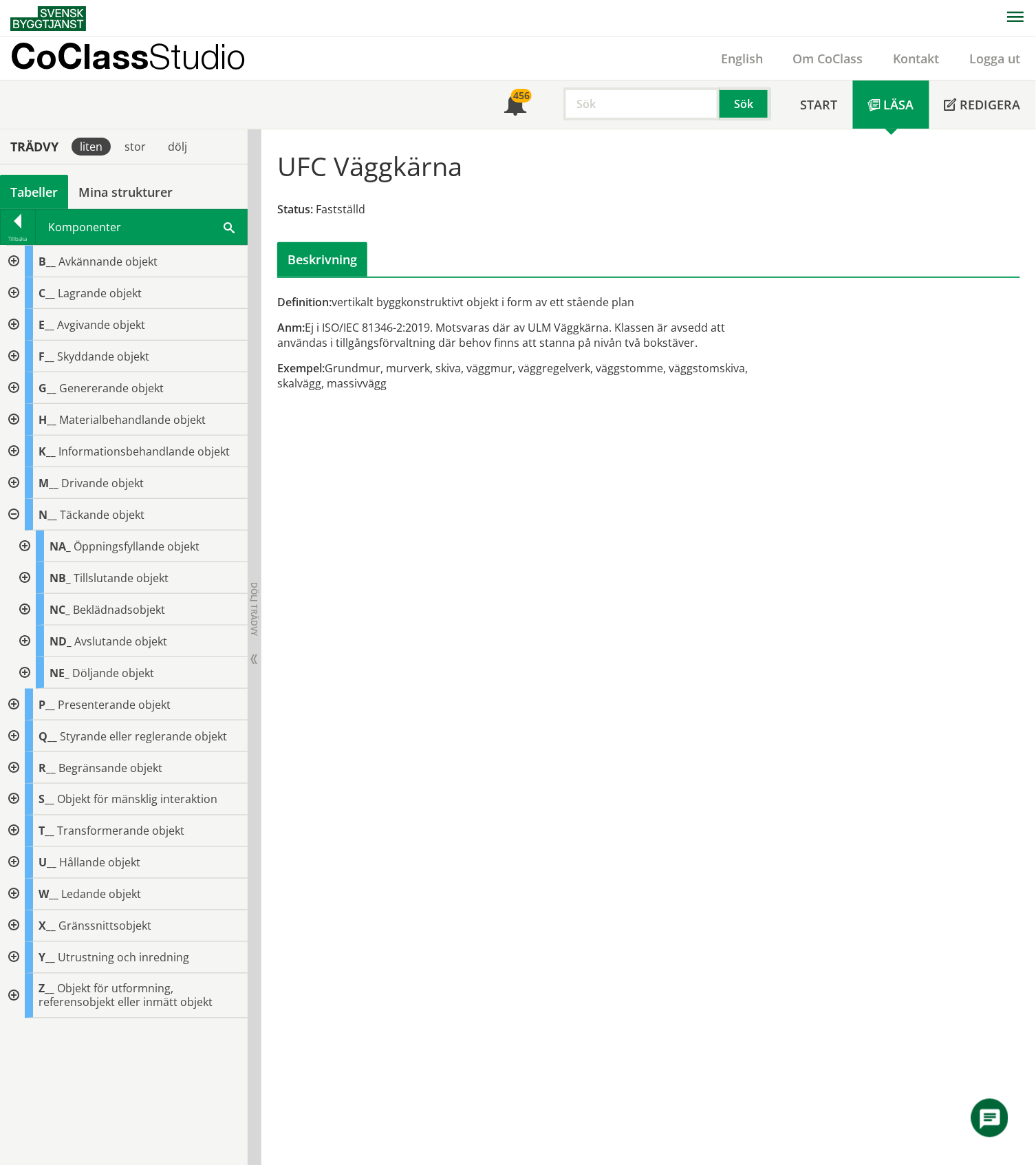
click at [26, 612] on div at bounding box center [23, 609] width 25 height 32
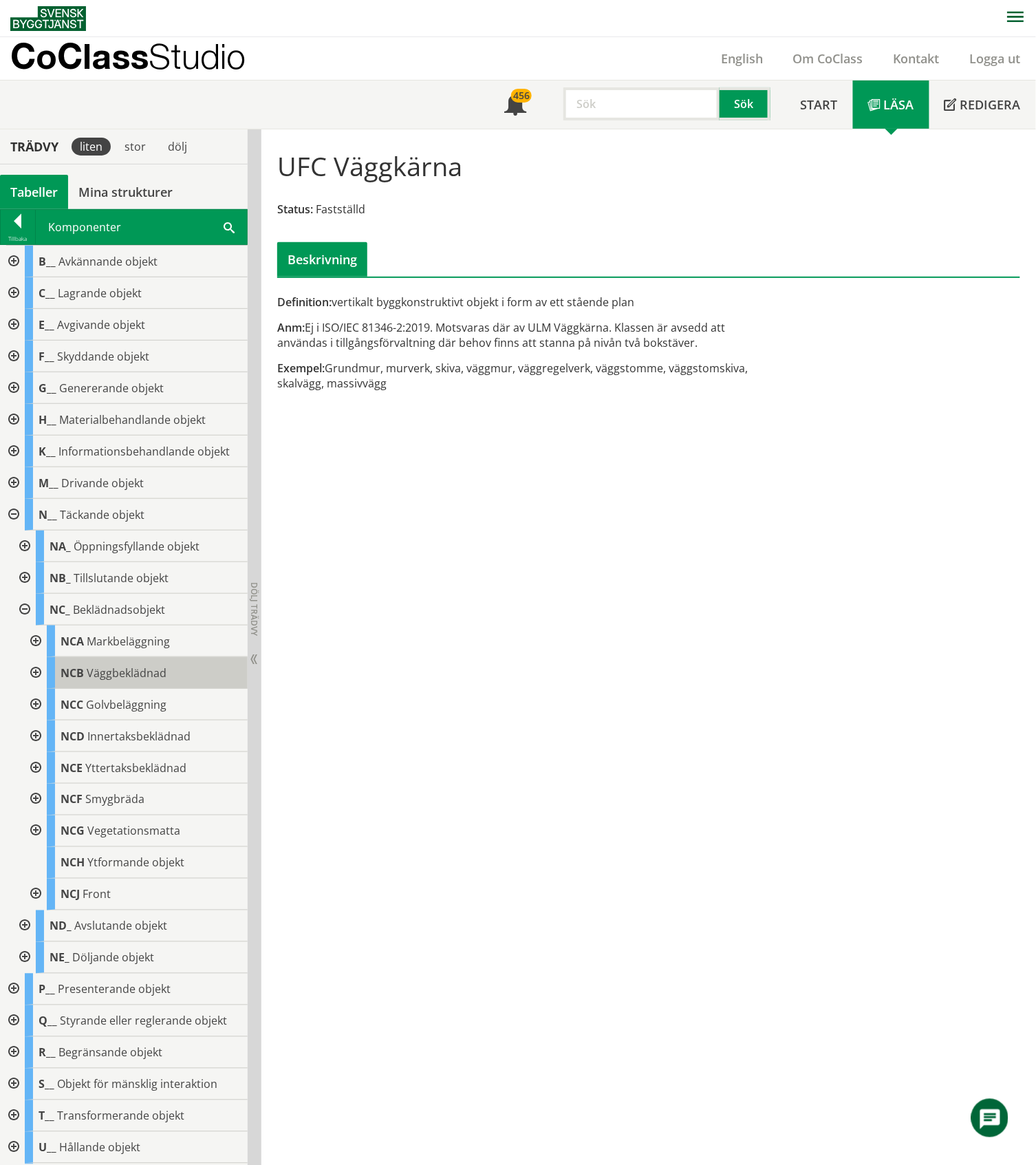
click at [89, 675] on span "Väggbeklädnad" at bounding box center [126, 673] width 80 height 15
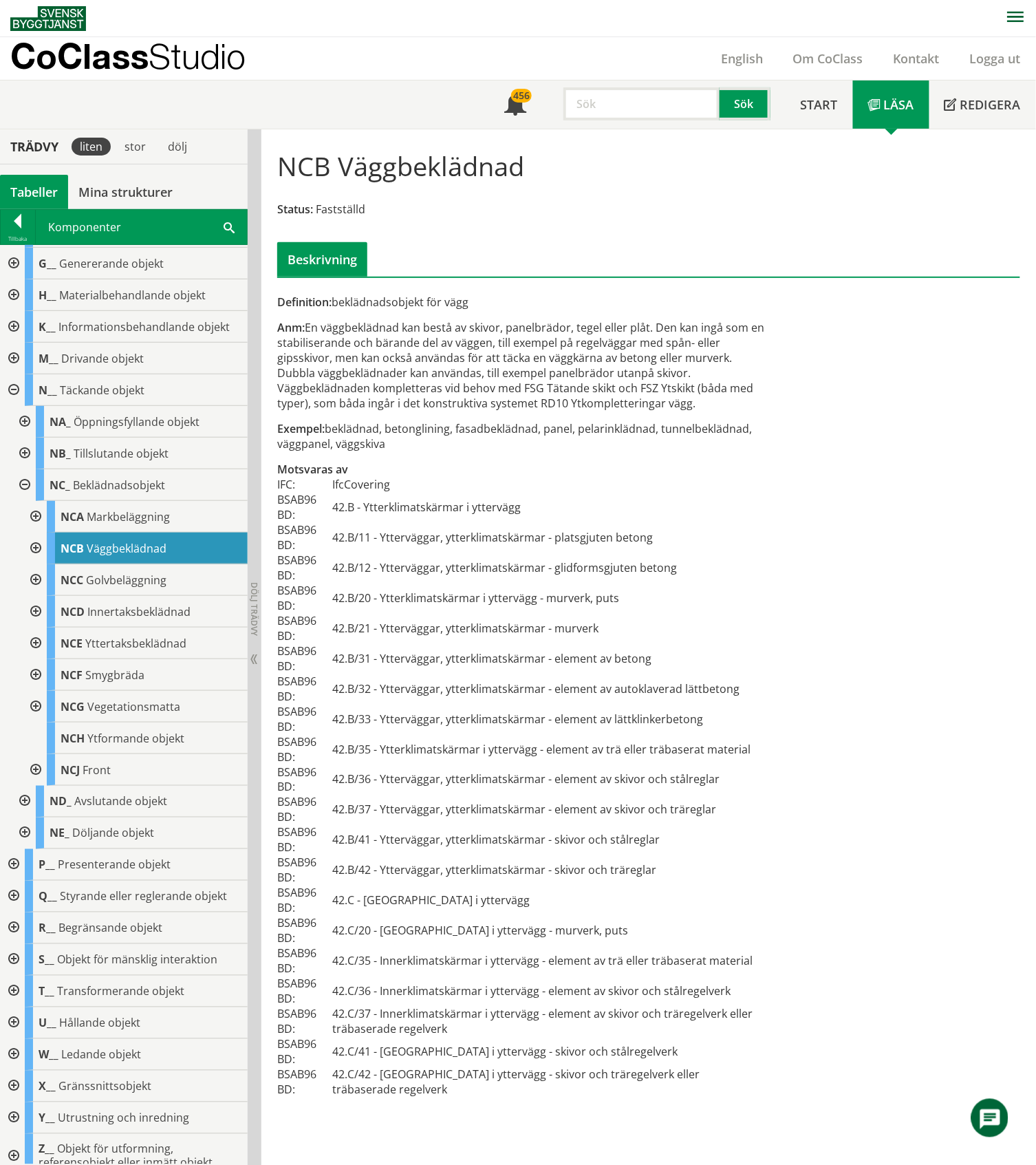
scroll to position [139, 0]
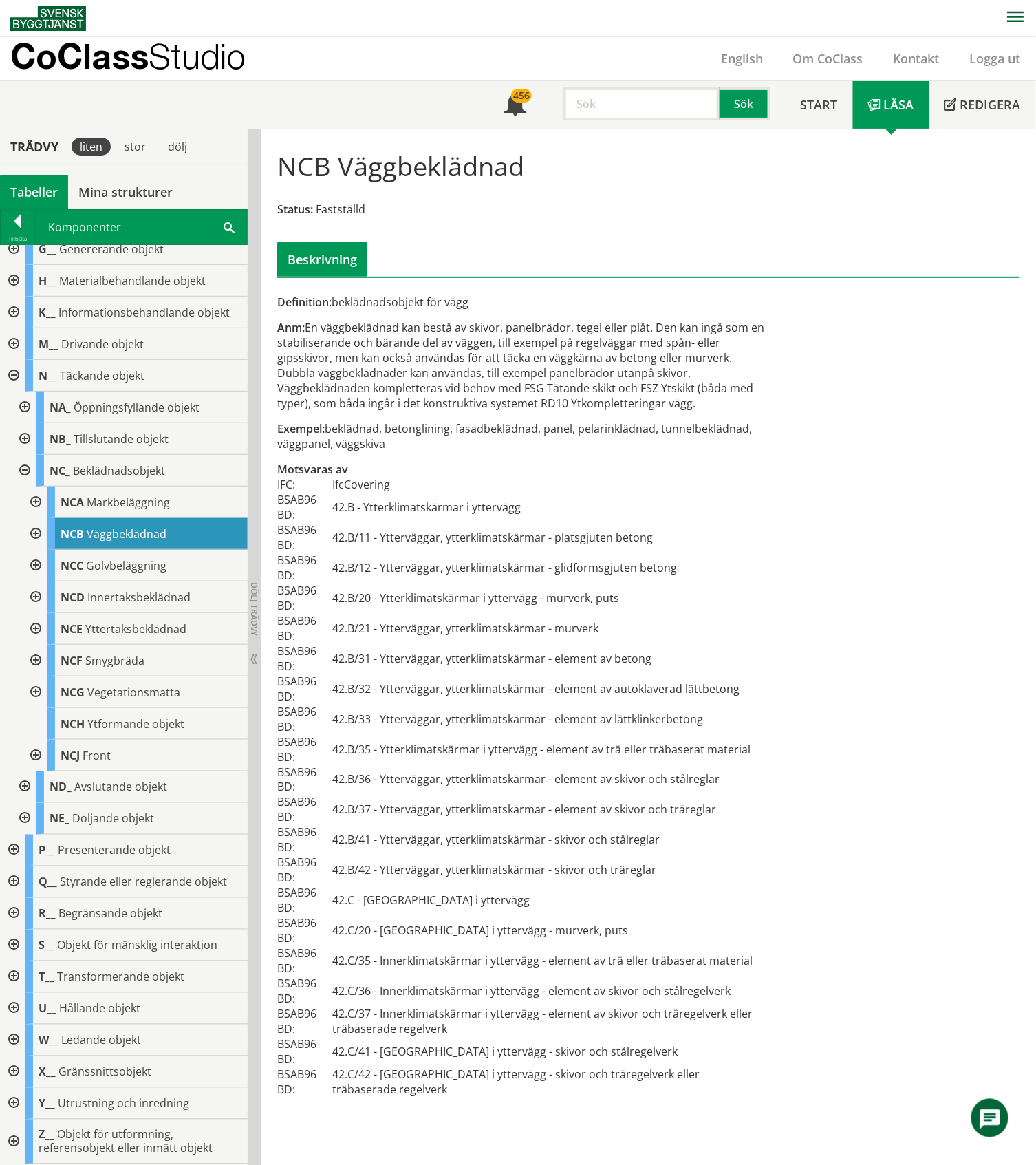
click at [593, 104] on input "text" at bounding box center [641, 104] width 156 height 33
type input "isolering"
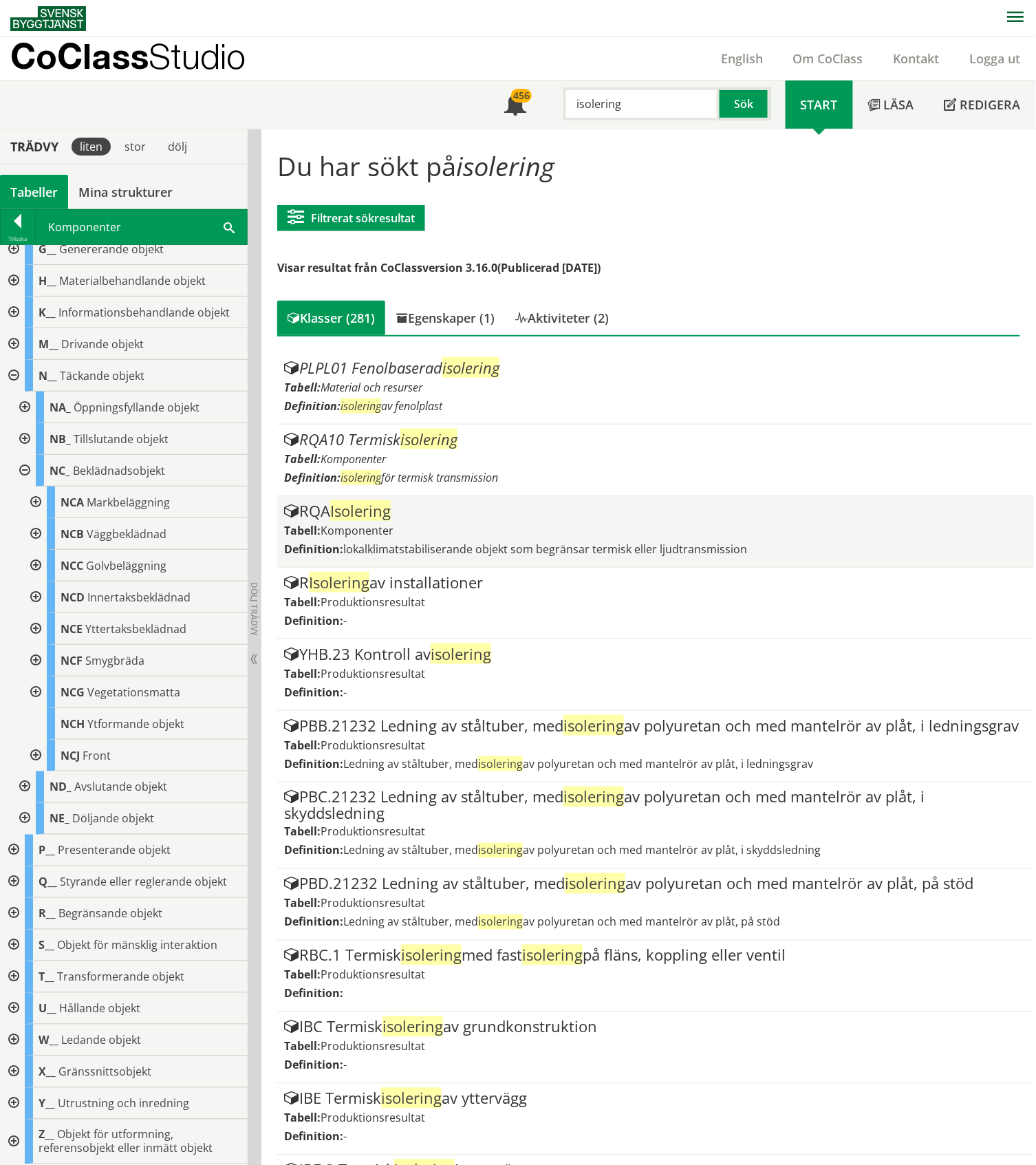
click at [498, 529] on div "Tabell: Komponenter" at bounding box center [654, 531] width 742 height 15
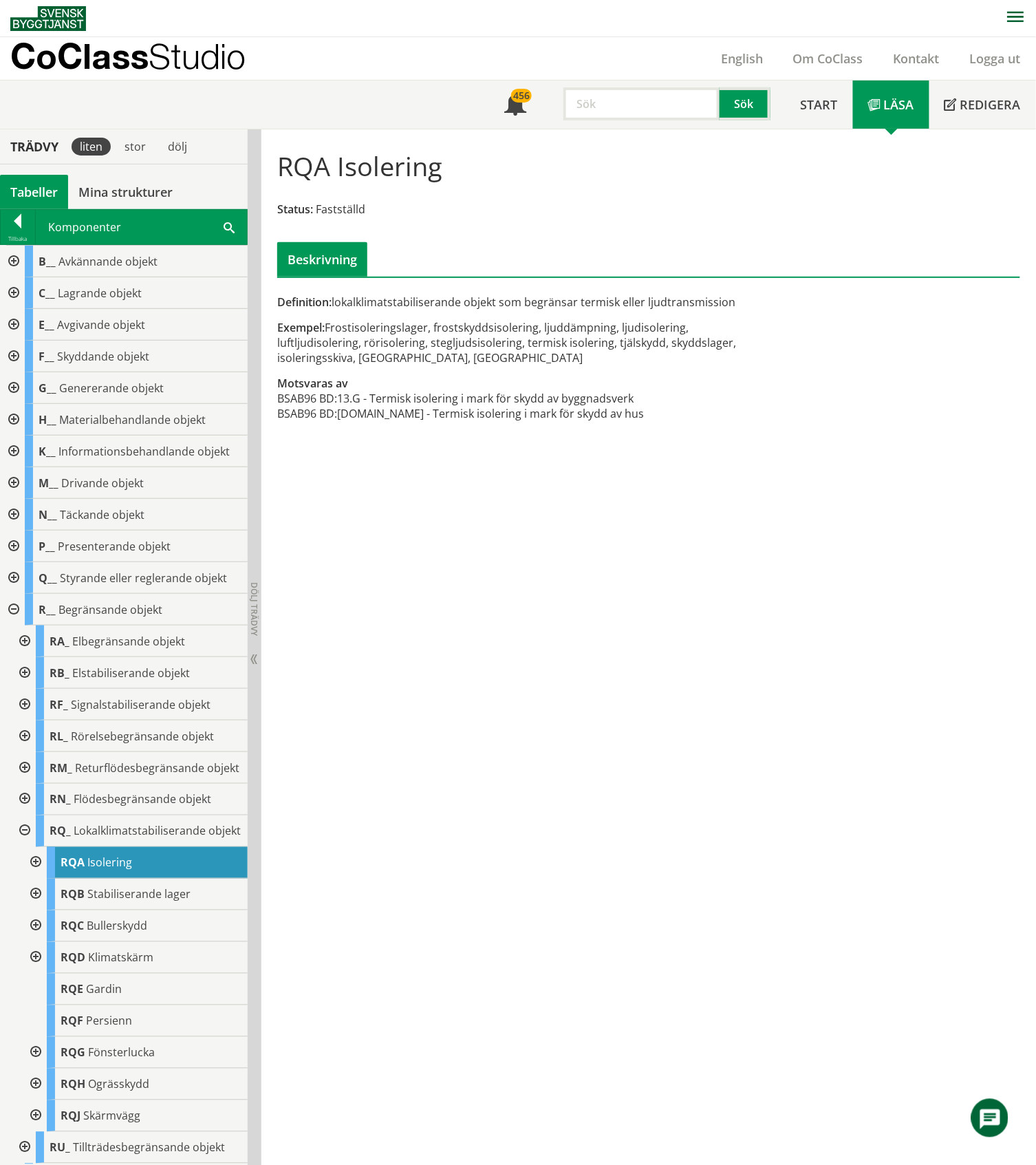
click at [590, 106] on input "text" at bounding box center [641, 104] width 156 height 33
type input "vägg"
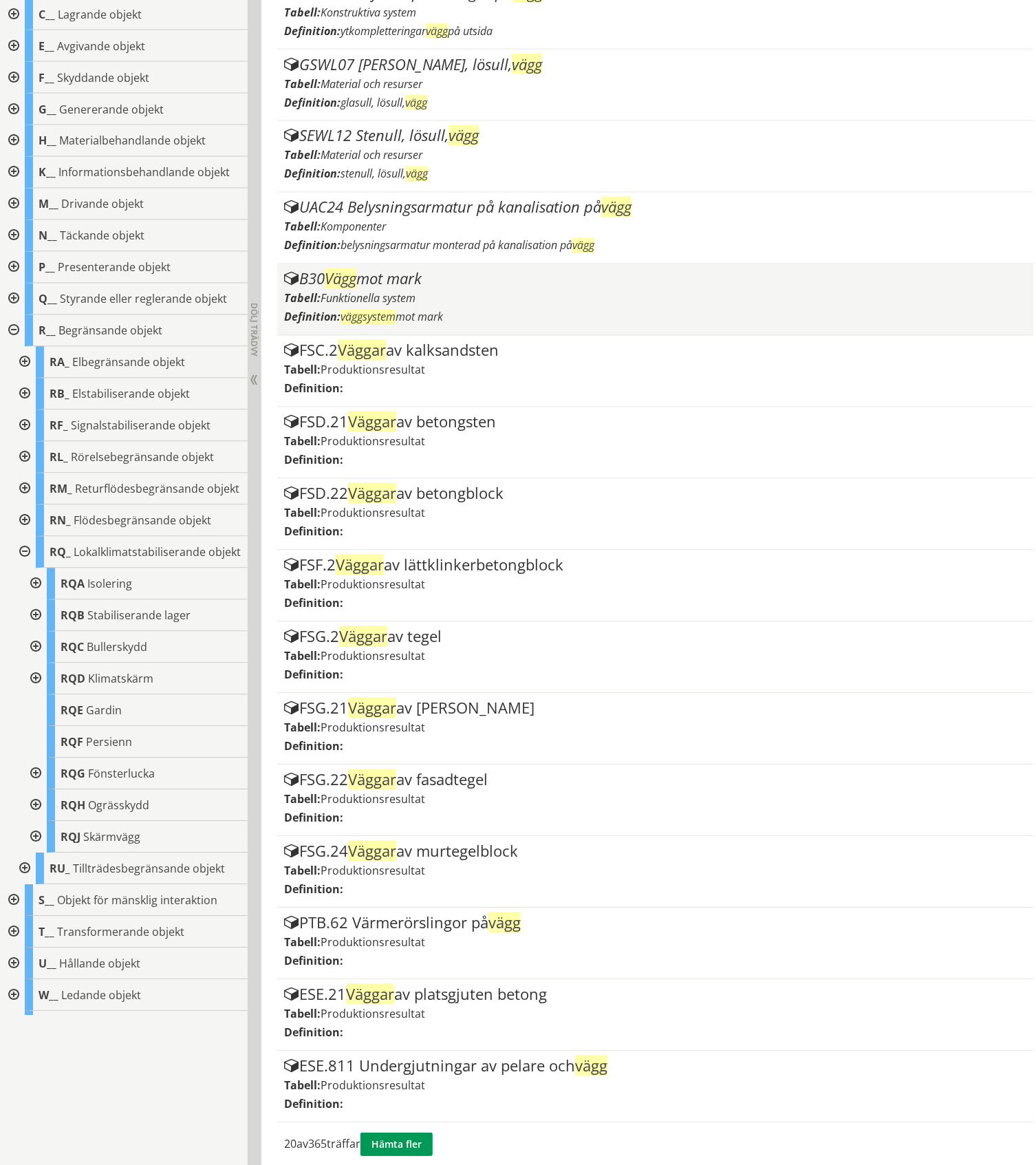
scroll to position [666, 0]
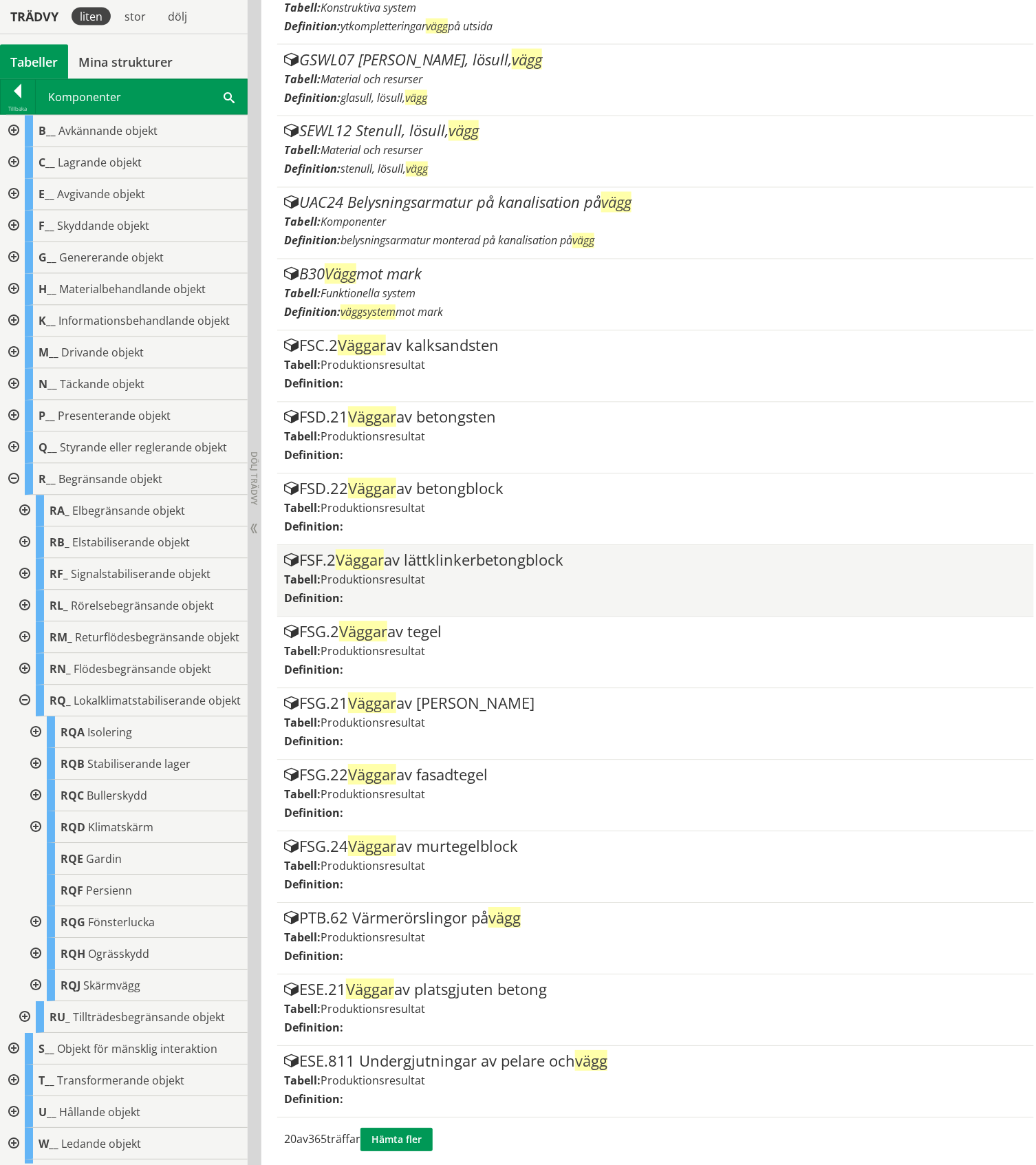
click at [444, 565] on div "FSF.2 Väggar av lättklinkerbetongblock" at bounding box center [654, 560] width 742 height 16
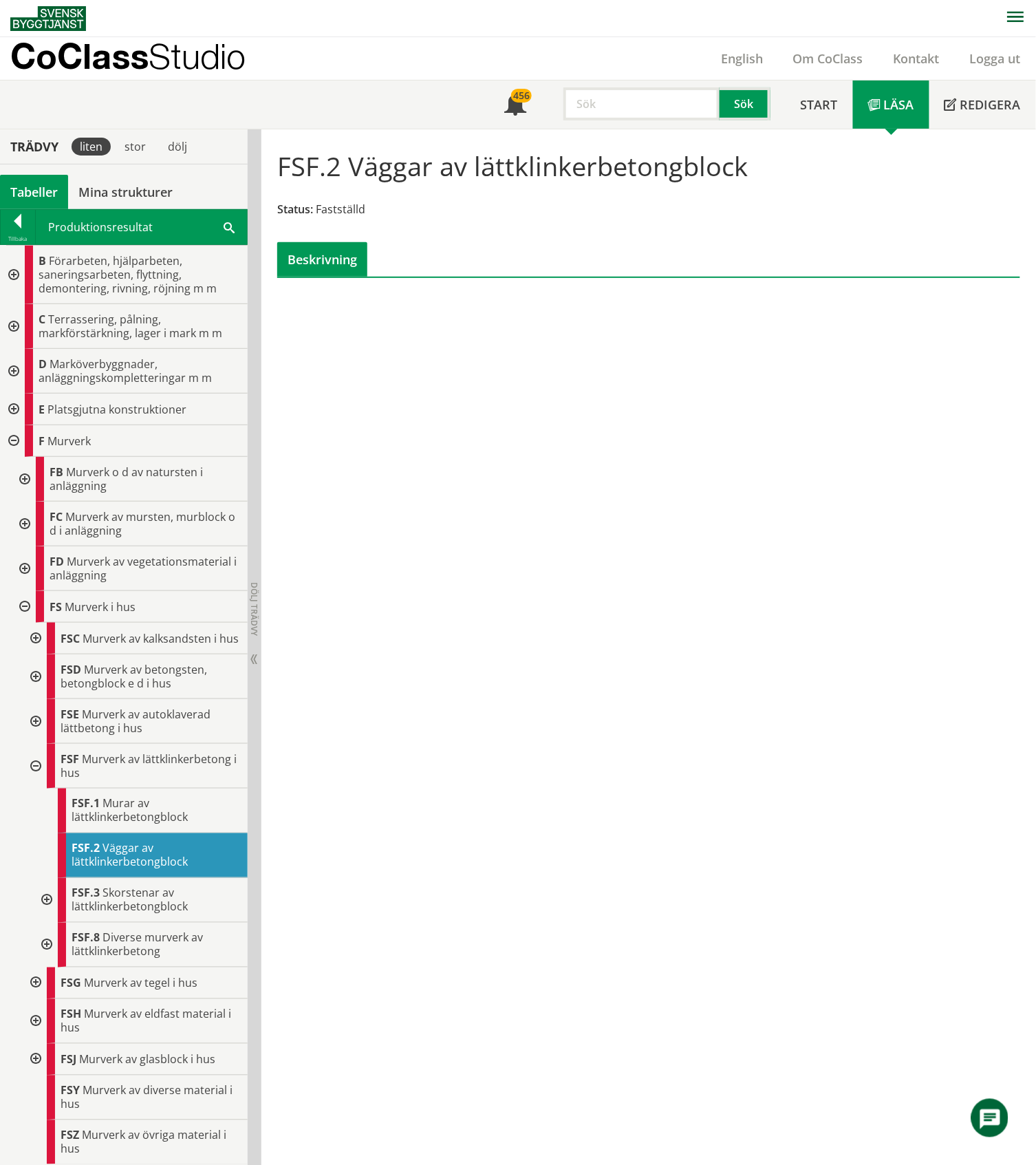
click at [28, 604] on div at bounding box center [23, 606] width 25 height 32
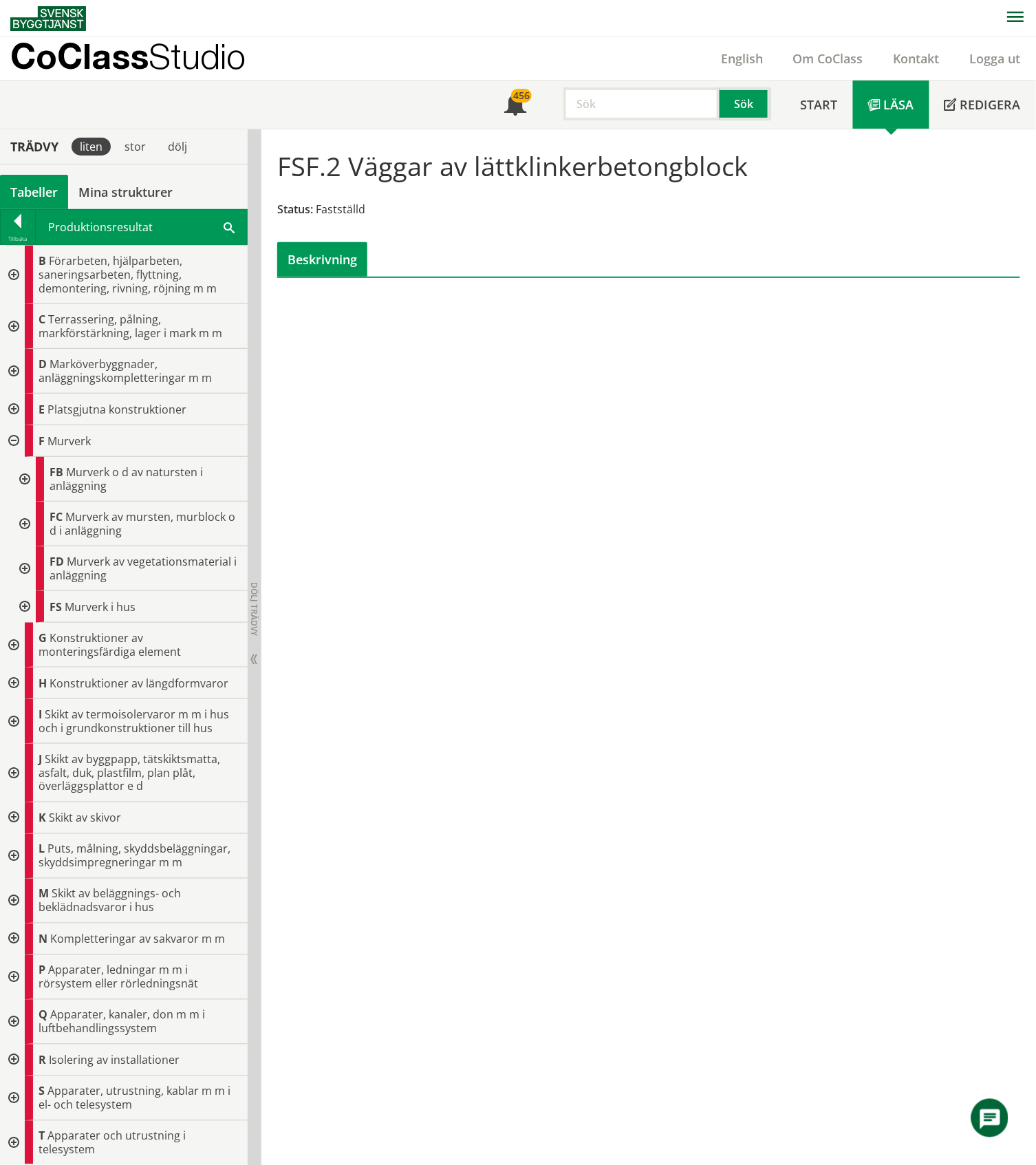
click at [12, 439] on div at bounding box center [12, 440] width 25 height 32
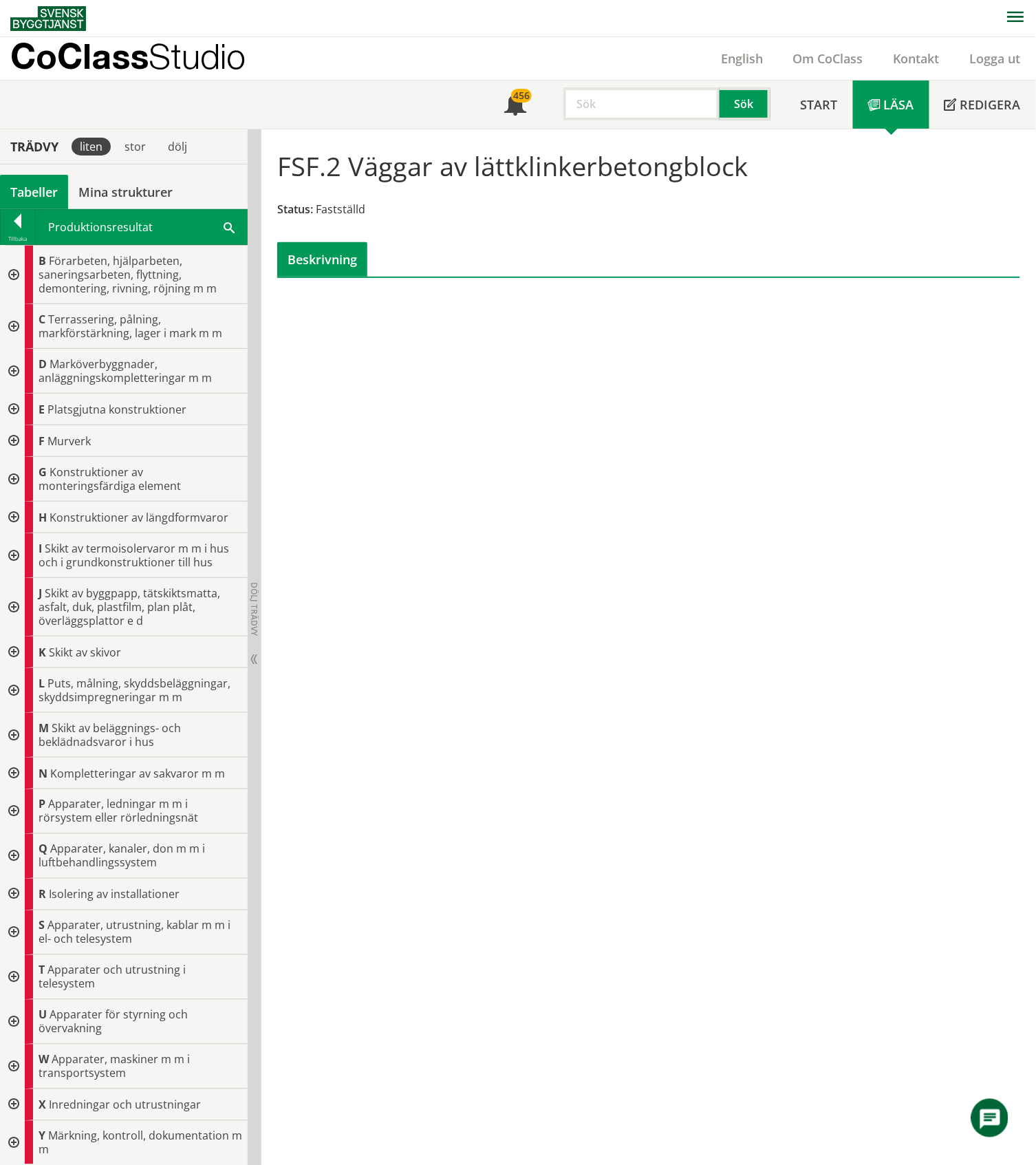
click at [12, 779] on div at bounding box center [12, 773] width 25 height 32
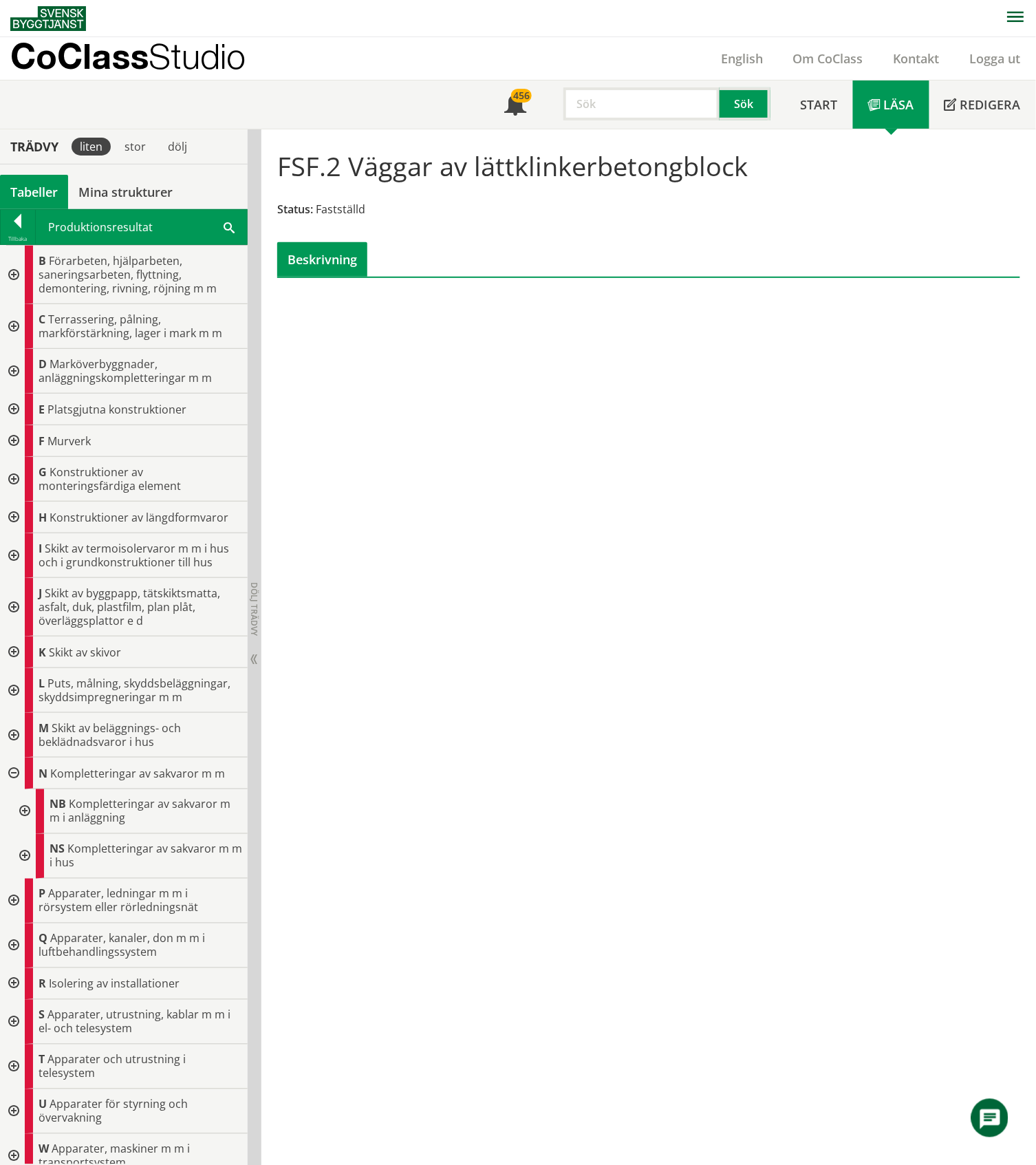
click at [21, 860] on div at bounding box center [23, 856] width 25 height 45
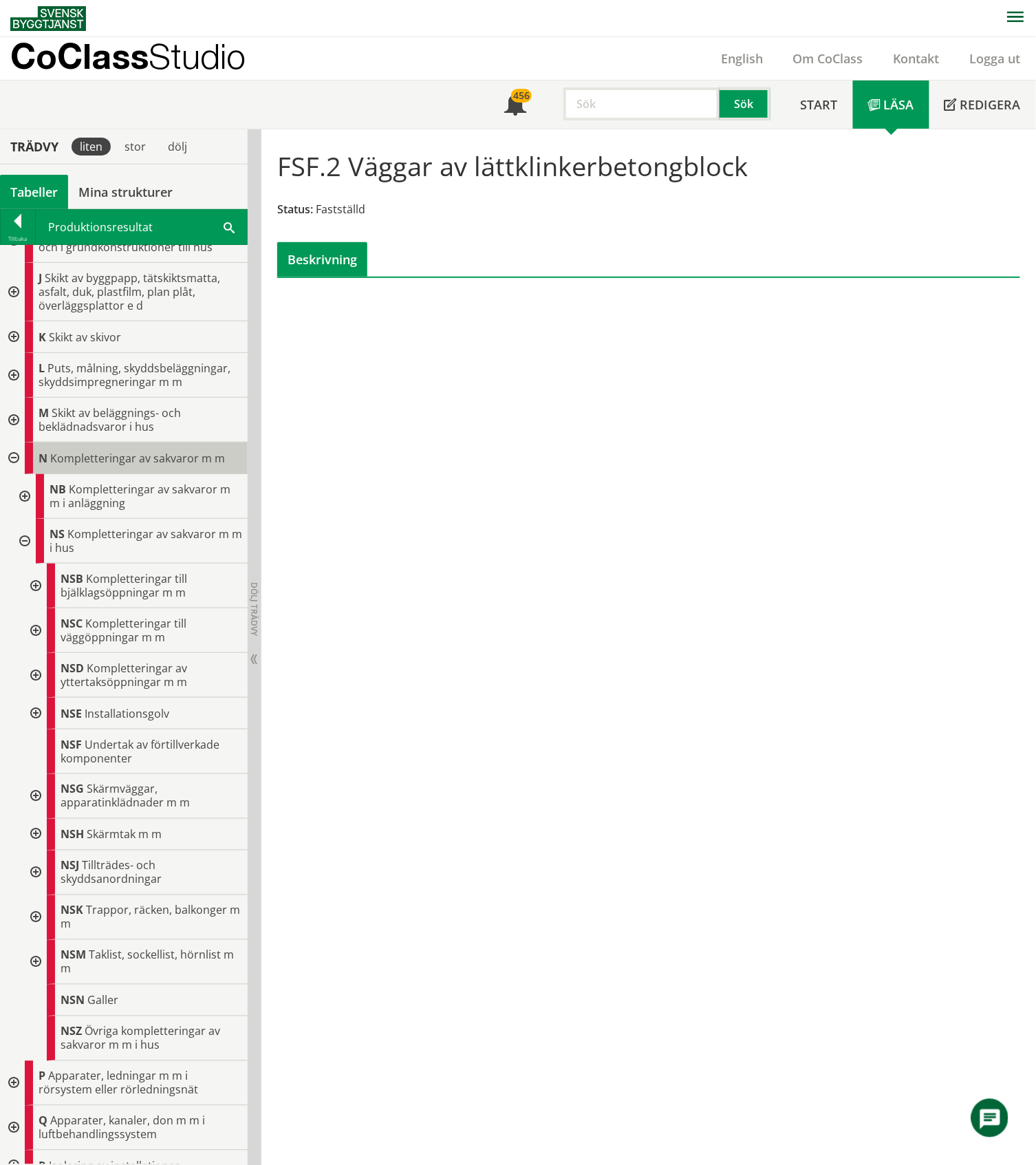
scroll to position [458, 0]
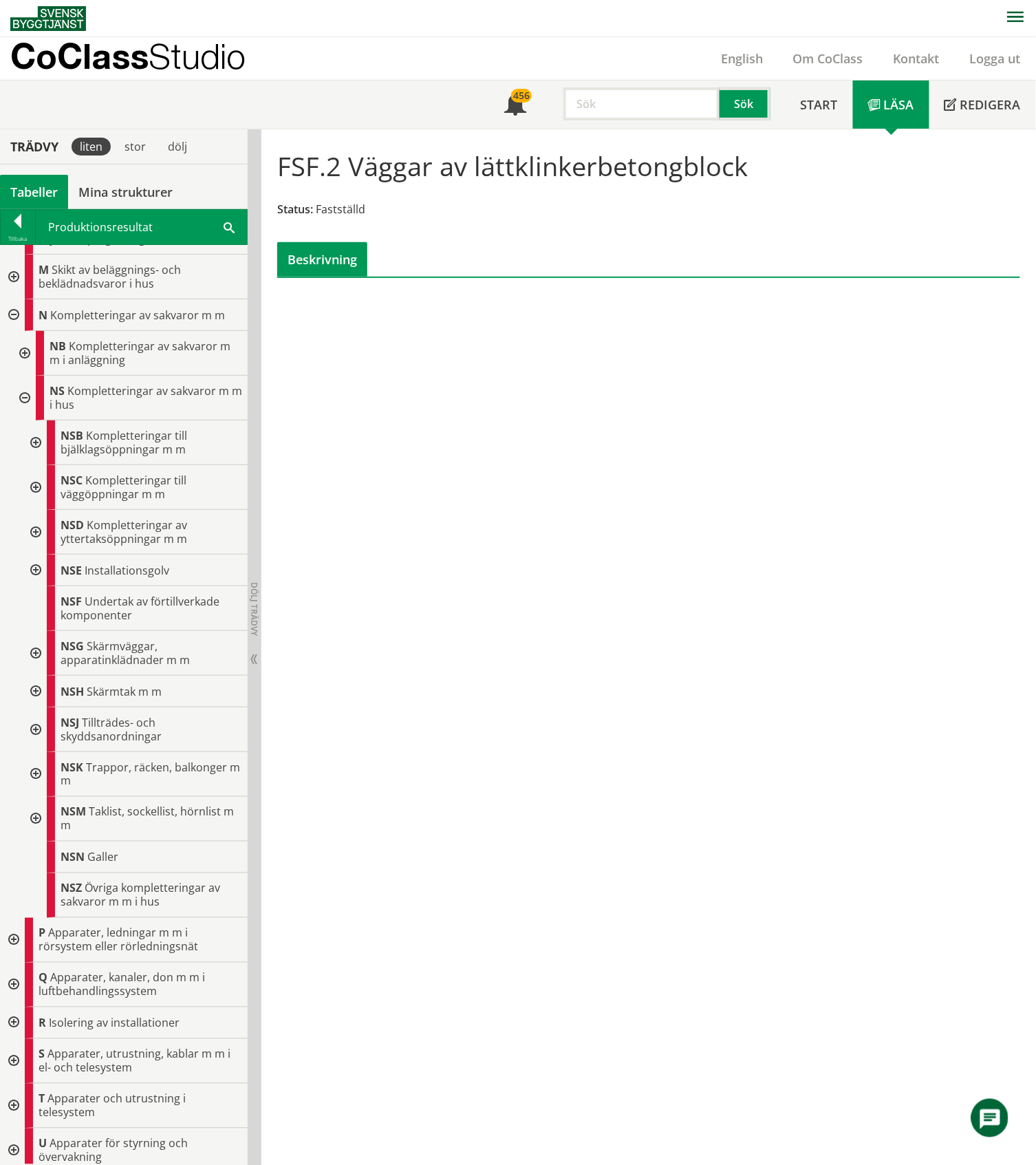
click at [34, 488] on div at bounding box center [35, 487] width 25 height 45
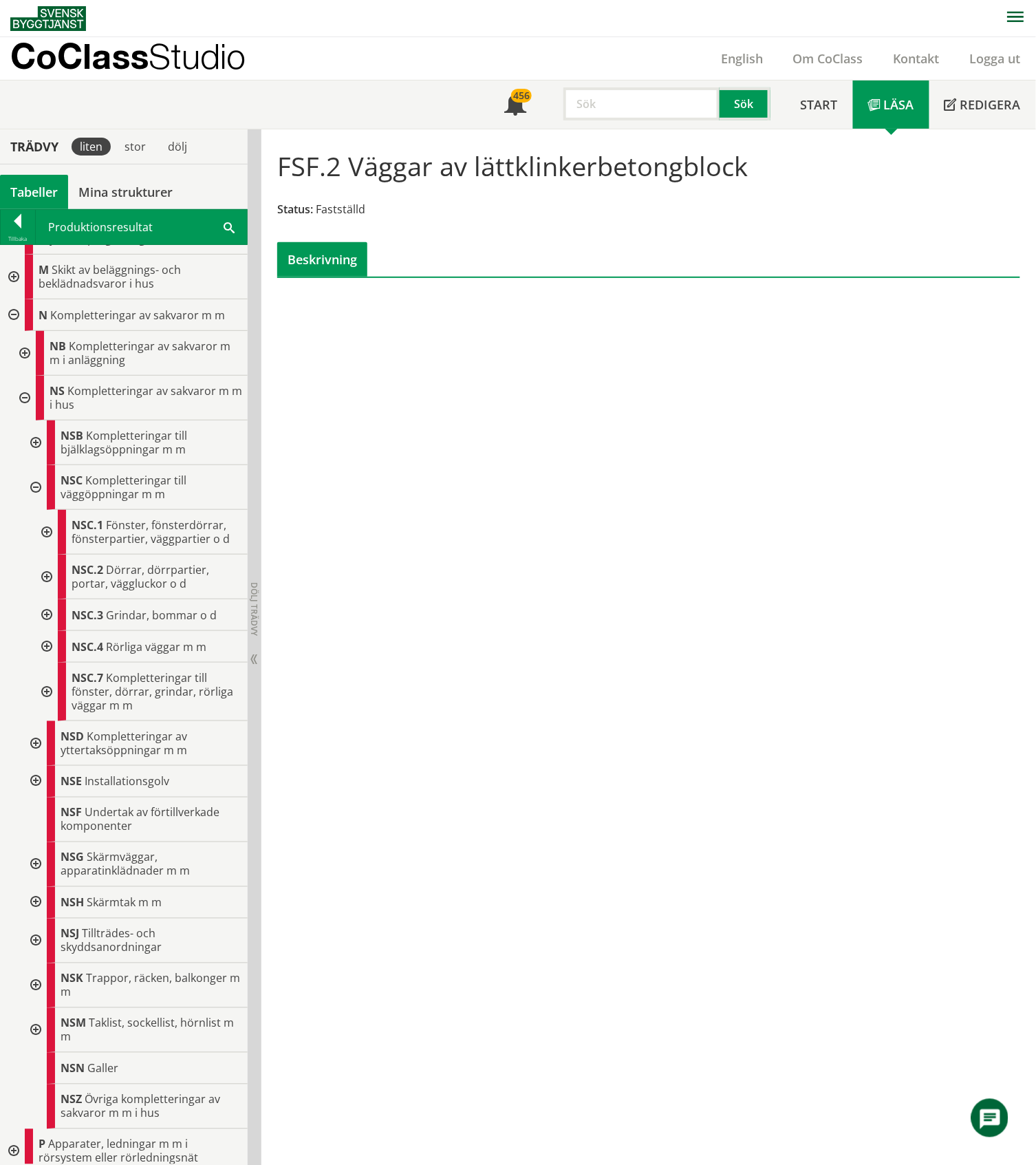
click at [47, 536] on div at bounding box center [45, 532] width 25 height 45
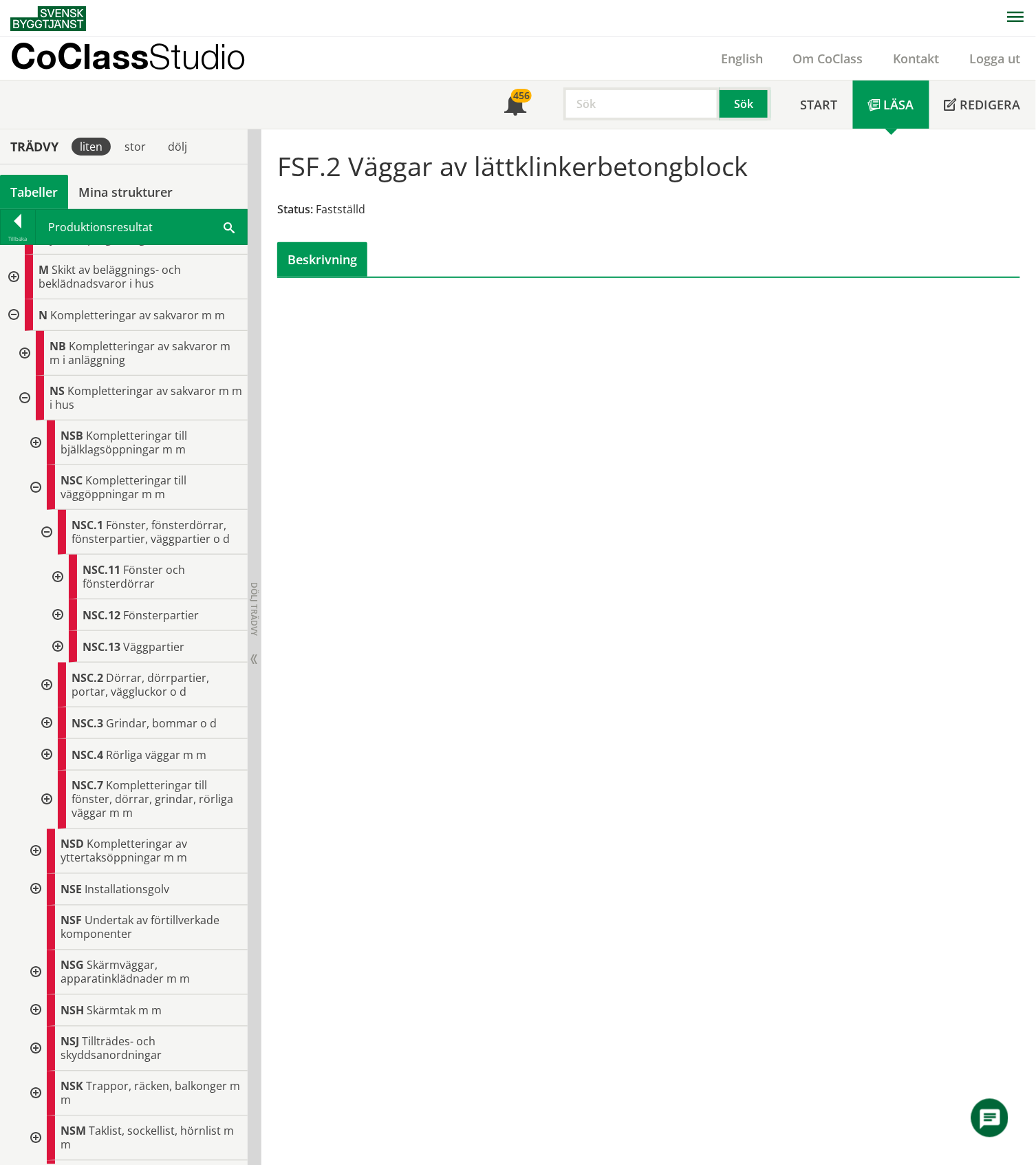
click at [58, 617] on div at bounding box center [57, 614] width 25 height 32
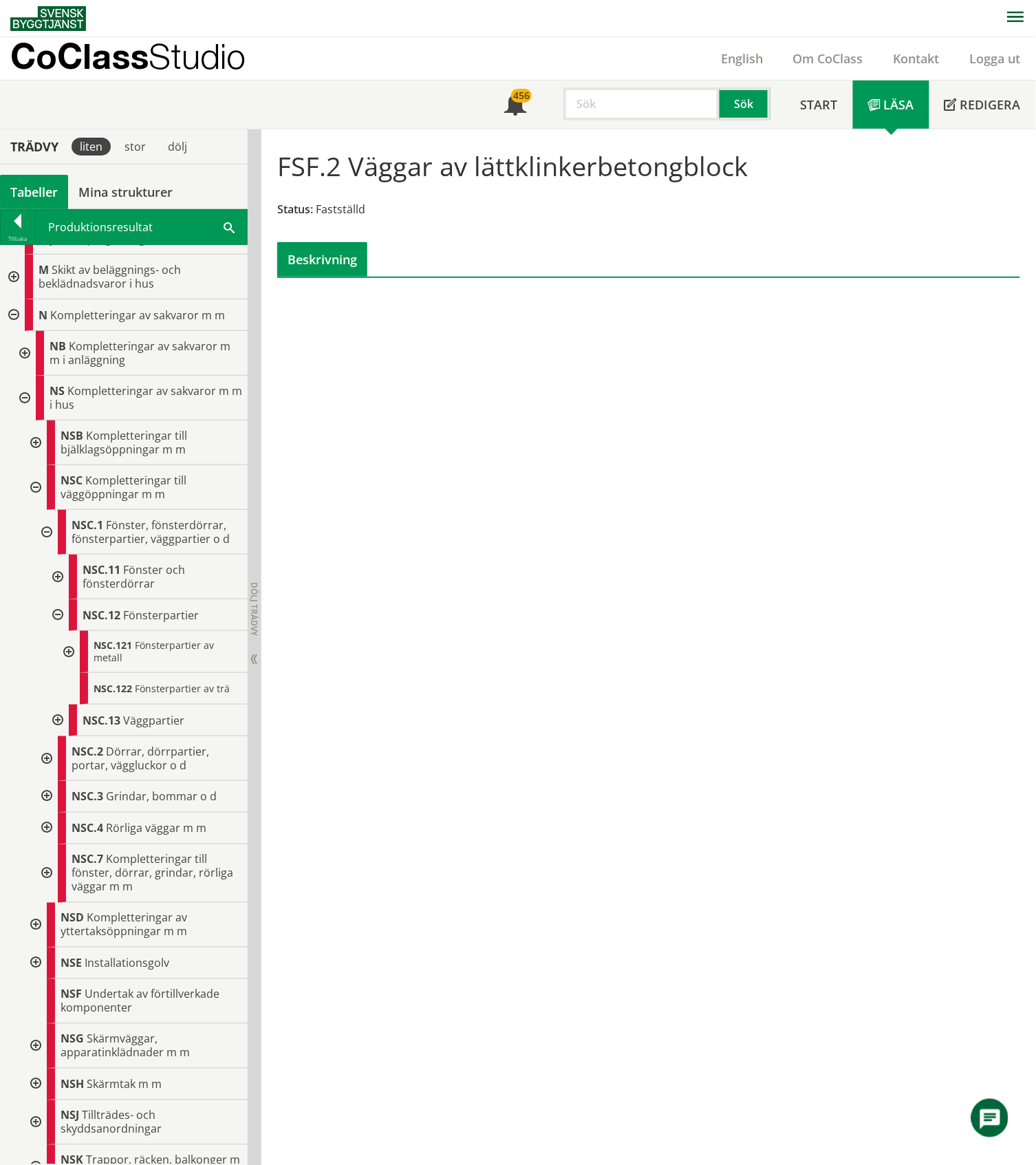
click at [58, 617] on div at bounding box center [57, 614] width 25 height 32
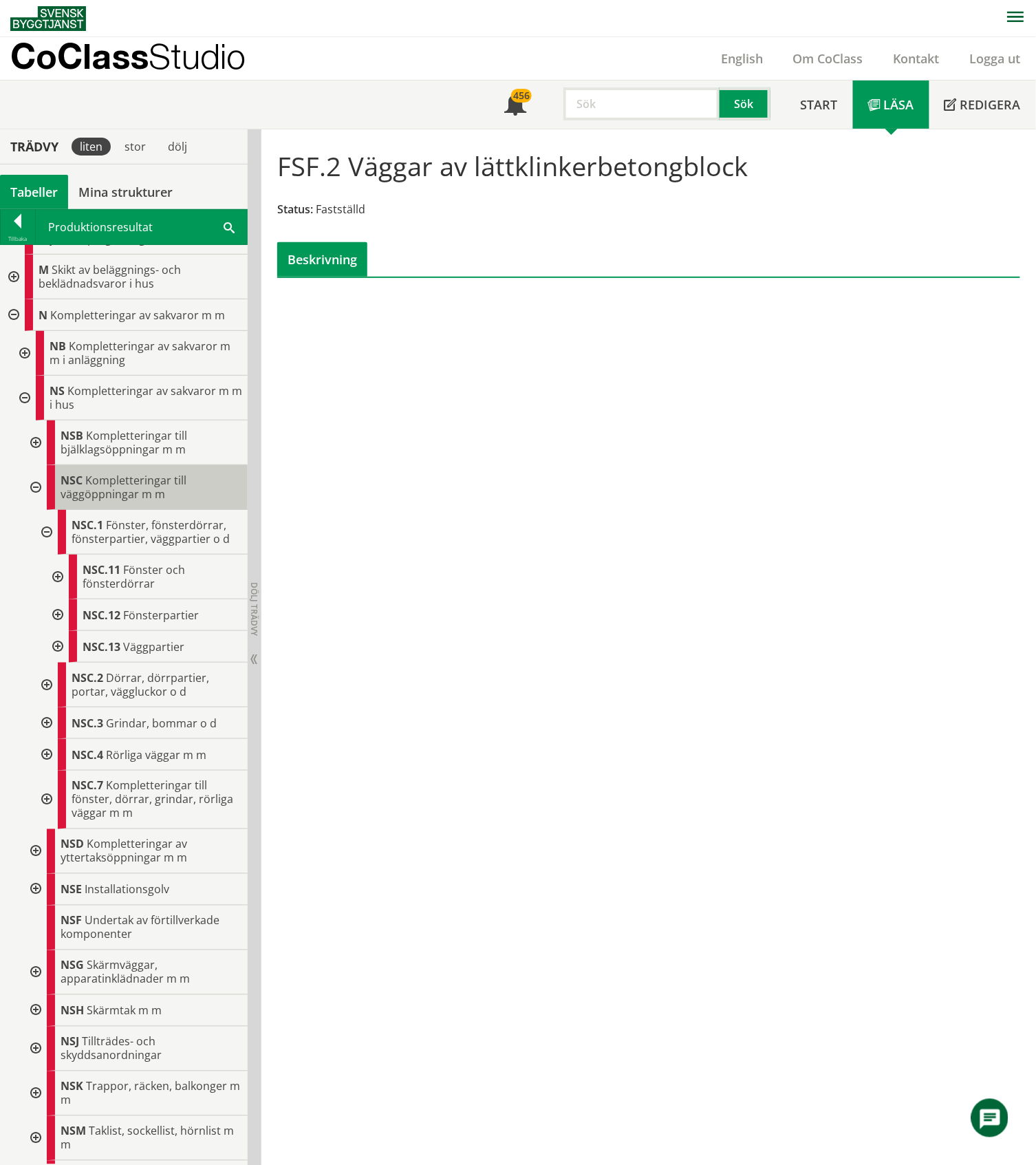
click at [115, 489] on span "Kompletteringar till väggöppningar m m" at bounding box center [123, 487] width 126 height 29
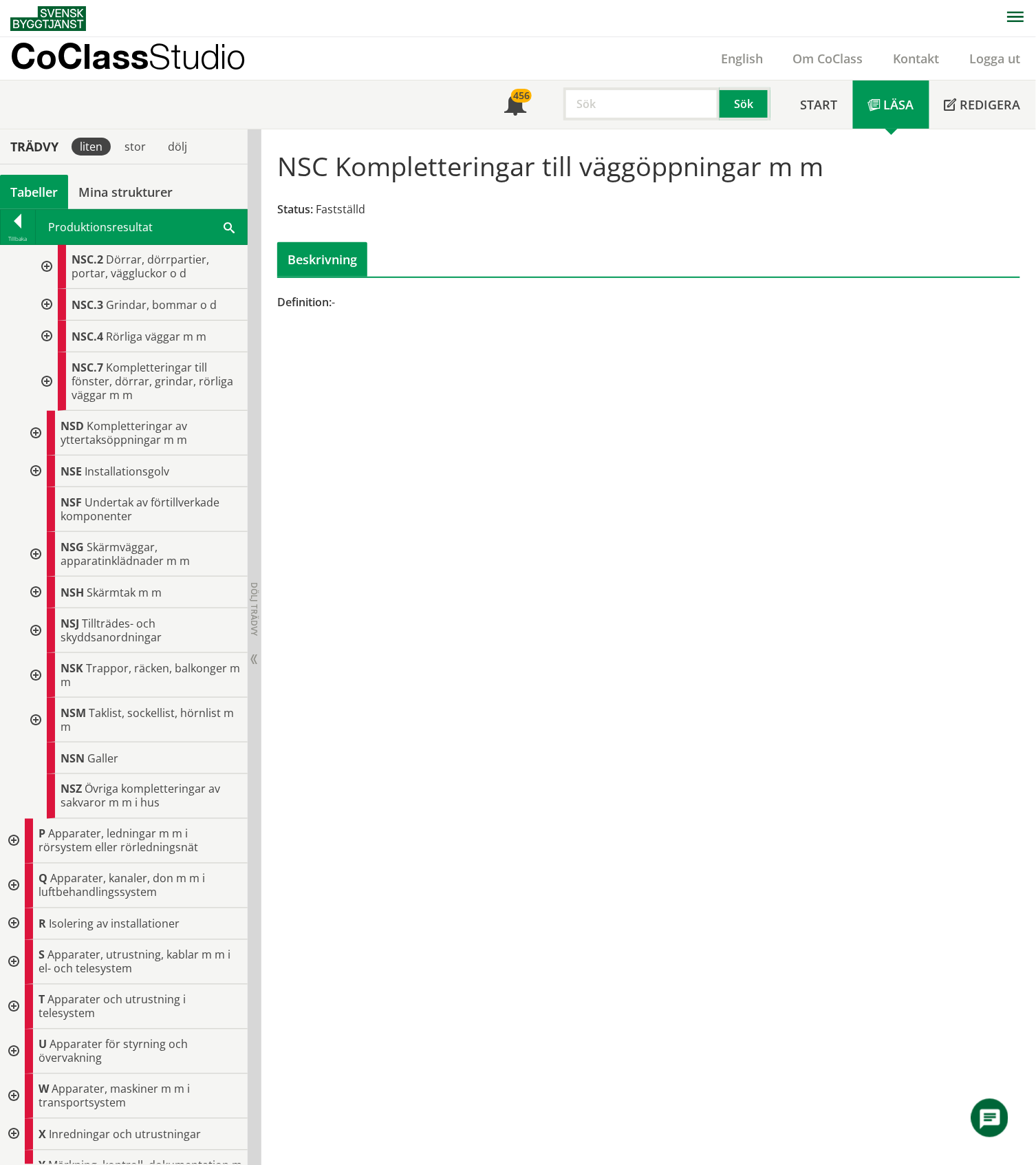
scroll to position [959, 0]
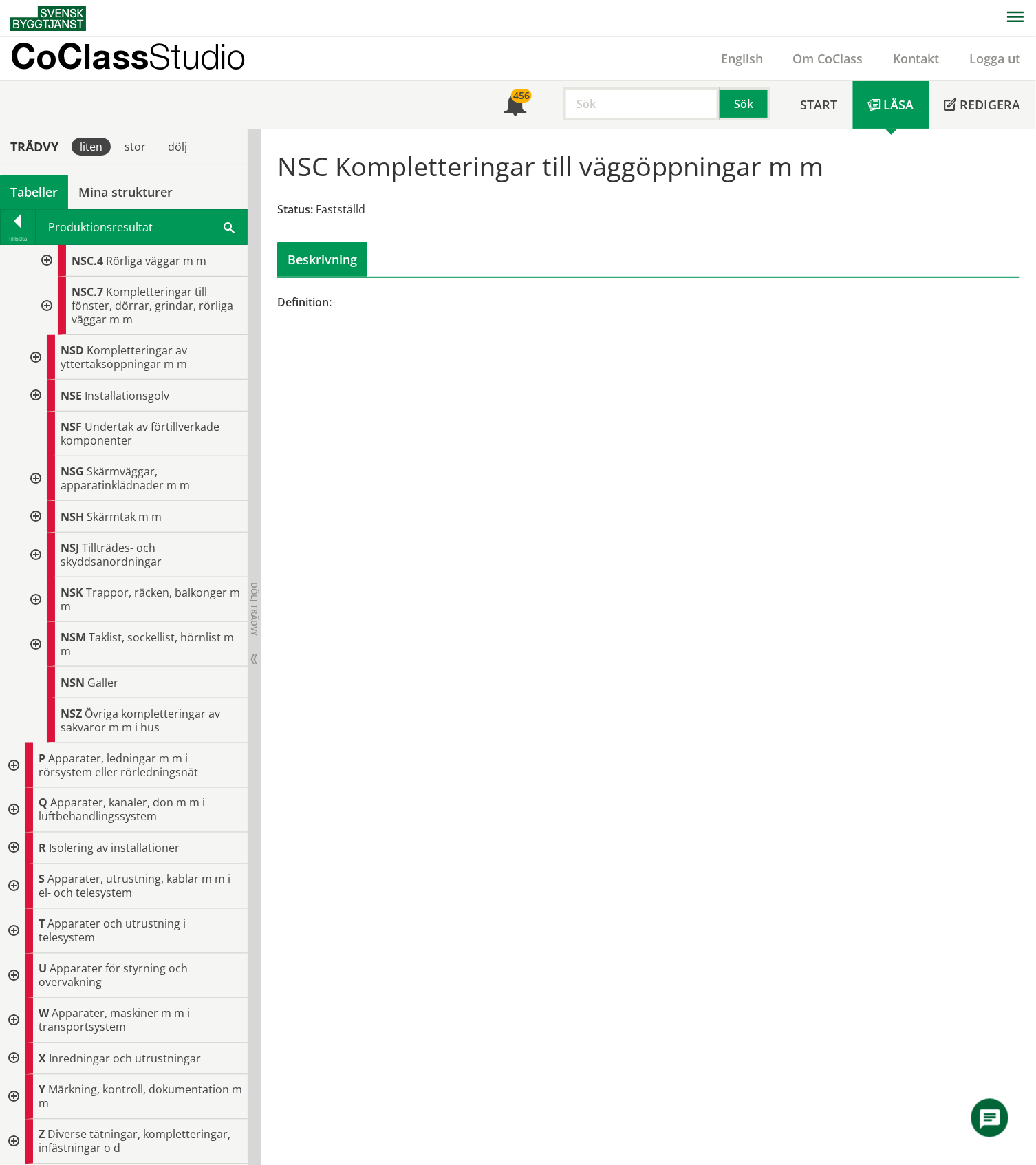
click at [12, 1057] on div at bounding box center [12, 1058] width 25 height 32
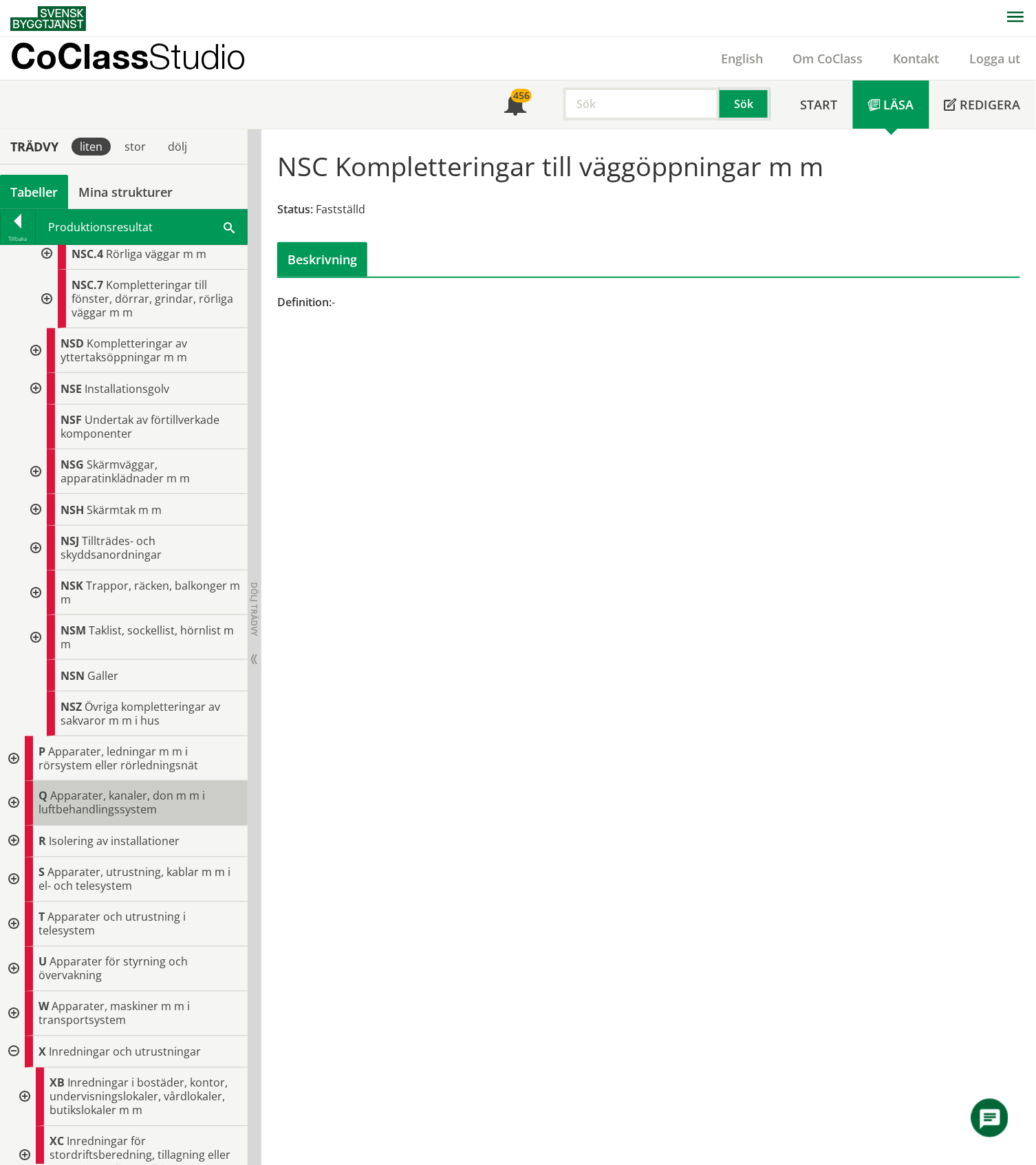
scroll to position [1329, 0]
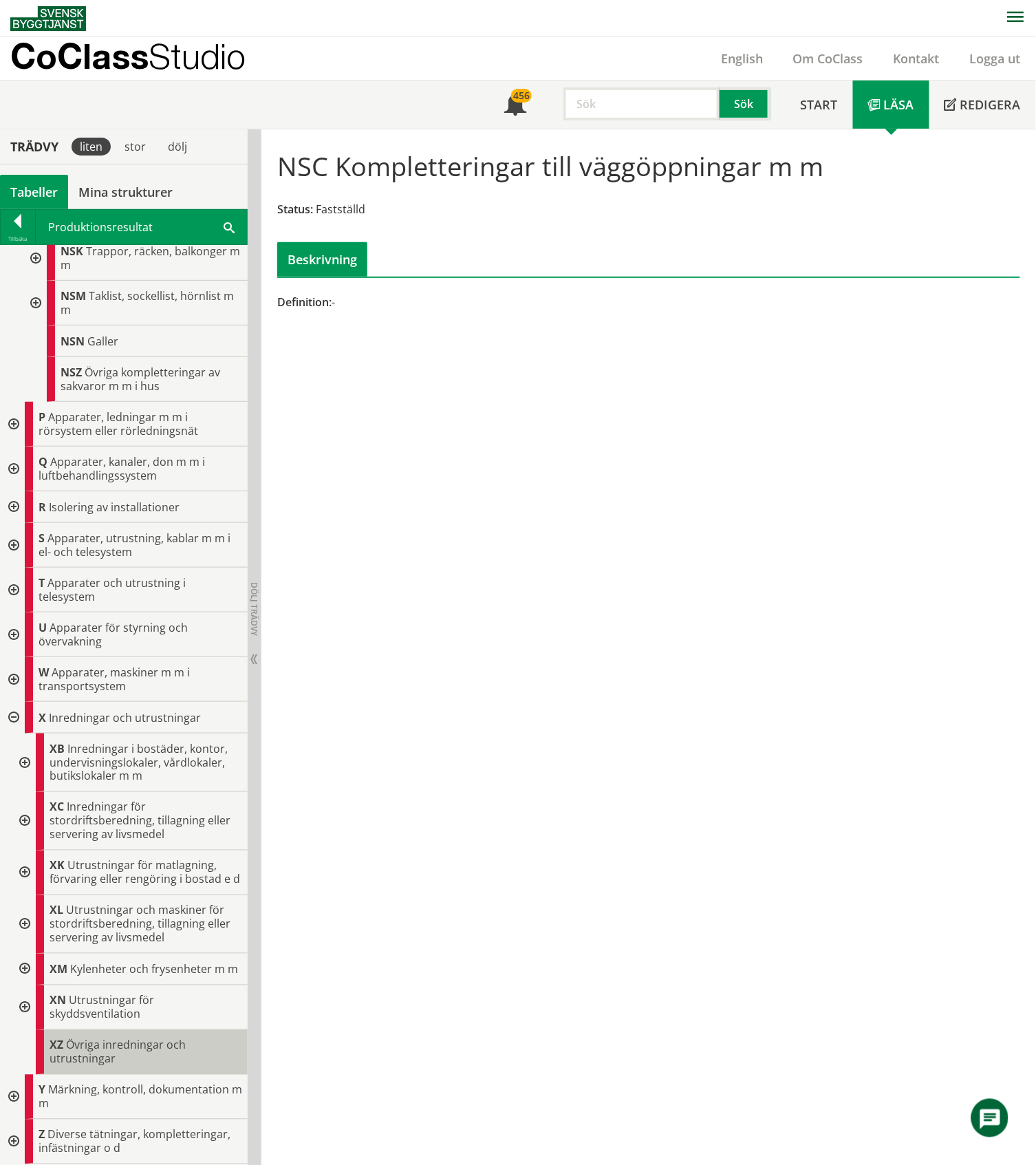
click at [119, 1049] on span "Övriga inredningar och utrustningar" at bounding box center [118, 1052] width 136 height 29
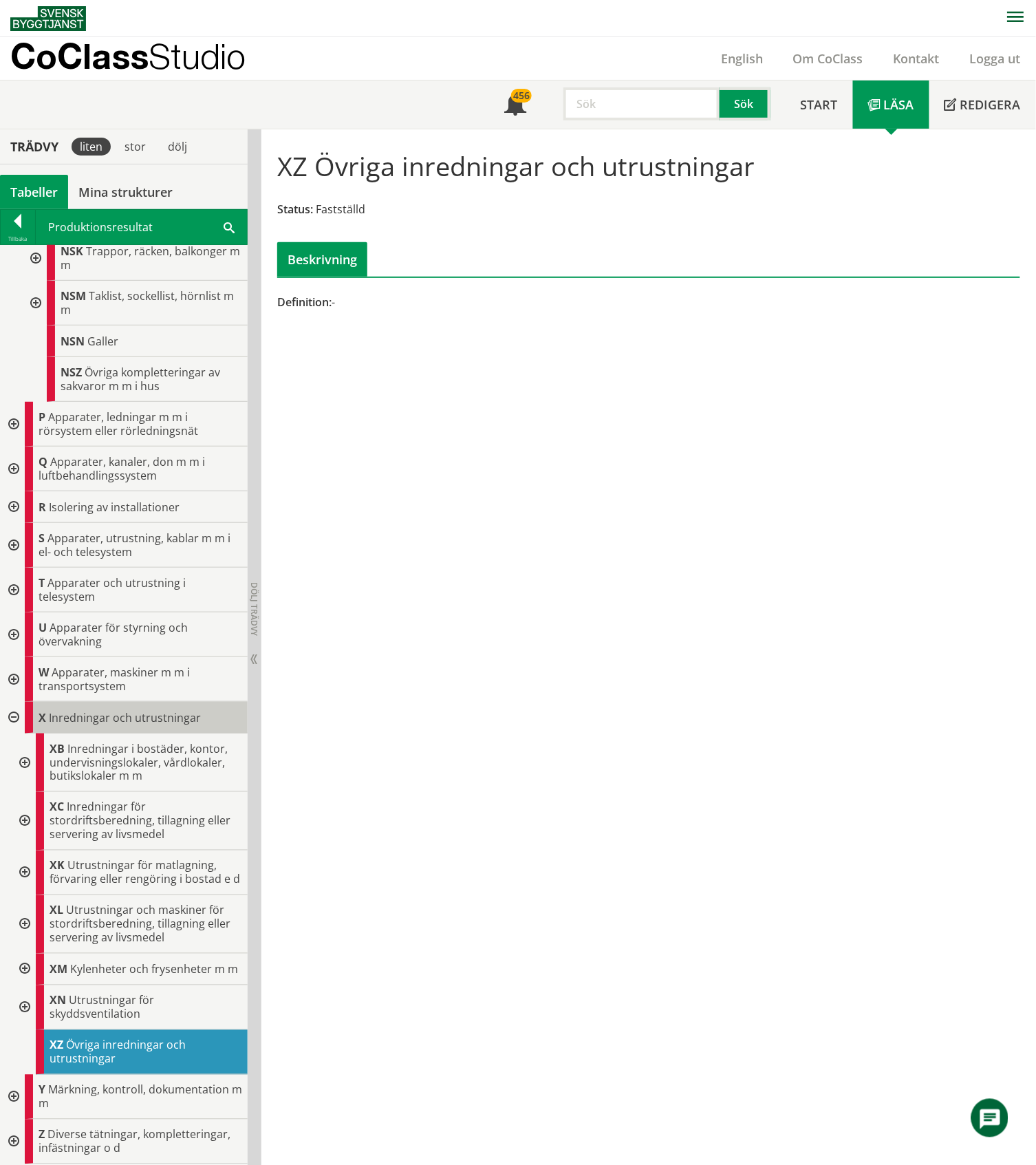
click at [98, 710] on span "Inredningar och utrustningar" at bounding box center [125, 718] width 152 height 15
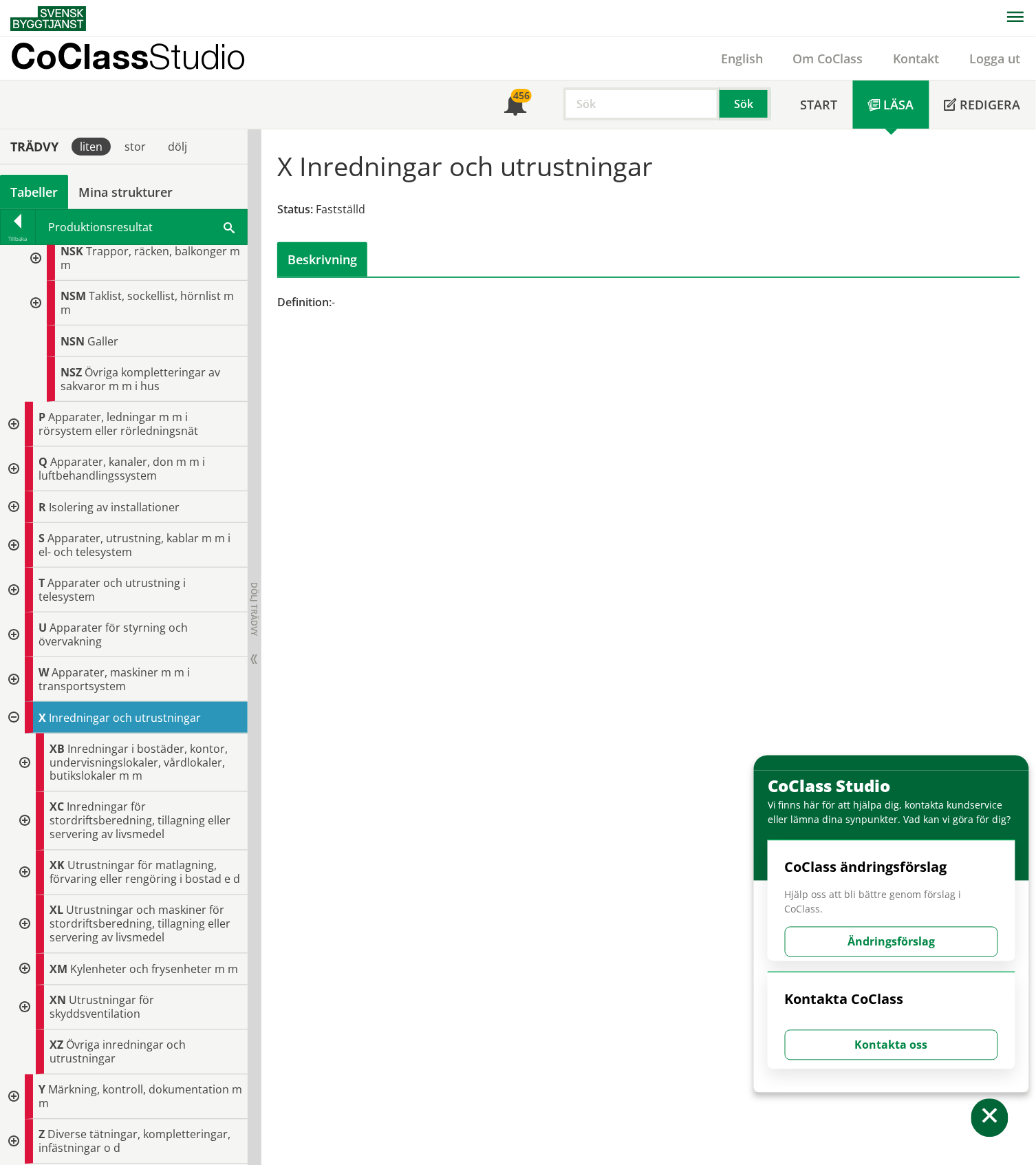
click at [25, 733] on div at bounding box center [23, 762] width 25 height 59
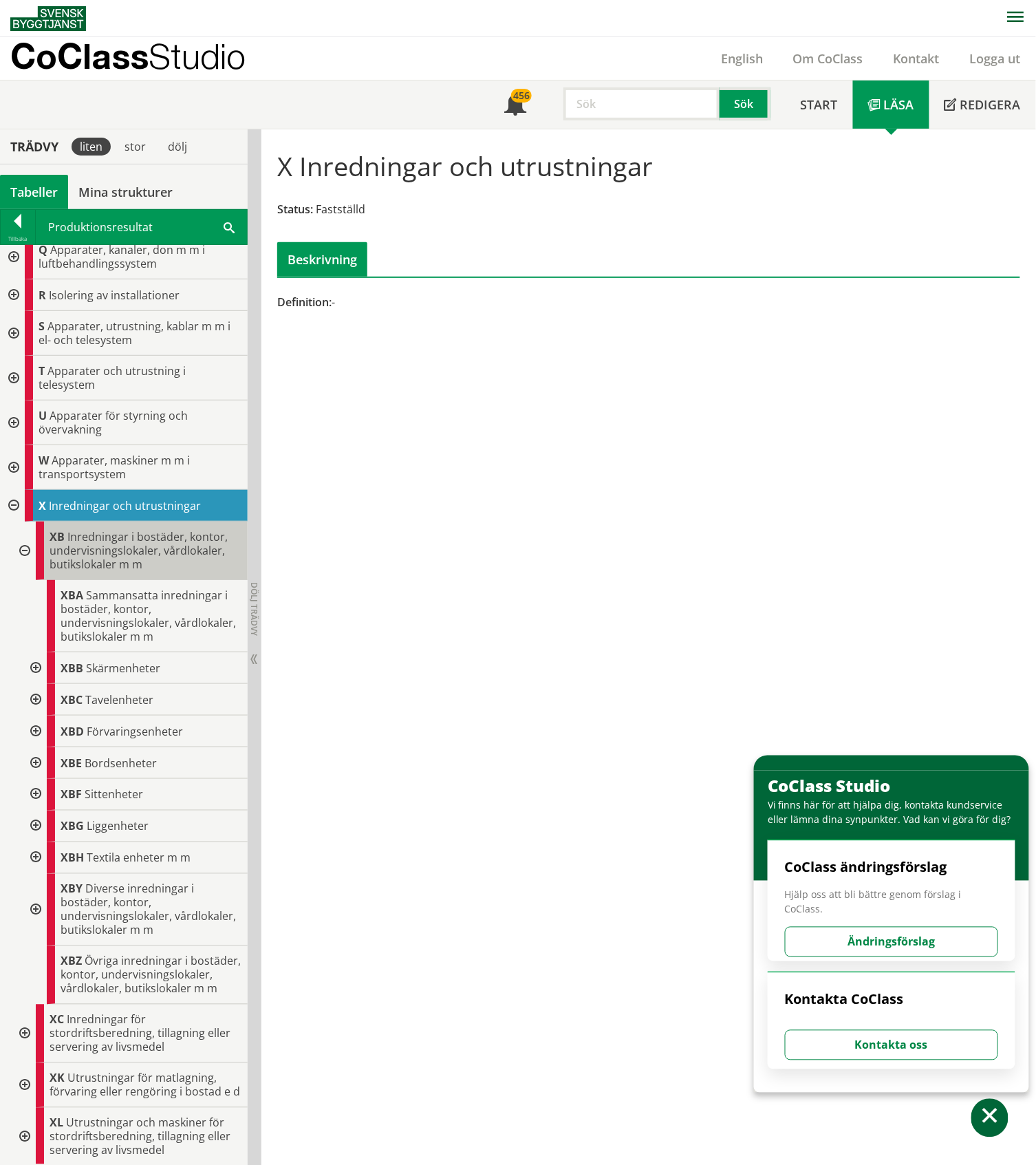
scroll to position [1512, 0]
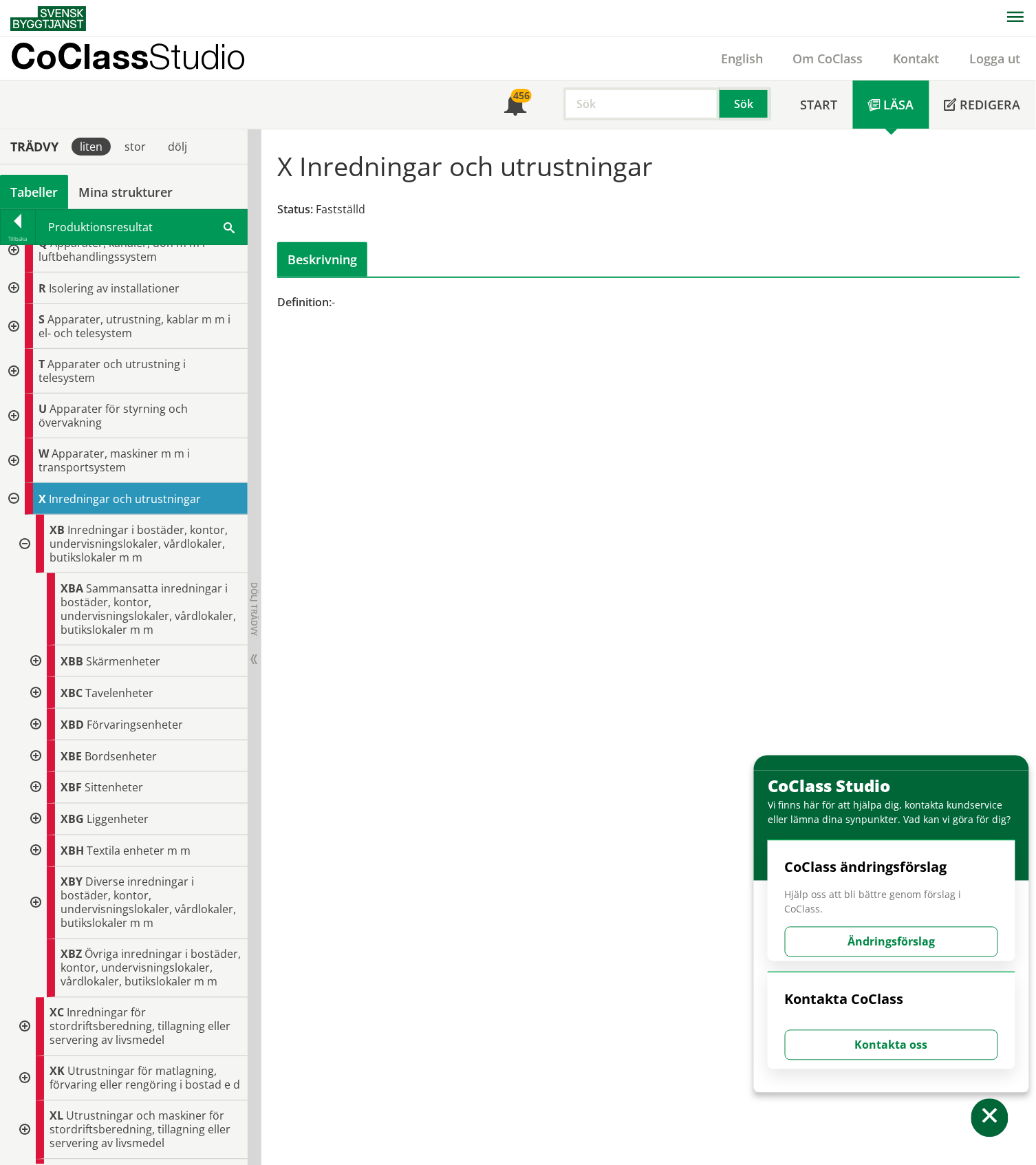
click at [34, 913] on div at bounding box center [35, 902] width 25 height 72
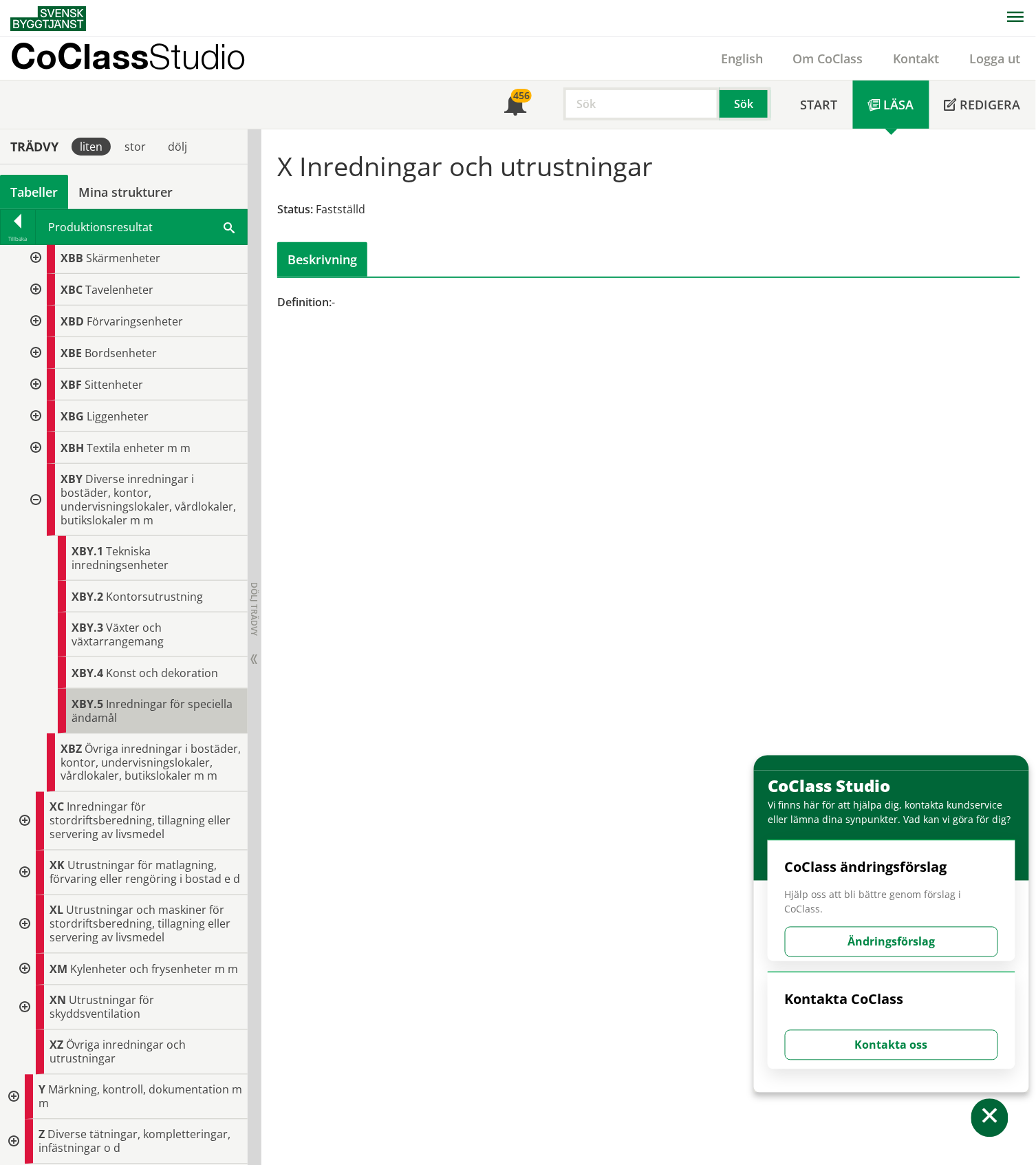
scroll to position [1965, 0]
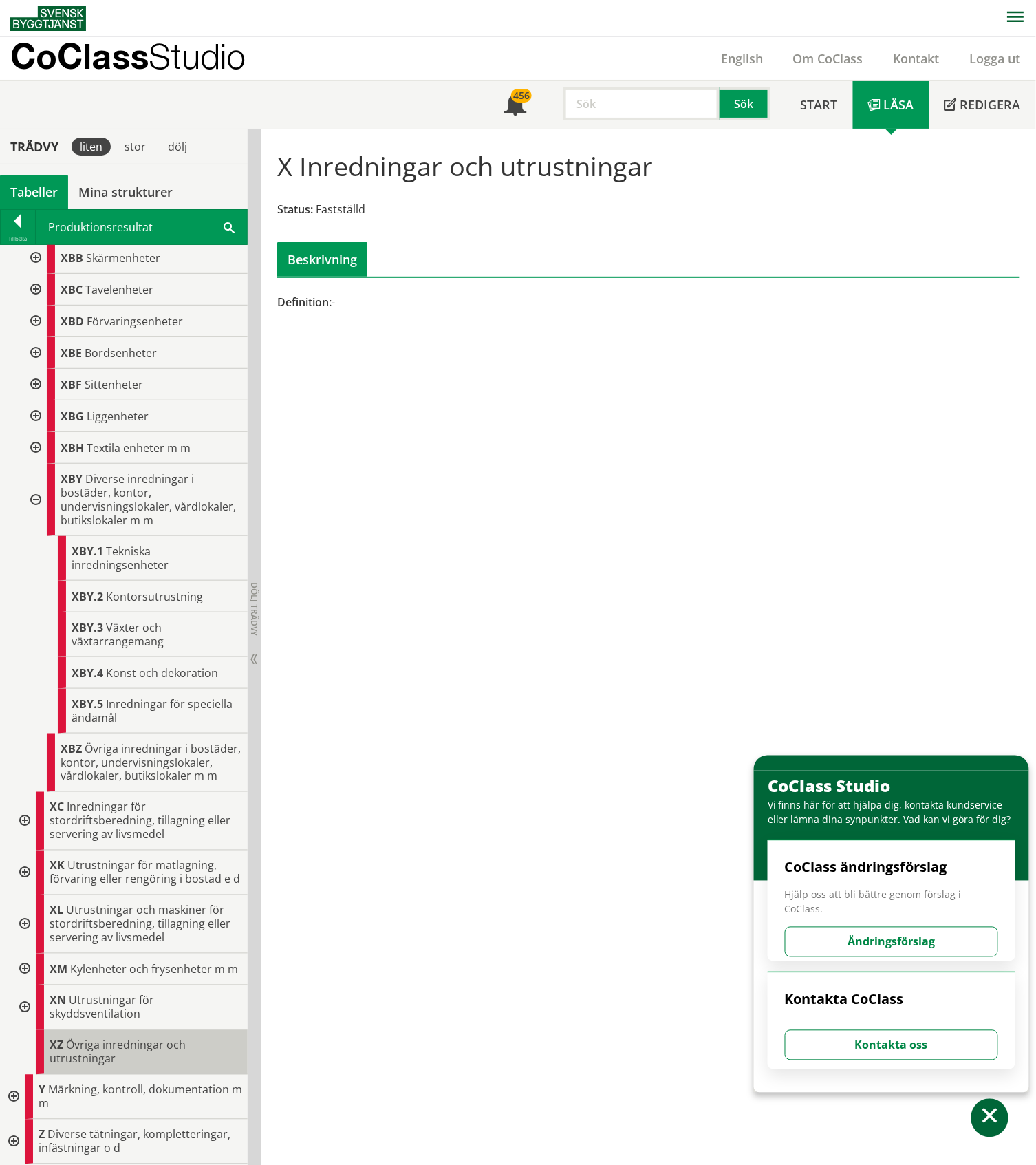
click at [72, 1046] on span "Övriga inredningar och utrustningar" at bounding box center [118, 1052] width 136 height 29
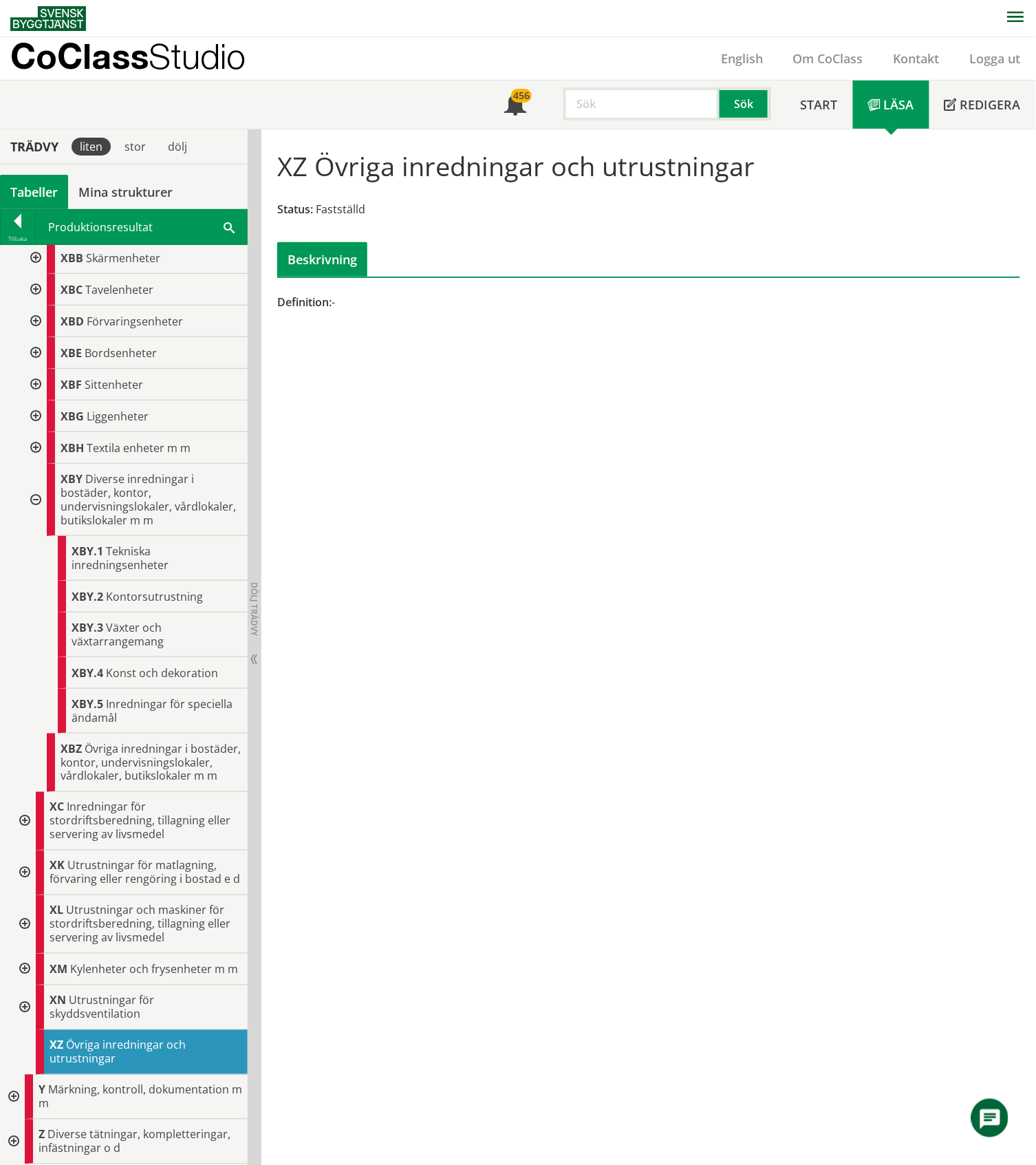
click at [26, 1005] on div at bounding box center [23, 1008] width 25 height 45
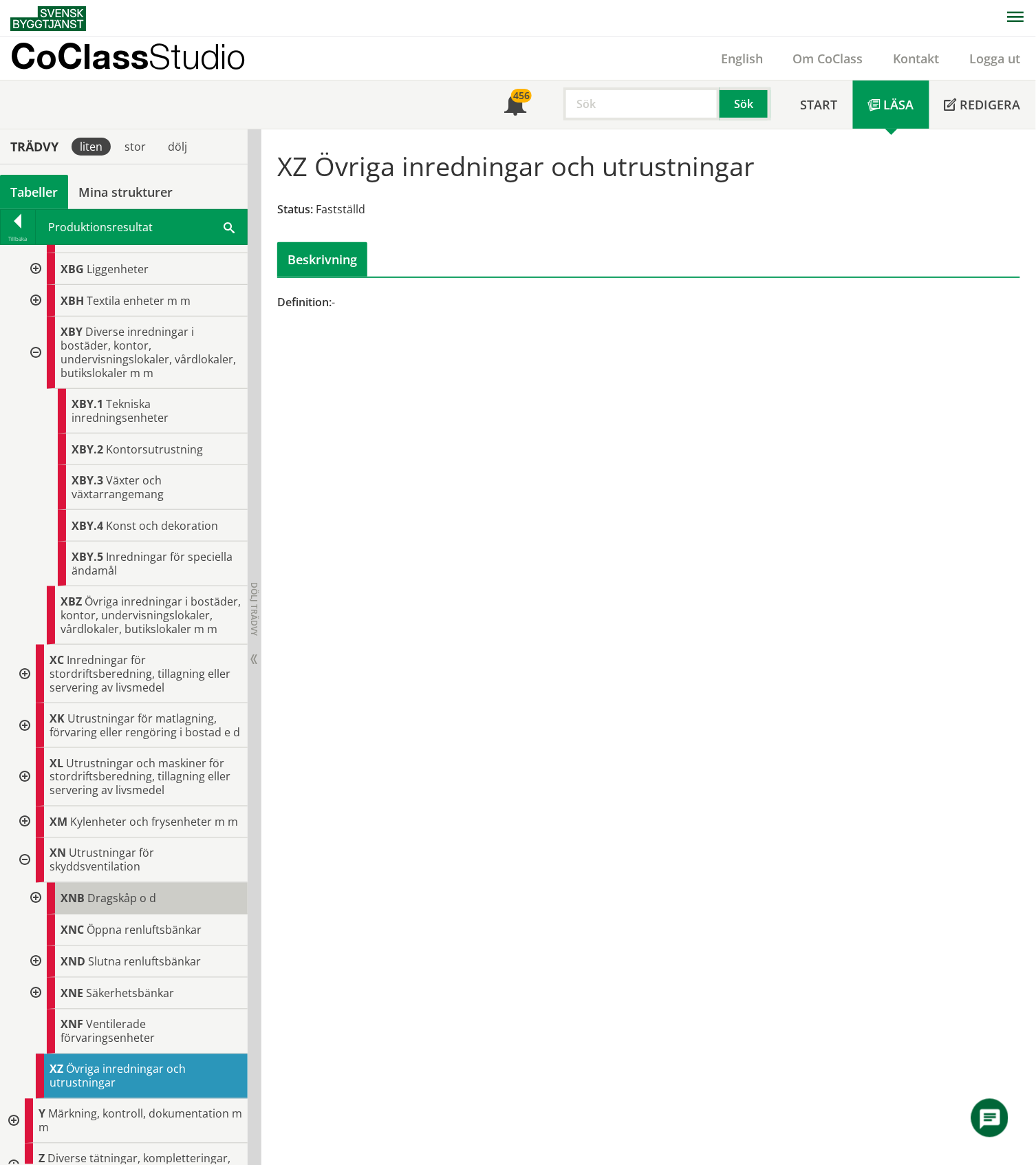
scroll to position [2136, 0]
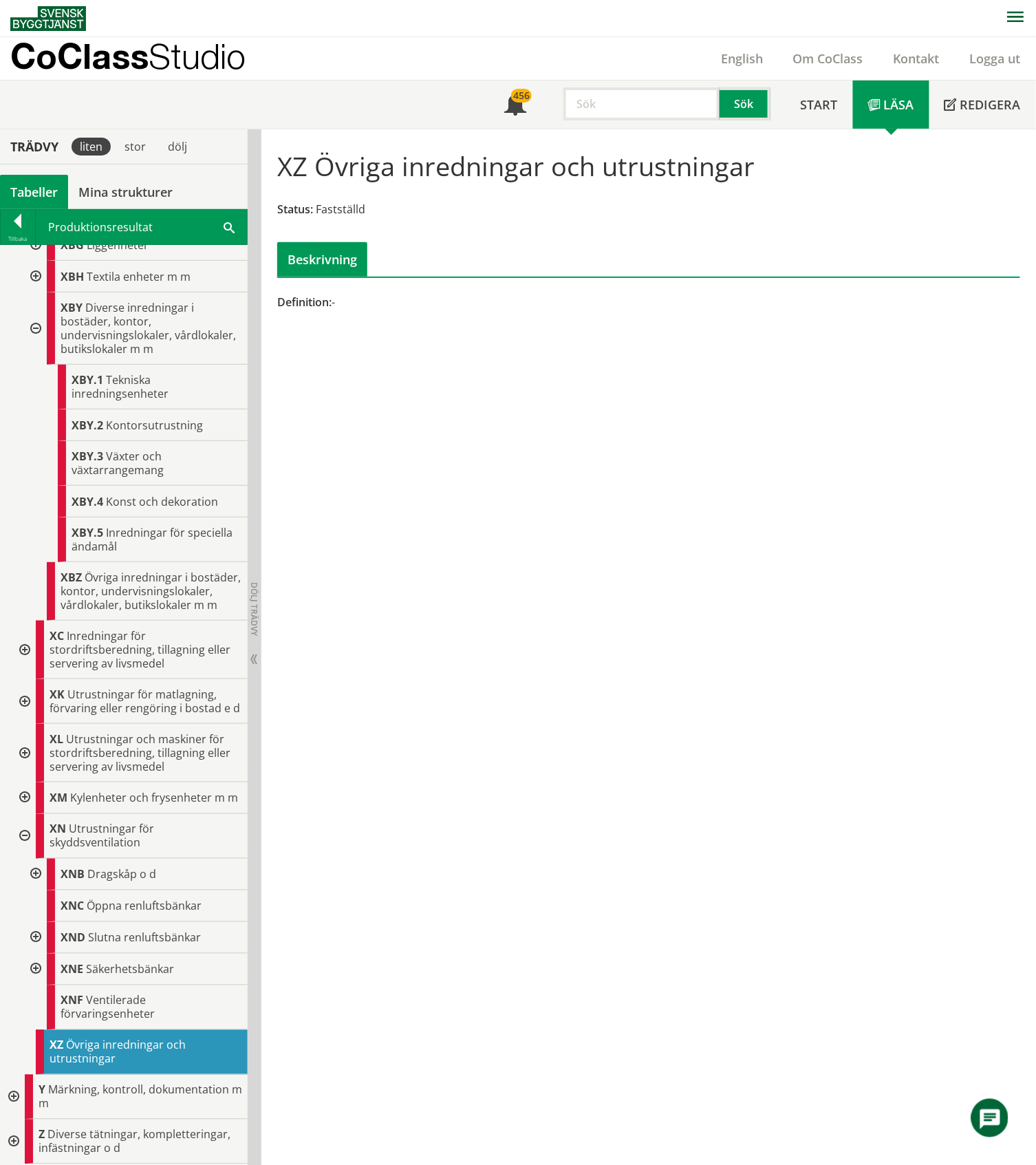
click at [28, 788] on div at bounding box center [23, 797] width 25 height 32
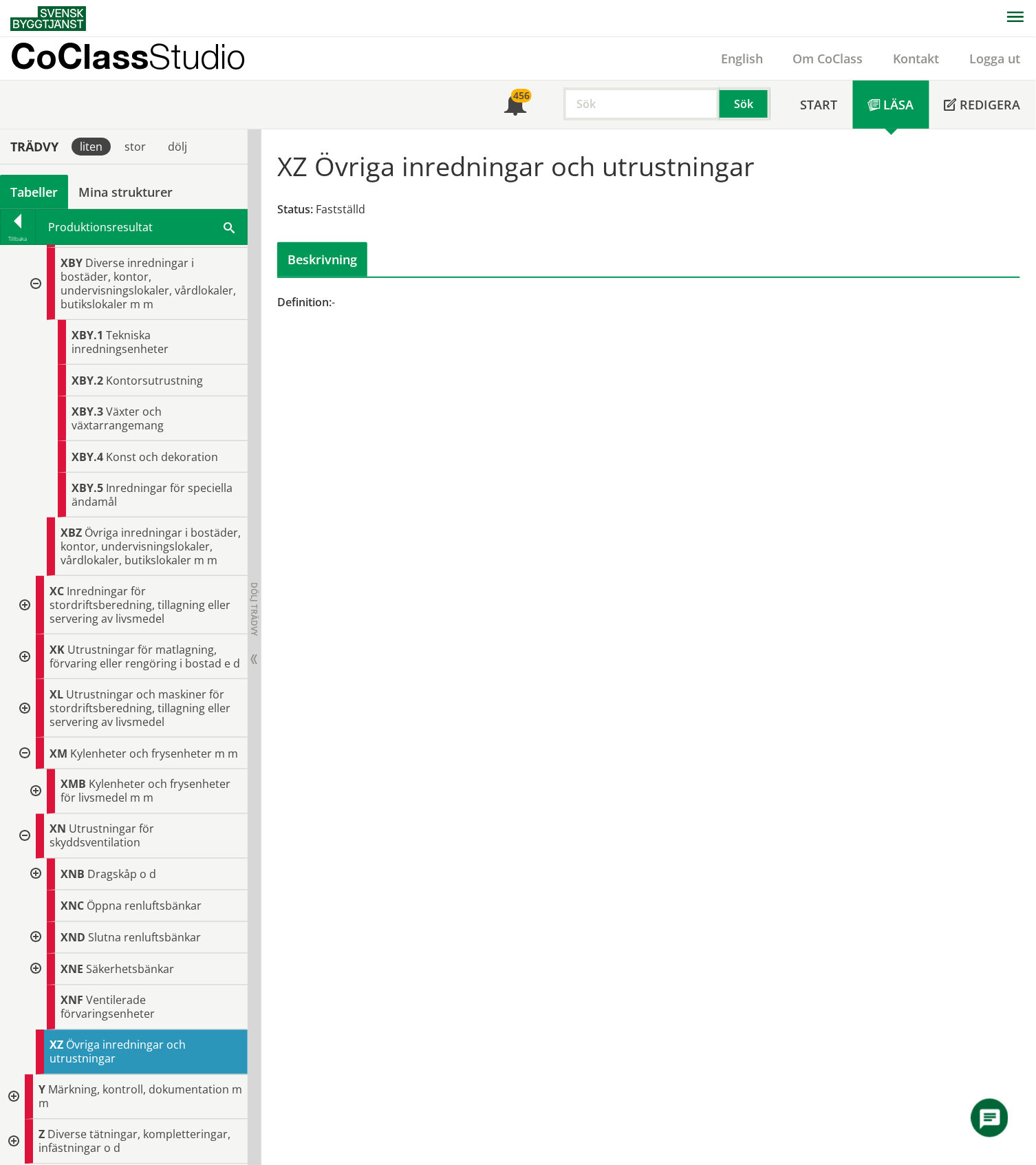
click at [34, 814] on div at bounding box center [35, 791] width 25 height 45
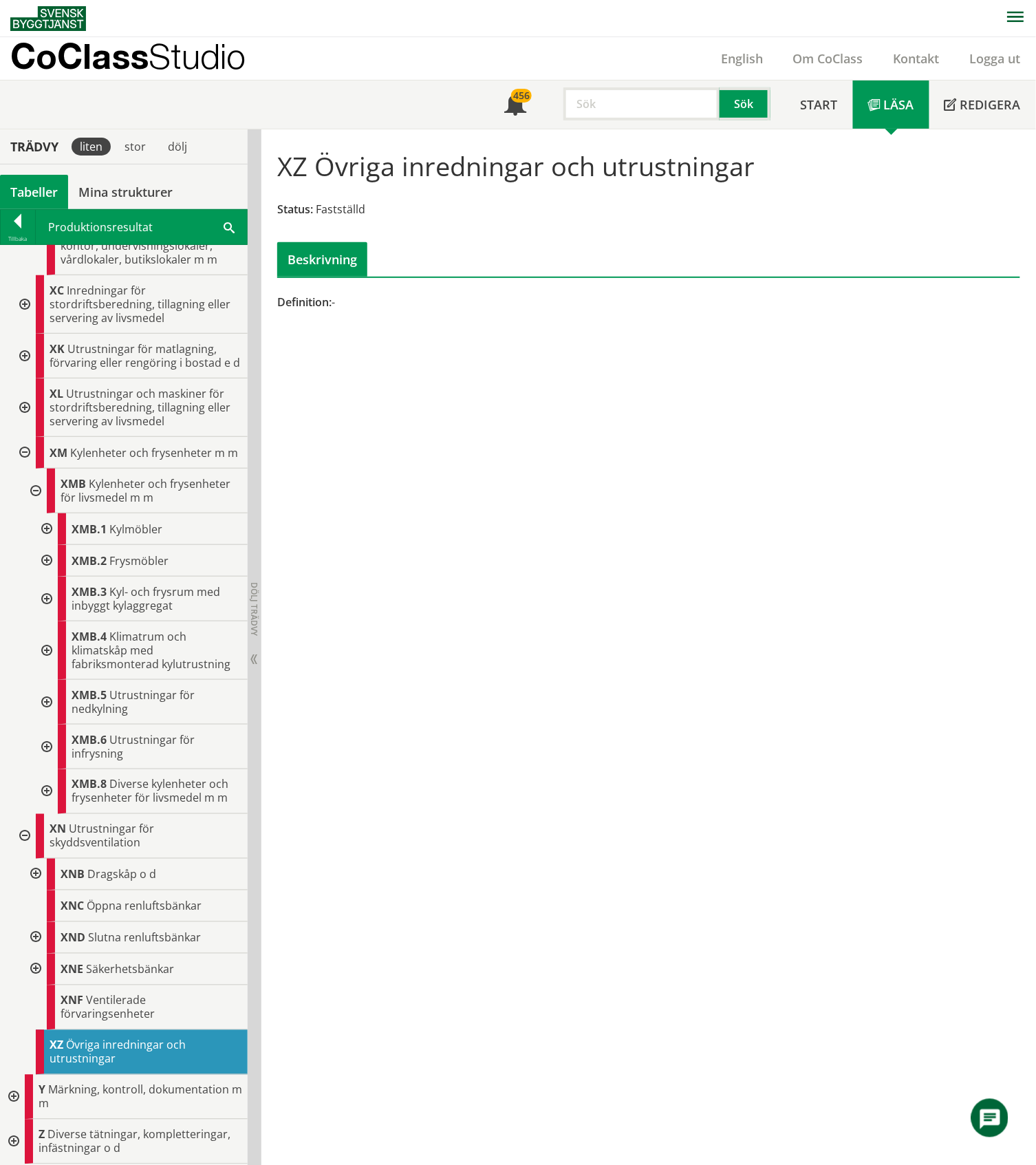
scroll to position [2484, 0]
click at [47, 526] on div at bounding box center [45, 529] width 25 height 32
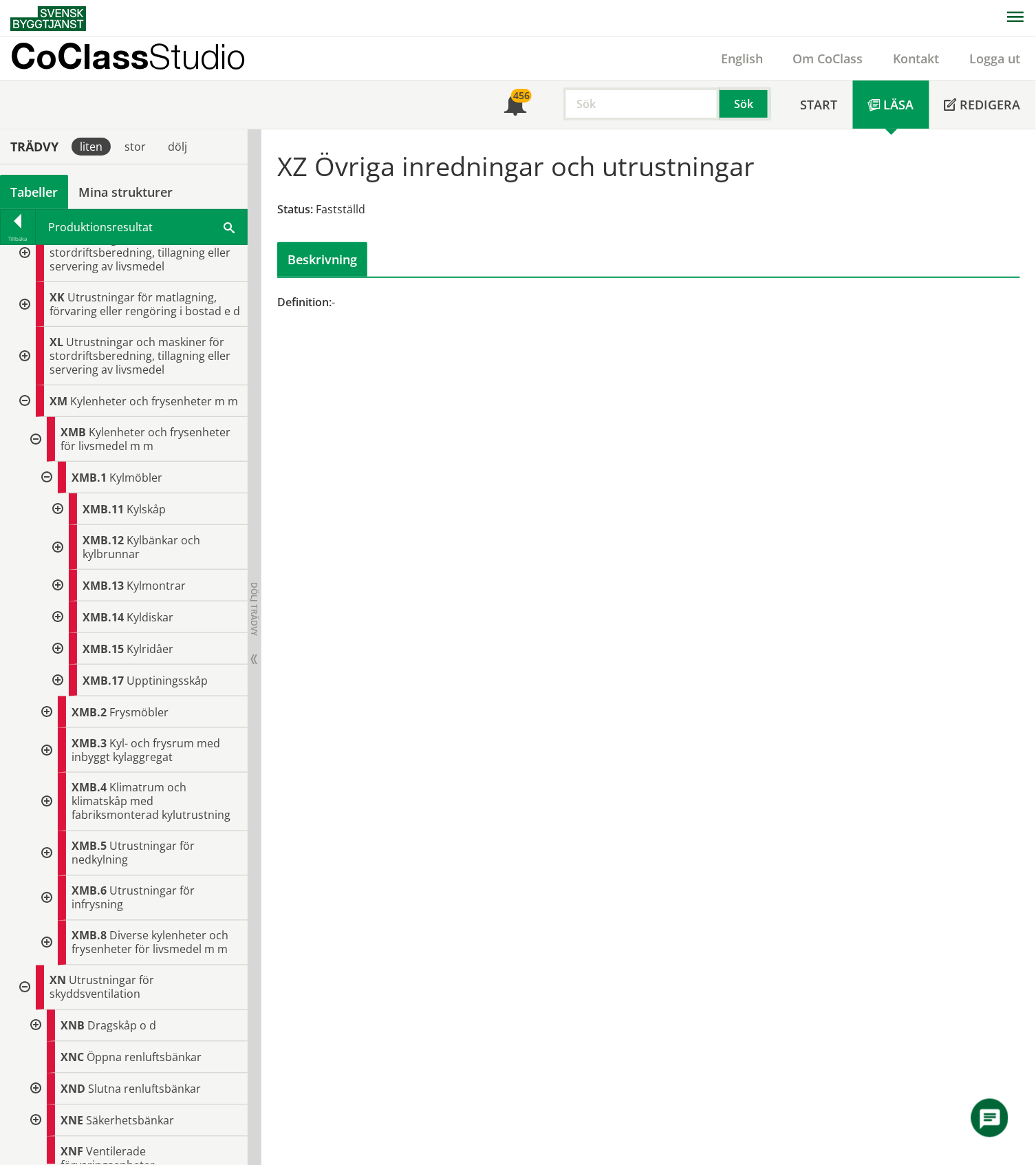
click at [60, 525] on div at bounding box center [57, 509] width 25 height 32
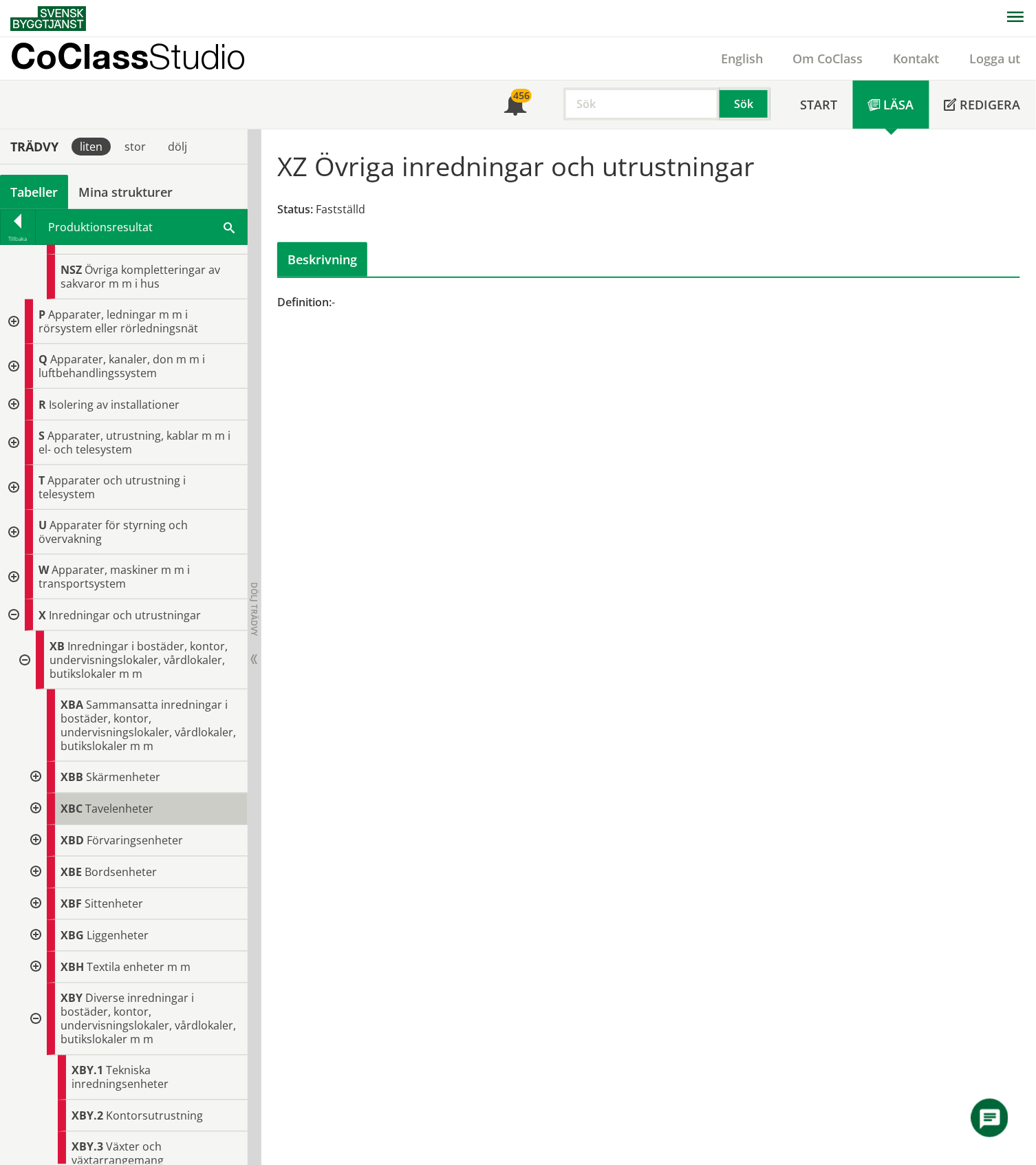
scroll to position [1383, 0]
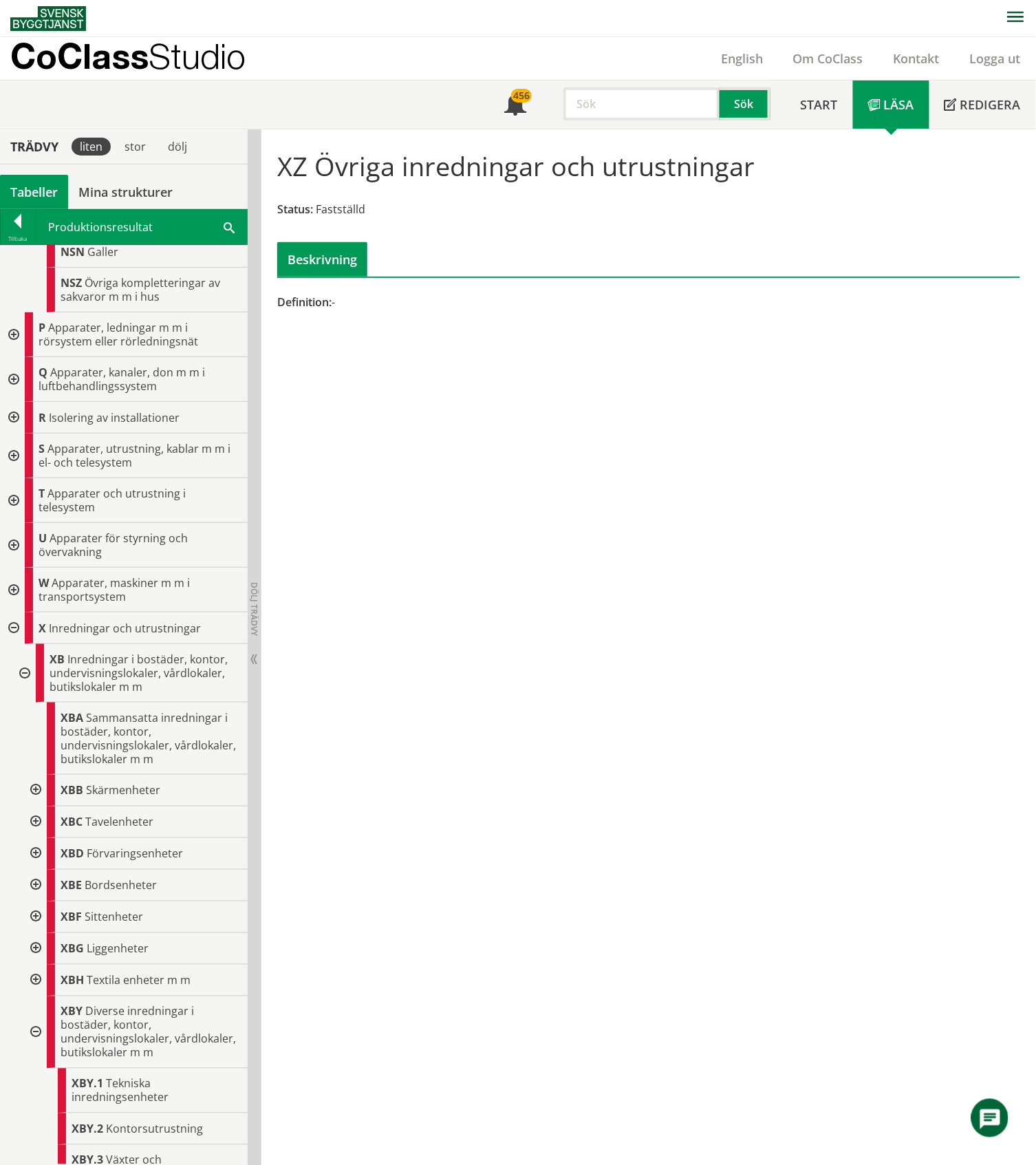
click at [18, 461] on div at bounding box center [12, 456] width 25 height 45
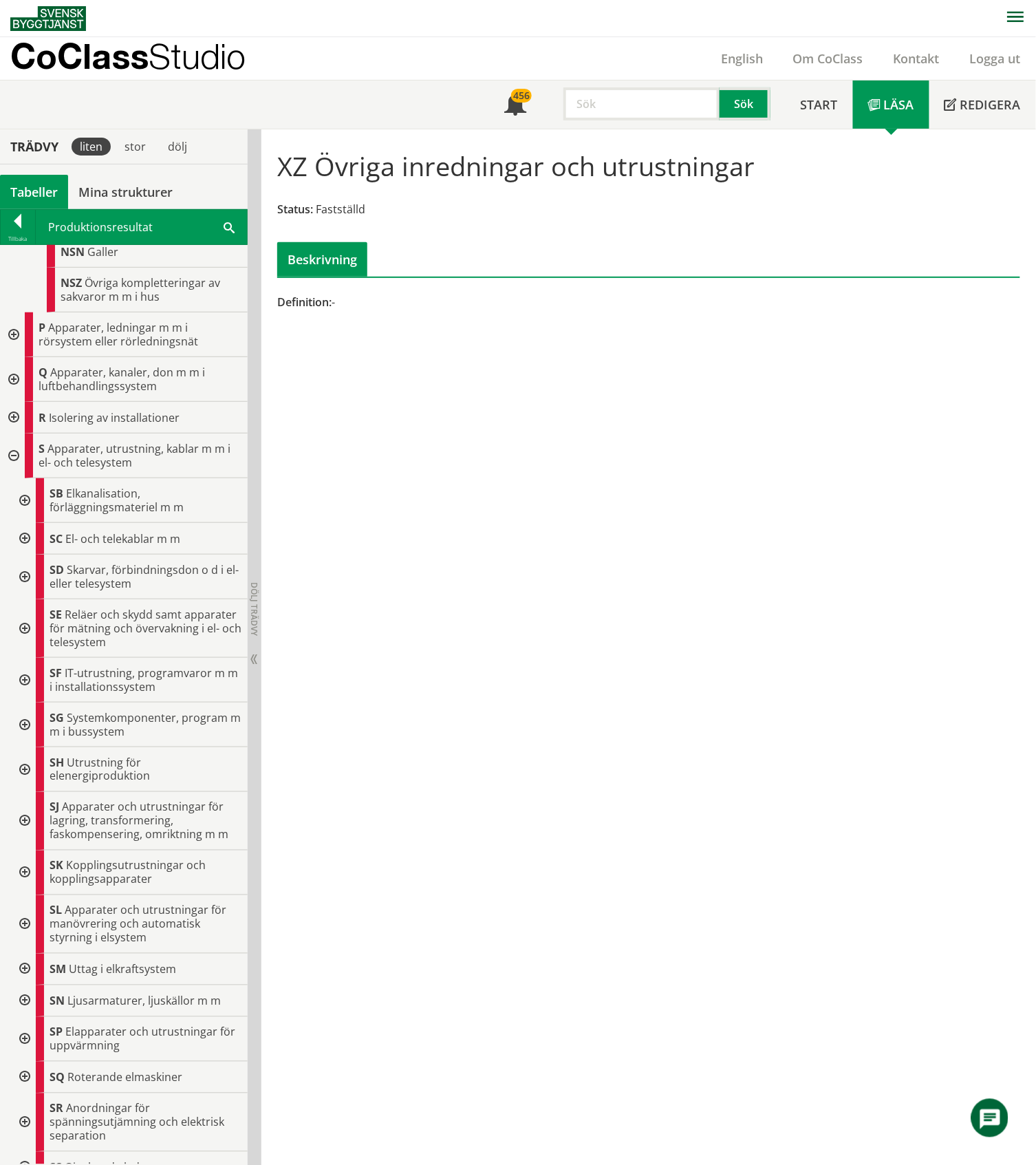
click at [18, 461] on div at bounding box center [12, 456] width 25 height 45
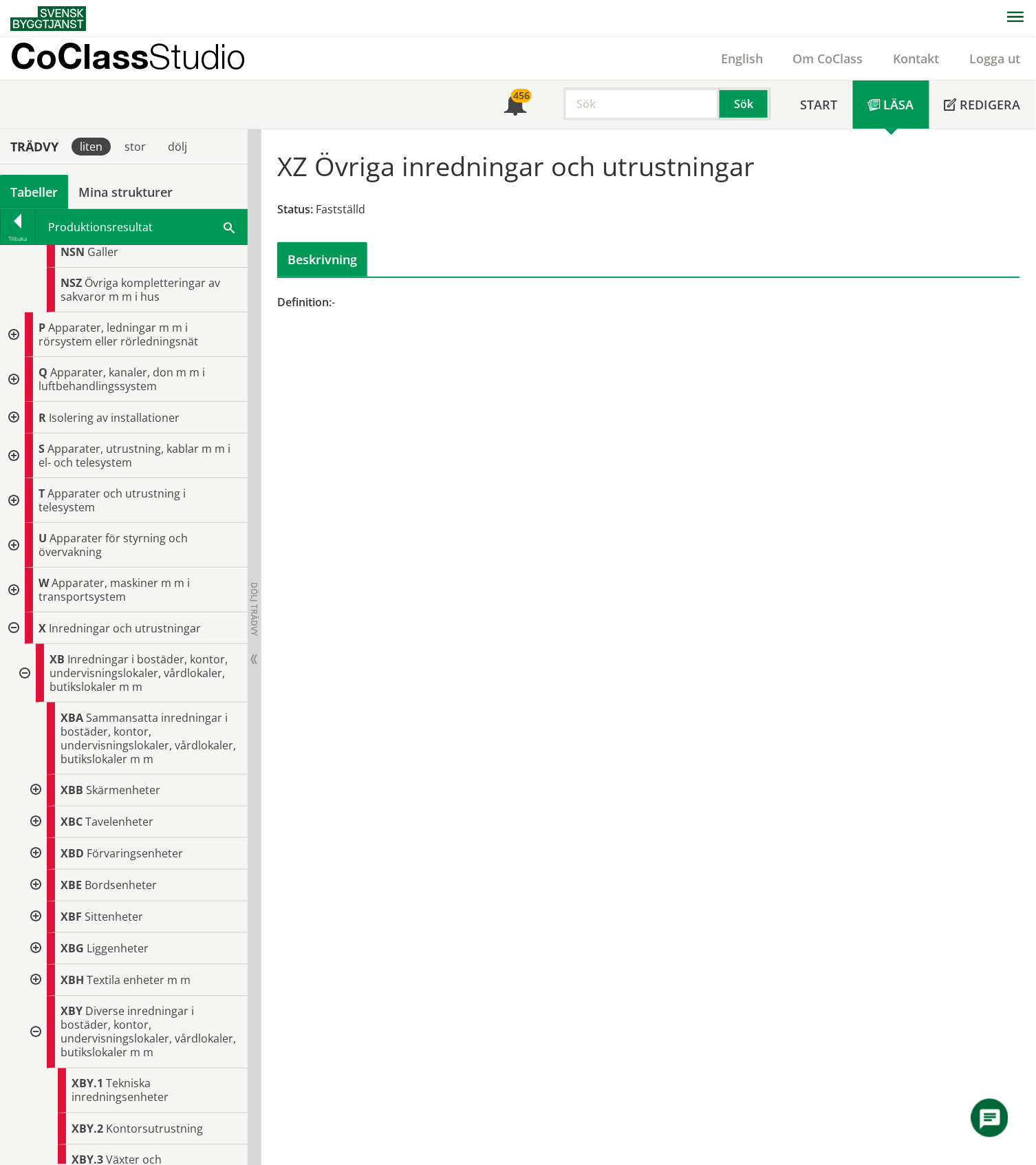
click at [12, 597] on div at bounding box center [12, 589] width 25 height 45
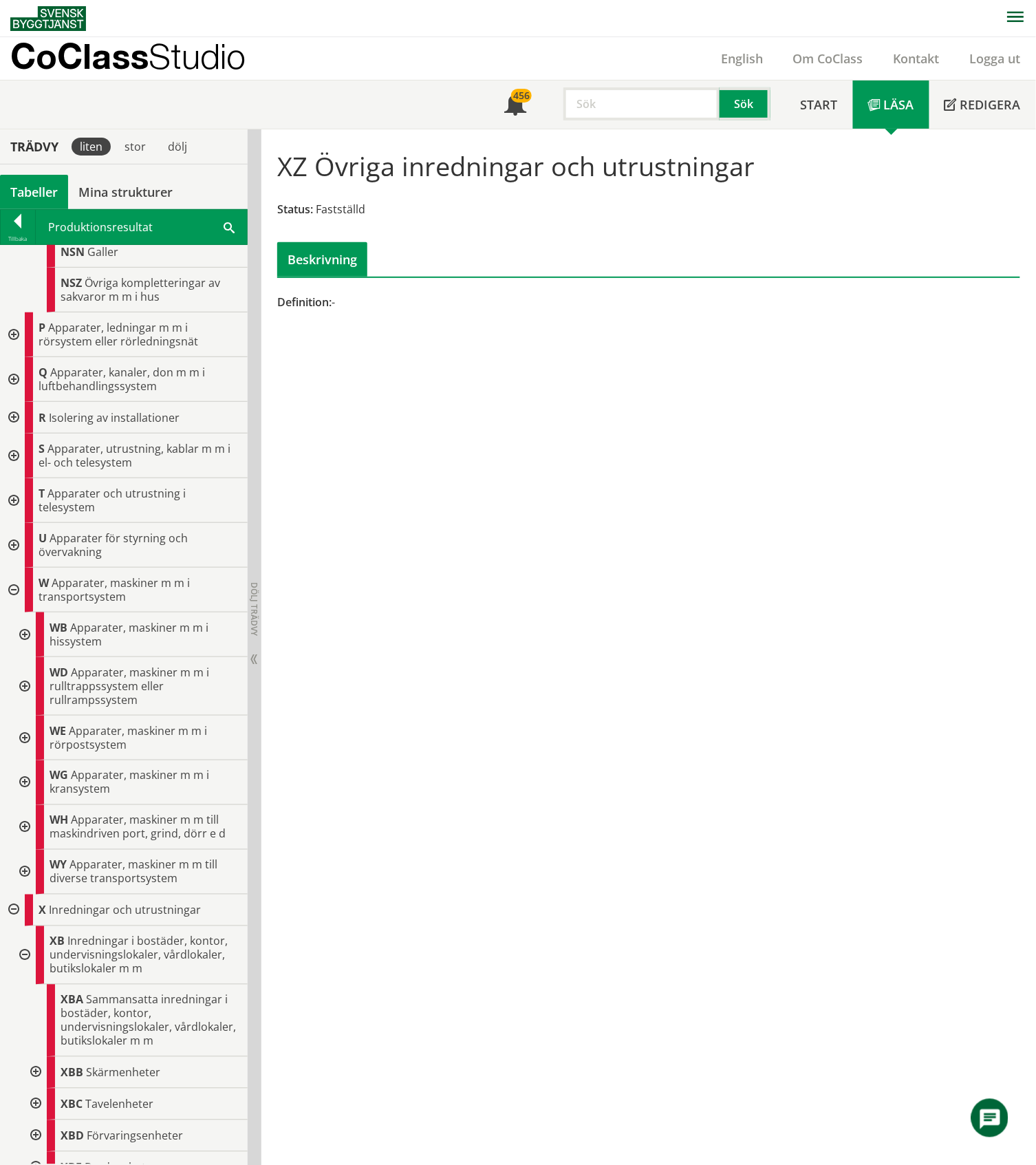
click at [12, 597] on div at bounding box center [12, 589] width 25 height 45
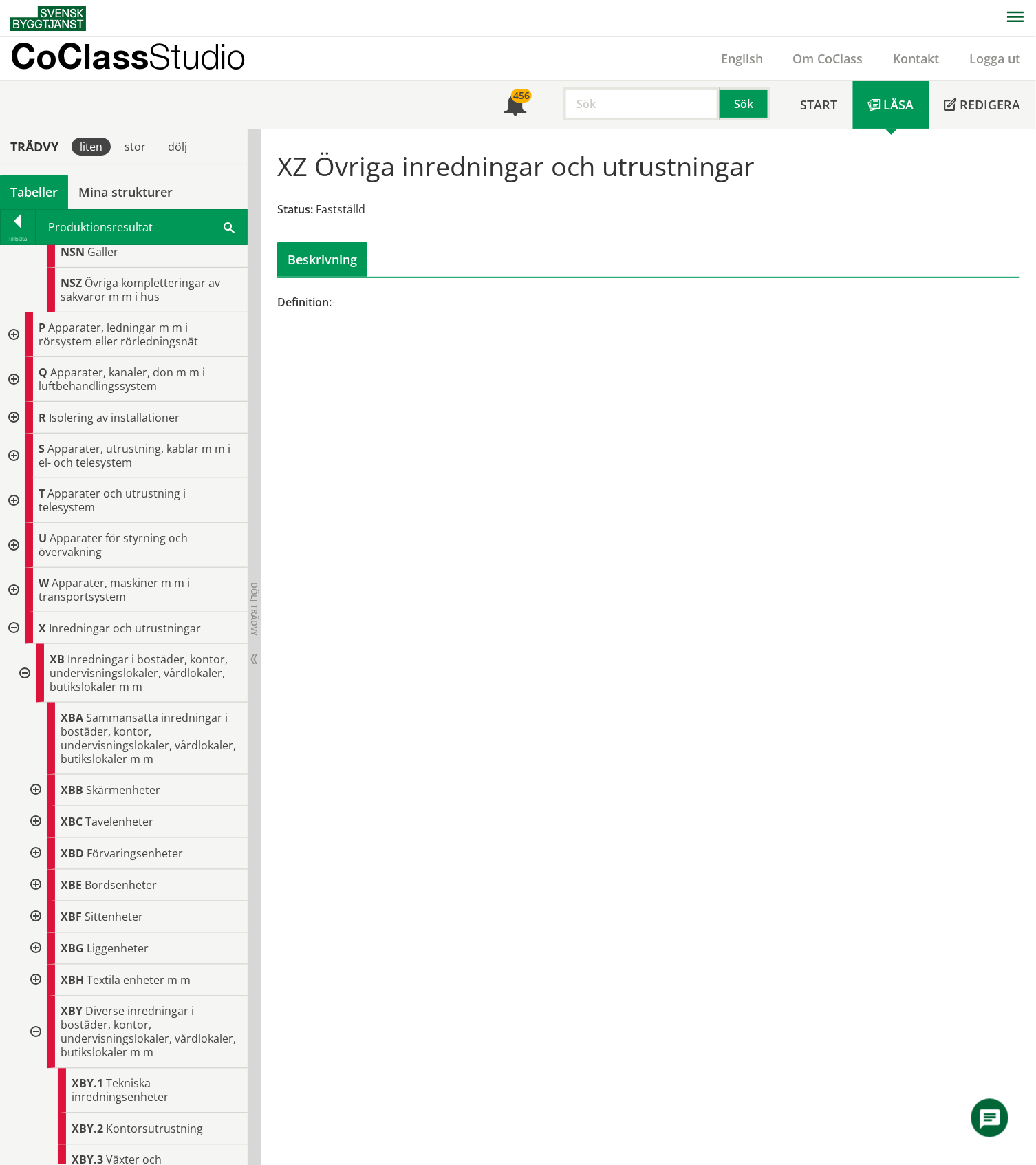
click at [624, 104] on input "text" at bounding box center [641, 104] width 156 height 33
type input "tvättmaskin"
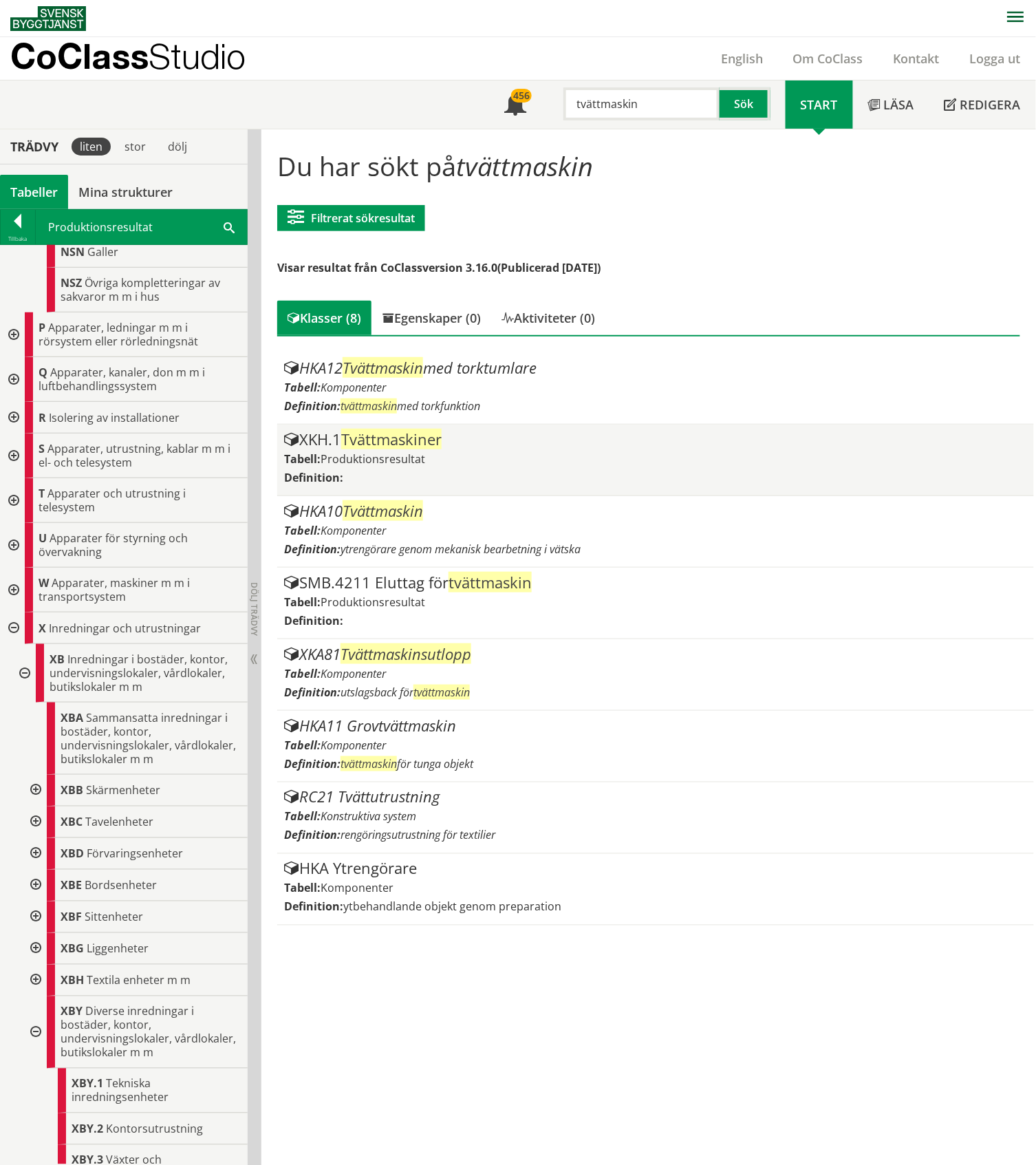
click at [427, 455] on div "Tabell: Produktionsresultat" at bounding box center [654, 459] width 742 height 15
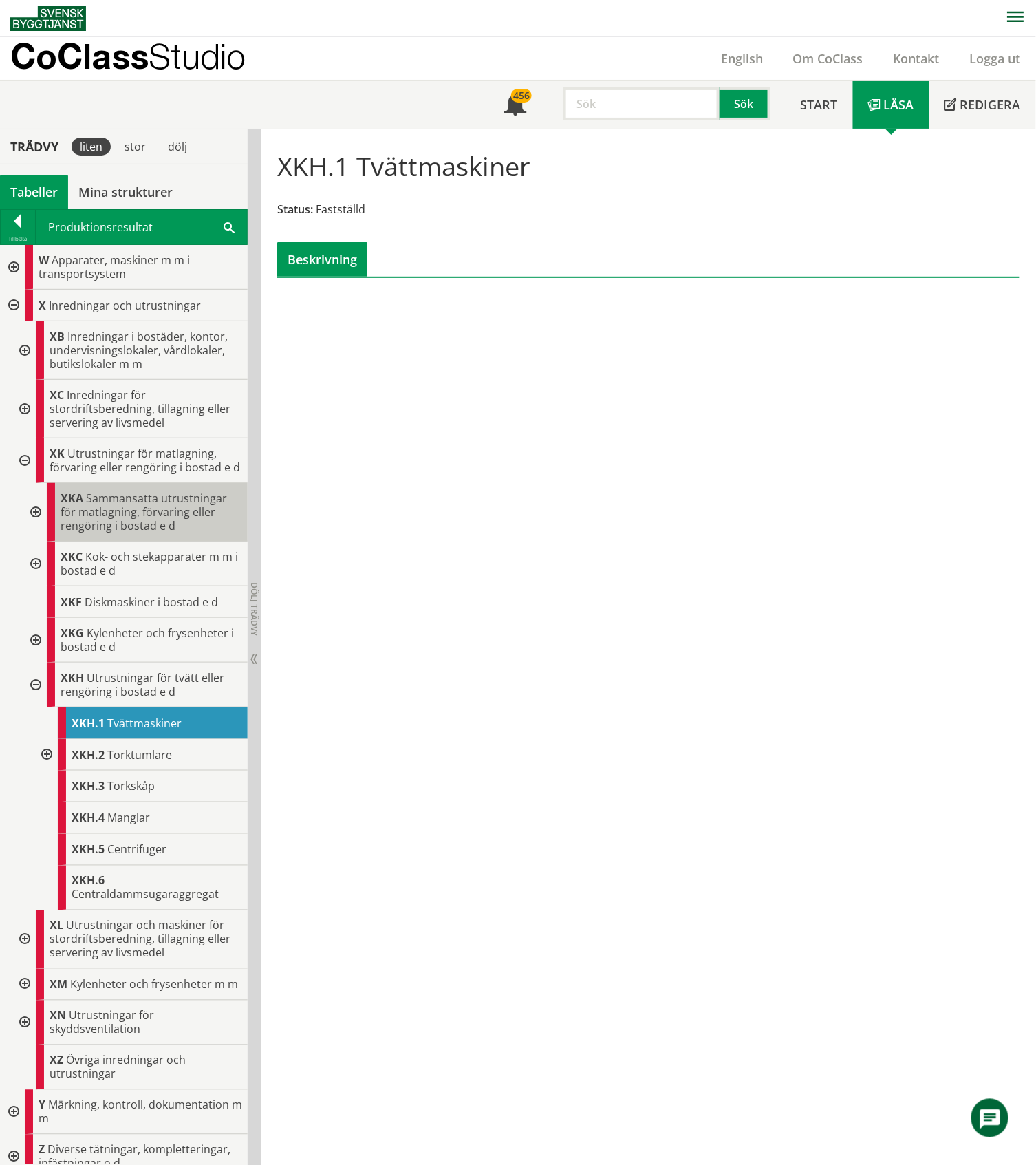
scroll to position [847, 0]
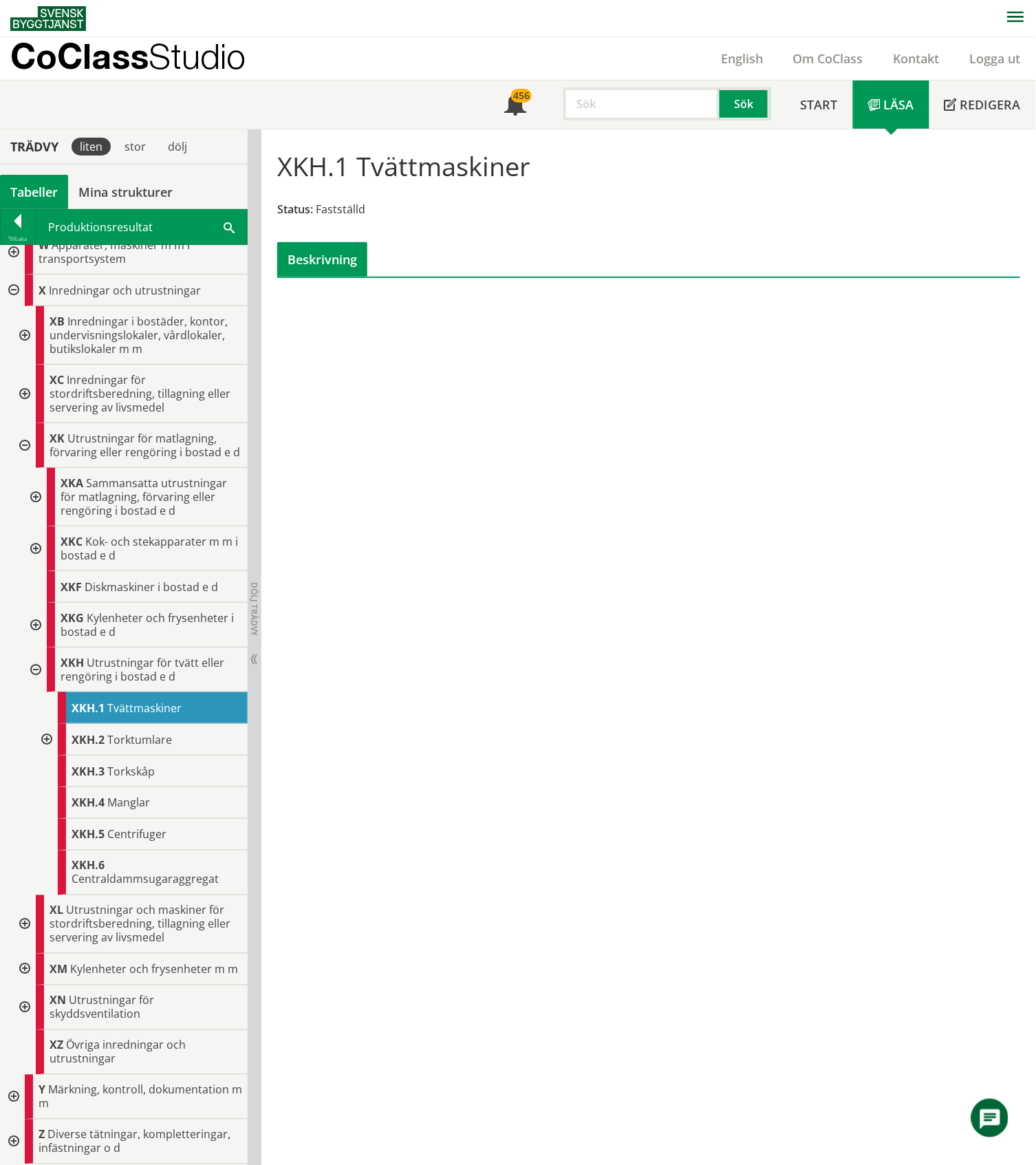
click at [36, 188] on div "Tabeller" at bounding box center [34, 192] width 68 height 35
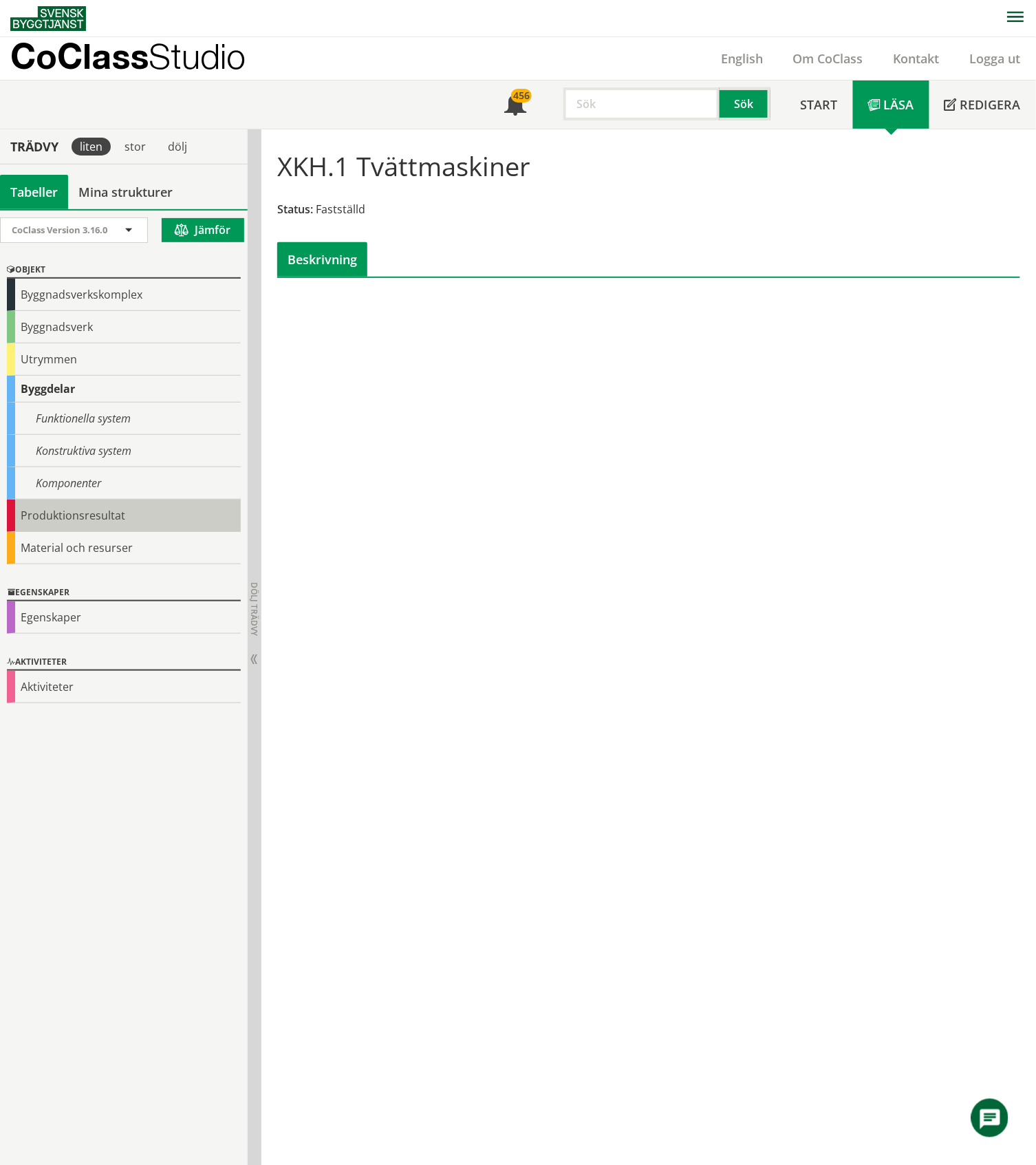
click at [127, 517] on div "Produktionsresultat" at bounding box center [124, 515] width 234 height 33
